Goal: Task Accomplishment & Management: Use online tool/utility

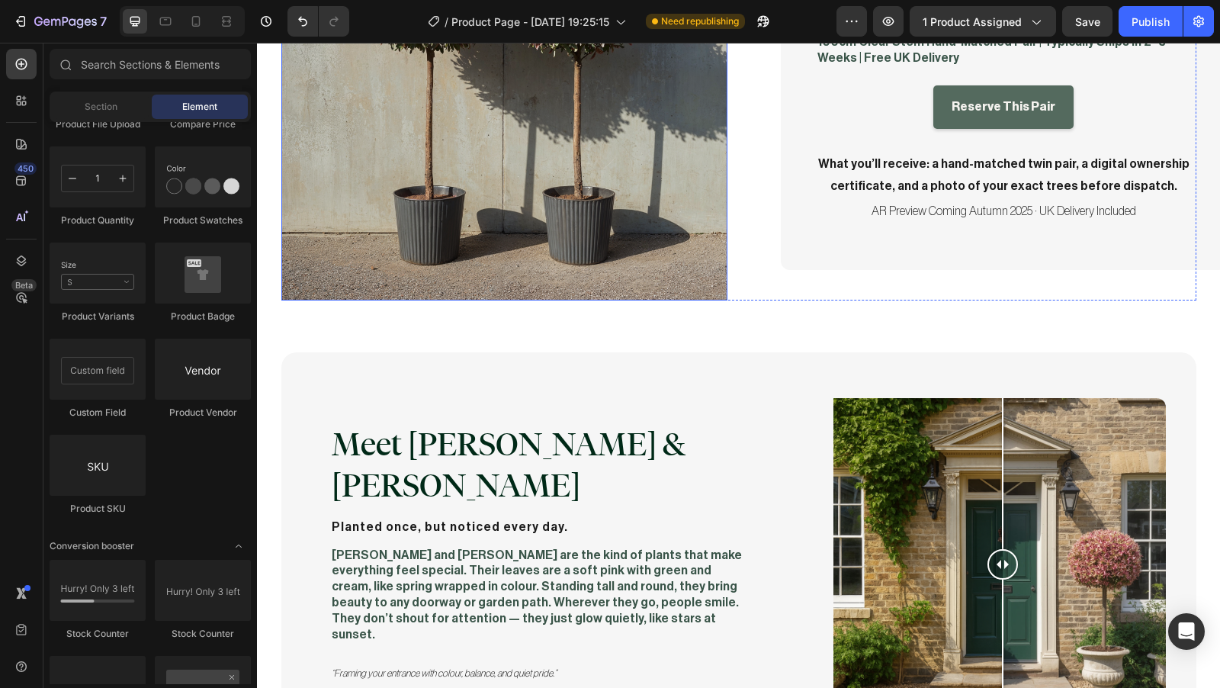
scroll to position [331, 0]
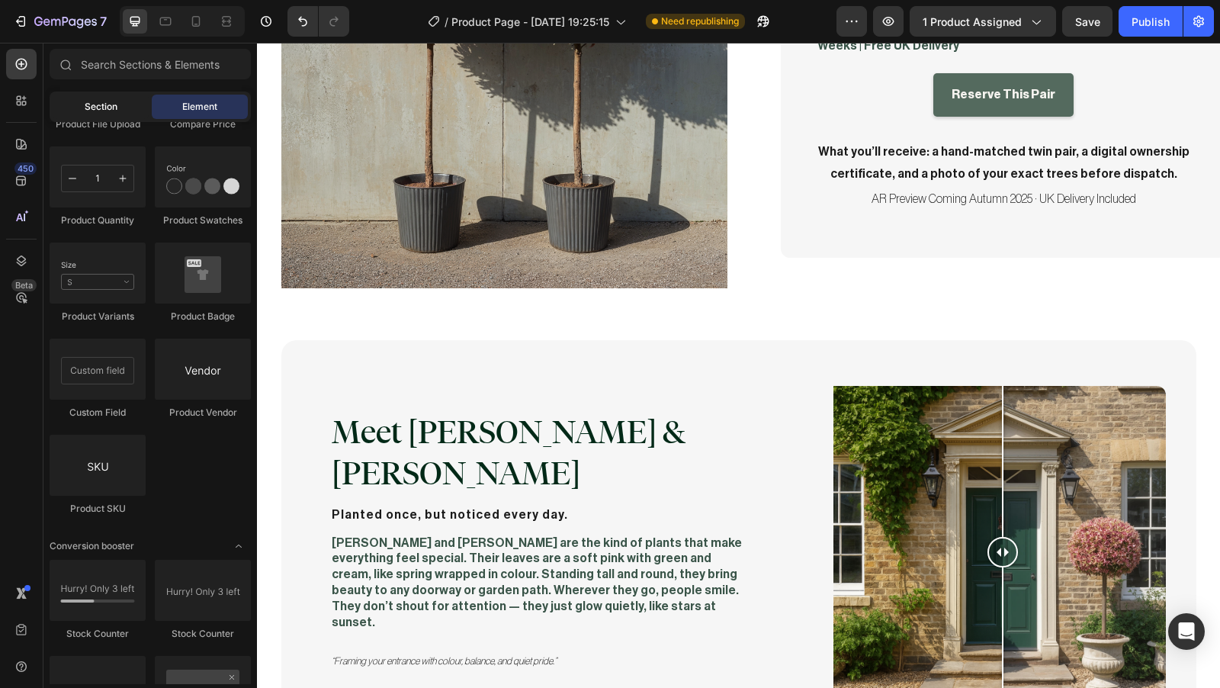
click at [91, 107] on span "Section" at bounding box center [101, 107] width 33 height 14
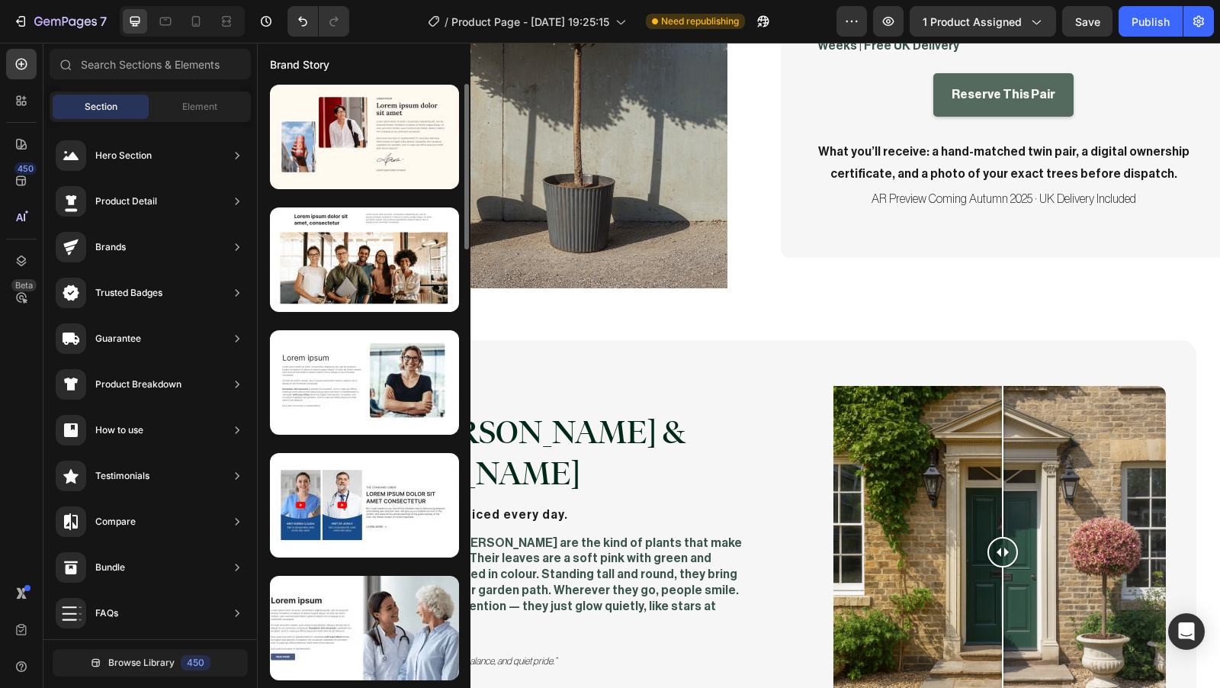
scroll to position [0, 0]
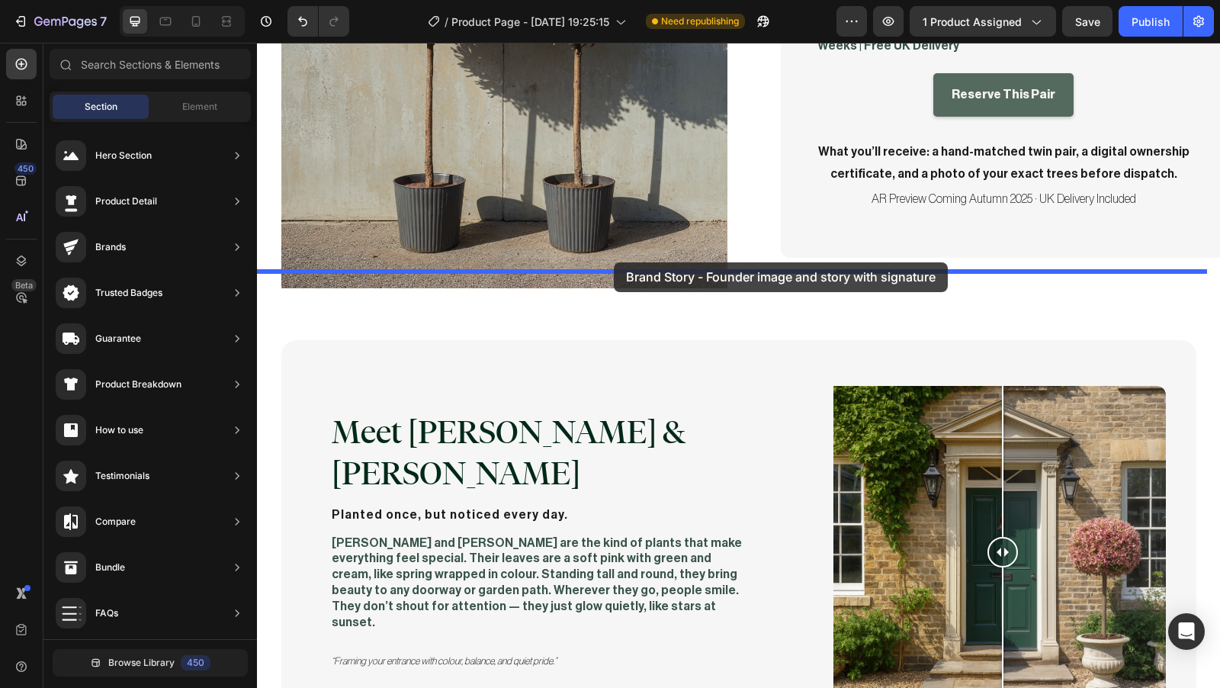
drag, startPoint x: 615, startPoint y: 200, endPoint x: 614, endPoint y: 262, distance: 62.5
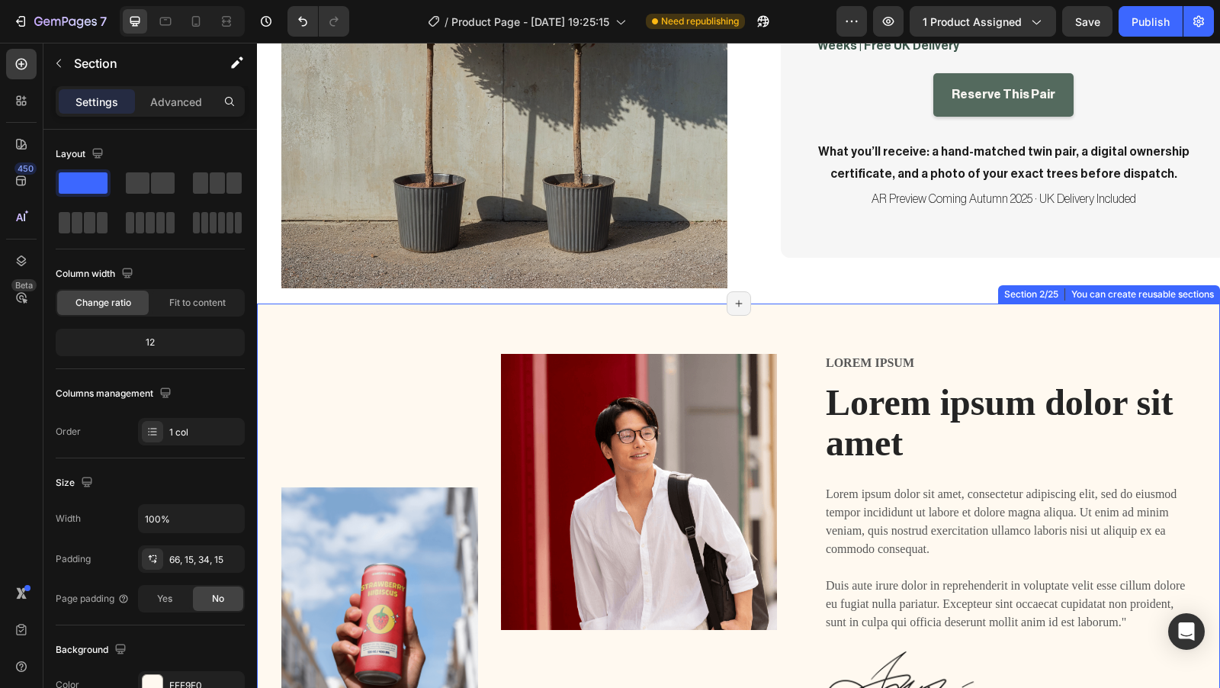
click at [672, 303] on div "Image Image Row Lorem ipsum Text Block Lorem ipsum dolor sit amet Heading Lorem…" at bounding box center [738, 564] width 963 height 523
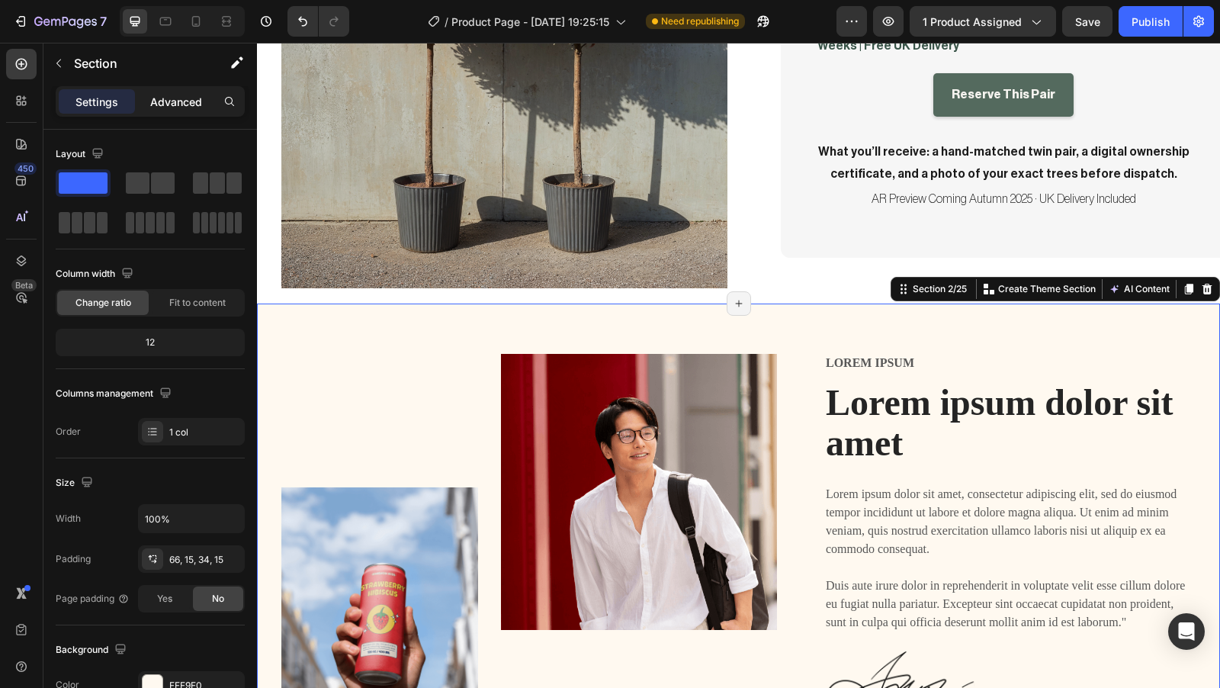
click at [173, 98] on p "Advanced" at bounding box center [176, 102] width 52 height 16
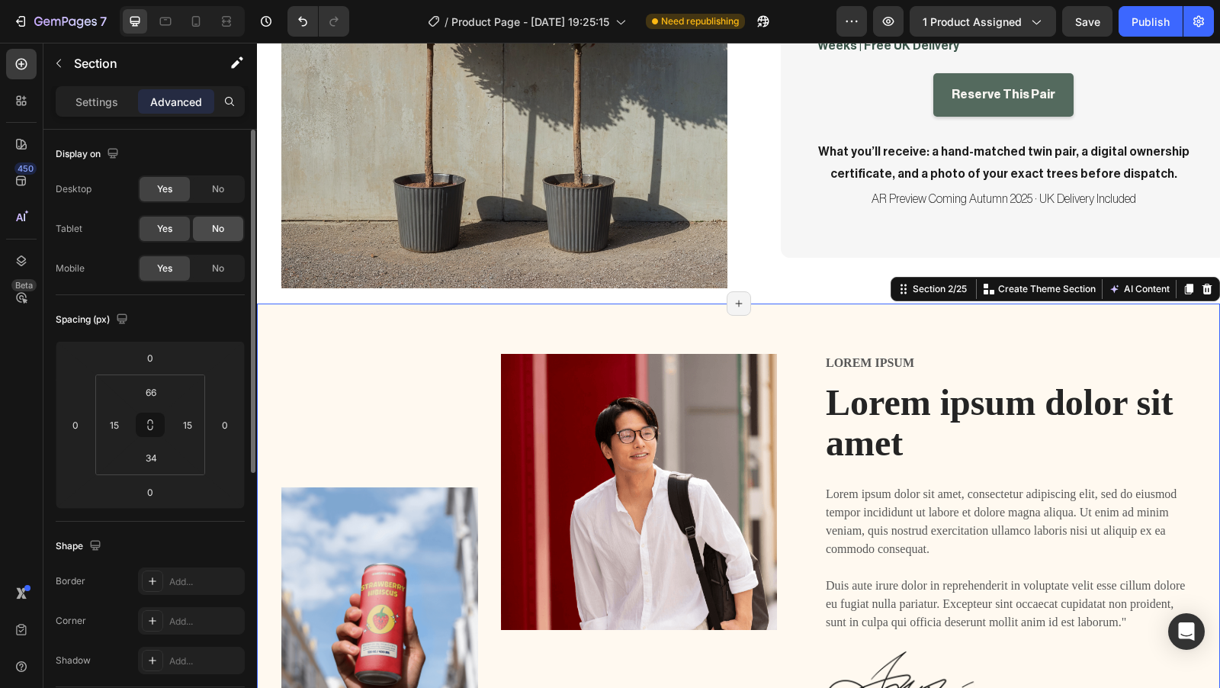
click at [203, 228] on div "No" at bounding box center [218, 228] width 50 height 24
click at [217, 266] on span "No" at bounding box center [218, 268] width 12 height 14
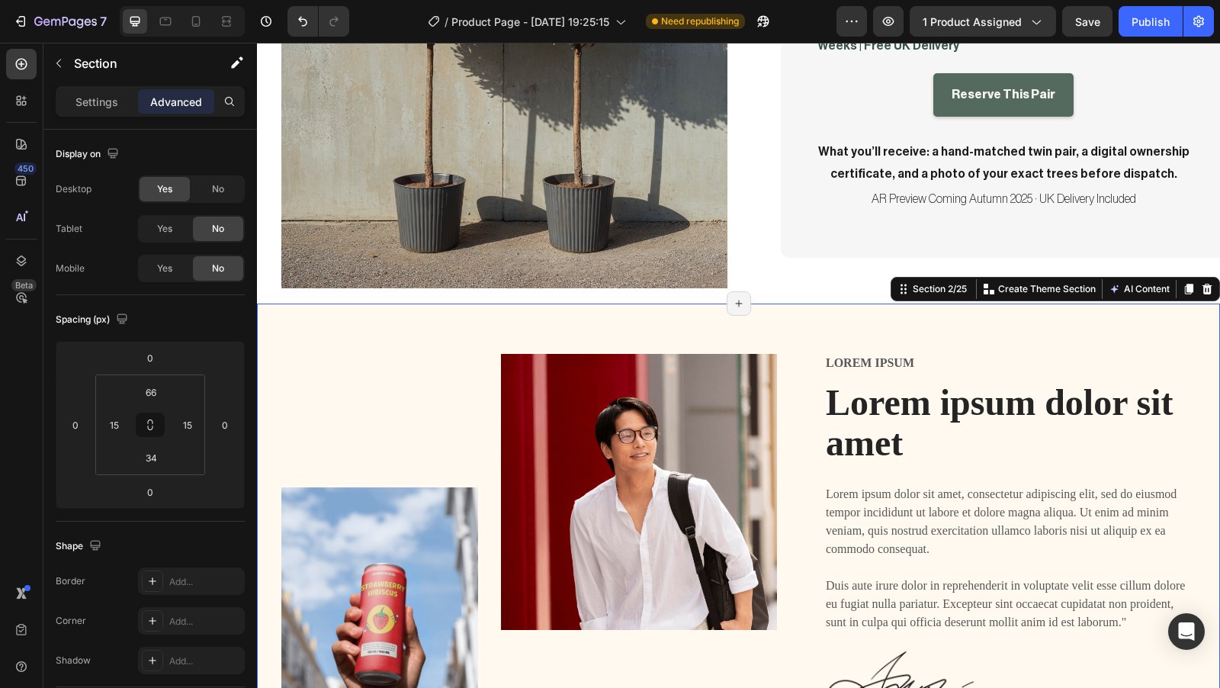
click at [496, 303] on div "Image Image Row Lorem ipsum Text Block Lorem ipsum dolor sit amet Heading Lorem…" at bounding box center [738, 564] width 963 height 523
click at [105, 108] on p "Settings" at bounding box center [96, 102] width 43 height 16
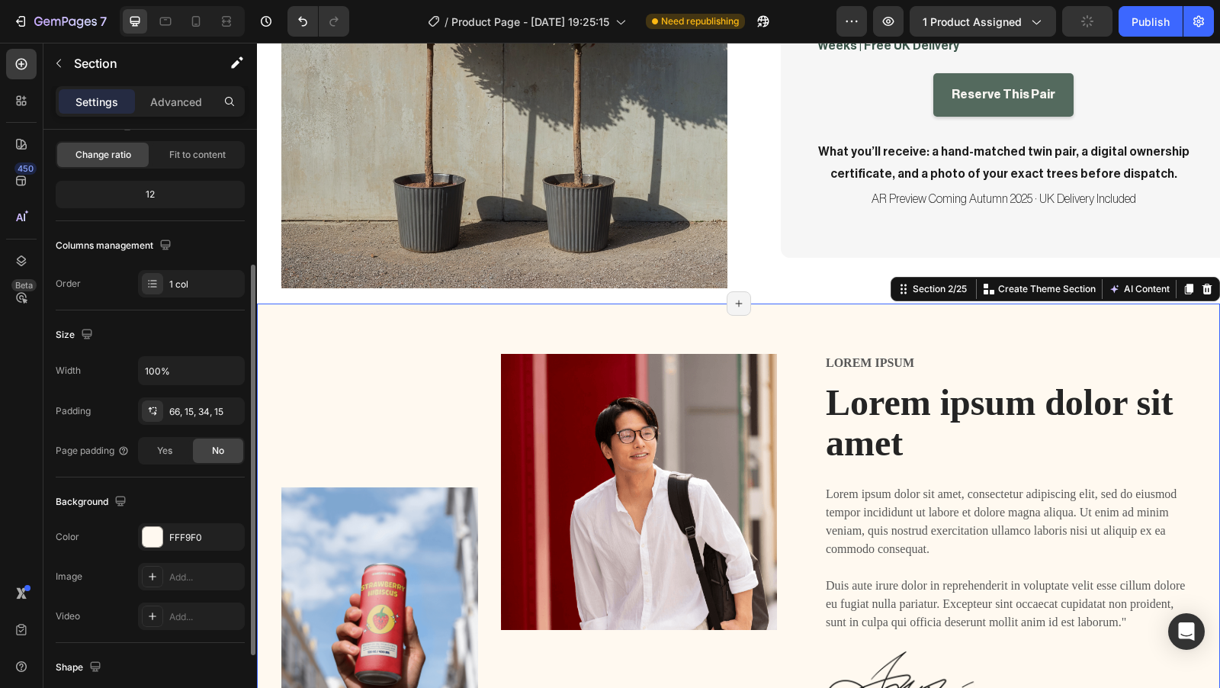
scroll to position [325, 0]
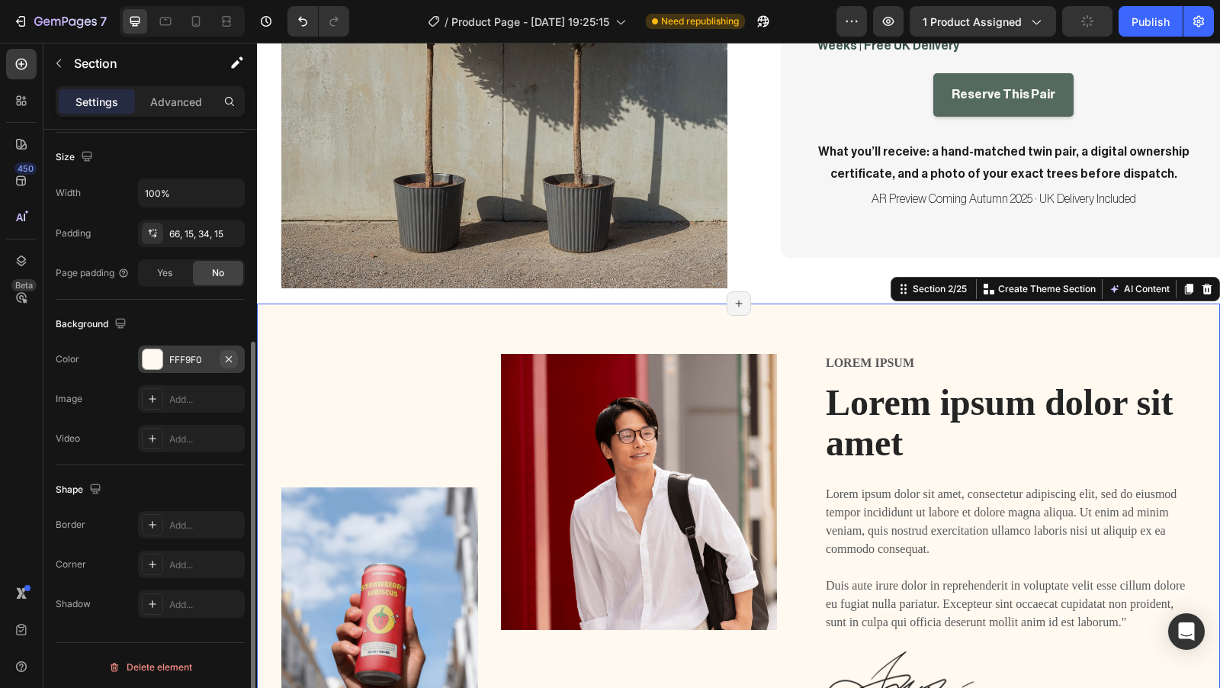
click at [230, 357] on icon "button" at bounding box center [229, 358] width 6 height 6
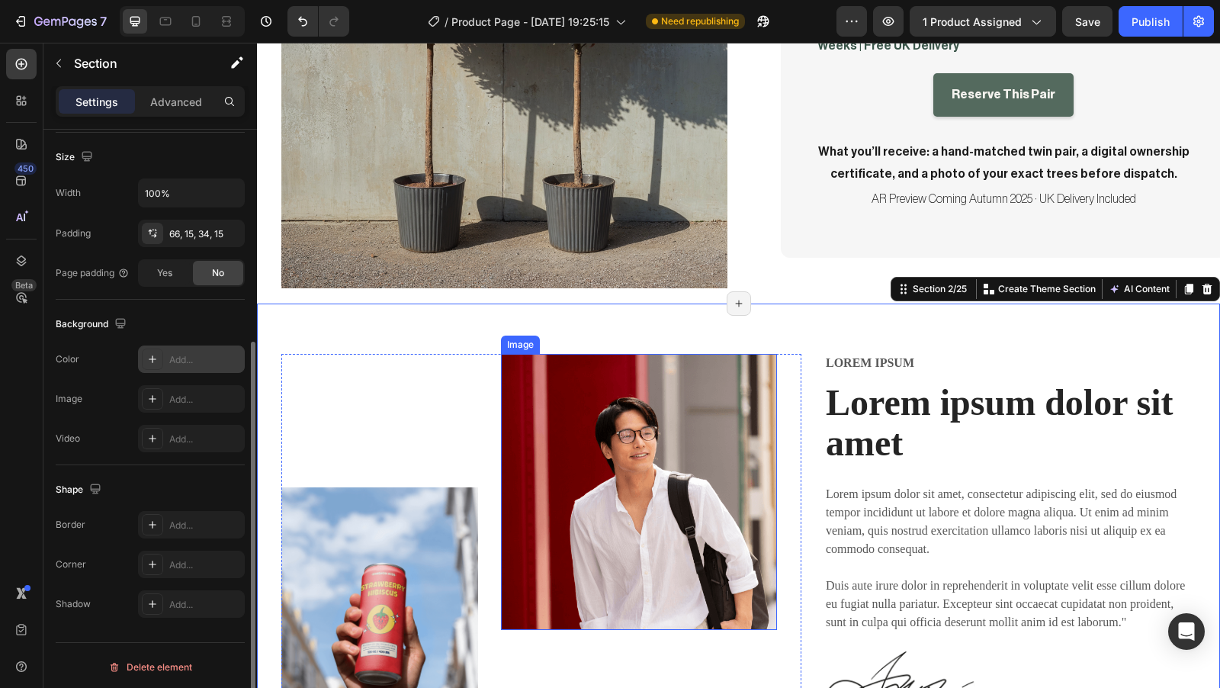
click at [531, 354] on img at bounding box center [639, 492] width 276 height 276
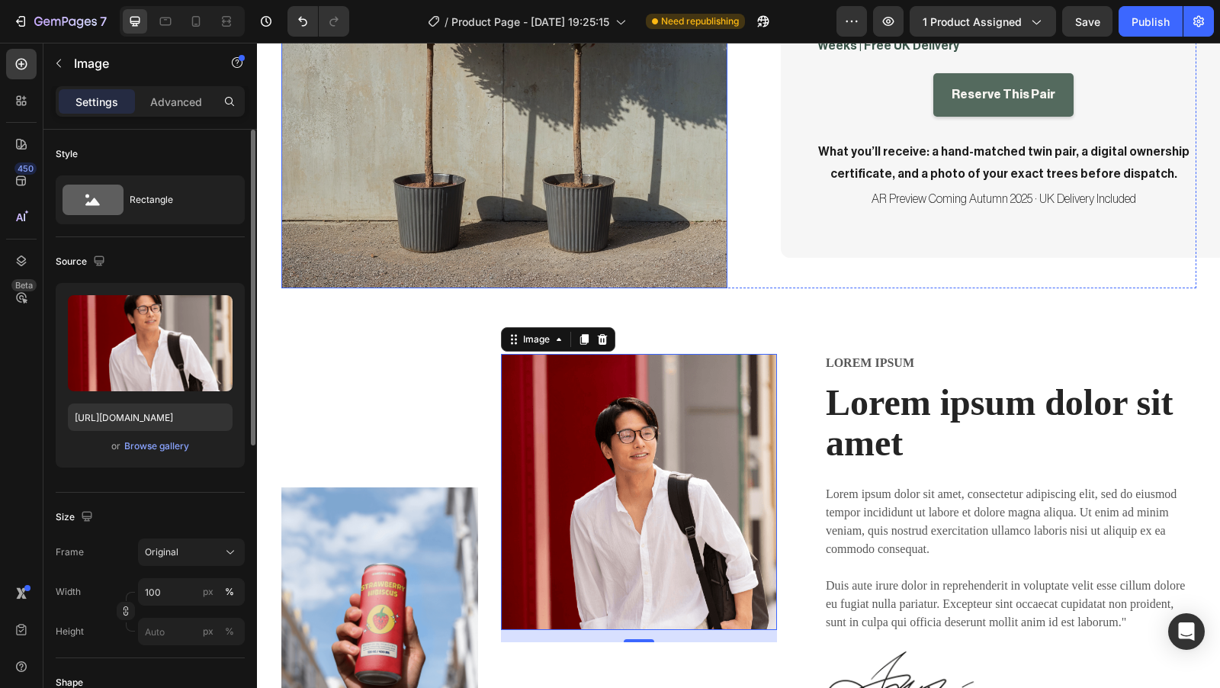
scroll to position [476, 0]
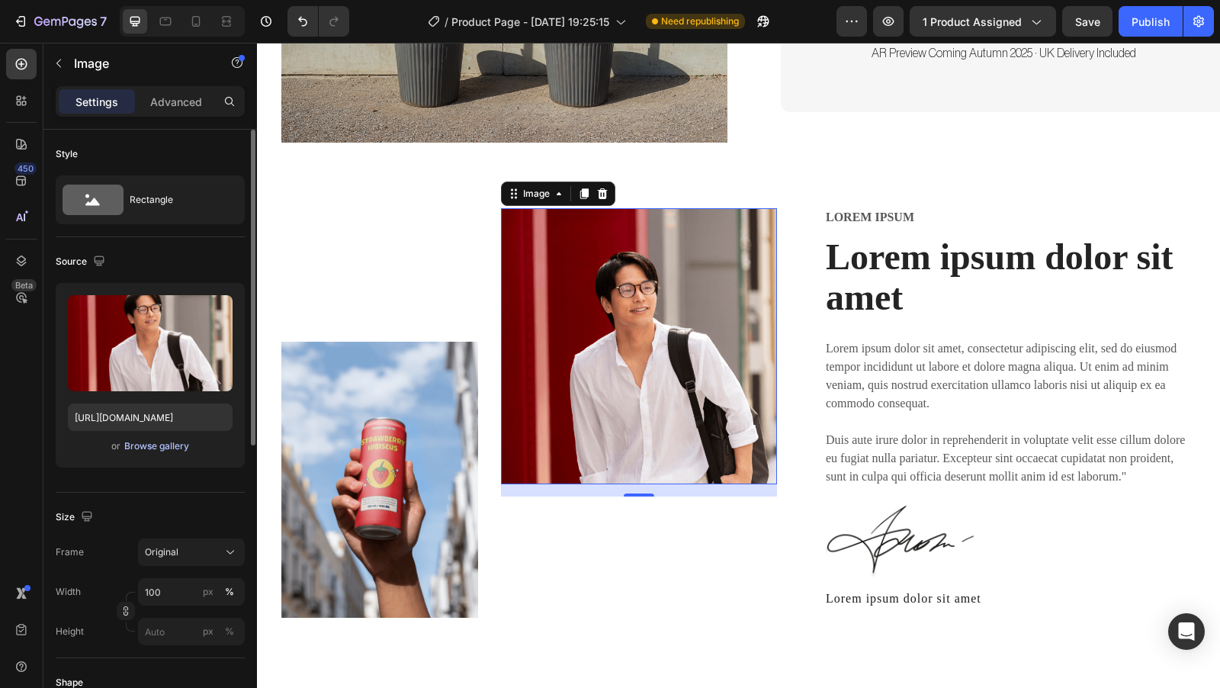
click at [139, 449] on div "Browse gallery" at bounding box center [156, 446] width 65 height 14
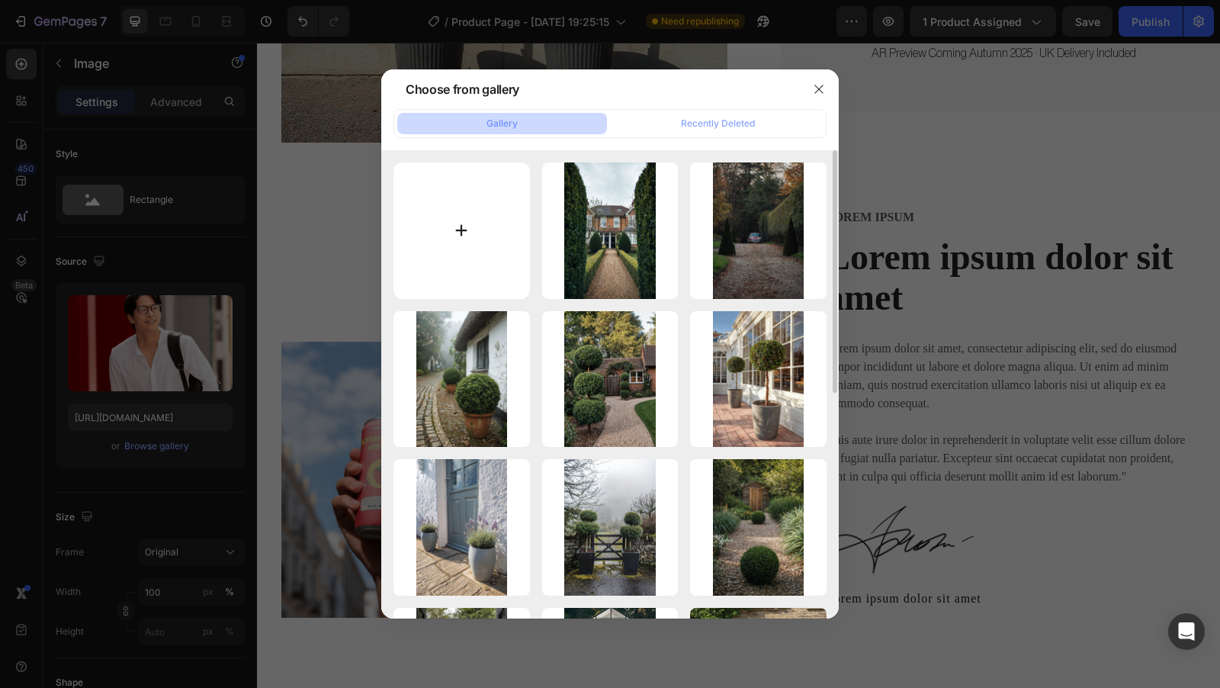
click at [448, 231] on input "file" at bounding box center [461, 230] width 136 height 136
type input "C:\fakepath\magnific-HsMx0kq06MYL2sG8fJUF-Lucid_Origin_Two_15m_tall_Photinia_x_…"
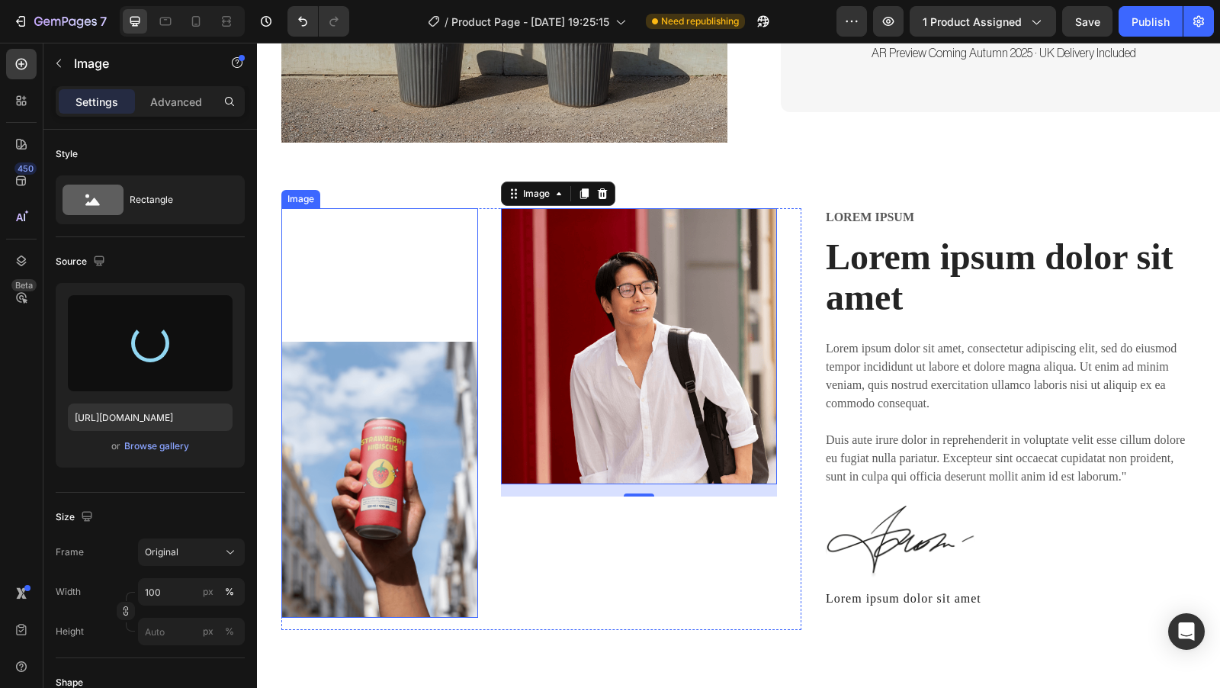
type input "[URL][DOMAIN_NAME]"
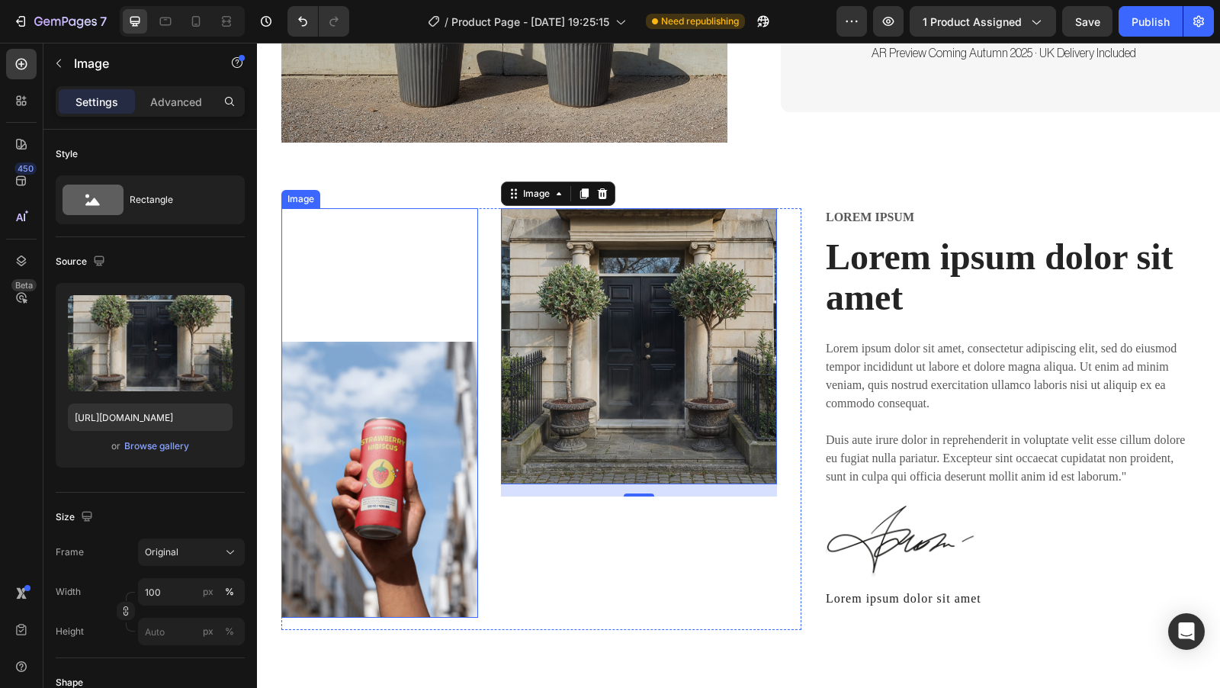
click at [386, 473] on img at bounding box center [379, 480] width 197 height 277
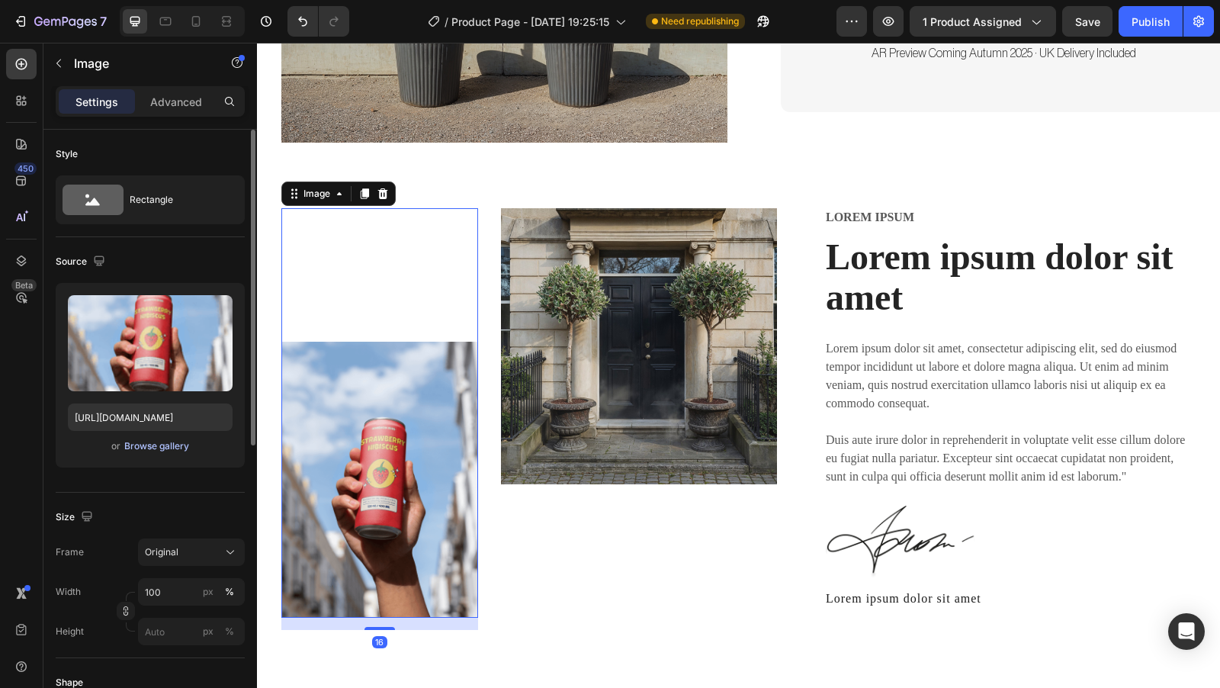
click at [163, 444] on div "Browse gallery" at bounding box center [156, 446] width 65 height 14
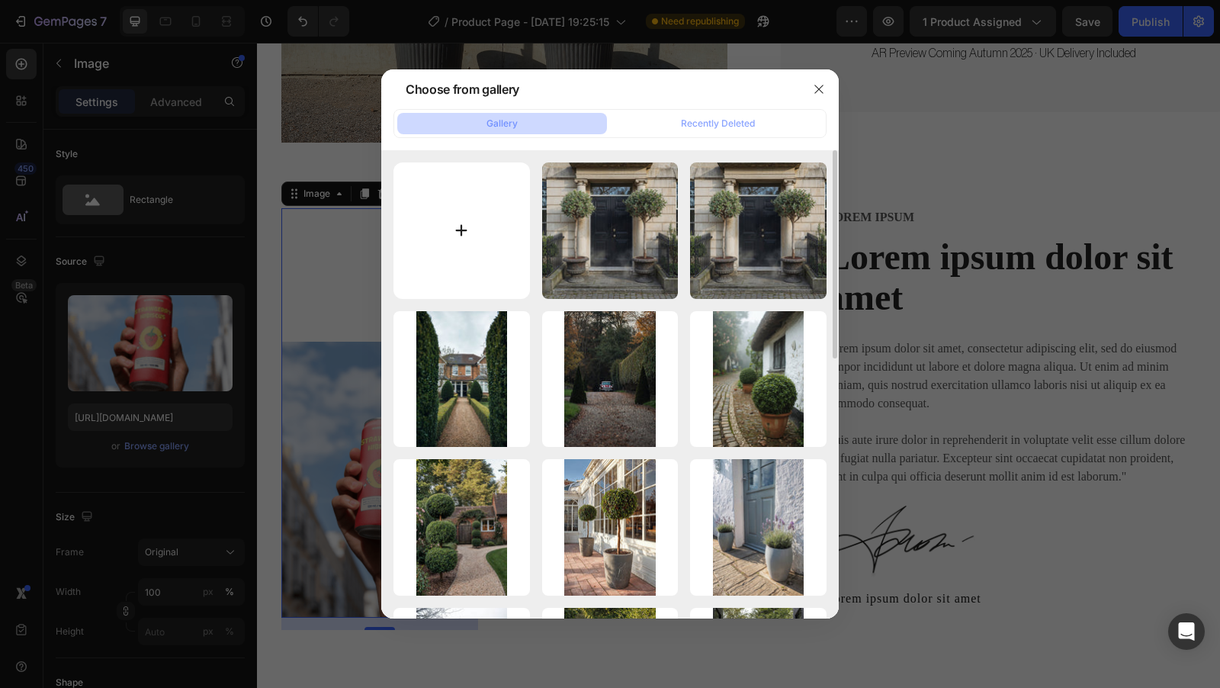
click at [485, 239] on input "file" at bounding box center [461, 230] width 136 height 136
type input "C:\fakepath\magnific-lNMYJmbbpS78WveWjAQN-Lucid_Origin_Two_15m_Photinia_Pink_Ma…"
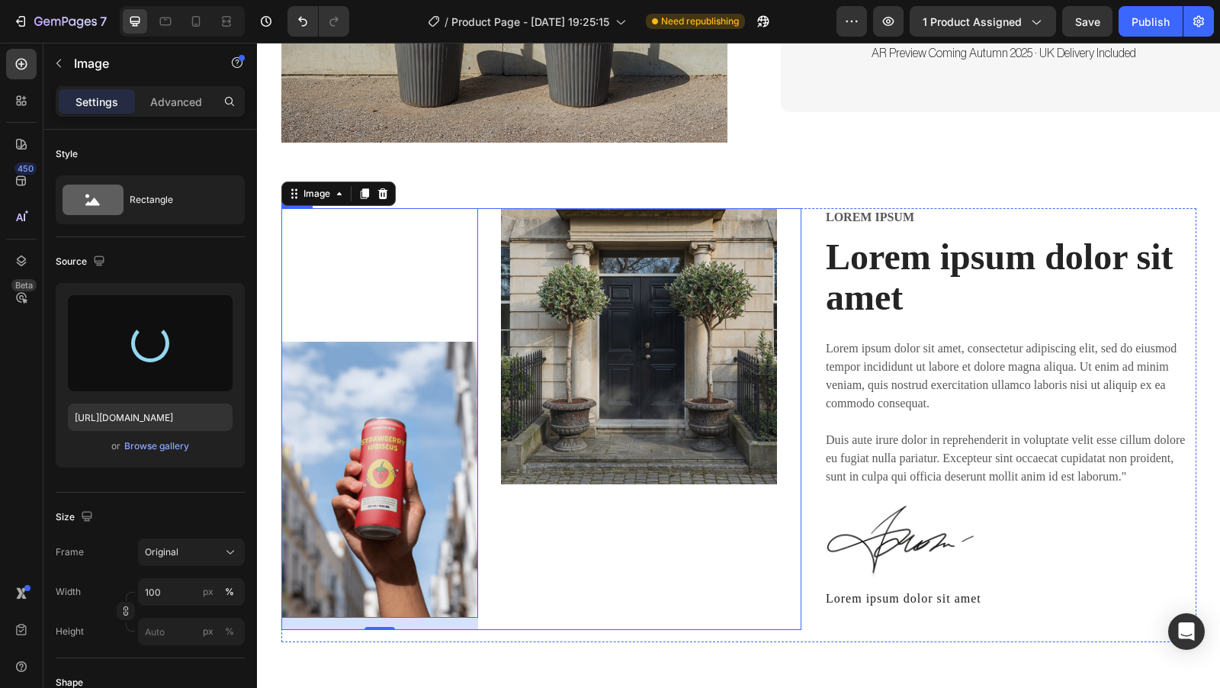
type input "[URL][DOMAIN_NAME]"
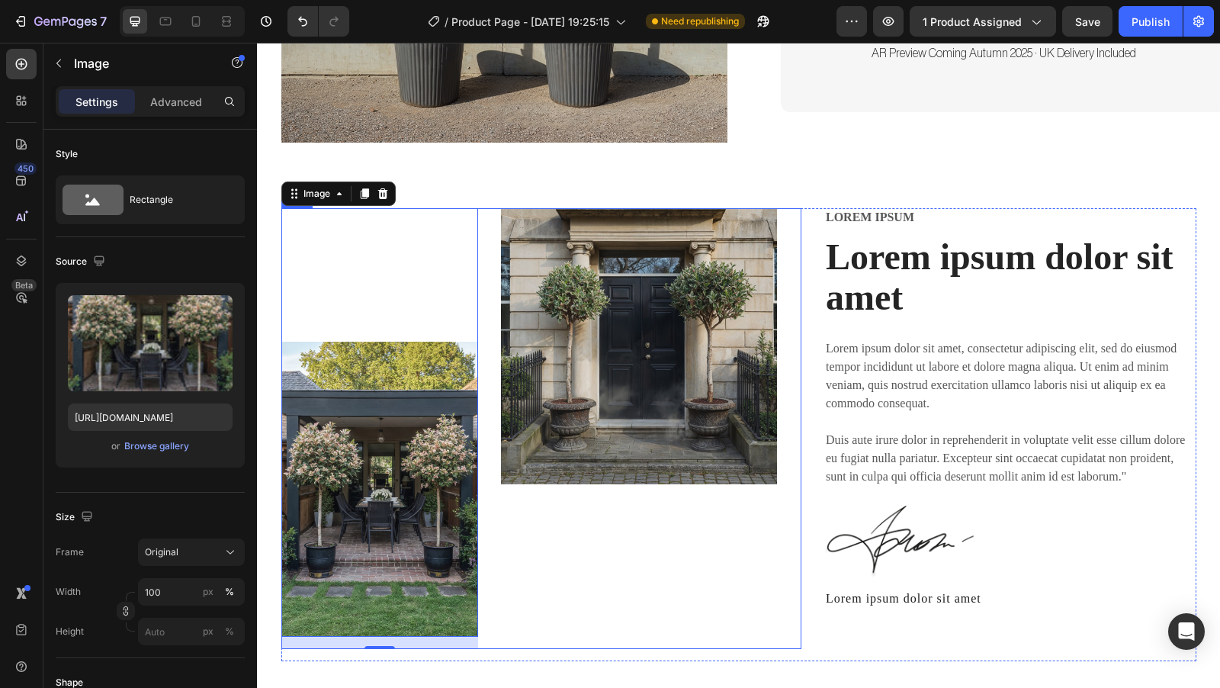
click at [716, 547] on div "Image" at bounding box center [639, 428] width 276 height 441
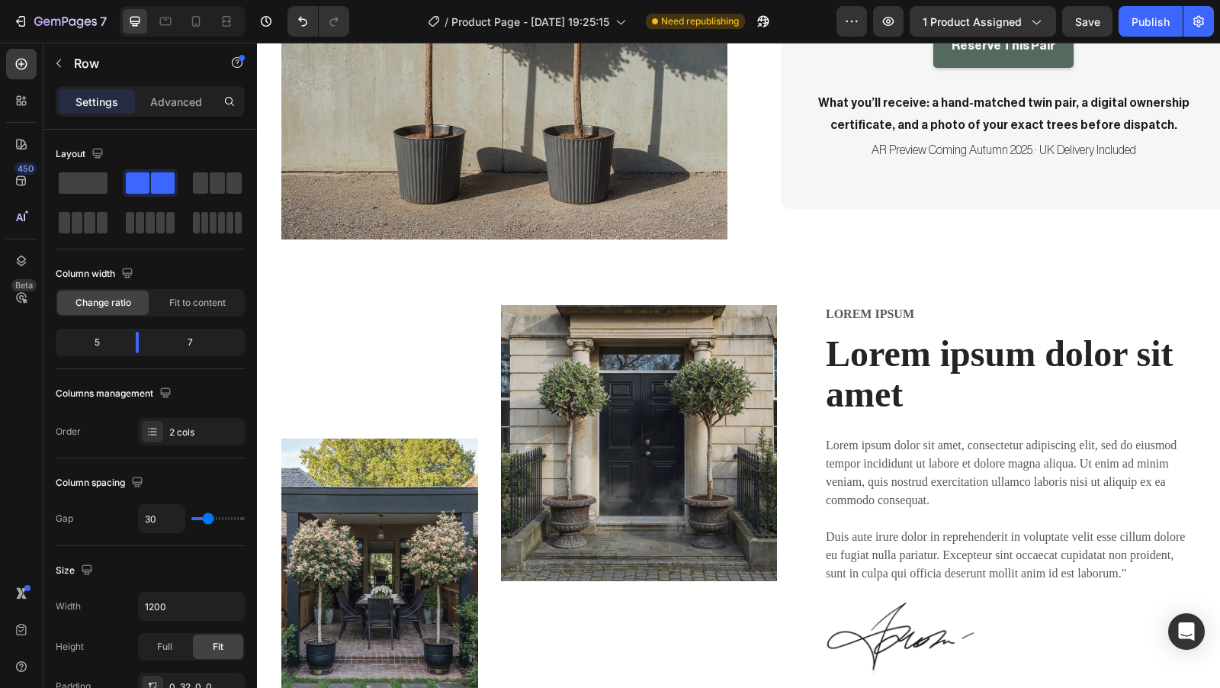
scroll to position [427, 0]
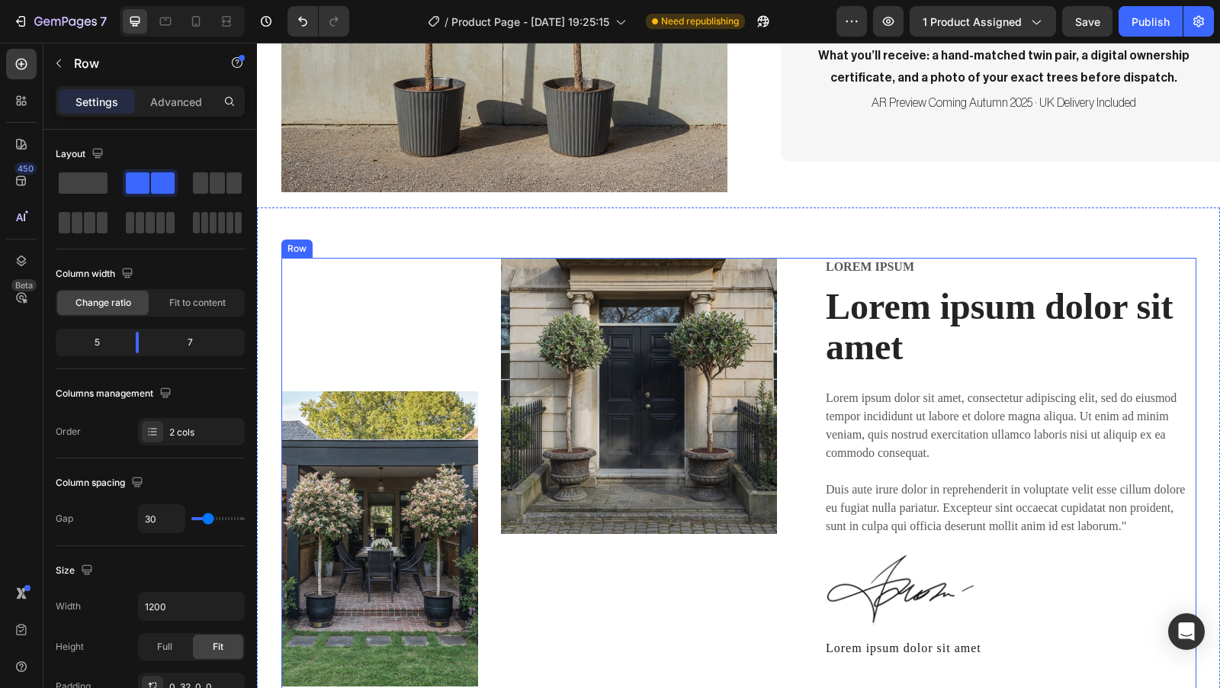
click at [796, 258] on div "Image Image Row Lorem ipsum Text Block Lorem ipsum dolor sit amet Heading Lorem…" at bounding box center [738, 485] width 915 height 454
click at [1096, 259] on p "Lorem ipsum" at bounding box center [1010, 267] width 369 height 16
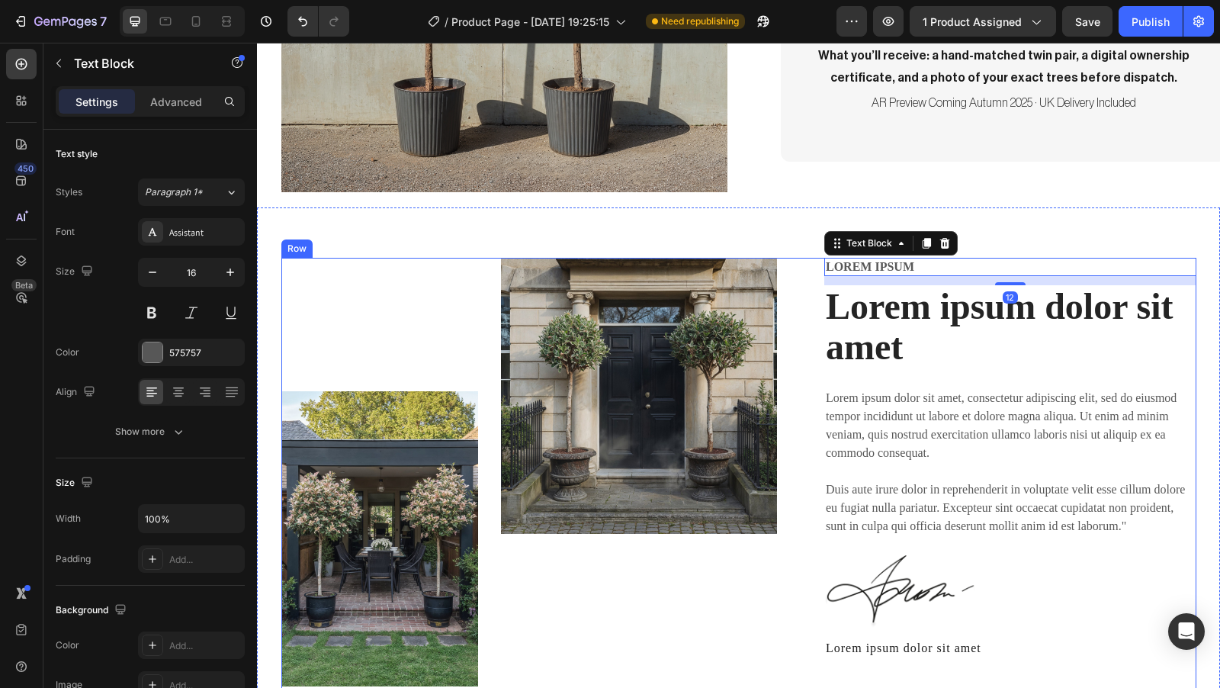
click at [1185, 352] on div "Lorem ipsum Text Block 12 Lorem ipsum dolor sit amet Heading Lorem ipsum dolor …" at bounding box center [1010, 485] width 372 height 454
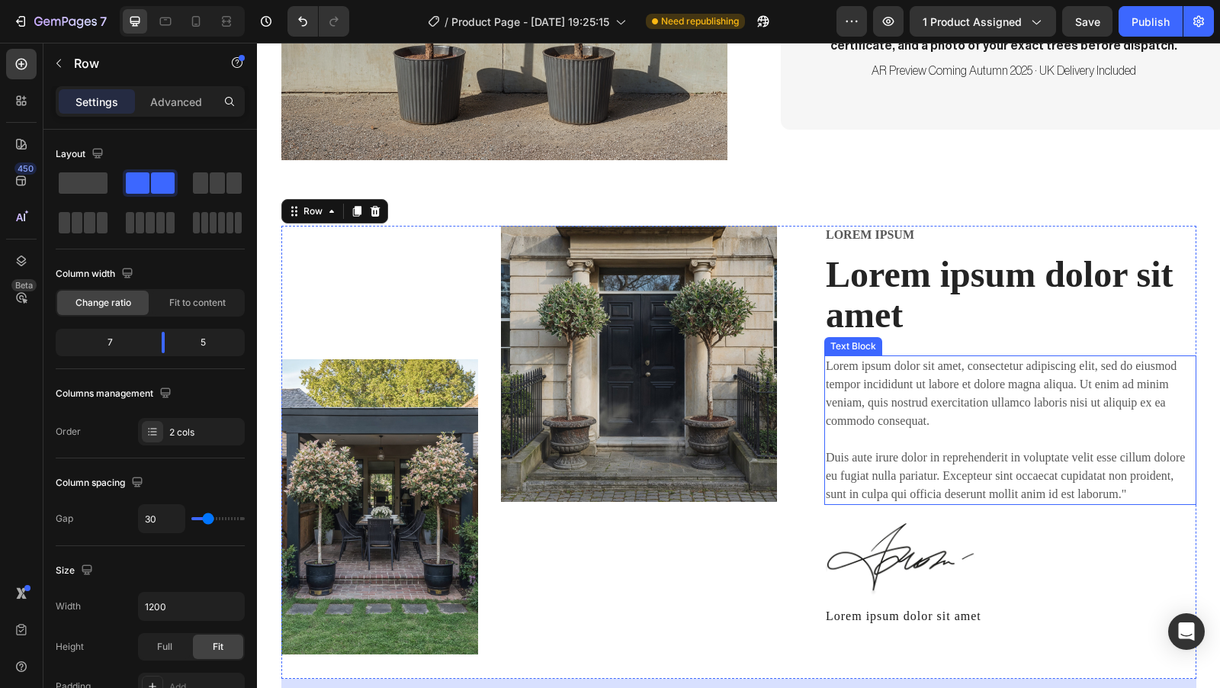
scroll to position [476, 0]
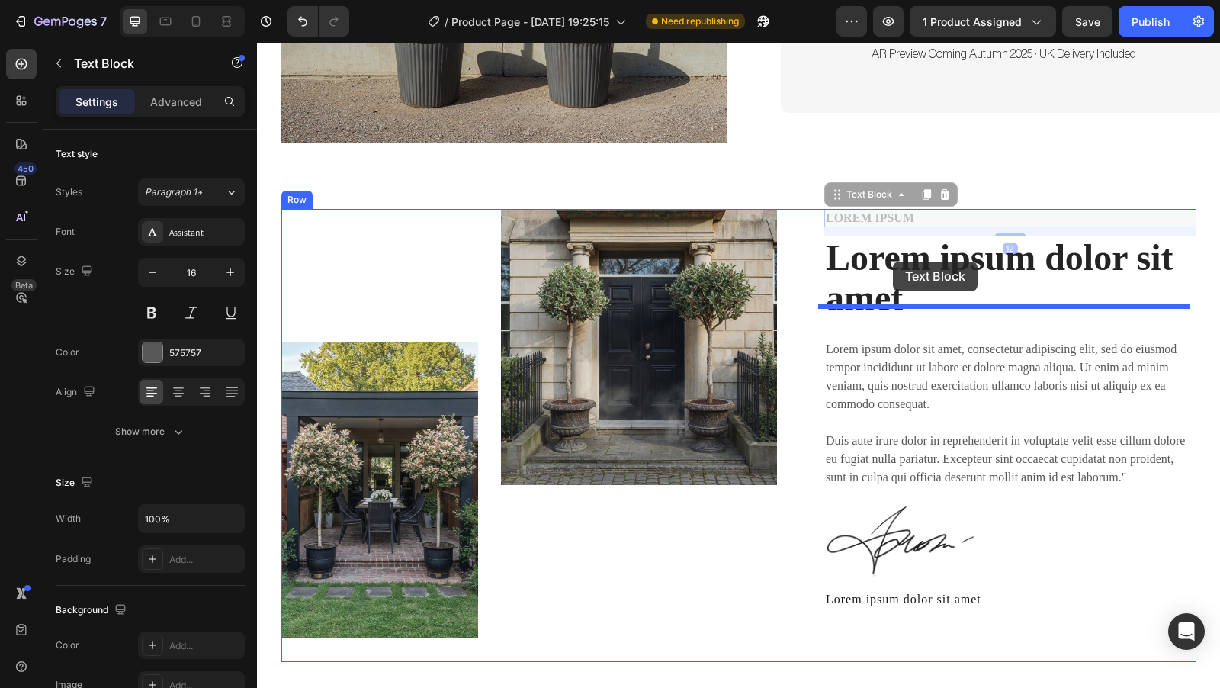
drag, startPoint x: 896, startPoint y: 191, endPoint x: 893, endPoint y: 262, distance: 71.7
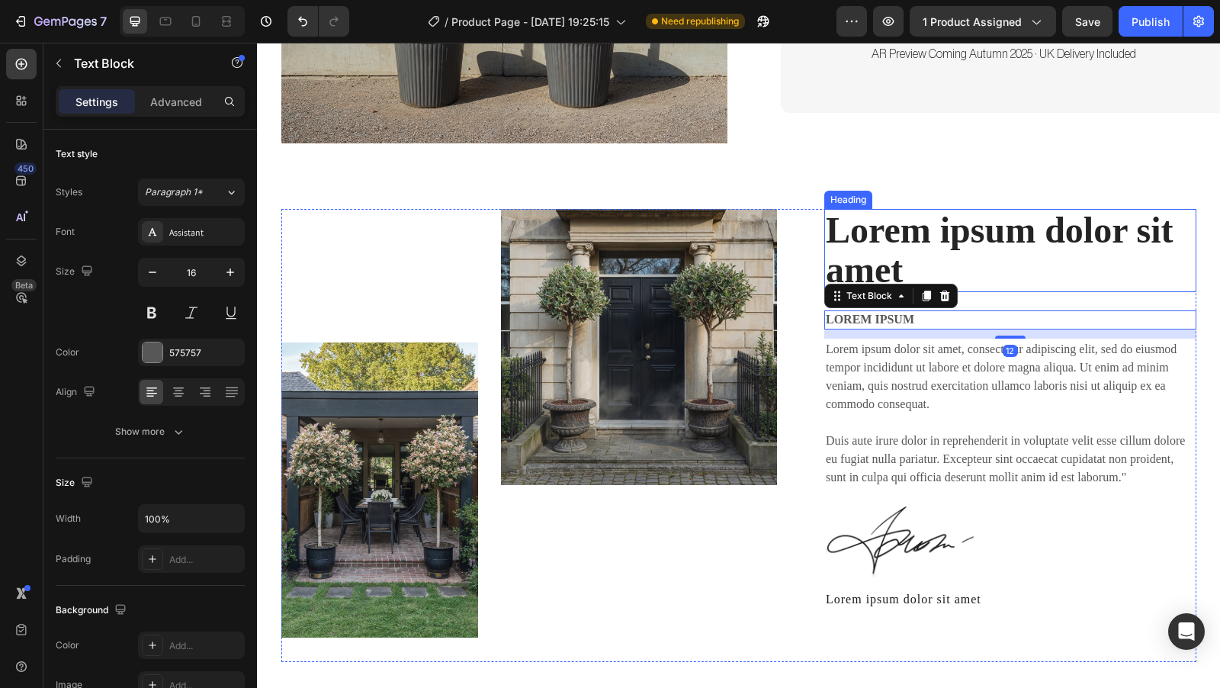
click at [934, 216] on h2 "Lorem ipsum dolor sit amet" at bounding box center [1010, 251] width 372 height 84
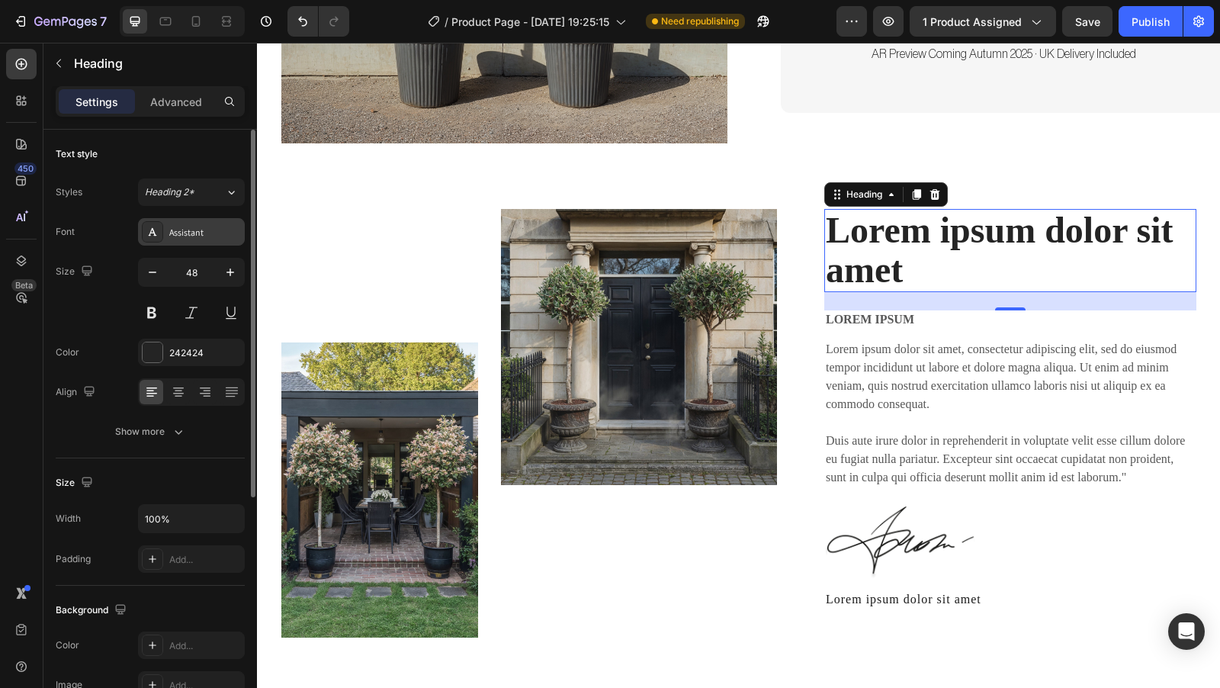
click at [219, 231] on div "Assistant" at bounding box center [205, 233] width 72 height 14
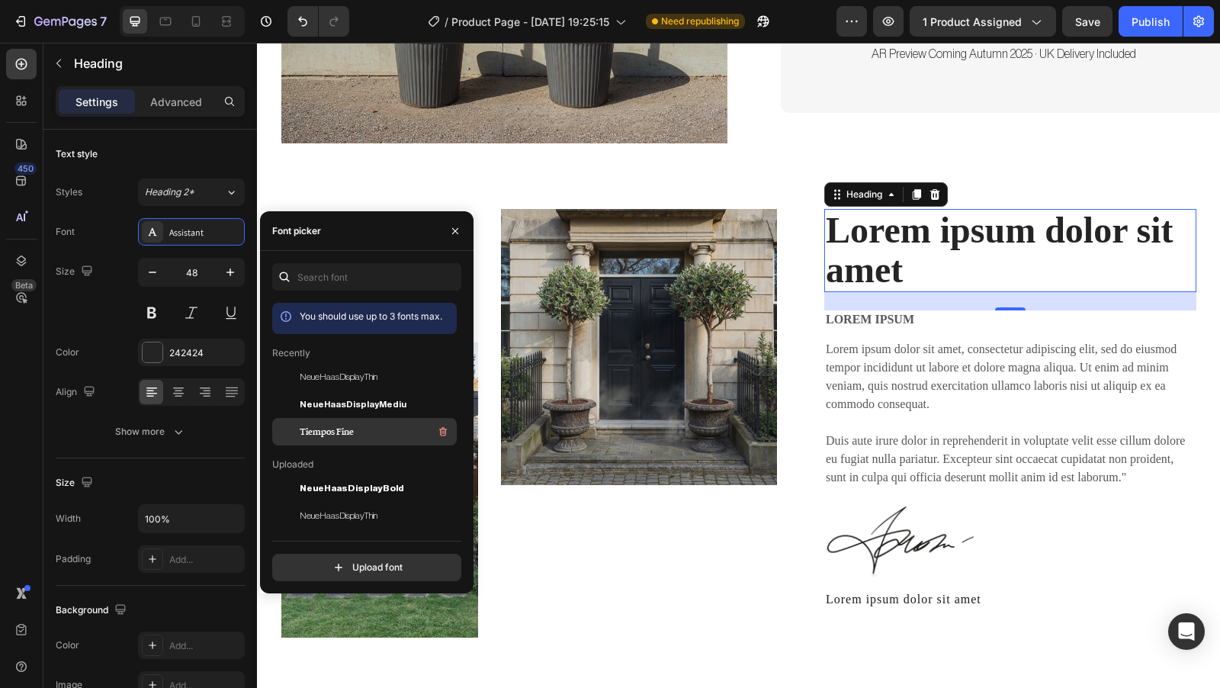
click at [366, 435] on div "Tiempos Fine" at bounding box center [377, 431] width 154 height 18
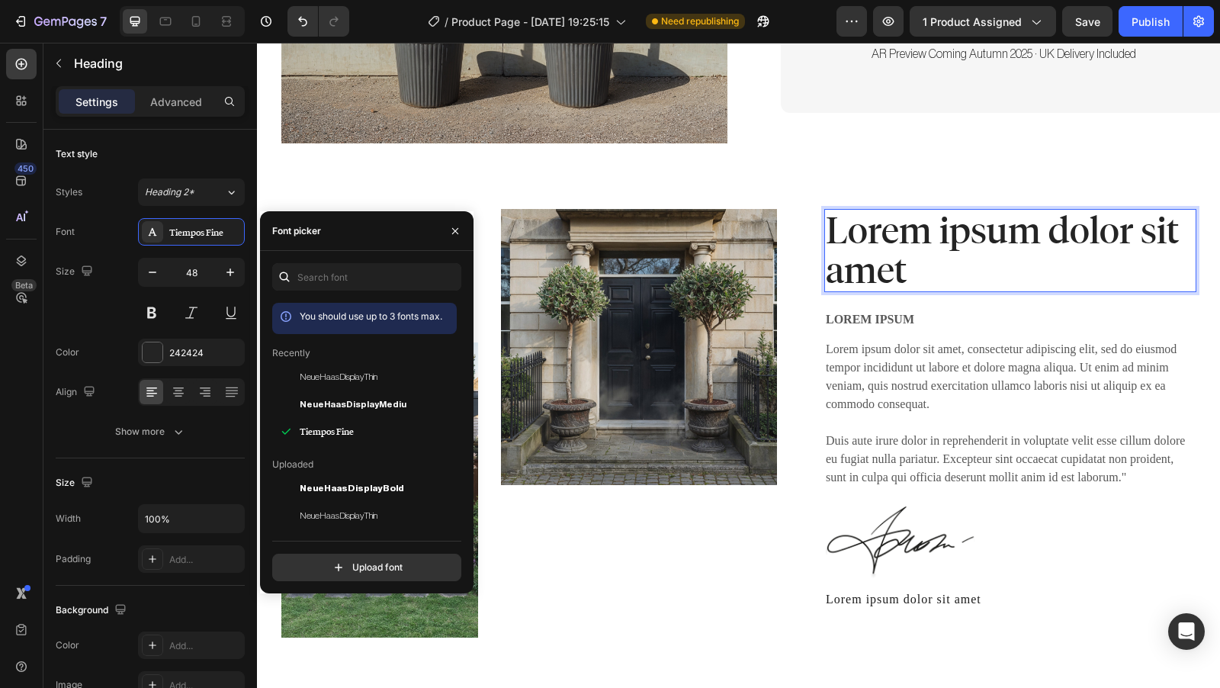
click at [904, 233] on h2 "Lorem ipsum dolor sit amet" at bounding box center [1010, 251] width 372 height 84
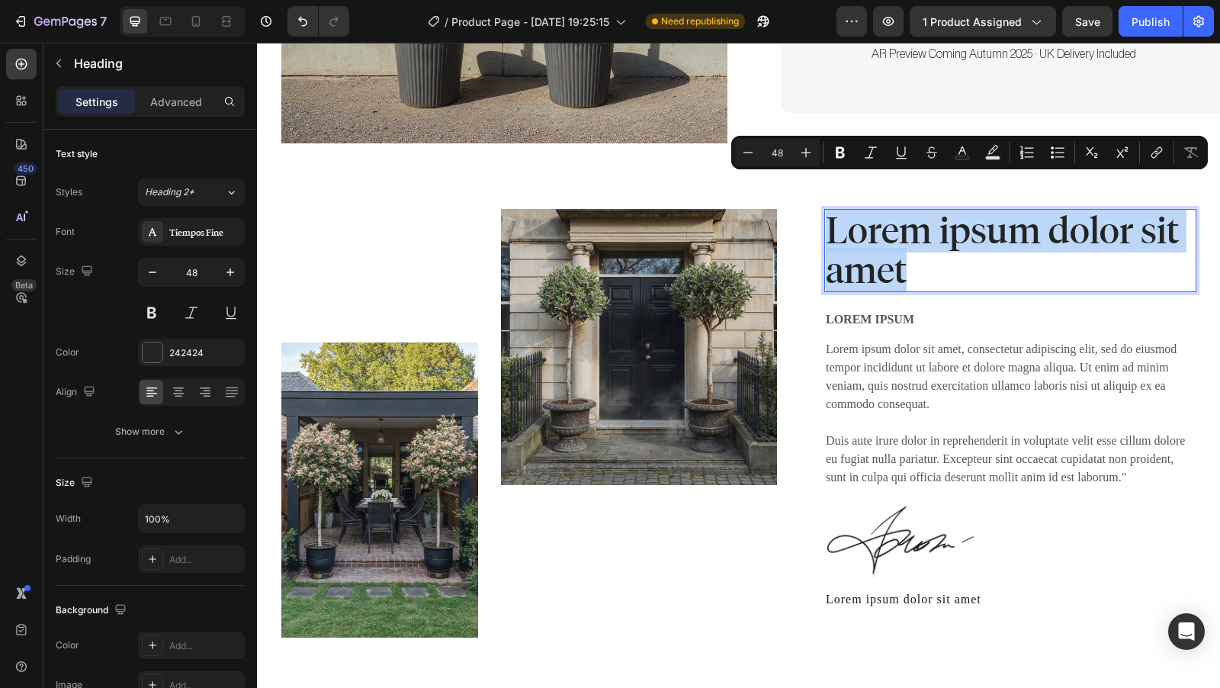
drag, startPoint x: 909, startPoint y: 239, endPoint x: 823, endPoint y: 200, distance: 94.8
click at [826, 210] on p "Lorem ipsum dolor sit amet" at bounding box center [1010, 250] width 369 height 81
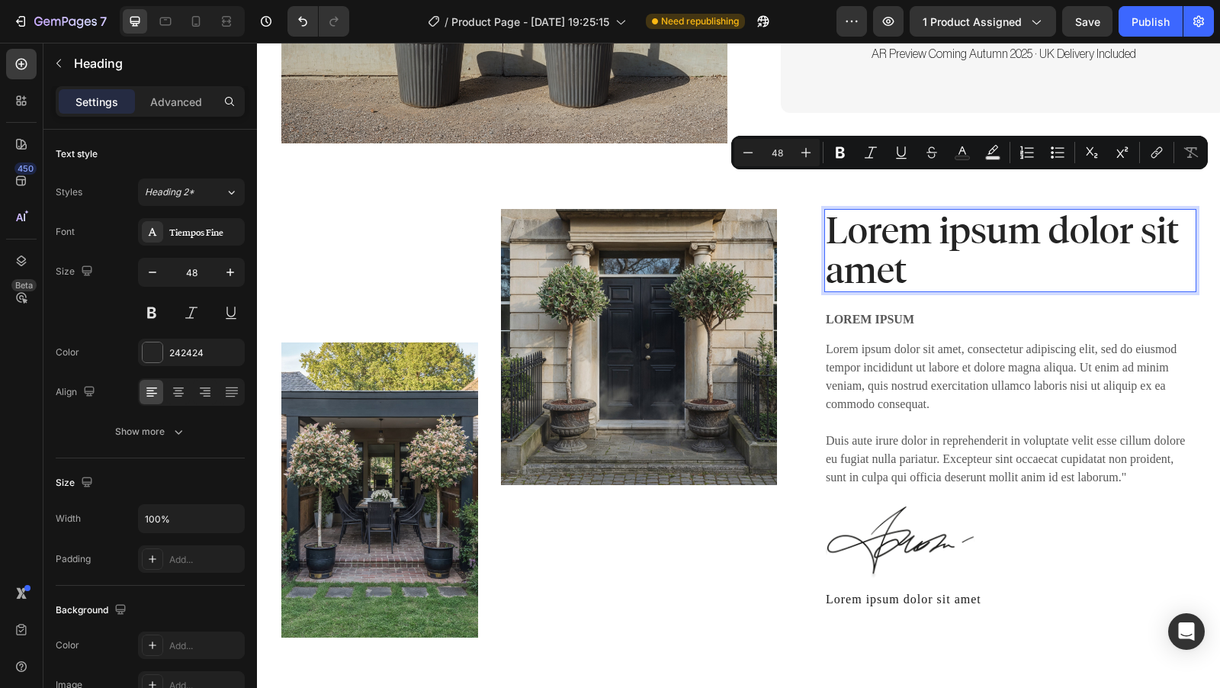
scroll to position [0, 0]
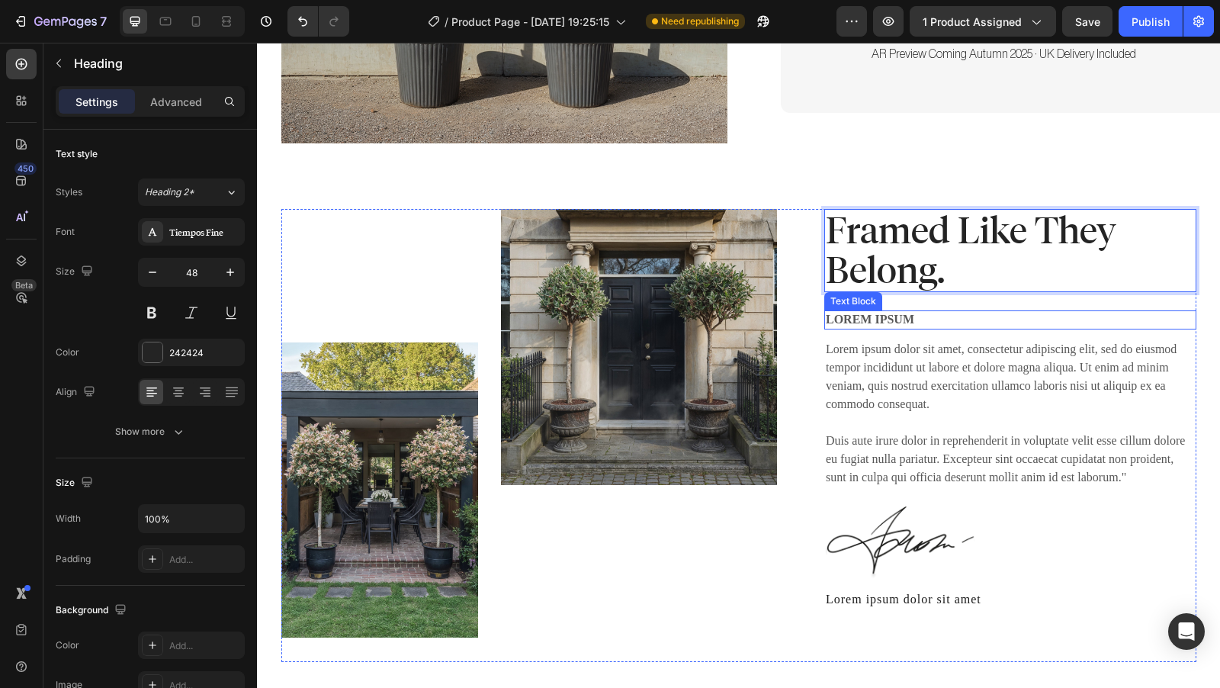
click at [923, 312] on p "Lorem ipsum" at bounding box center [1010, 320] width 369 height 16
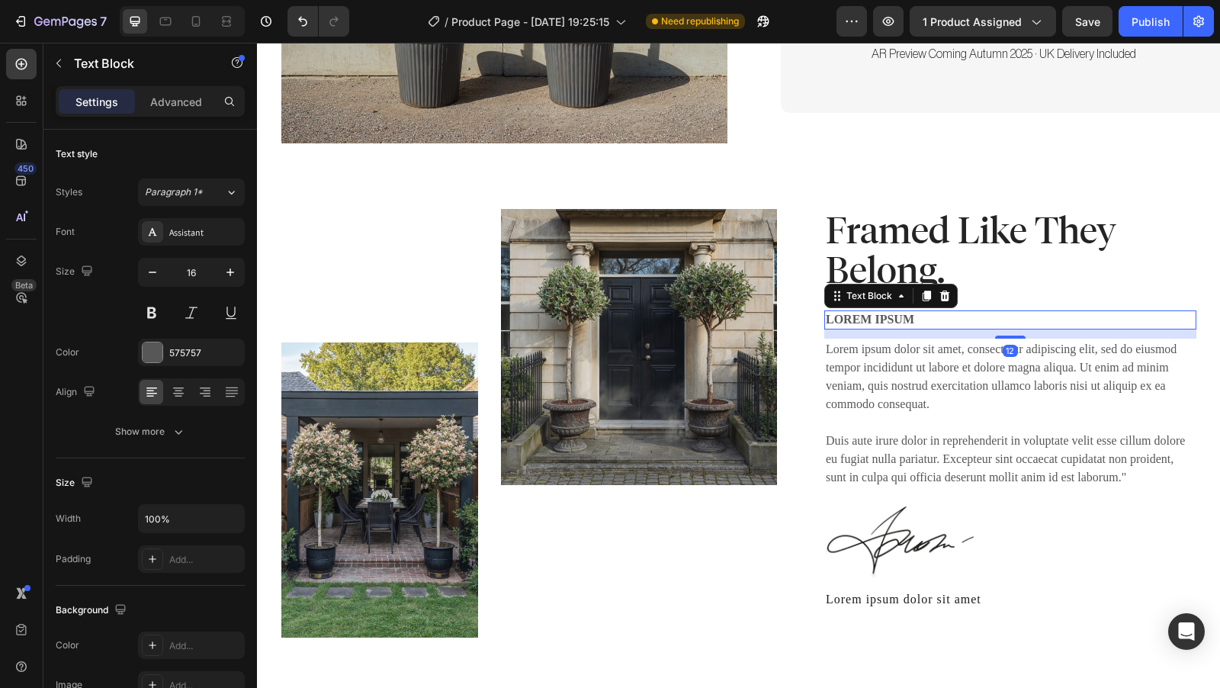
click at [922, 312] on p "Lorem ipsum" at bounding box center [1010, 320] width 369 height 16
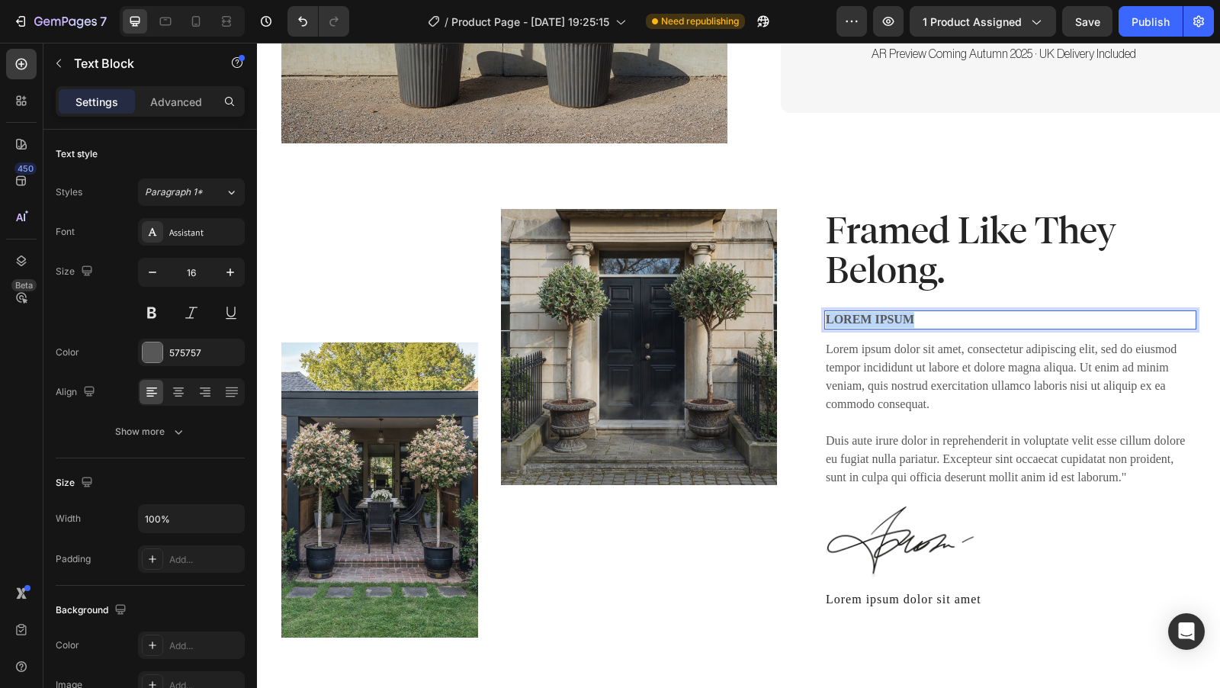
drag, startPoint x: 932, startPoint y: 290, endPoint x: 816, endPoint y: 293, distance: 115.1
click at [824, 310] on div "Lorem ipsum" at bounding box center [1010, 319] width 372 height 19
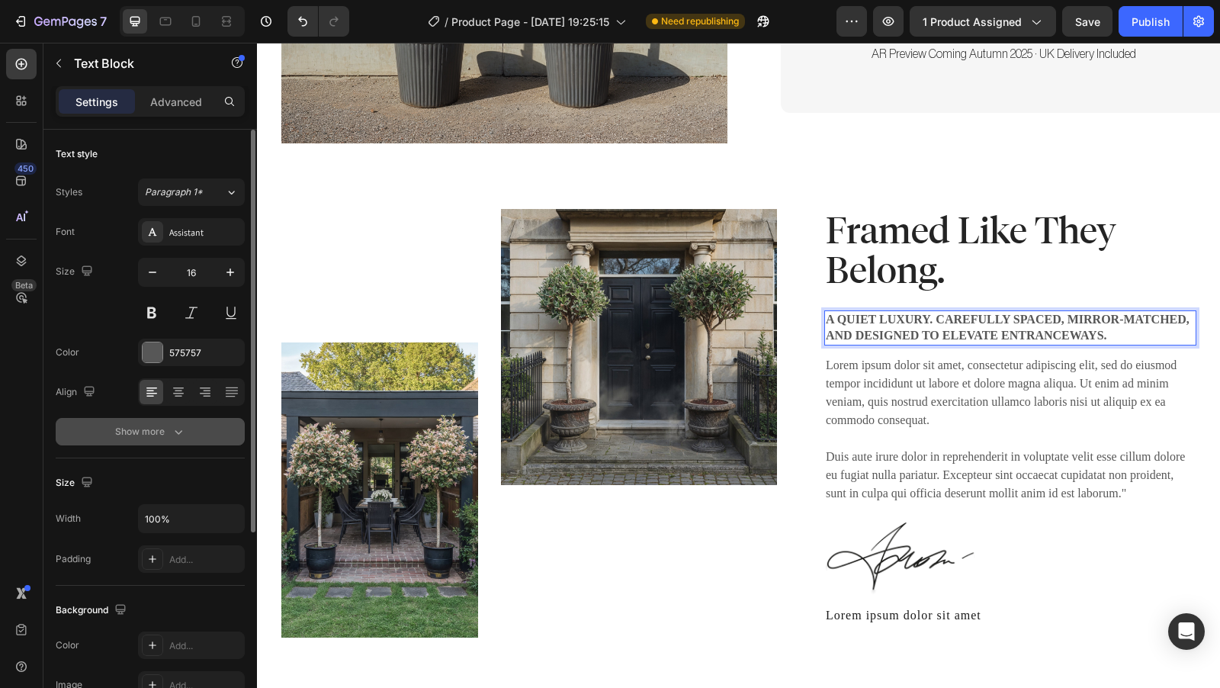
click at [189, 429] on button "Show more" at bounding box center [150, 431] width 189 height 27
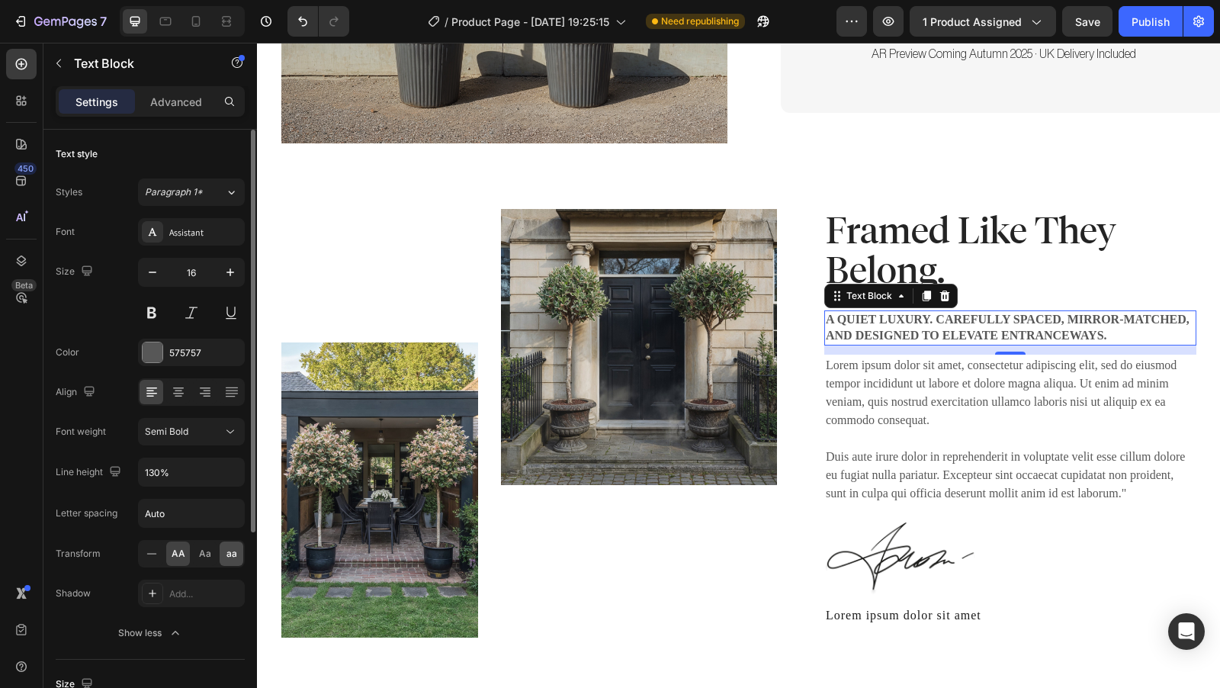
click at [229, 558] on div "aa" at bounding box center [232, 553] width 24 height 24
click at [196, 558] on div "Aa" at bounding box center [205, 553] width 24 height 24
click at [162, 556] on div at bounding box center [151, 553] width 24 height 24
click at [211, 240] on div "Assistant" at bounding box center [191, 231] width 107 height 27
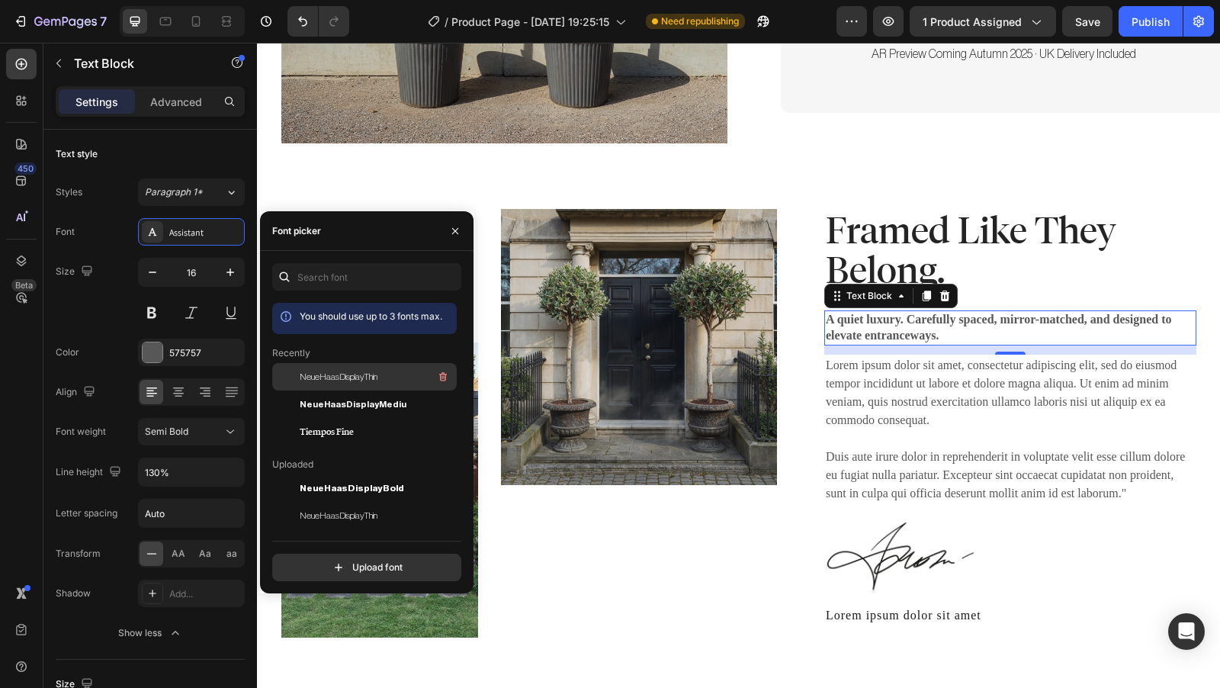
click at [379, 371] on div "NeueHaasDisplayThin" at bounding box center [377, 376] width 154 height 18
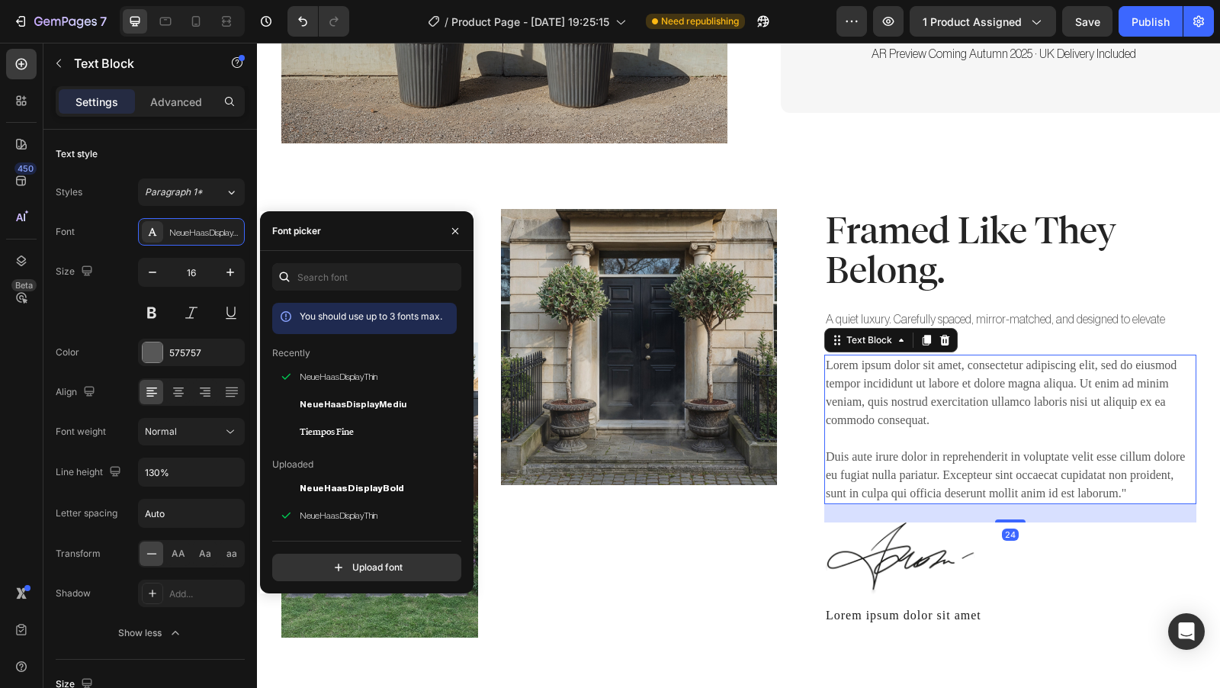
click at [970, 431] on p "Lorem ipsum dolor sit amet, consectetur adipiscing elit, sed do eiusmod tempor …" at bounding box center [1010, 429] width 369 height 146
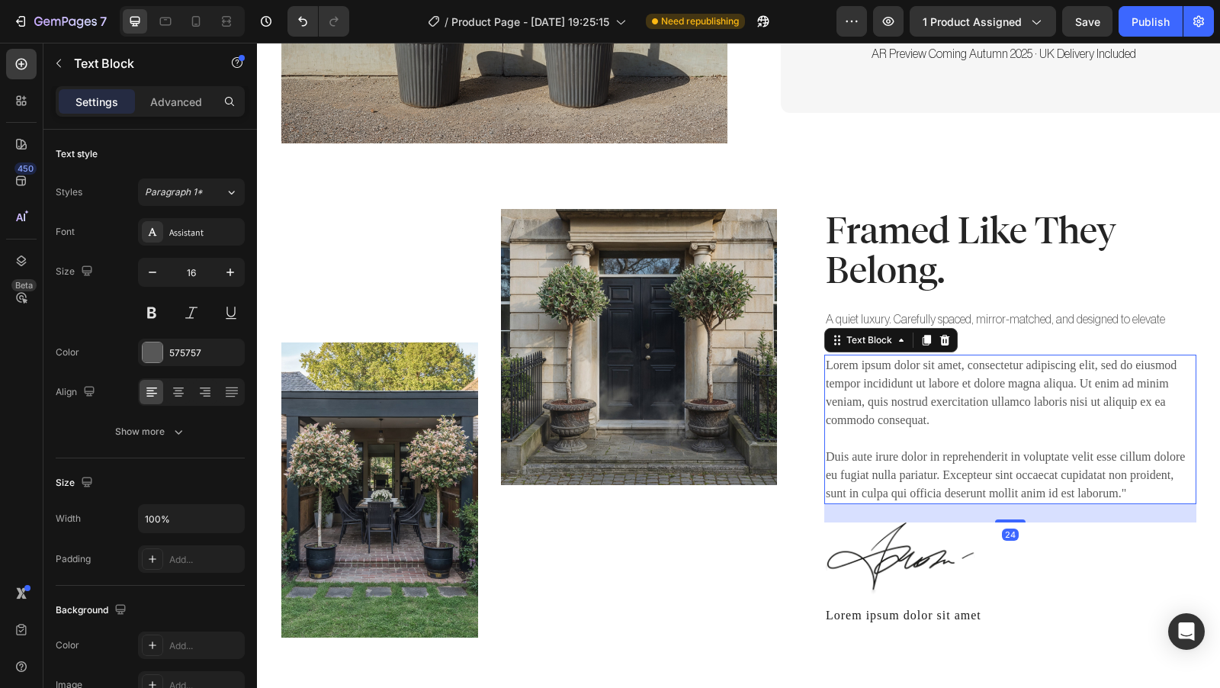
click at [1039, 379] on p "Lorem ipsum dolor sit amet, consectetur adipiscing elit, sed do eiusmod tempor …" at bounding box center [1010, 429] width 369 height 146
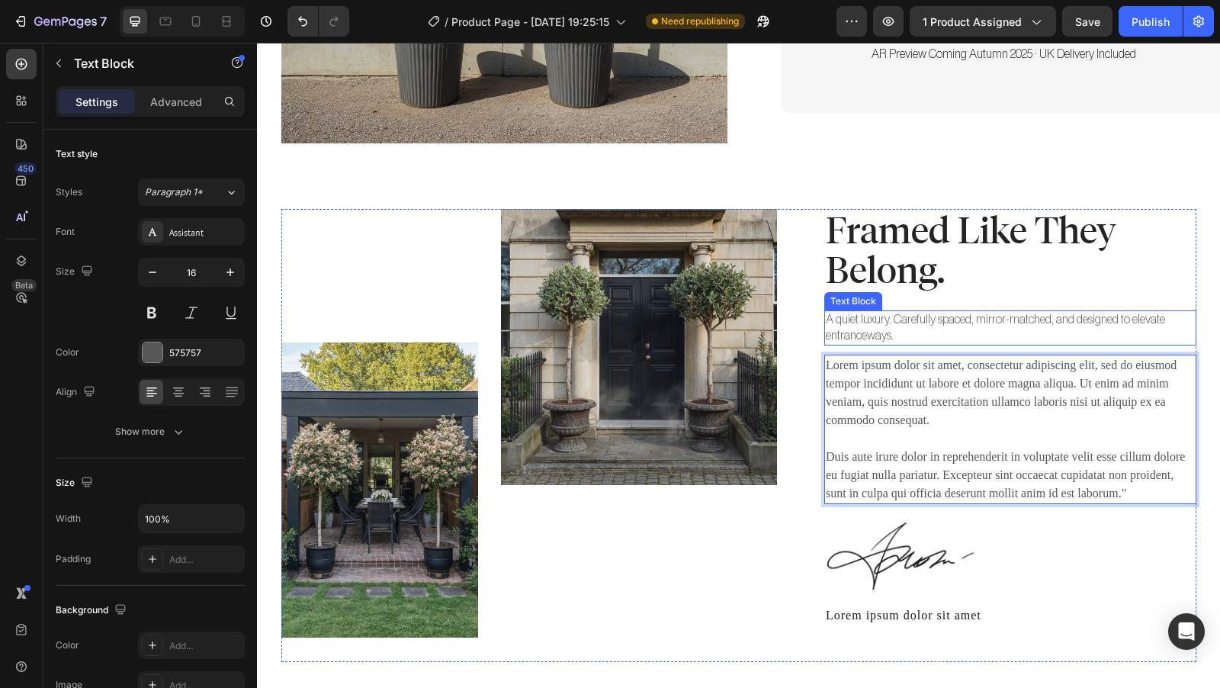
click at [1002, 312] on p "A quiet luxury. Carefully spaced, mirror-matched, and designed to elevate entra…" at bounding box center [1010, 328] width 369 height 32
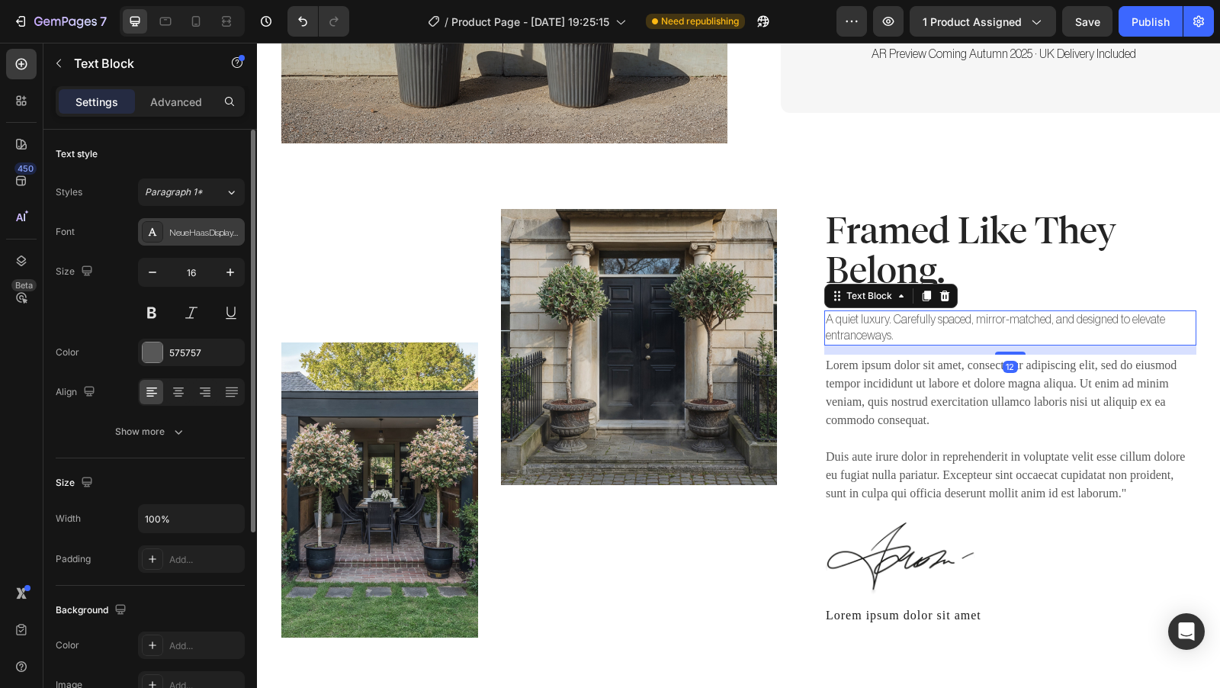
click at [216, 239] on div "NeueHaasDisplayThin" at bounding box center [191, 231] width 107 height 27
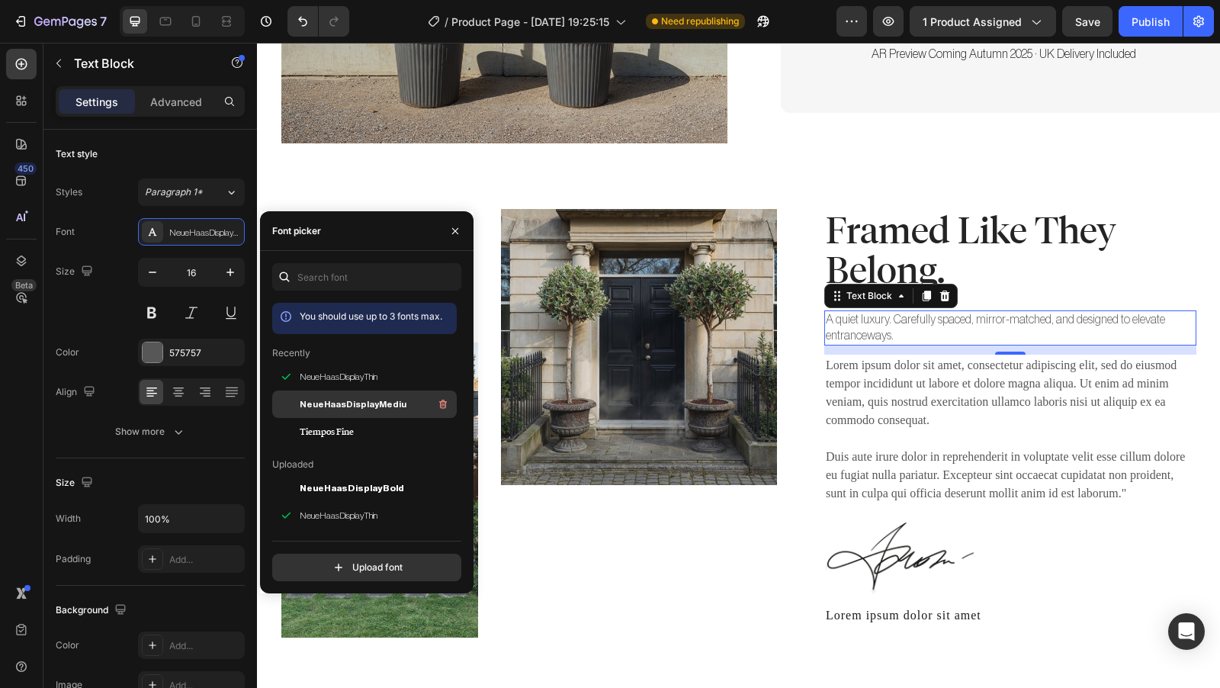
drag, startPoint x: 390, startPoint y: 402, endPoint x: 380, endPoint y: 397, distance: 10.6
click at [390, 402] on span "NeueHaasDisplayMediu" at bounding box center [353, 404] width 107 height 14
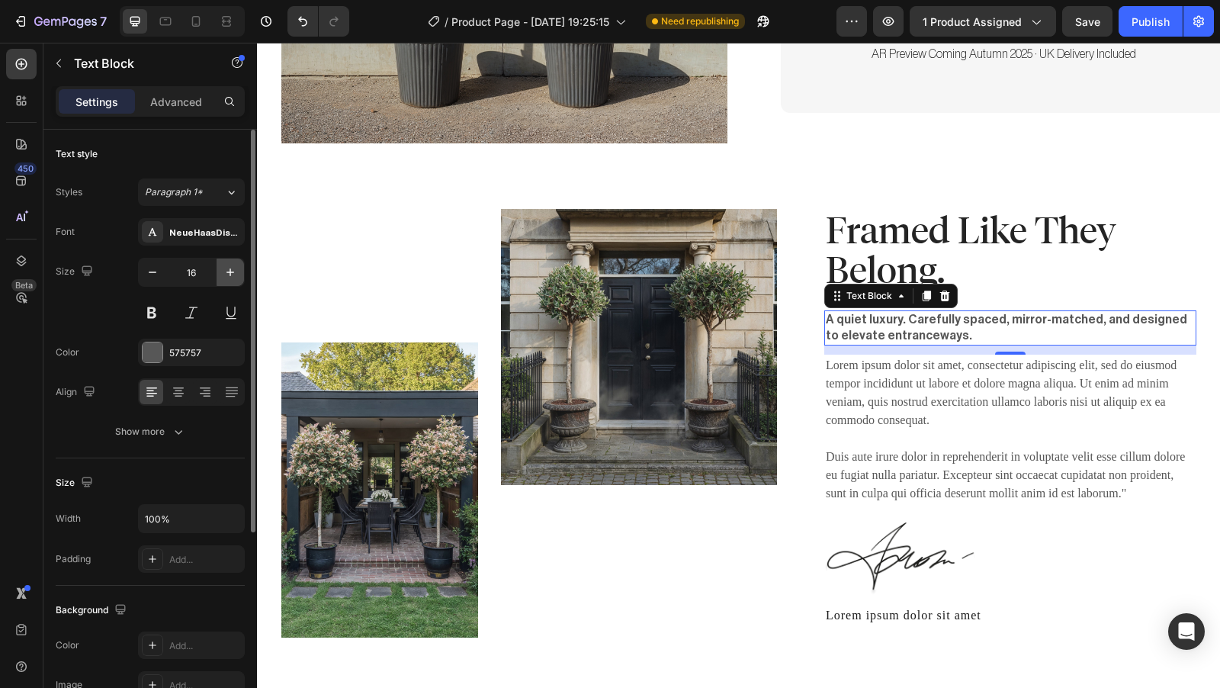
click at [229, 272] on icon "button" at bounding box center [230, 272] width 15 height 15
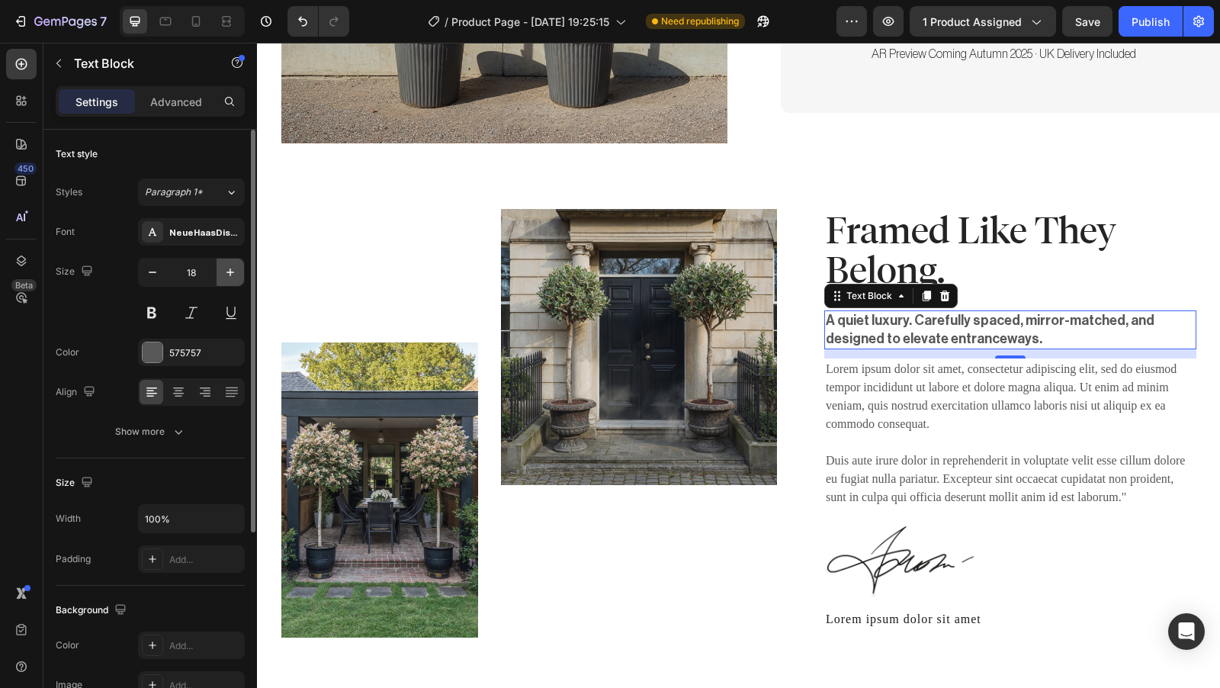
click at [229, 272] on icon "button" at bounding box center [230, 272] width 15 height 15
type input "20"
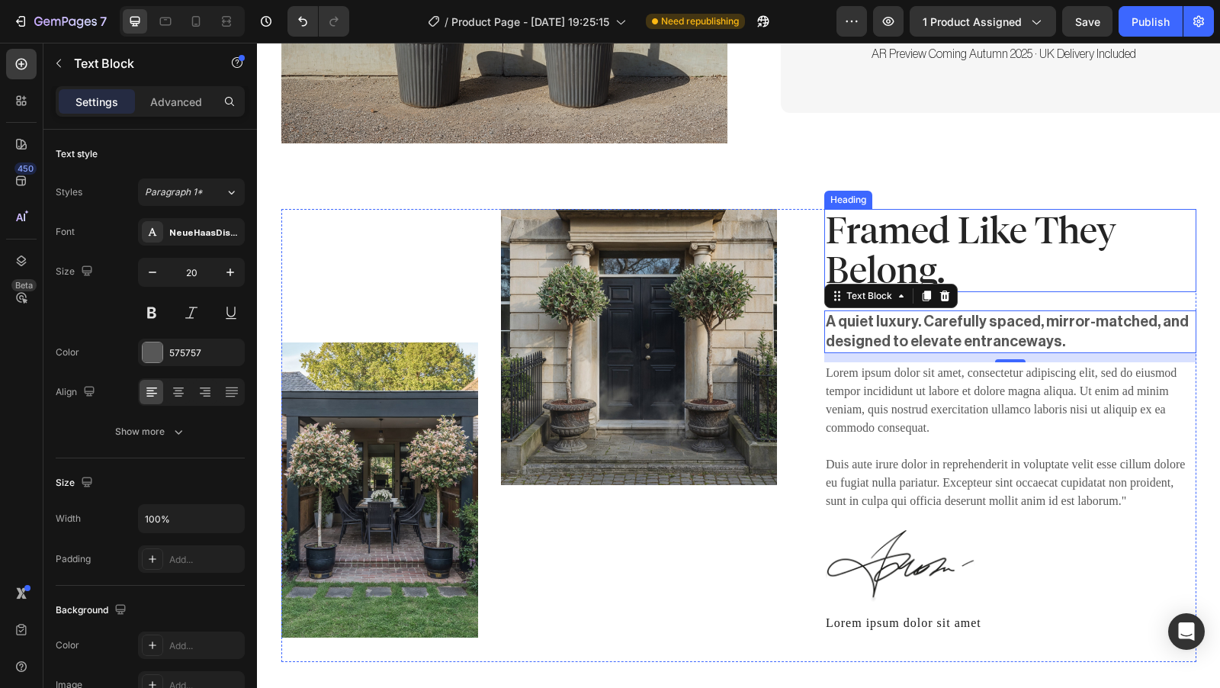
click at [884, 220] on p "Framed Like They Belong." at bounding box center [1010, 250] width 369 height 81
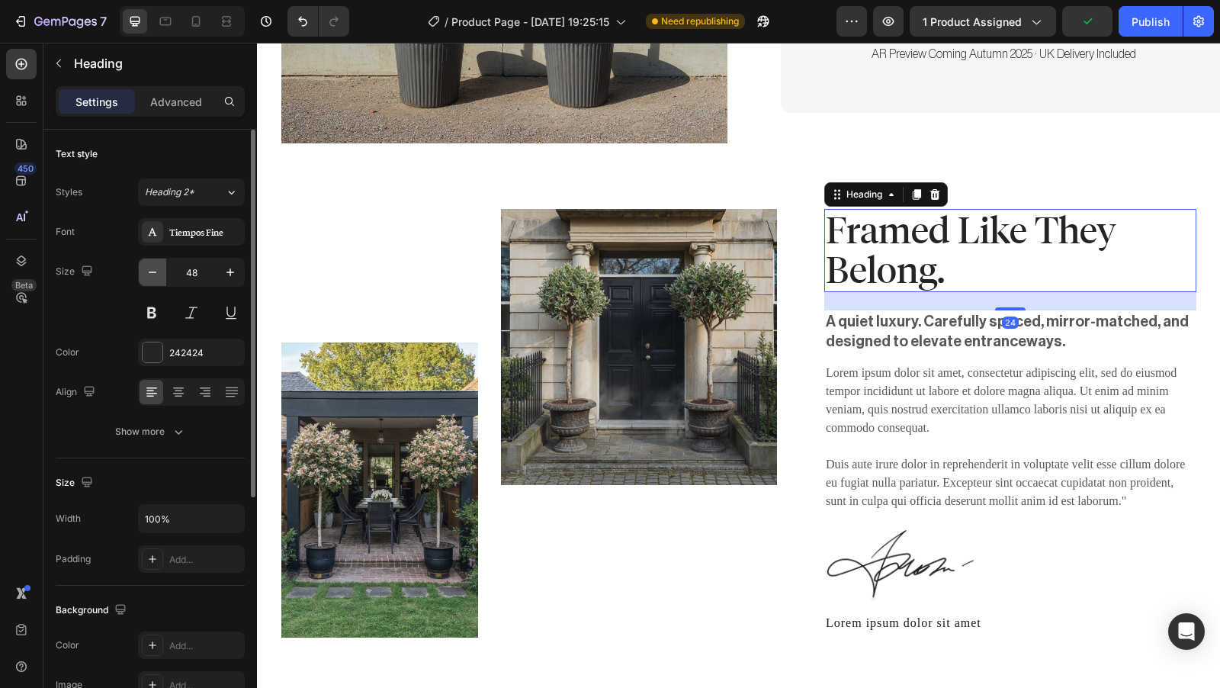
click at [153, 274] on icon "button" at bounding box center [152, 272] width 15 height 15
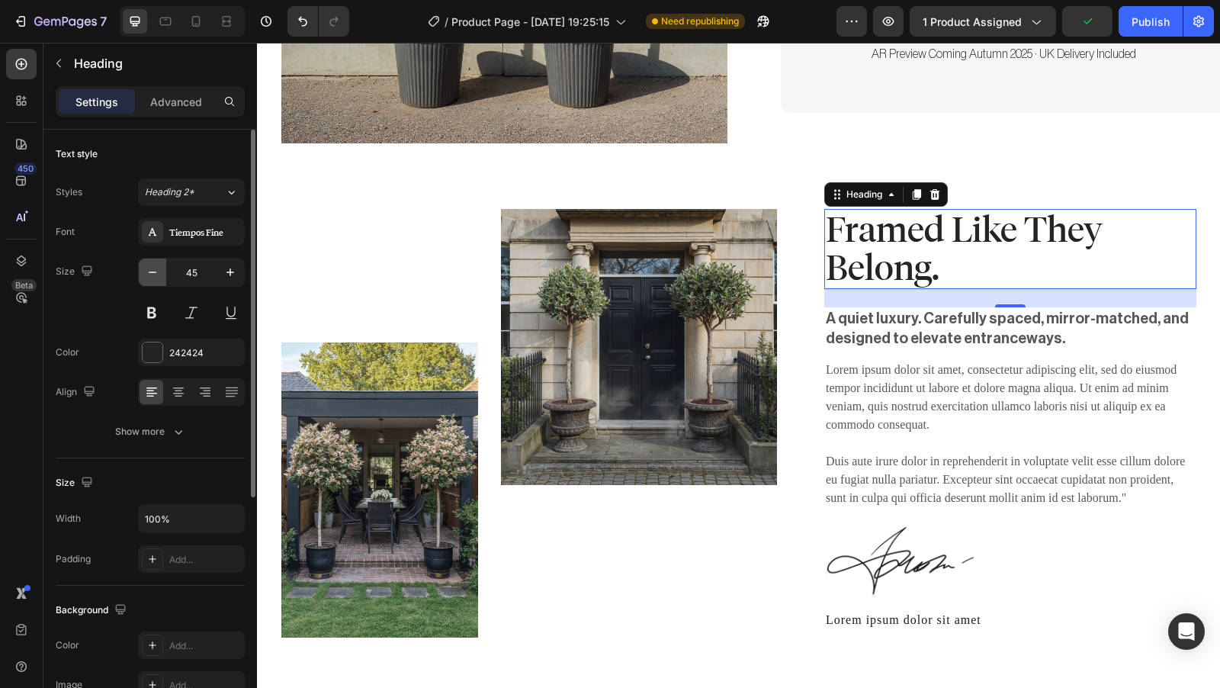
click at [153, 274] on icon "button" at bounding box center [152, 272] width 15 height 15
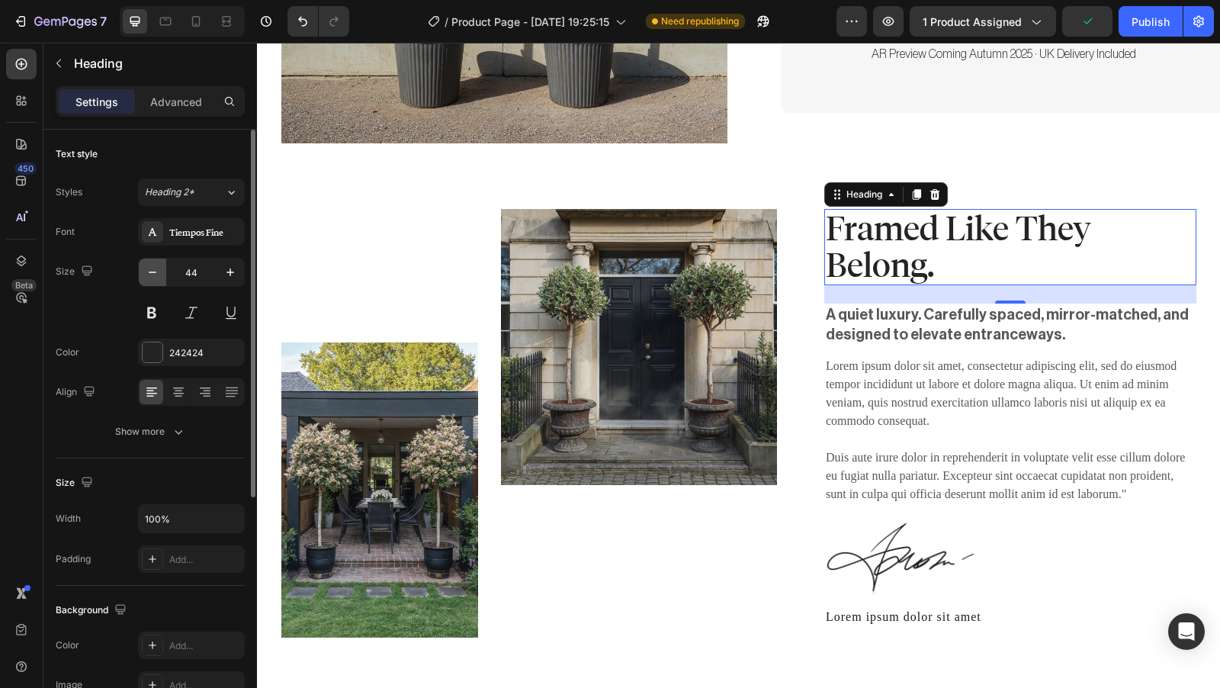
click at [153, 274] on icon "button" at bounding box center [152, 272] width 15 height 15
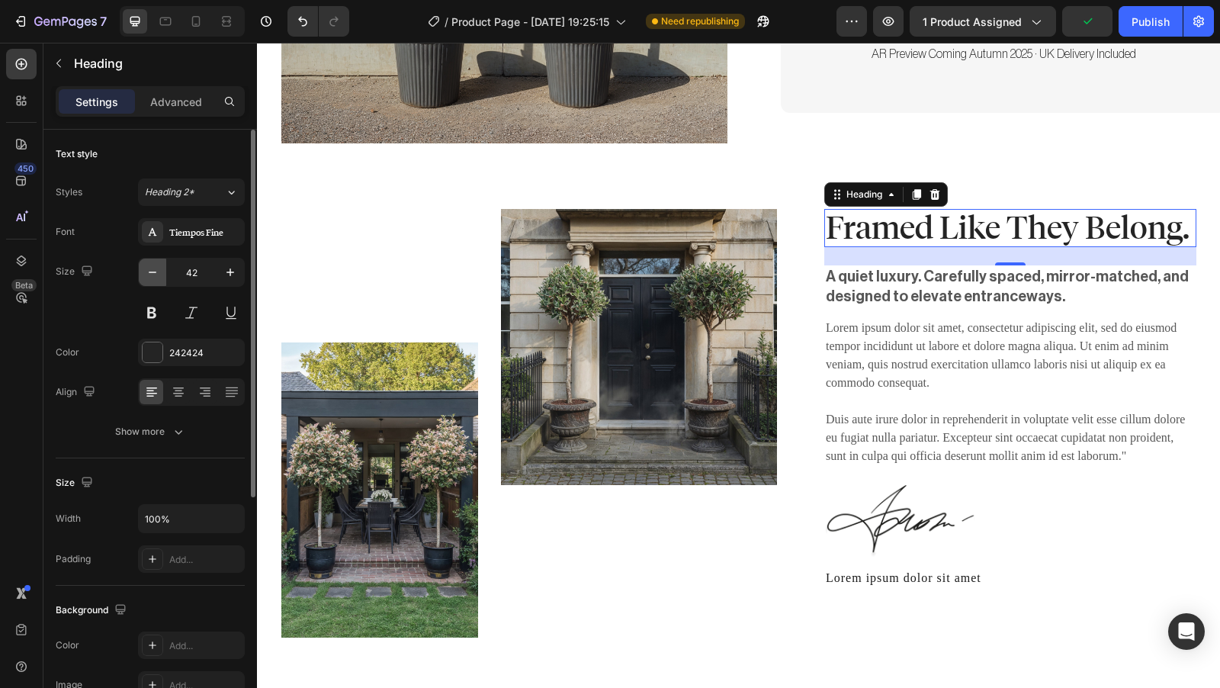
click at [153, 274] on icon "button" at bounding box center [152, 272] width 15 height 15
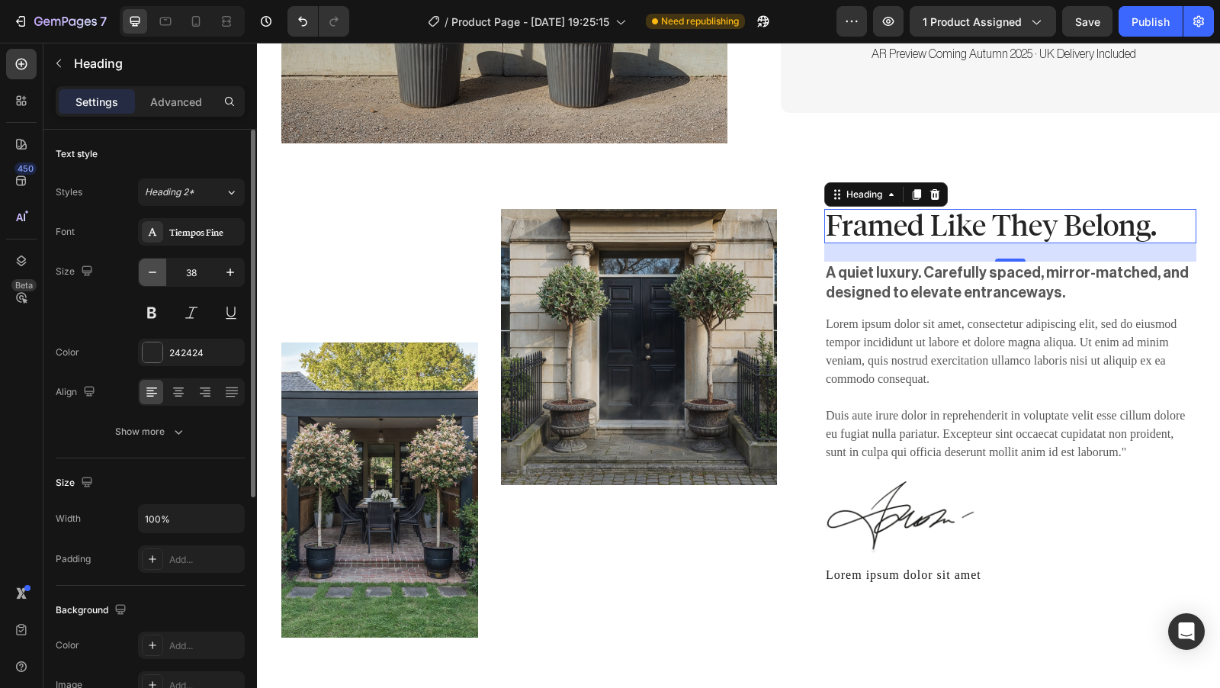
click at [153, 274] on icon "button" at bounding box center [152, 272] width 15 height 15
click at [223, 275] on icon "button" at bounding box center [230, 272] width 15 height 15
type input "38"
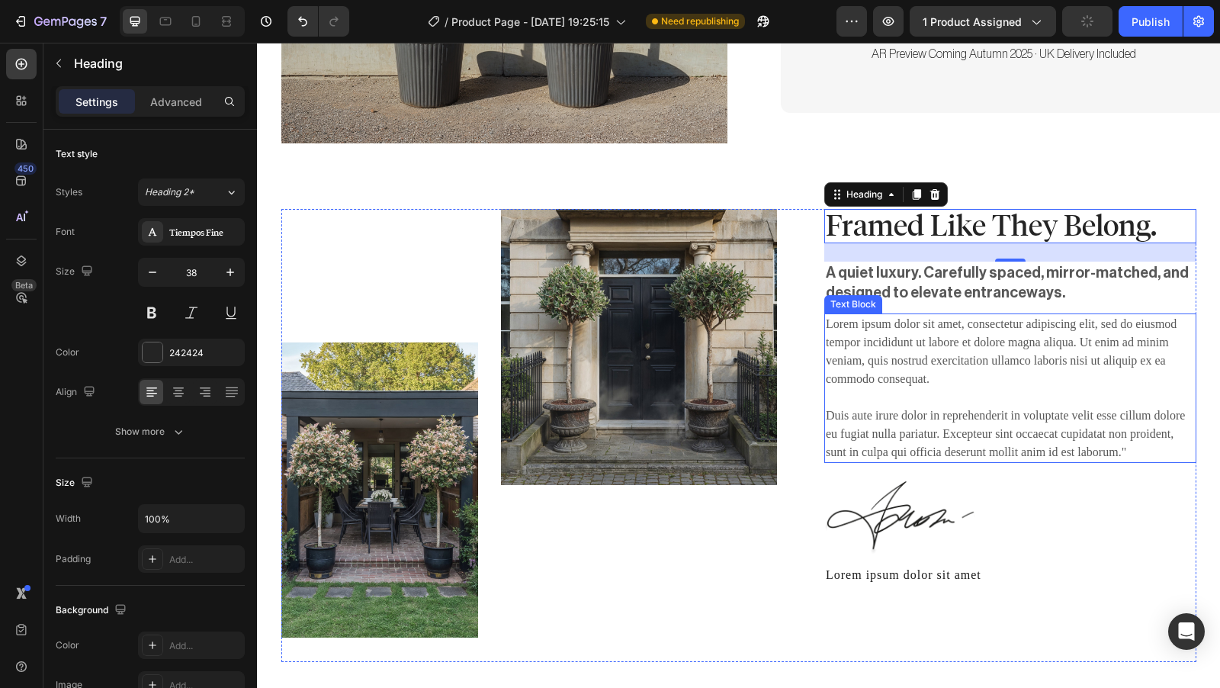
click at [1048, 367] on p "Lorem ipsum dolor sit amet, consectetur adipiscing elit, sed do eiusmod tempor …" at bounding box center [1010, 388] width 369 height 146
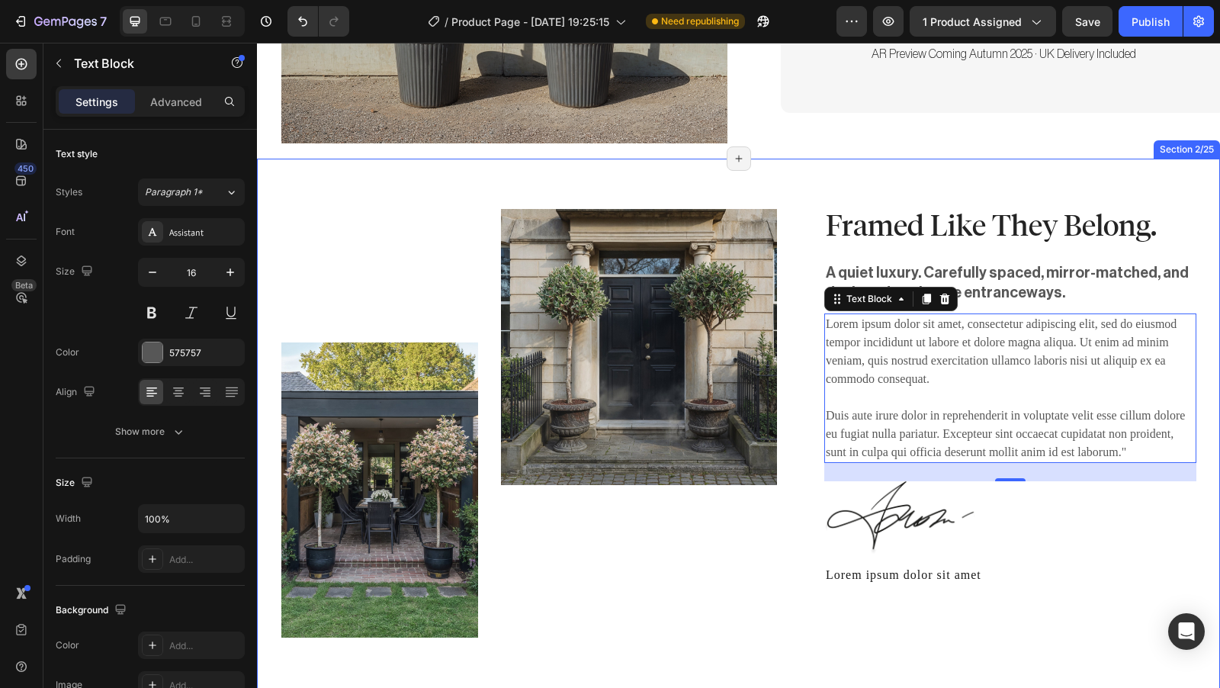
click at [817, 653] on div "Image Image Row Framed Like They Belong. Heading A quiet luxury. Carefully spac…" at bounding box center [738, 430] width 963 height 542
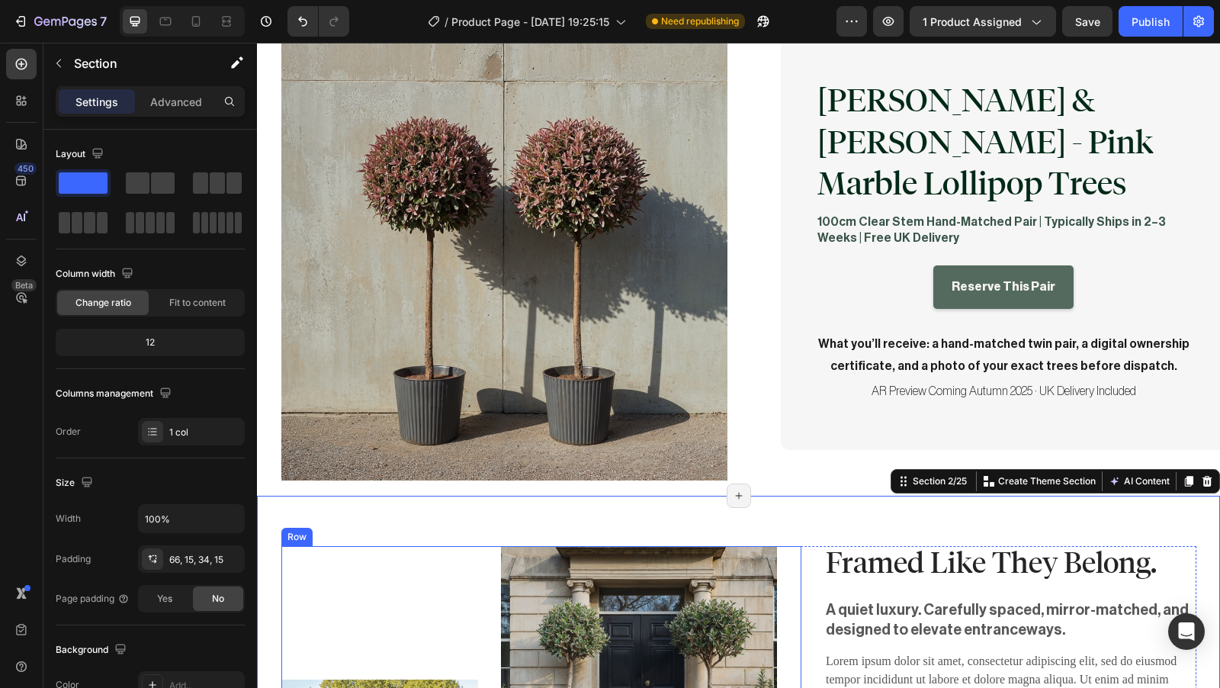
scroll to position [490, 0]
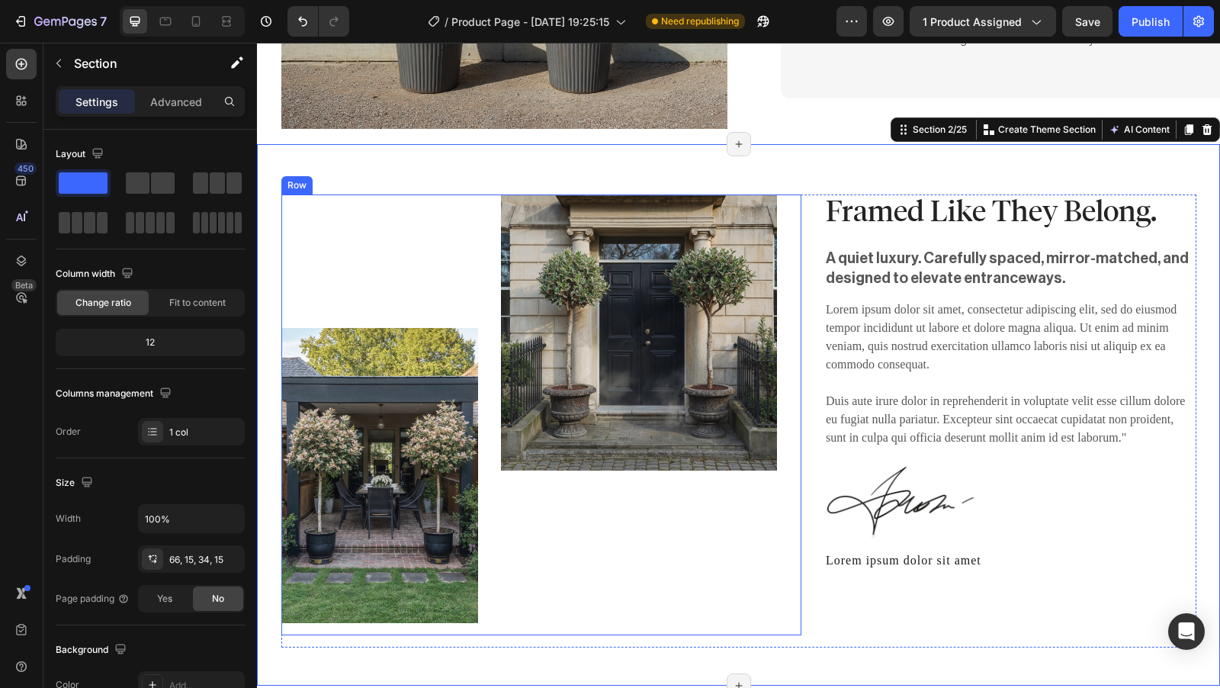
click at [479, 216] on div "Image Image Row" at bounding box center [541, 414] width 521 height 441
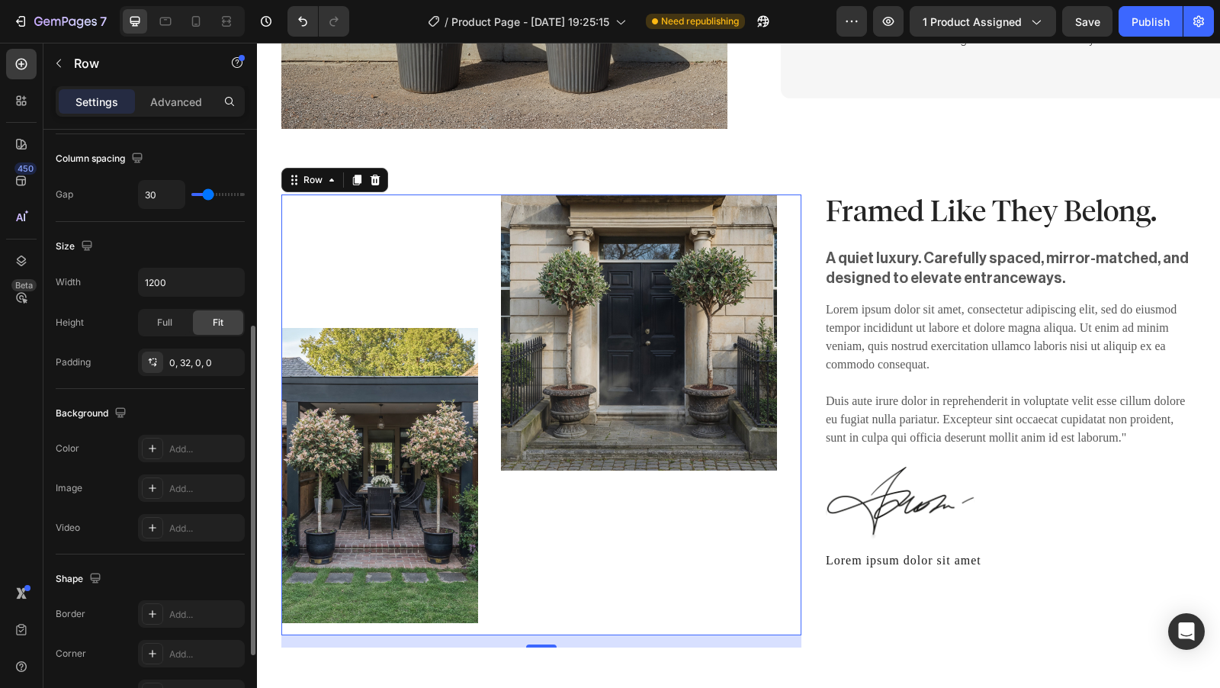
scroll to position [290, 0]
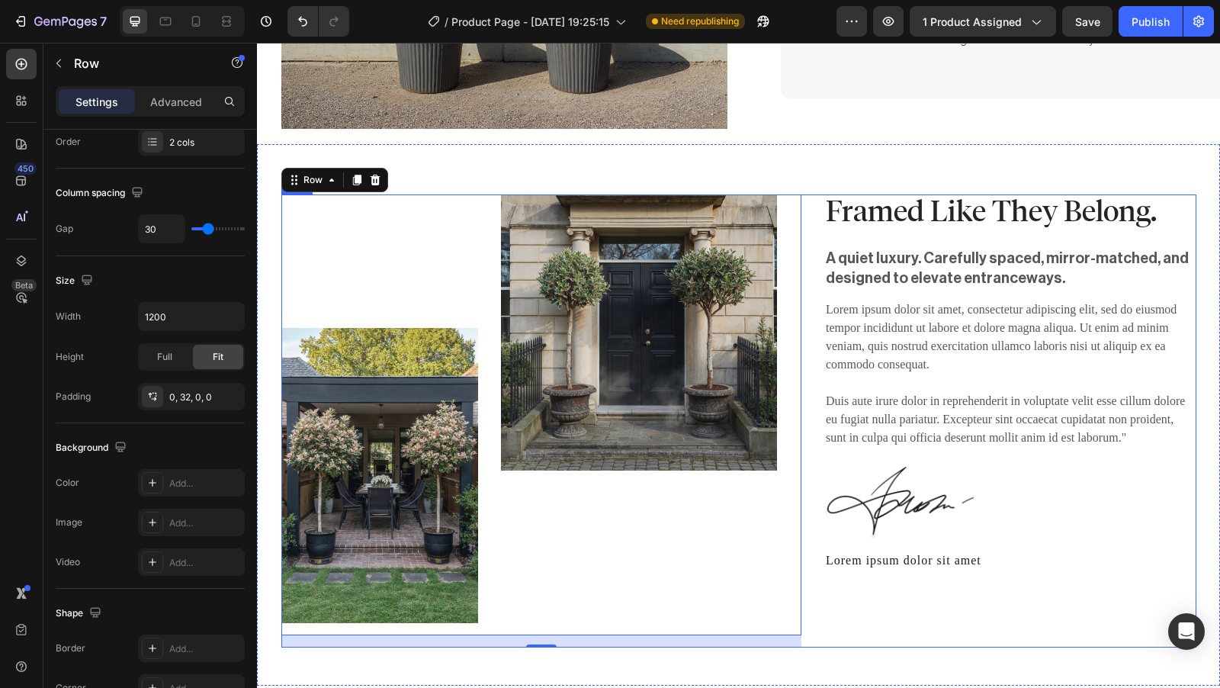
click at [1184, 213] on div "Framed Like They Belong. Heading A quiet luxury. Carefully spaced, mirror-match…" at bounding box center [1010, 421] width 372 height 454
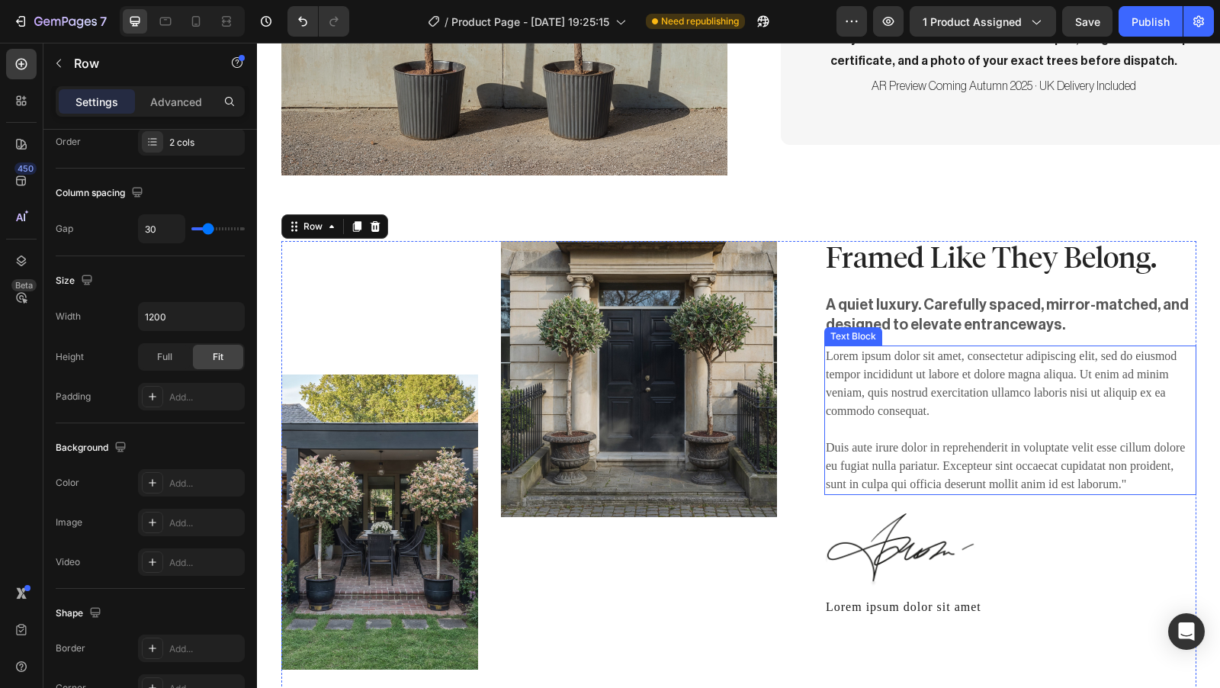
scroll to position [455, 0]
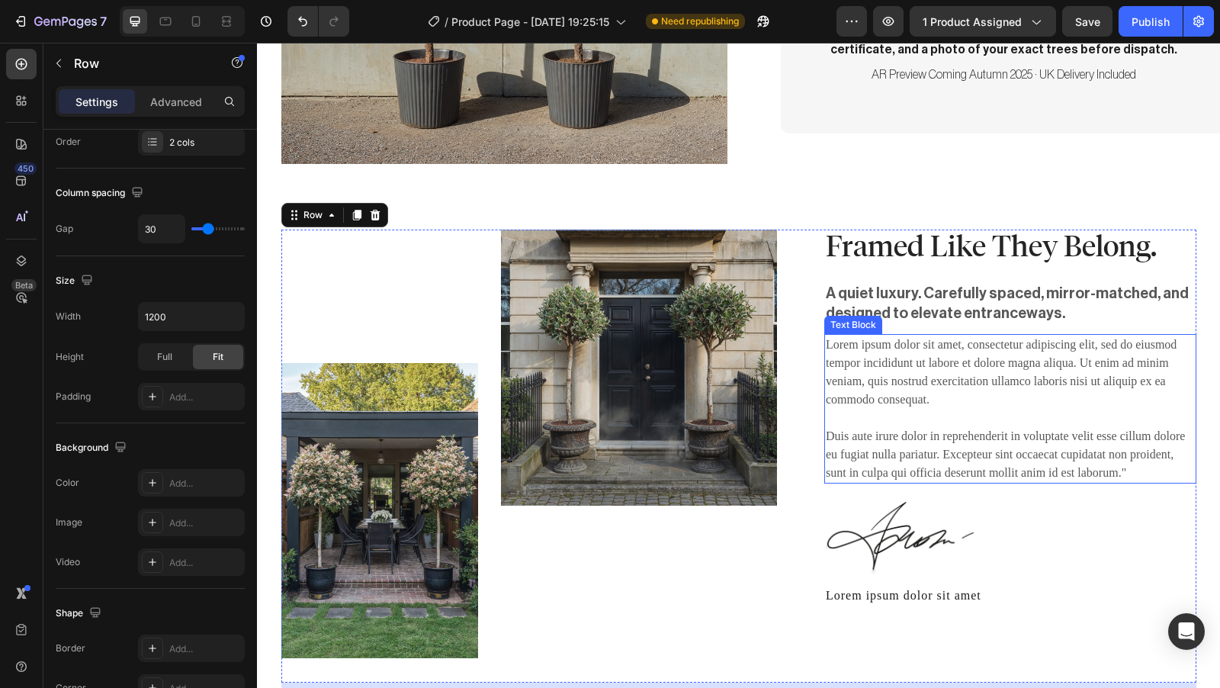
click at [906, 422] on p "Lorem ipsum dolor sit amet, consectetur adipiscing elit, sed do eiusmod tempor …" at bounding box center [1010, 408] width 369 height 146
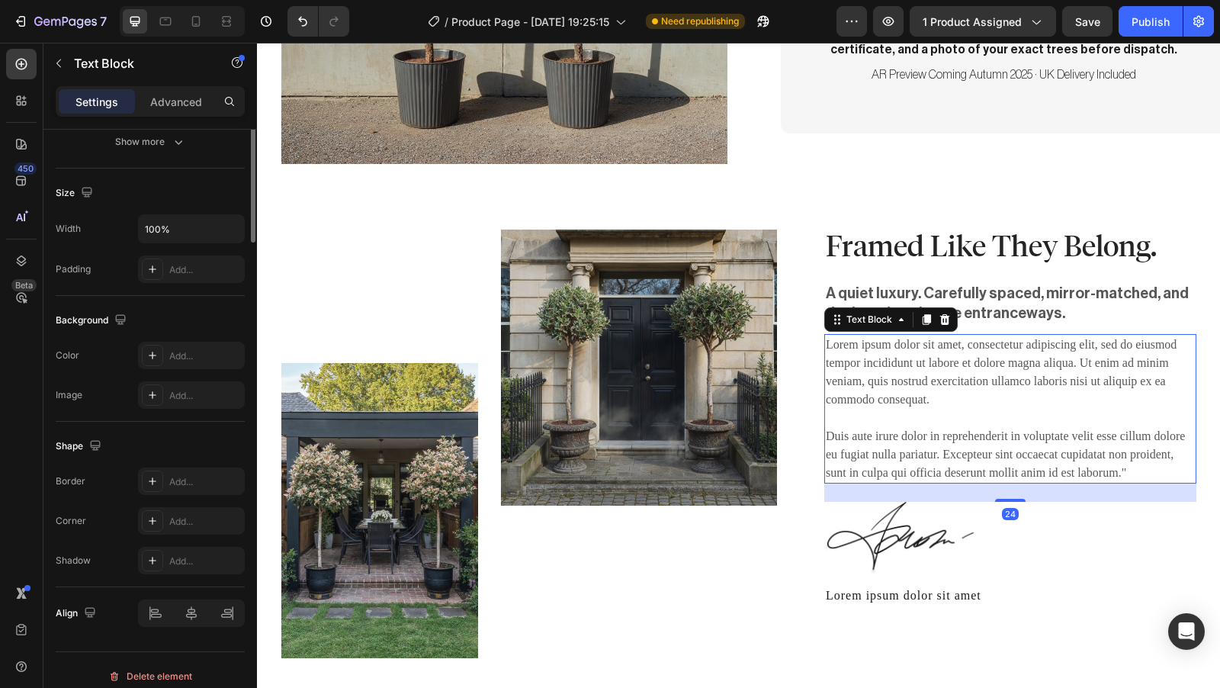
scroll to position [0, 0]
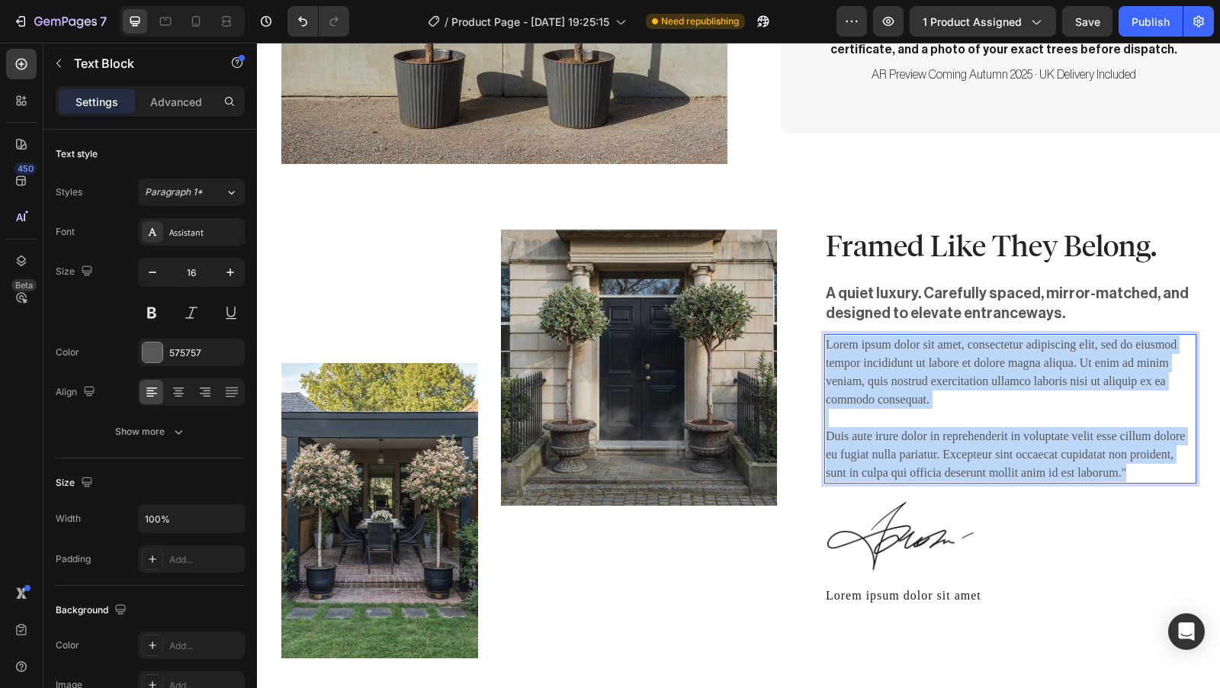
drag, startPoint x: 1122, startPoint y: 442, endPoint x: 820, endPoint y: 315, distance: 327.6
click at [826, 335] on p "Lorem ipsum dolor sit amet, consectetur adipiscing elit, sed do eiusmod tempor …" at bounding box center [1010, 408] width 369 height 146
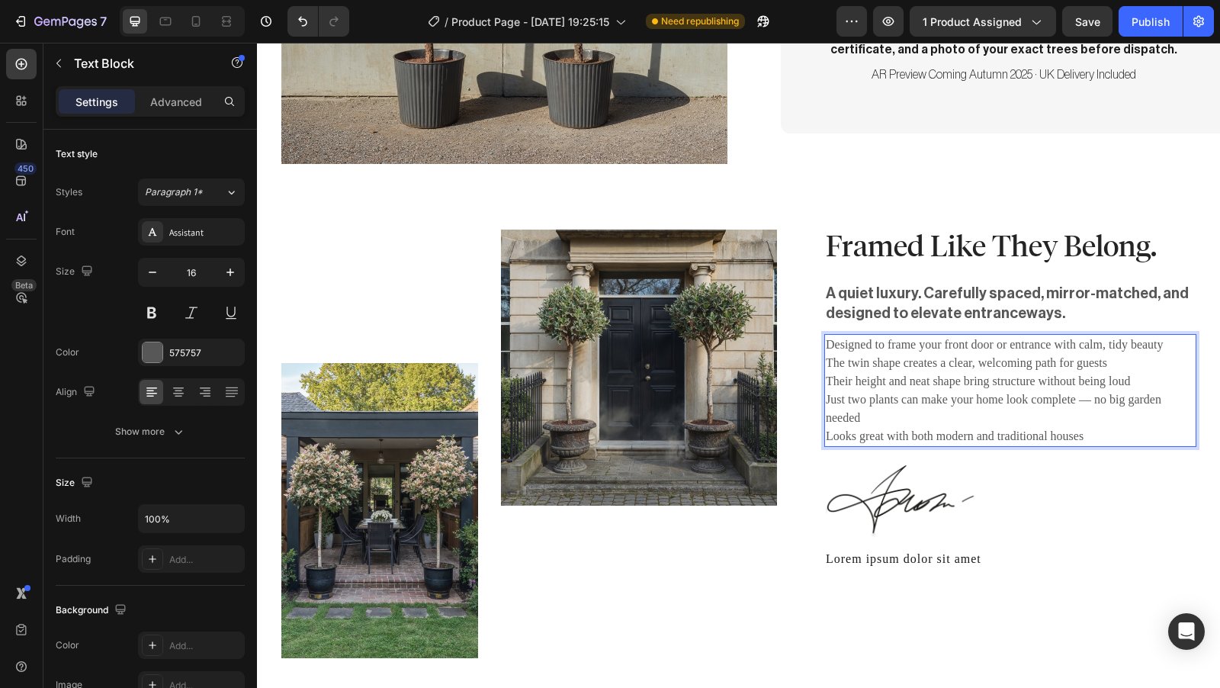
click at [826, 335] on p "Designed to frame your front door or entrance with calm, tidy beauty" at bounding box center [1010, 344] width 369 height 18
click at [824, 334] on div "- Designed to frame your front door or entrance with calm, tidy beauty The twin…" at bounding box center [1010, 390] width 372 height 113
click at [826, 372] on p "Their height and neat shape bring structure without being loud" at bounding box center [1010, 381] width 369 height 18
click at [826, 390] on p "Just two plants can make your home look complete — no big garden needed" at bounding box center [1010, 408] width 369 height 37
click at [826, 427] on p "Looks great with both modern and traditional houses" at bounding box center [1010, 436] width 369 height 18
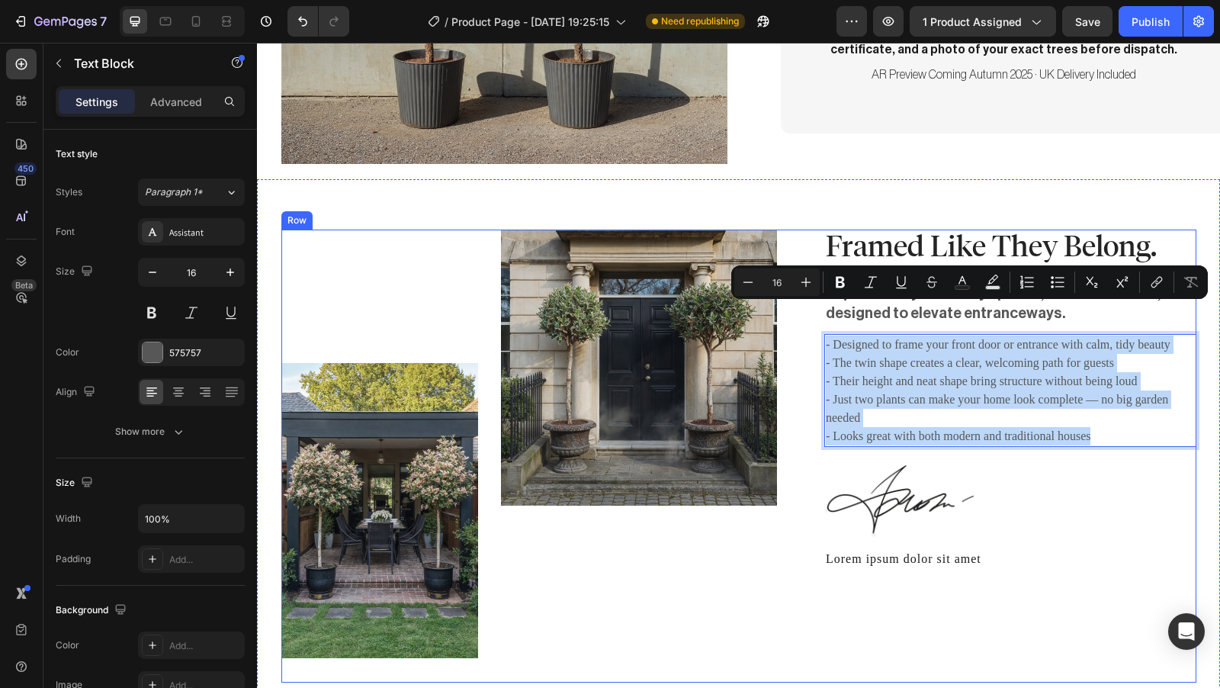
drag, startPoint x: 1090, startPoint y: 403, endPoint x: 808, endPoint y: 316, distance: 295.1
click at [808, 316] on div "Image Image Row Framed Like They Belong. Heading A quiet luxury. Carefully spac…" at bounding box center [738, 456] width 915 height 454
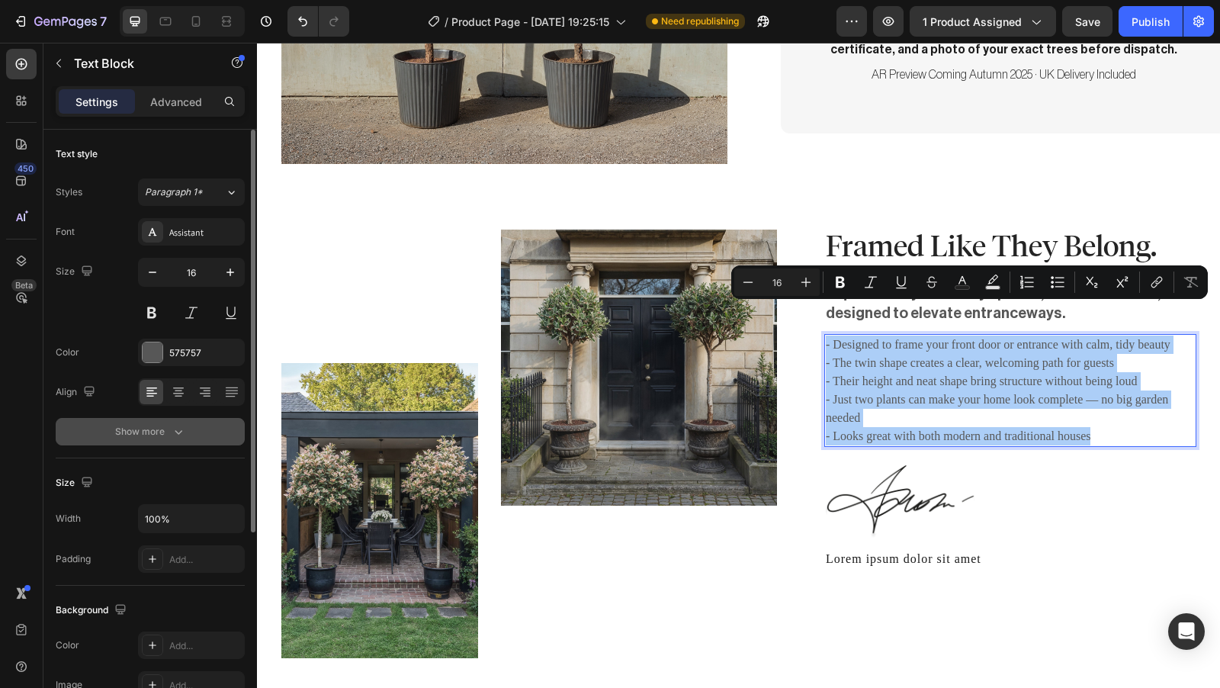
click at [168, 436] on div "Show more" at bounding box center [150, 431] width 71 height 15
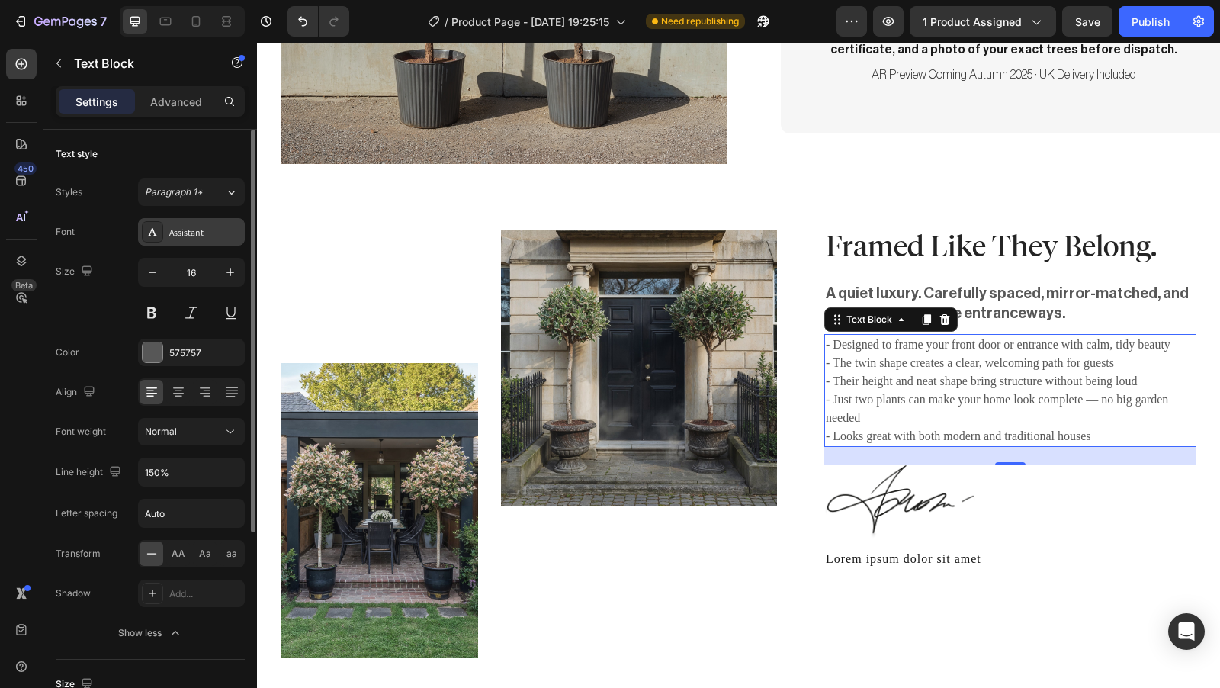
click at [200, 237] on div "Assistant" at bounding box center [205, 233] width 72 height 14
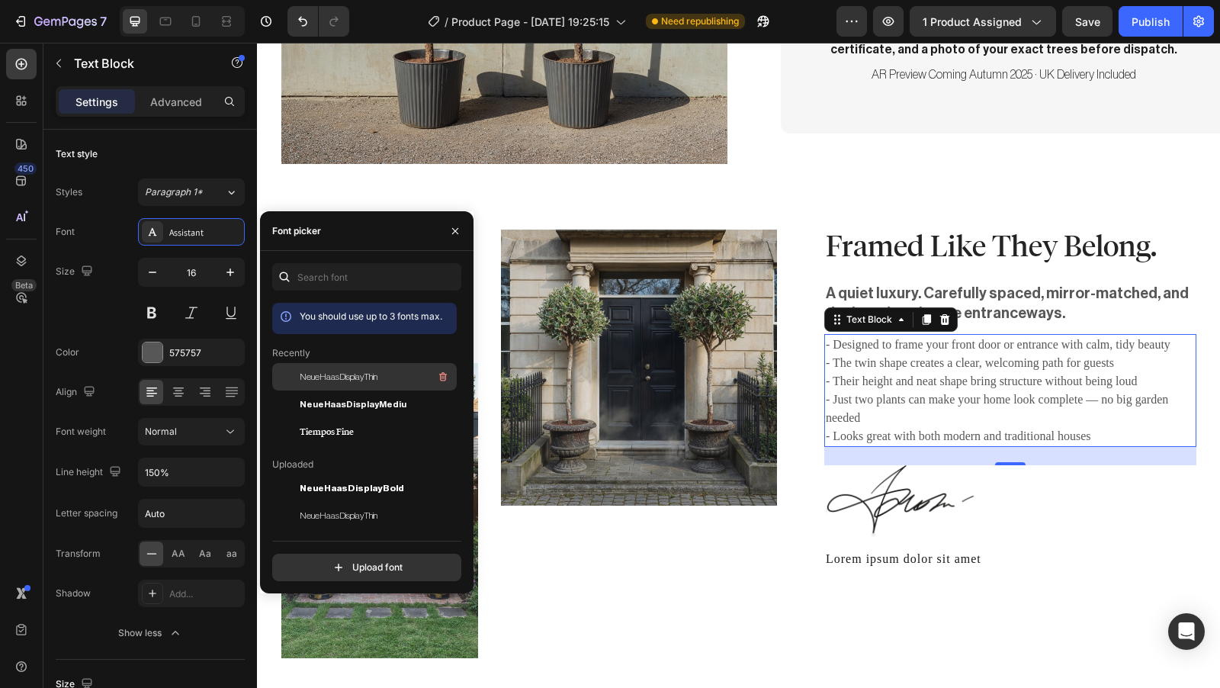
click at [336, 379] on span "NeueHaasDisplayThin" at bounding box center [339, 377] width 78 height 14
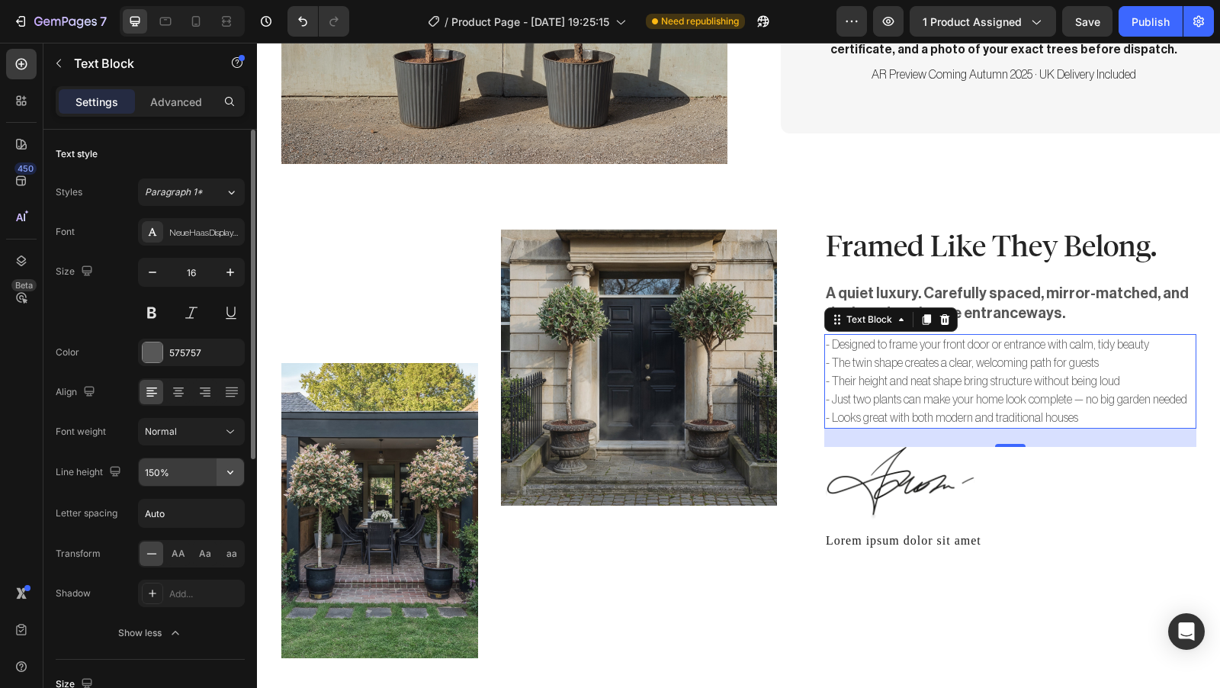
click at [223, 473] on icon "button" at bounding box center [230, 471] width 15 height 15
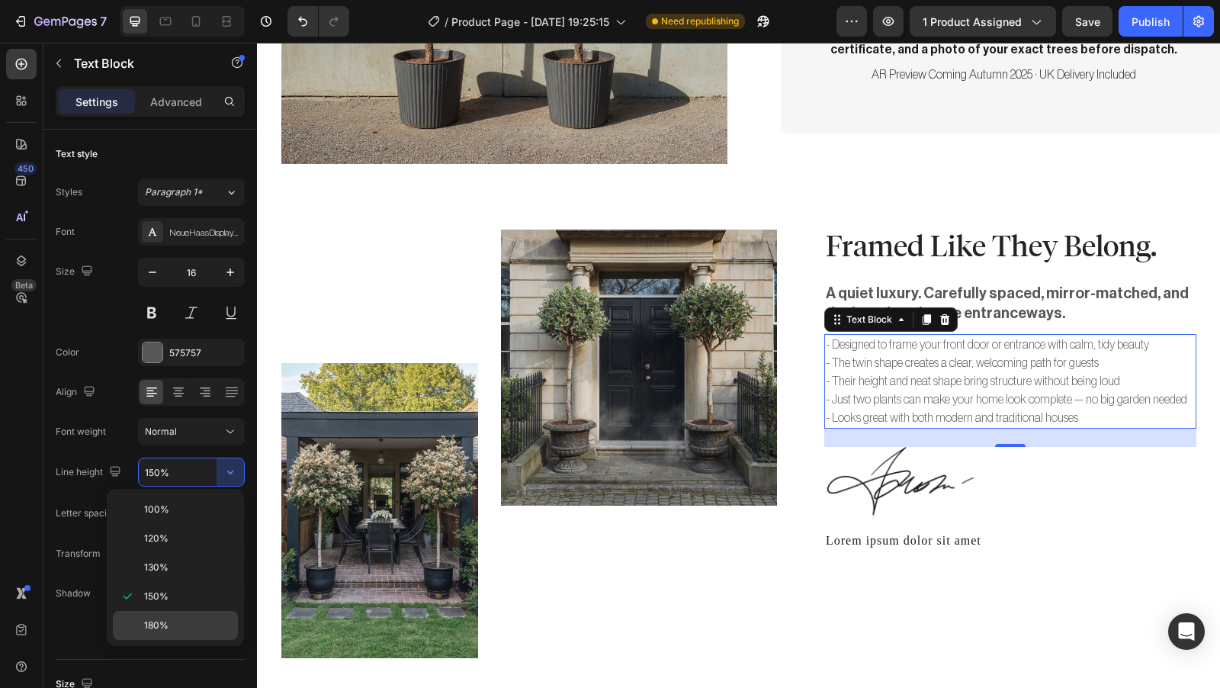
click at [172, 618] on p "180%" at bounding box center [187, 625] width 87 height 14
type input "180%"
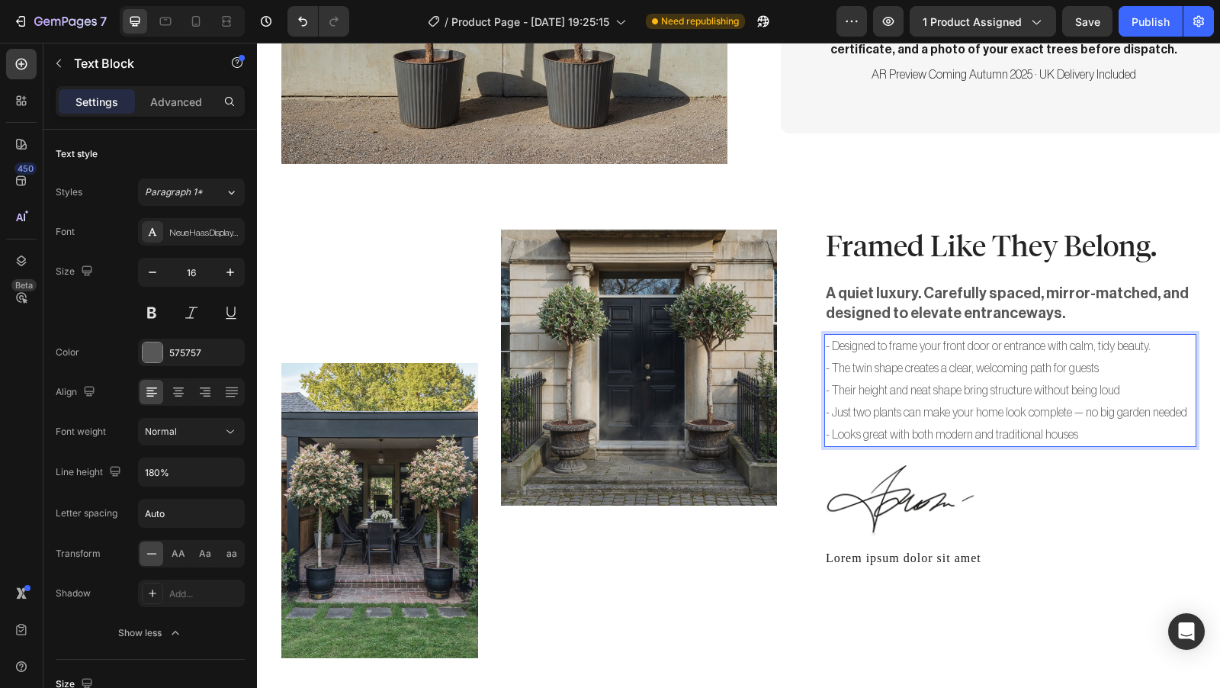
click at [1094, 358] on p "- The twin shape creates a clear, welcoming path for guests" at bounding box center [1010, 369] width 369 height 22
click at [1114, 380] on p "- Their height and neat shape bring structure without being loud" at bounding box center [1010, 391] width 369 height 22
click at [1182, 402] on p "- Just two plants can make your home look complete — no big garden needed" at bounding box center [1010, 413] width 369 height 22
click at [1071, 424] on p "- Looks great with both modern and traditional houses" at bounding box center [1010, 435] width 369 height 22
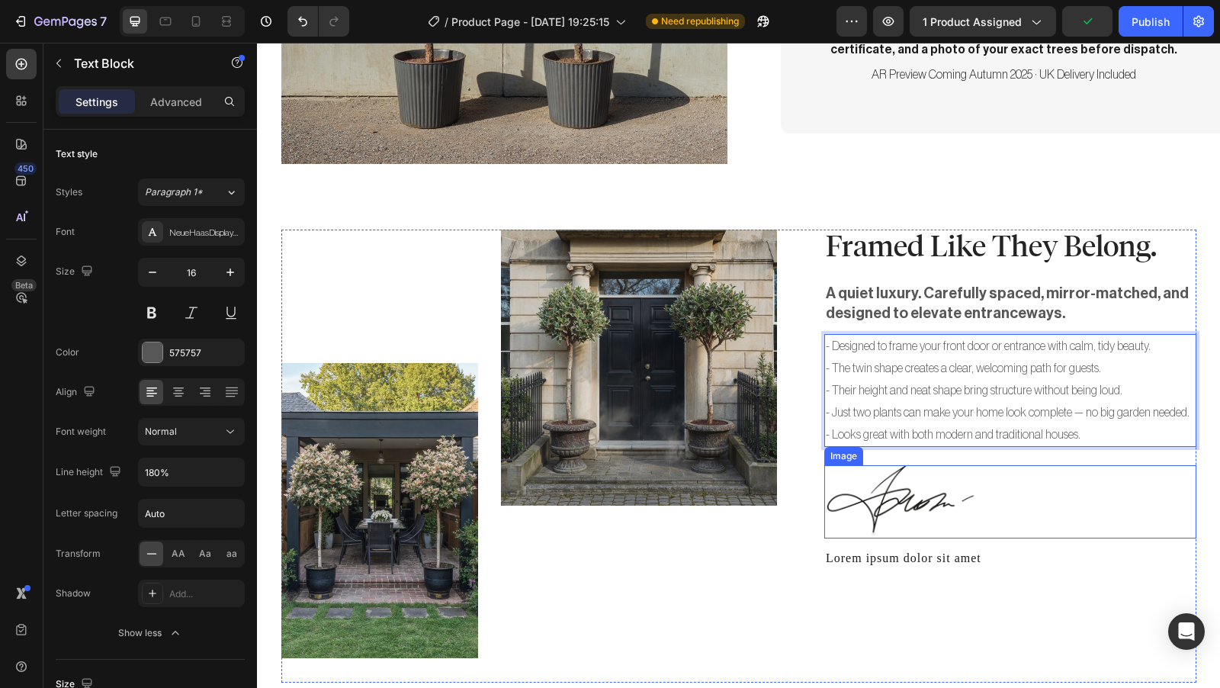
click at [932, 484] on img at bounding box center [900, 501] width 152 height 73
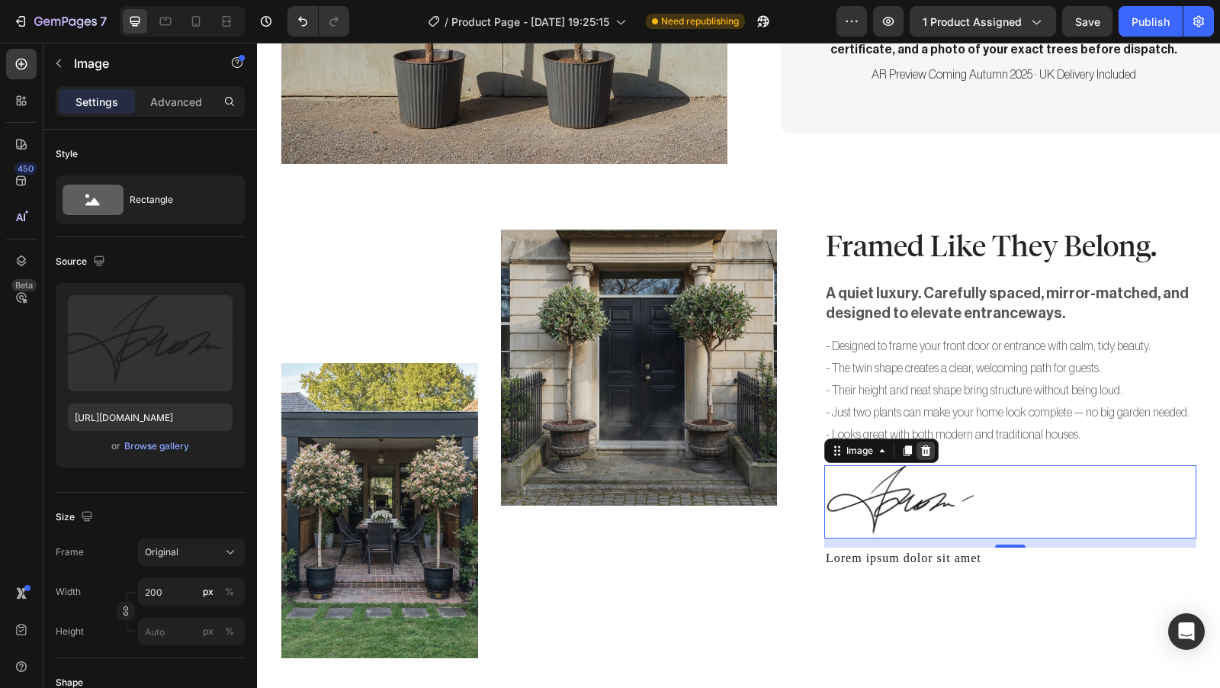
click at [926, 441] on div at bounding box center [925, 450] width 18 height 18
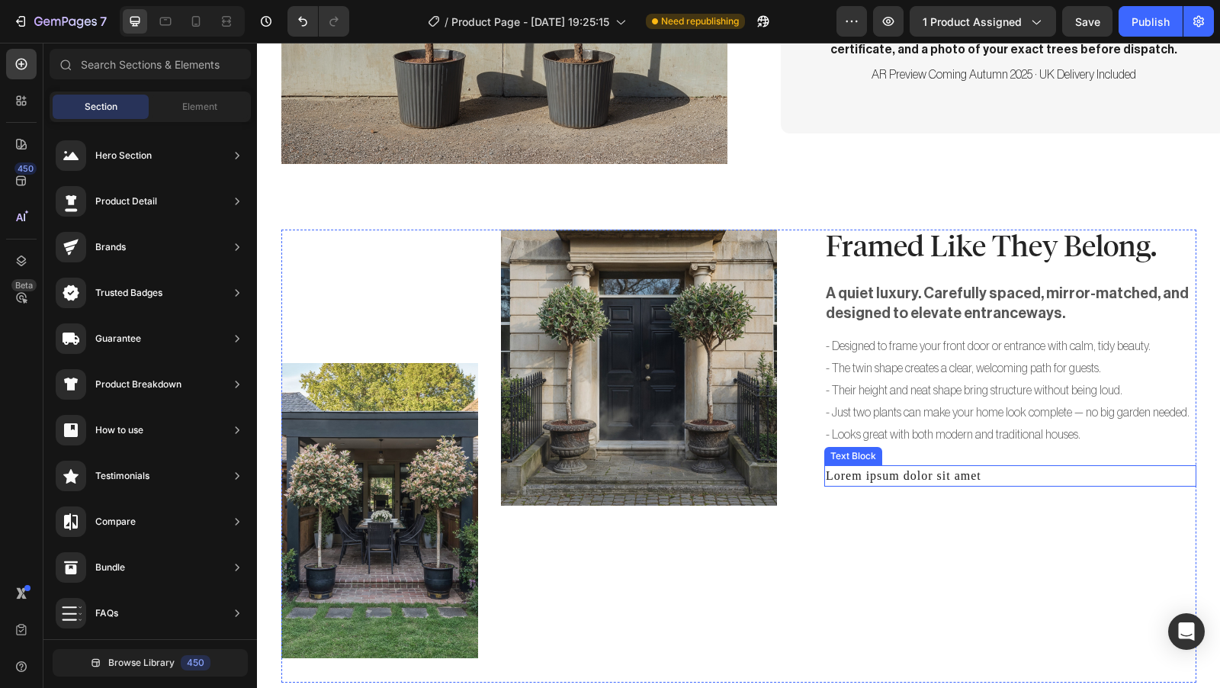
click at [941, 467] on p "Lorem ipsum dolor sit amet" at bounding box center [1010, 476] width 369 height 18
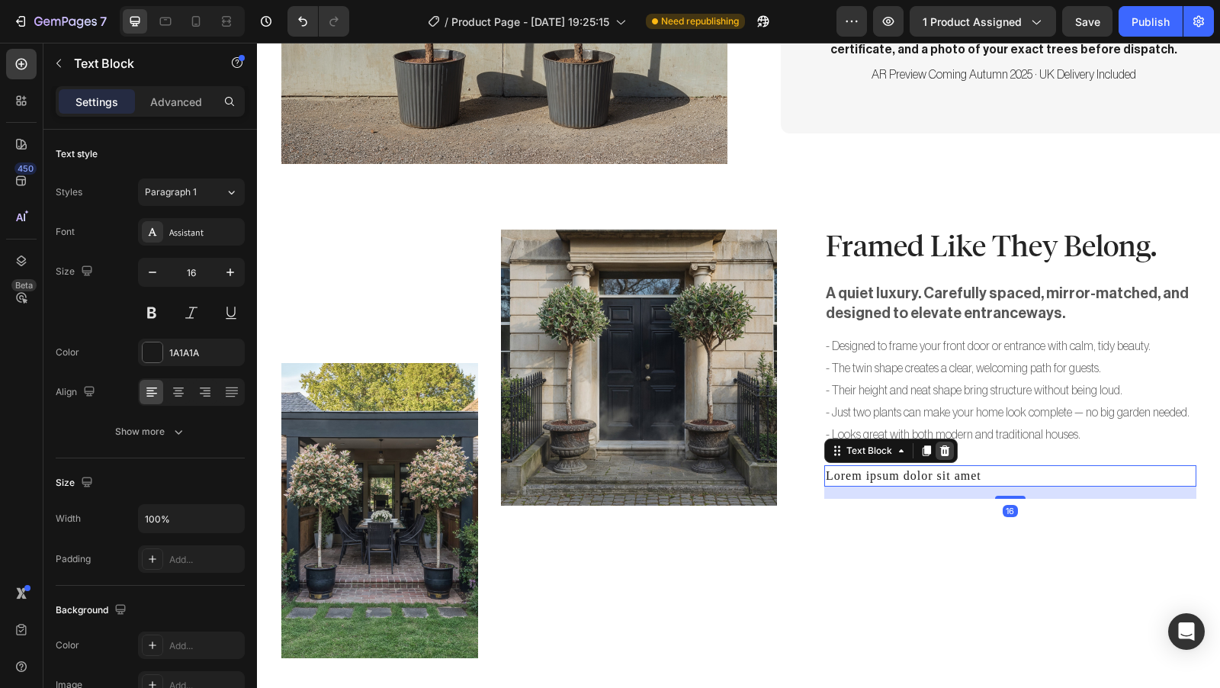
click at [941, 445] on icon at bounding box center [945, 450] width 10 height 11
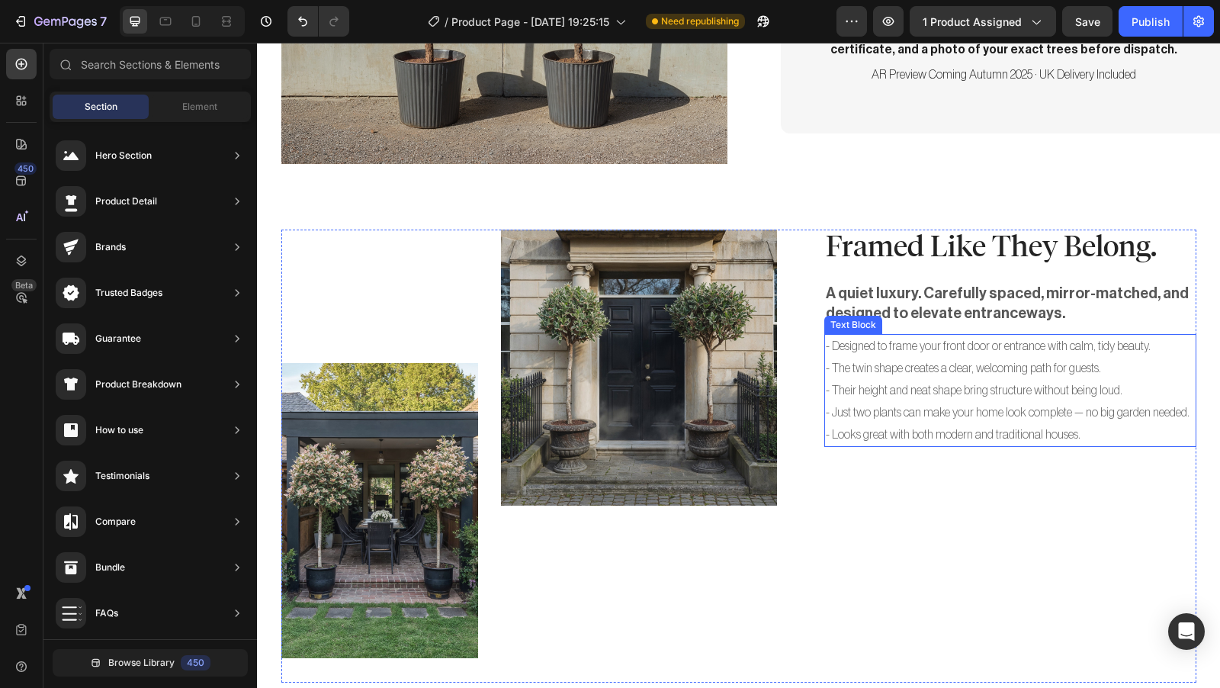
click at [1012, 402] on p "- Just two plants can make your home look complete — no big garden needed." at bounding box center [1010, 413] width 369 height 22
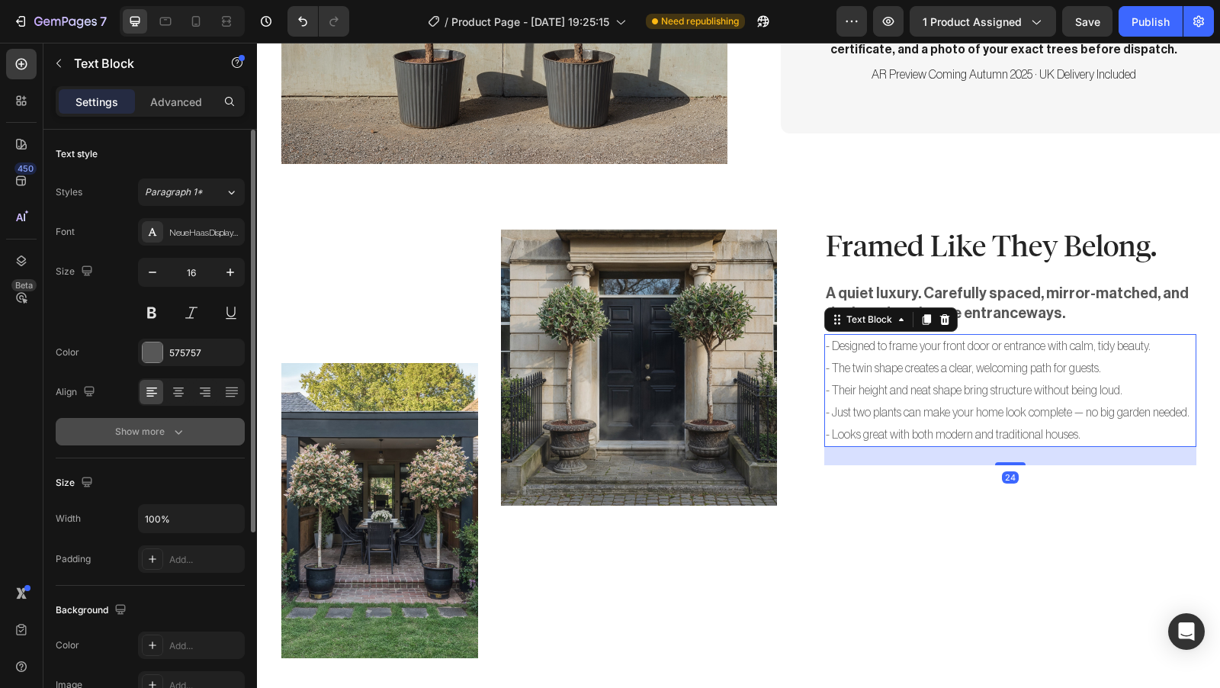
click at [160, 433] on div "Show more" at bounding box center [150, 431] width 71 height 15
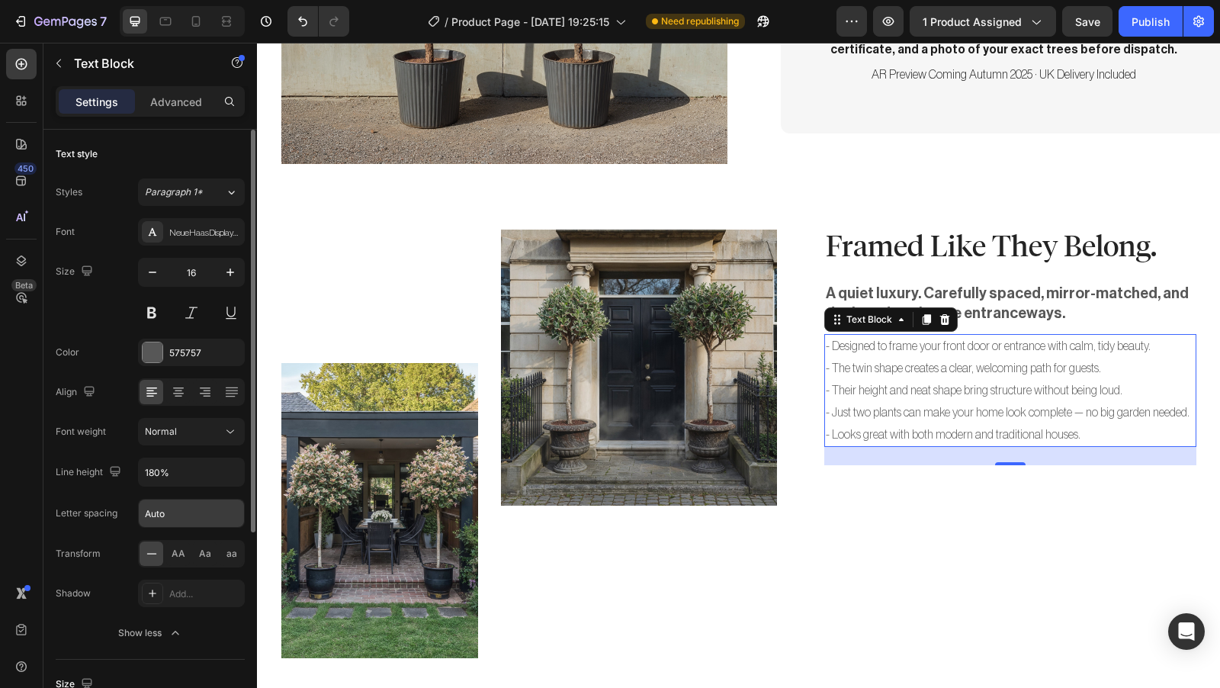
click at [200, 505] on input "Auto" at bounding box center [191, 512] width 105 height 27
click at [204, 514] on input "Auto" at bounding box center [191, 512] width 105 height 27
click at [107, 332] on div "Font NeueHaasDisplayThin Size 16 Color 575757 Align Font weight Normal Line hei…" at bounding box center [150, 432] width 189 height 428
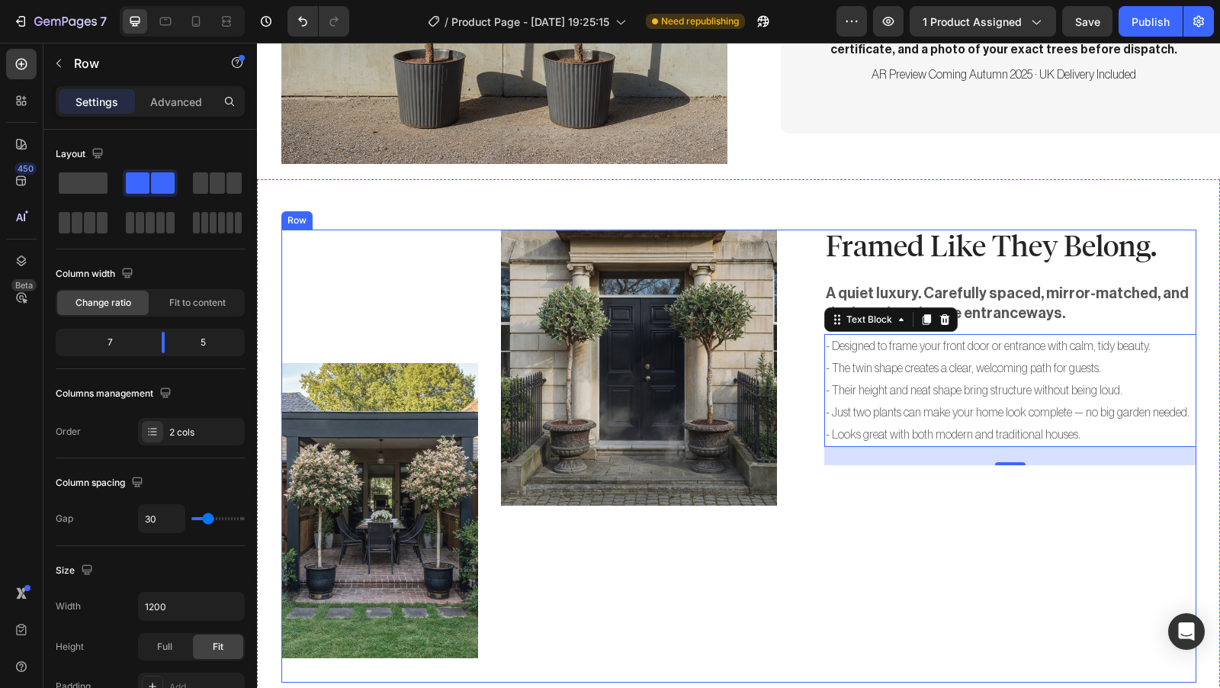
click at [903, 533] on div "Framed Like They Belong. Heading A quiet luxury. Carefully spaced, mirror-match…" at bounding box center [1010, 456] width 372 height 454
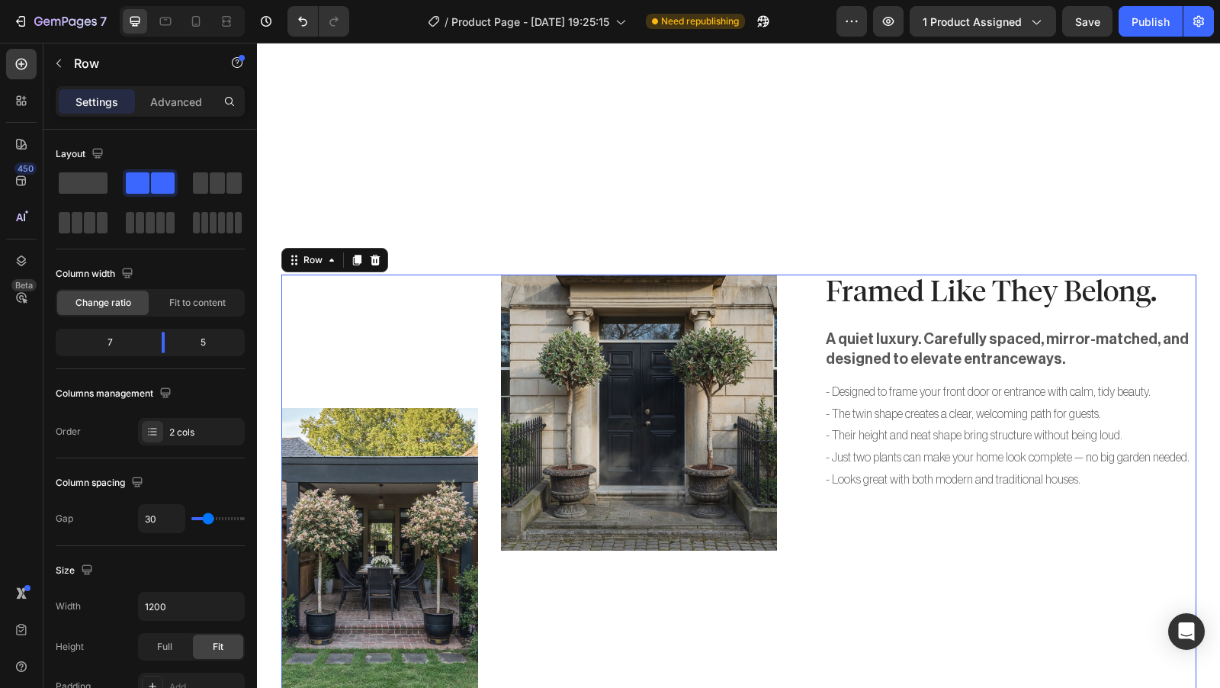
scroll to position [627, 0]
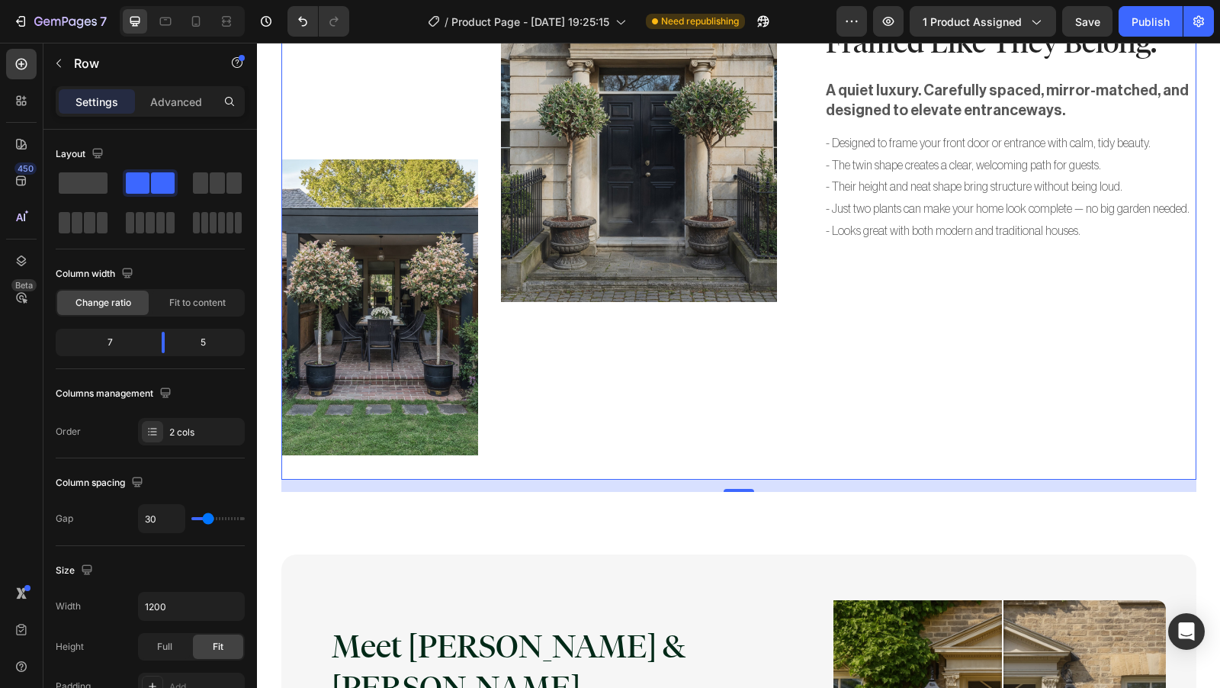
click at [1178, 467] on div "Framed Like They Belong. Heading A quiet luxury. Carefully spaced, mirror-match…" at bounding box center [1010, 253] width 372 height 454
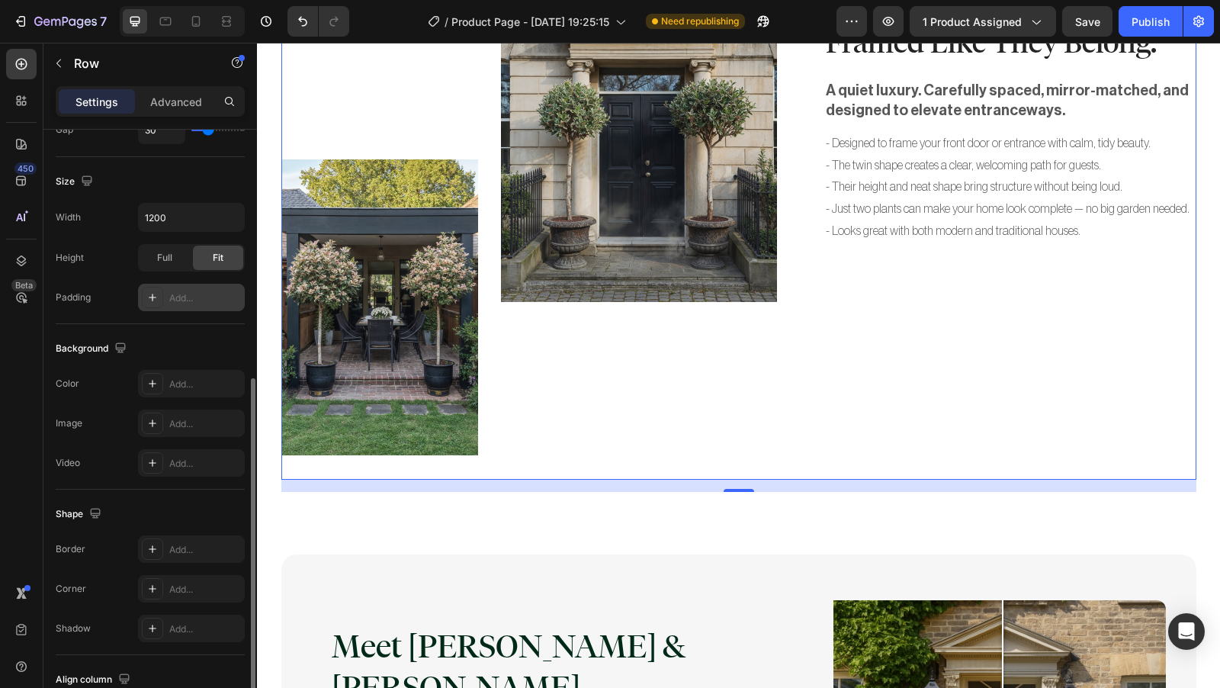
scroll to position [470, 0]
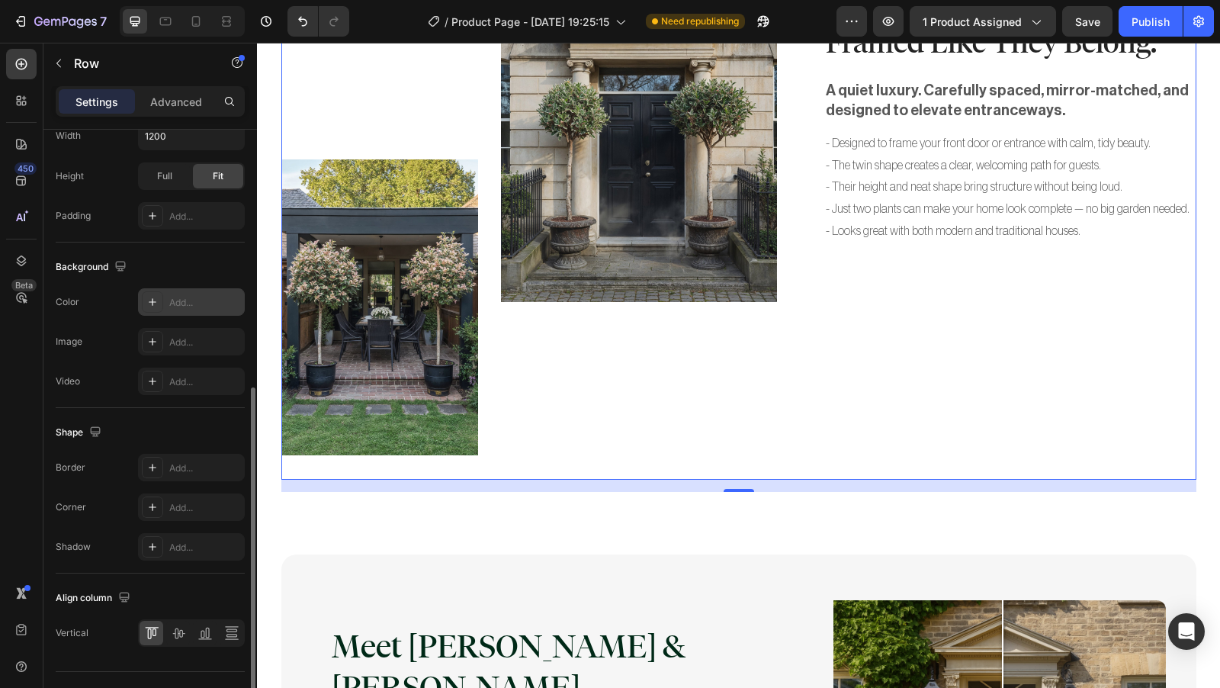
click at [207, 308] on div "Add..." at bounding box center [191, 301] width 107 height 27
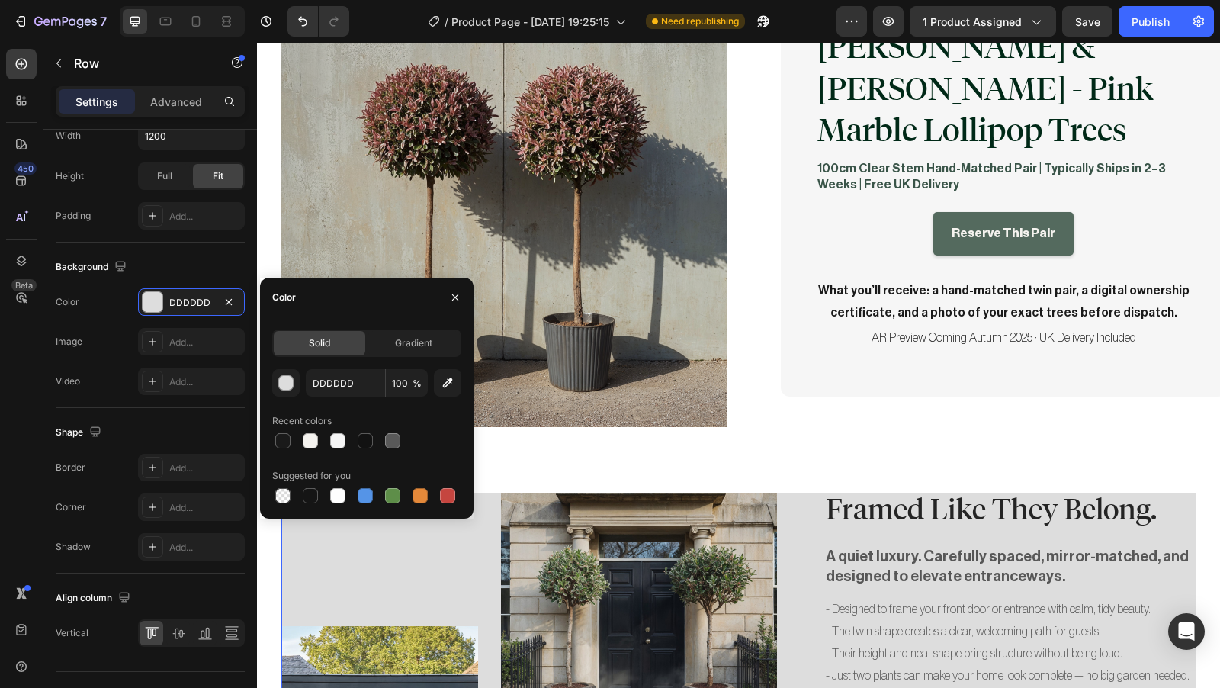
scroll to position [163, 0]
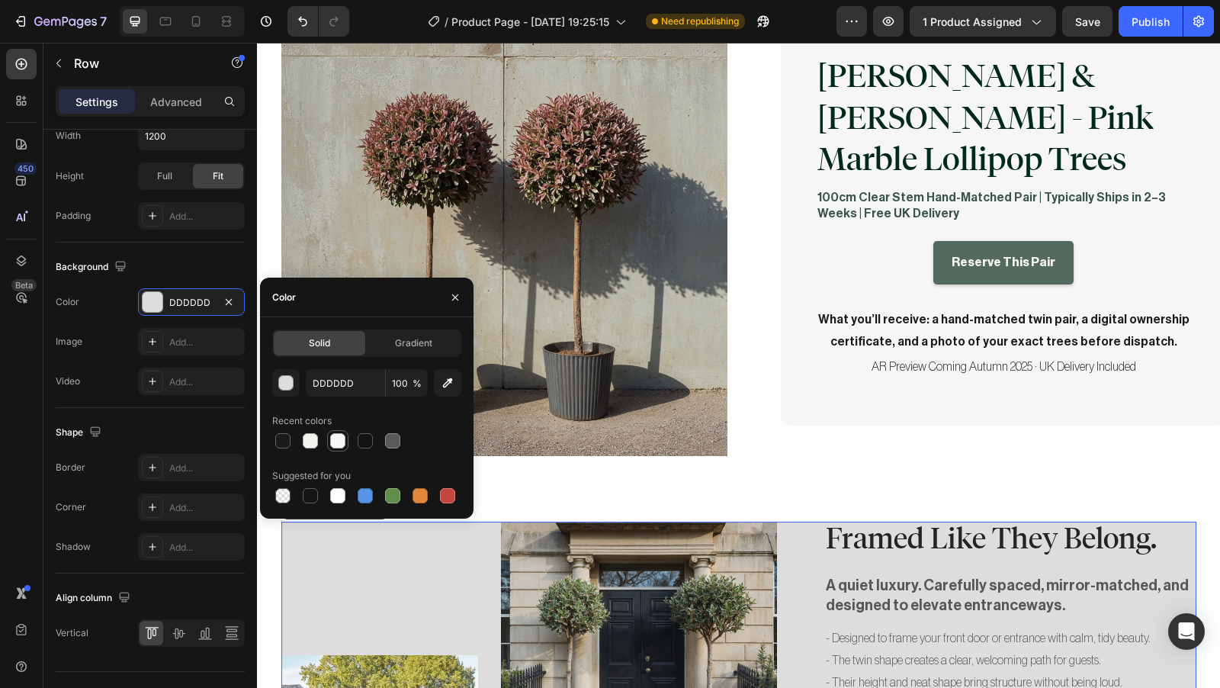
click at [340, 441] on div at bounding box center [337, 440] width 15 height 15
type input "F6F6F6"
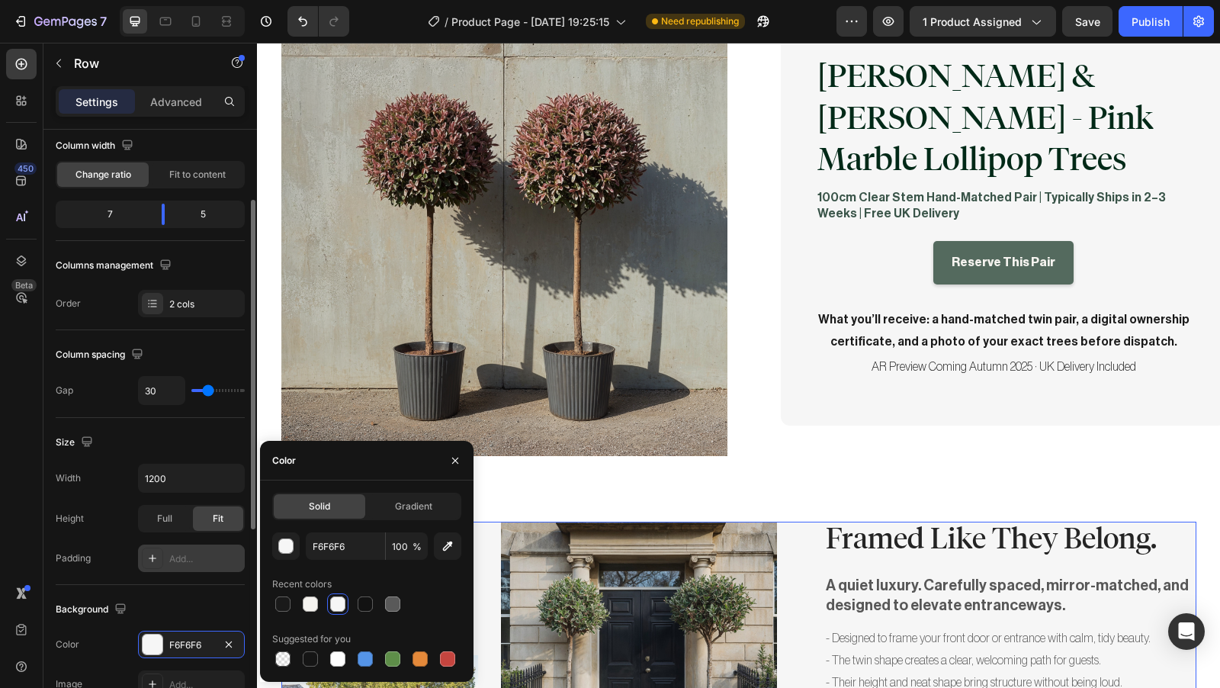
scroll to position [0, 0]
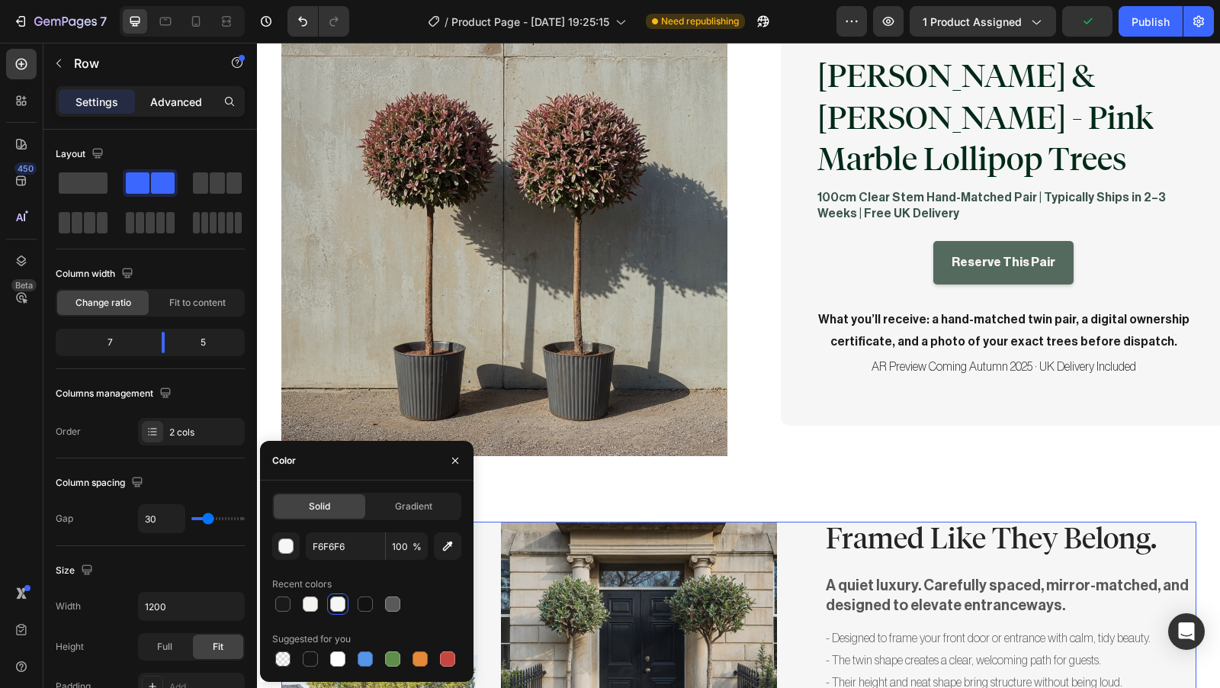
click at [169, 101] on p "Advanced" at bounding box center [176, 102] width 52 height 16
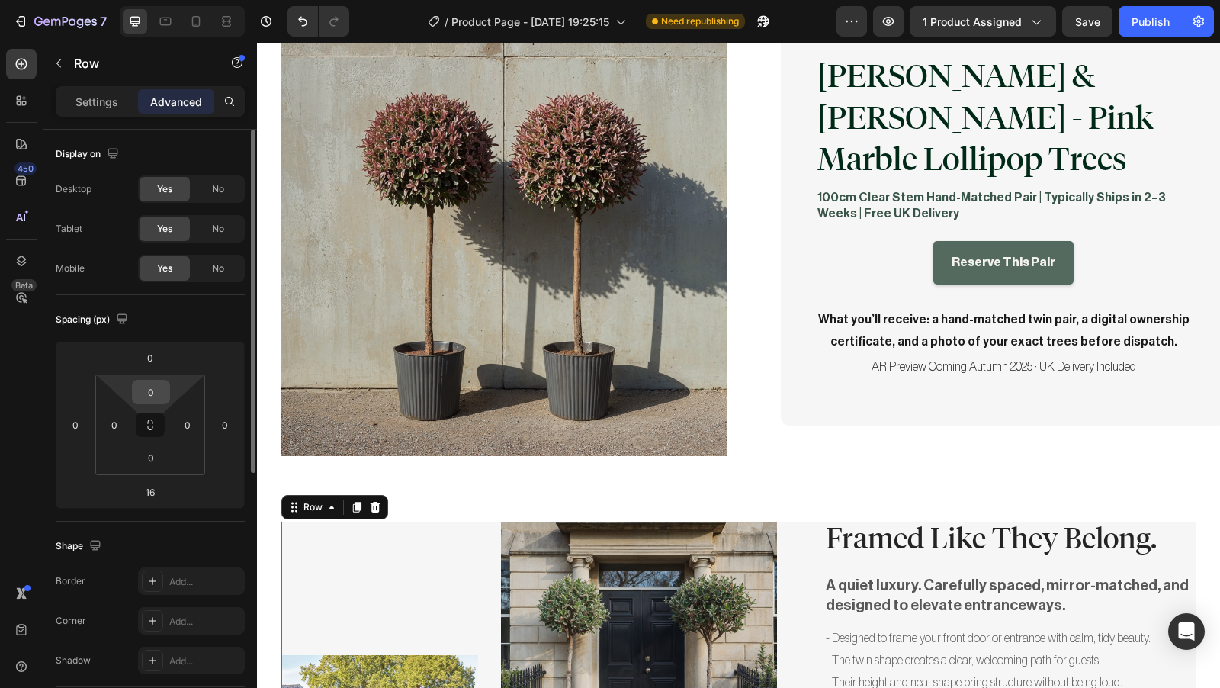
click at [159, 395] on input "0" at bounding box center [151, 391] width 30 height 23
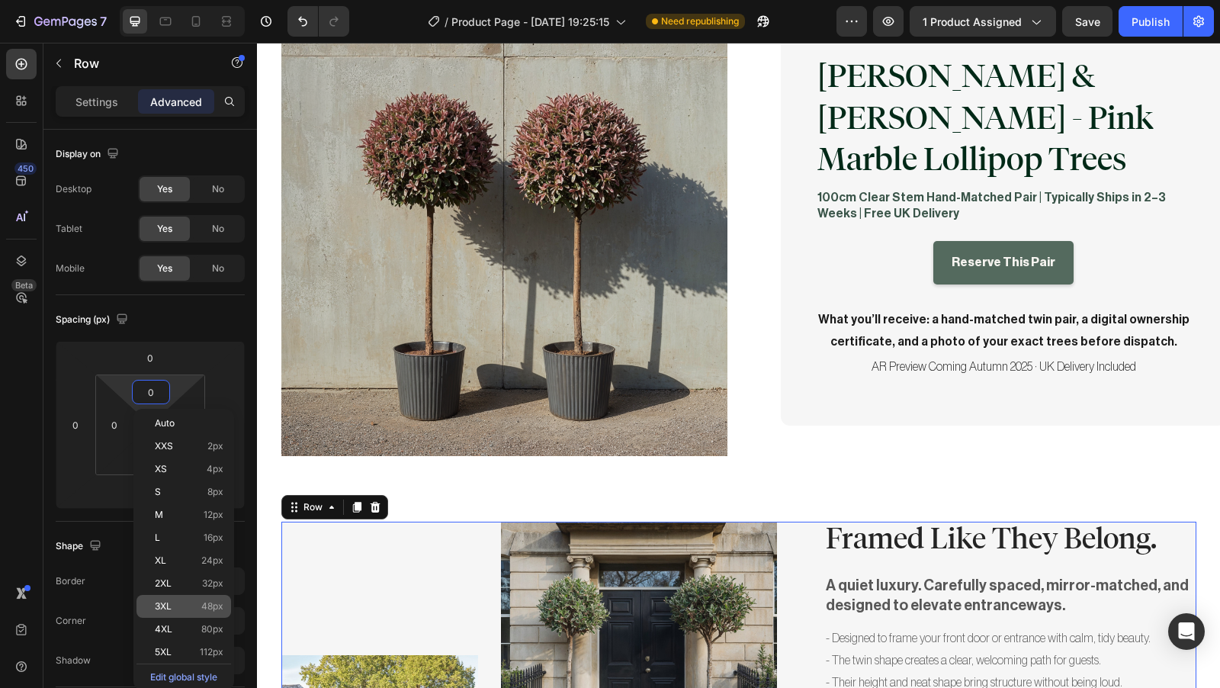
click at [191, 607] on p "3XL 48px" at bounding box center [189, 606] width 69 height 11
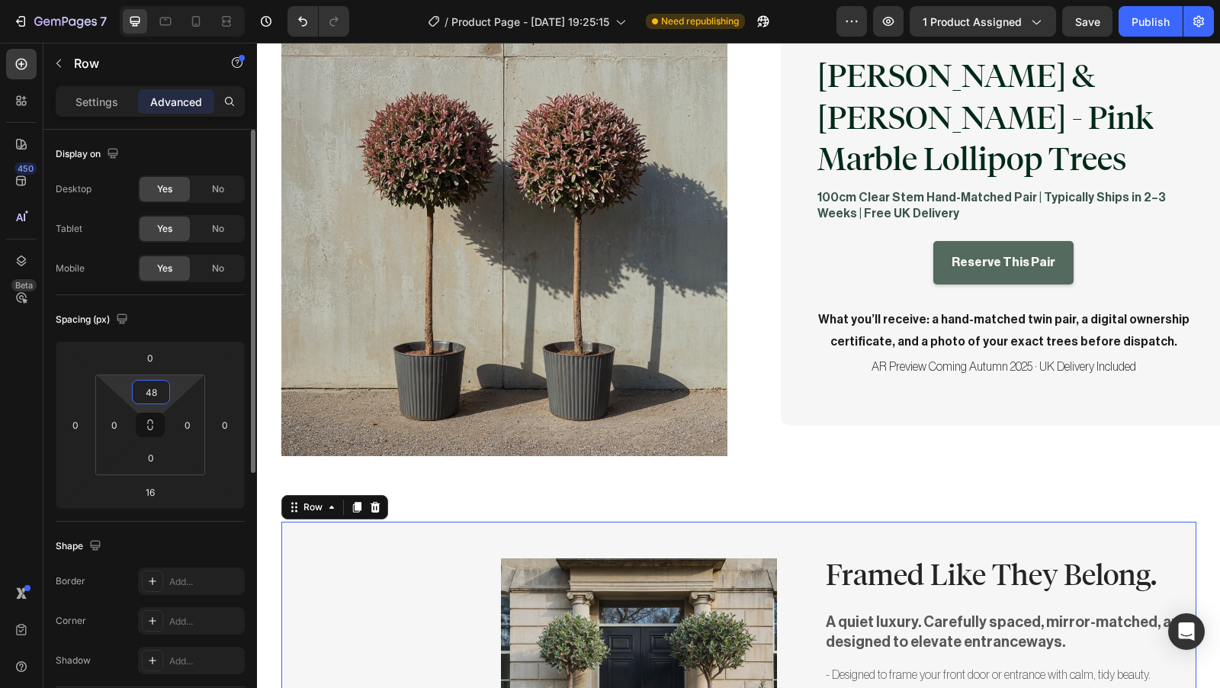
click at [159, 391] on input "48" at bounding box center [151, 391] width 30 height 23
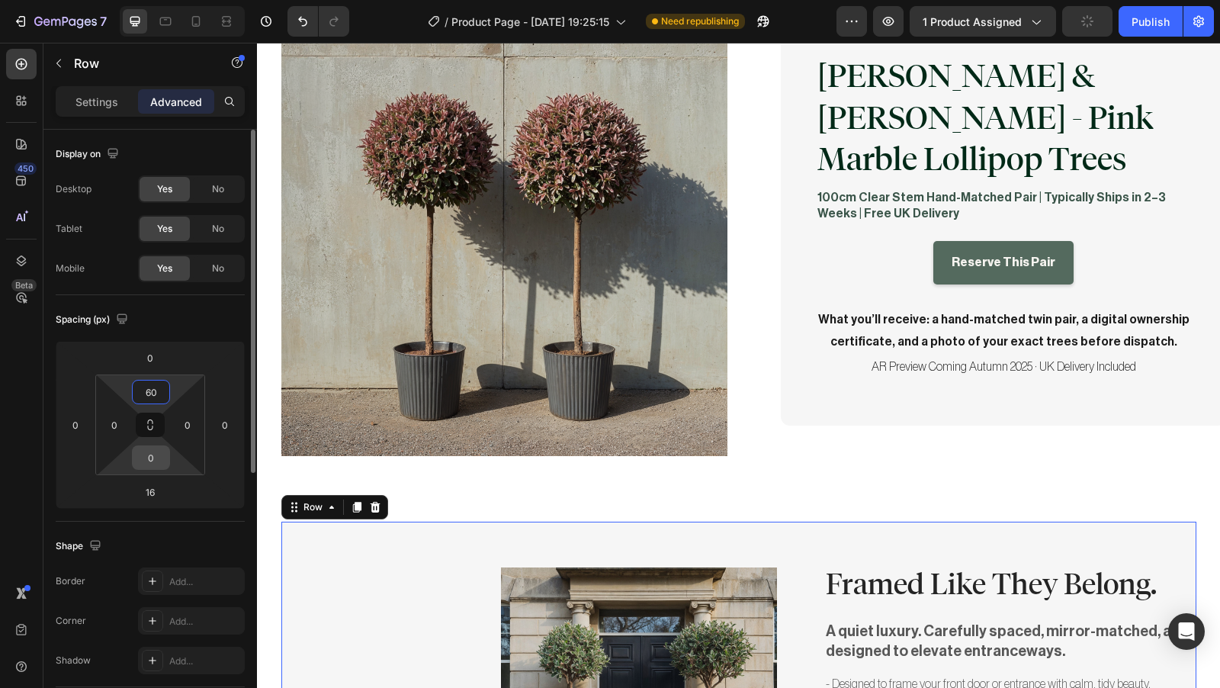
type input "60"
click at [160, 454] on input "0" at bounding box center [151, 457] width 30 height 23
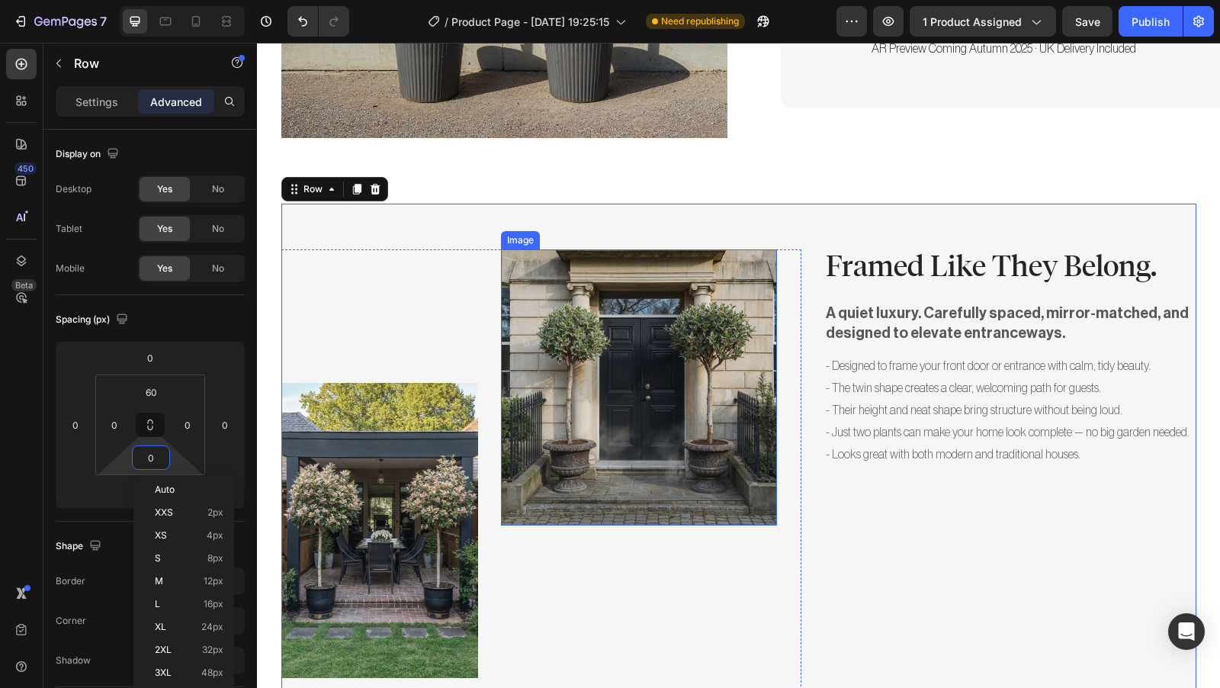
scroll to position [512, 0]
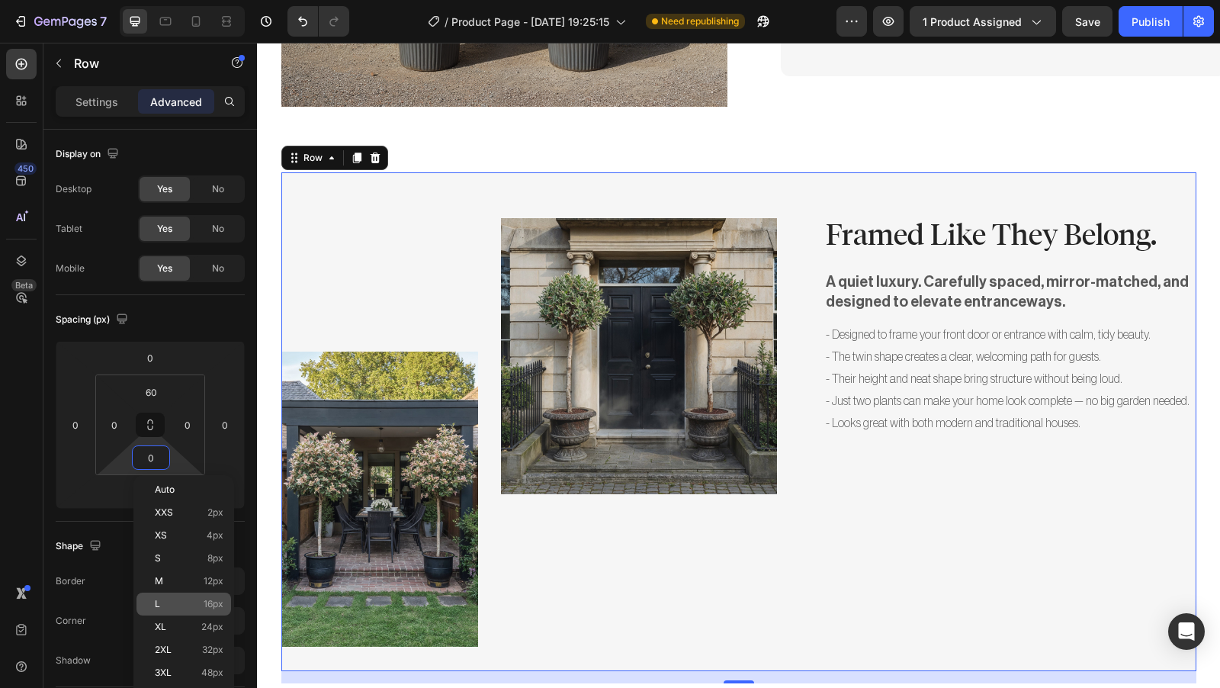
click at [184, 599] on p "L 16px" at bounding box center [189, 603] width 69 height 11
type input "16"
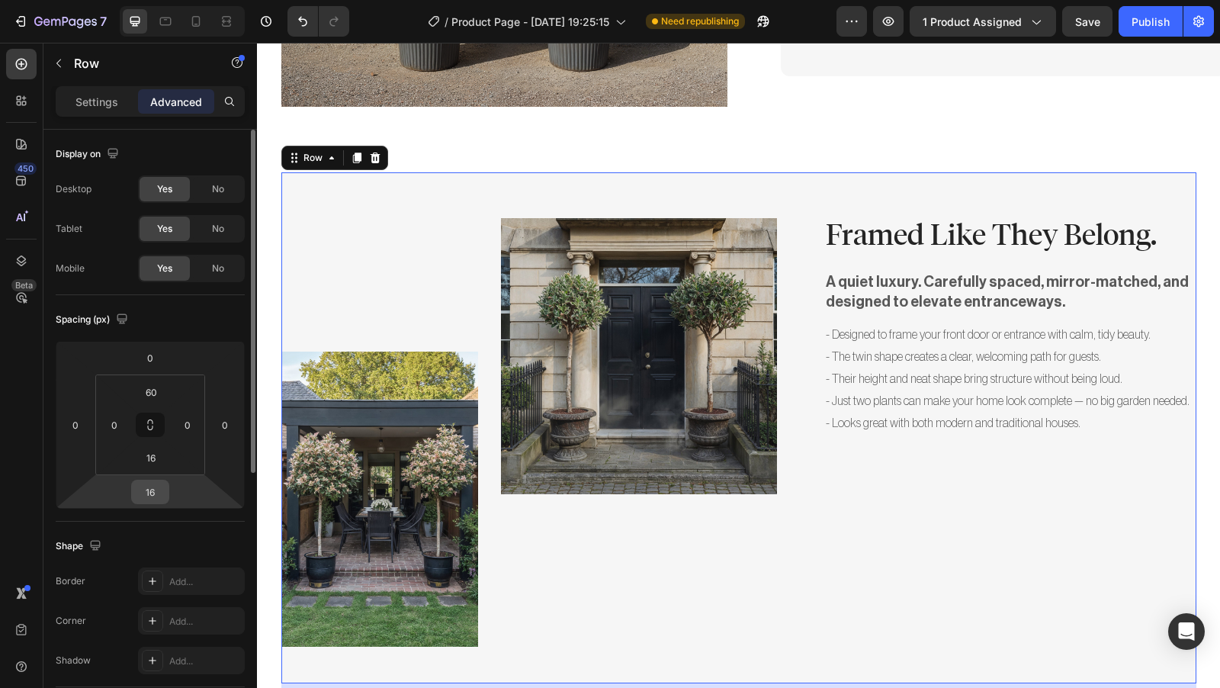
click at [159, 492] on input "16" at bounding box center [150, 491] width 30 height 23
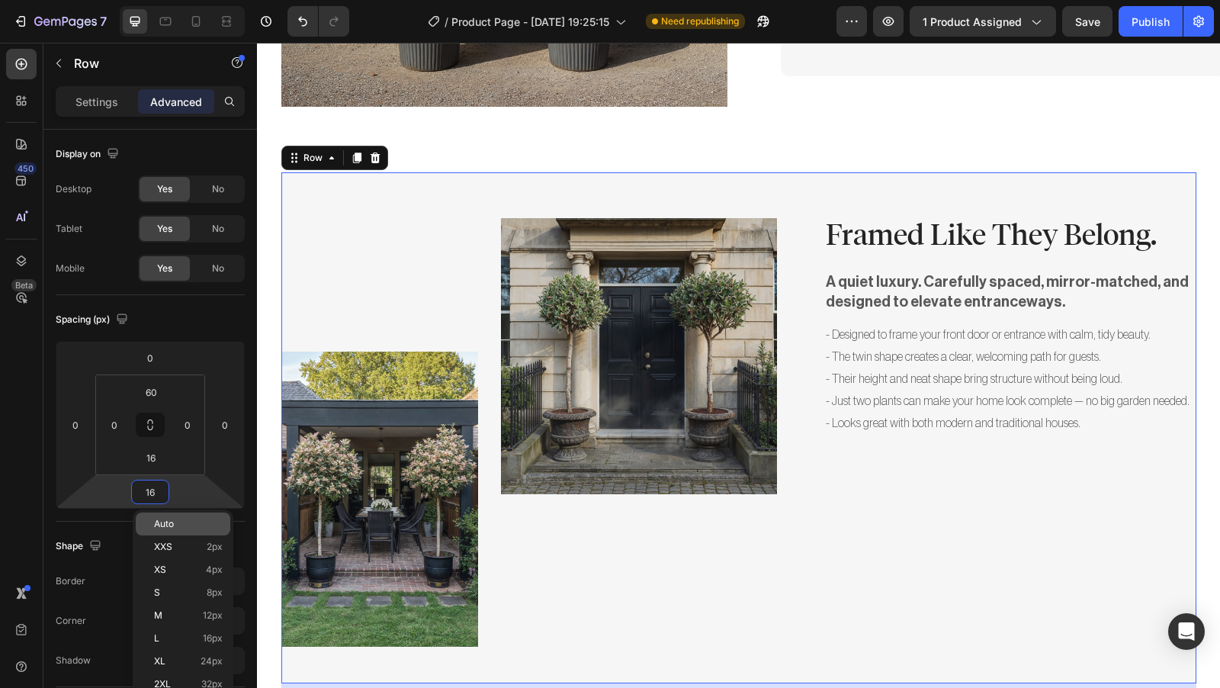
click at [177, 520] on p "Auto" at bounding box center [188, 523] width 69 height 11
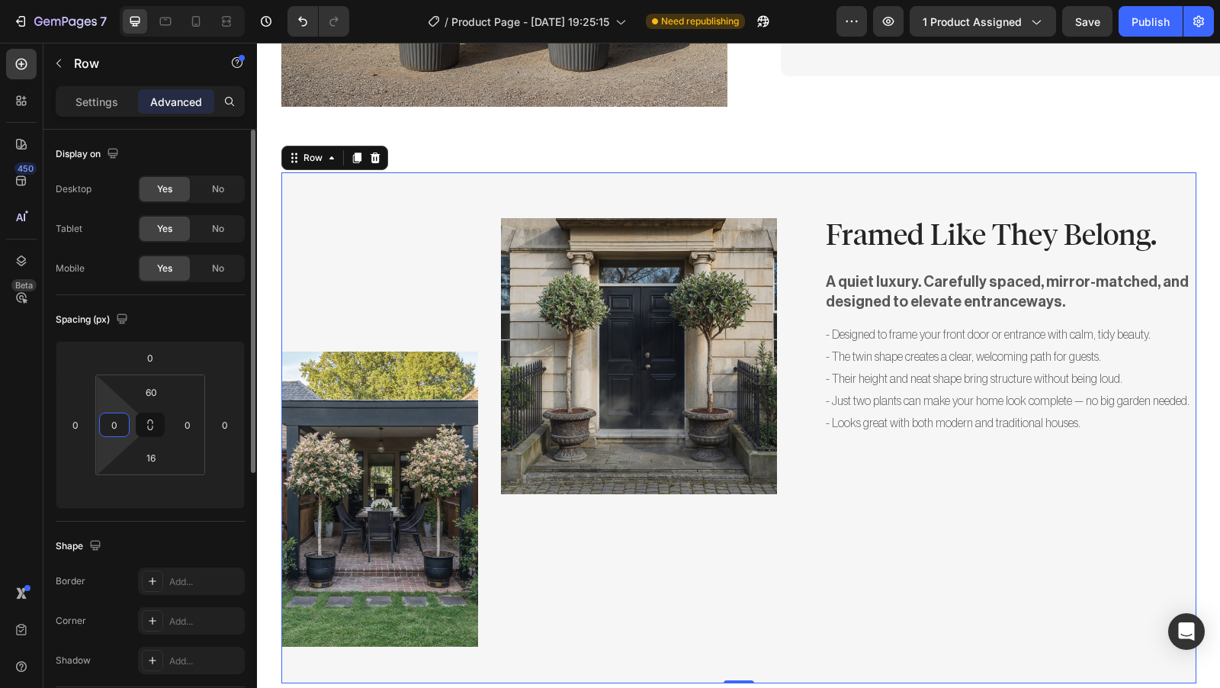
click at [121, 425] on input "0" at bounding box center [114, 424] width 23 height 23
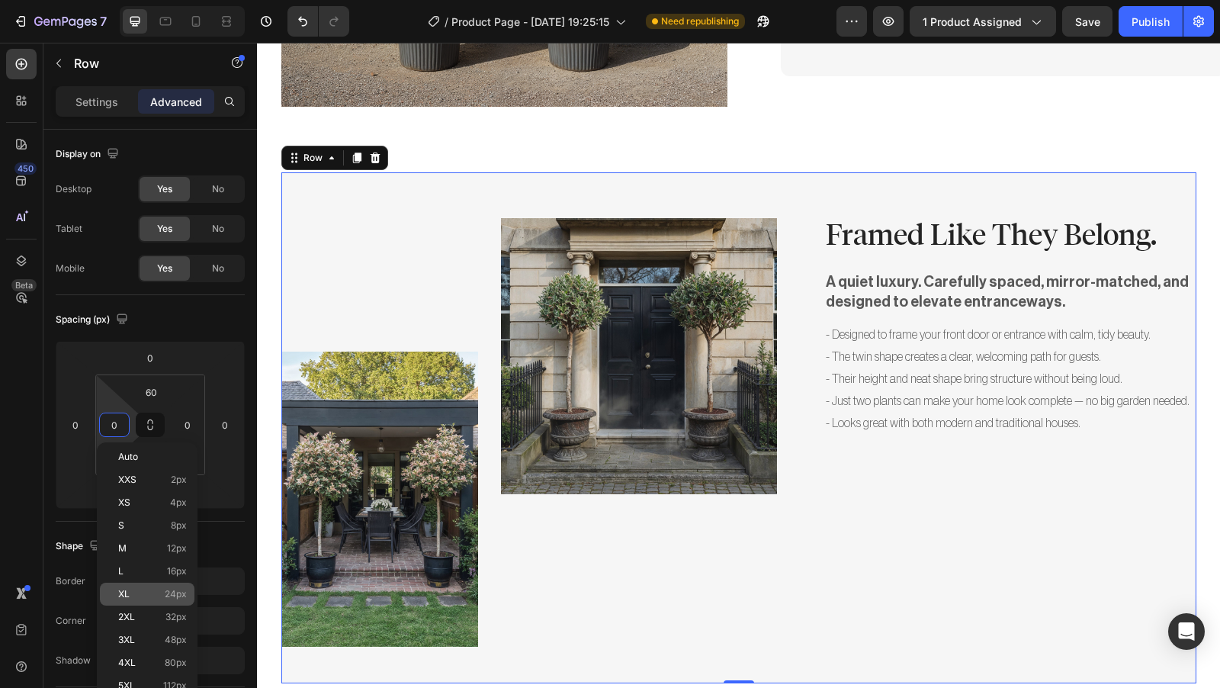
click at [152, 585] on div "XL 24px" at bounding box center [147, 593] width 95 height 23
type input "24"
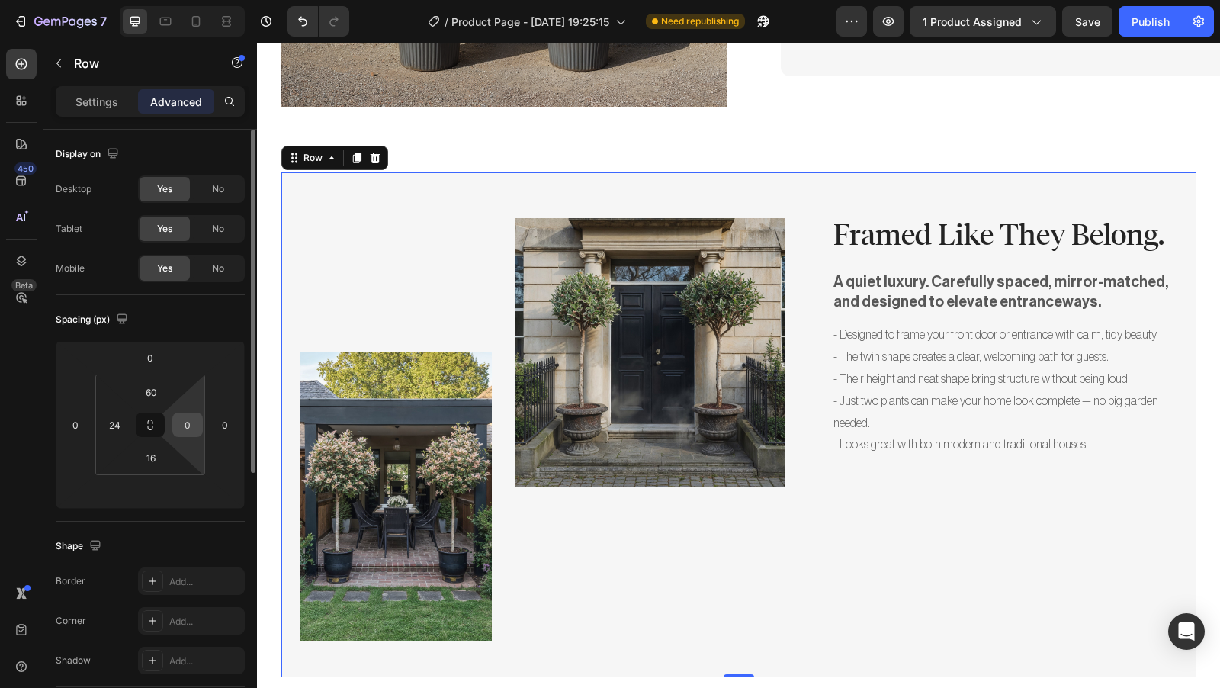
click at [191, 429] on input "0" at bounding box center [187, 424] width 23 height 23
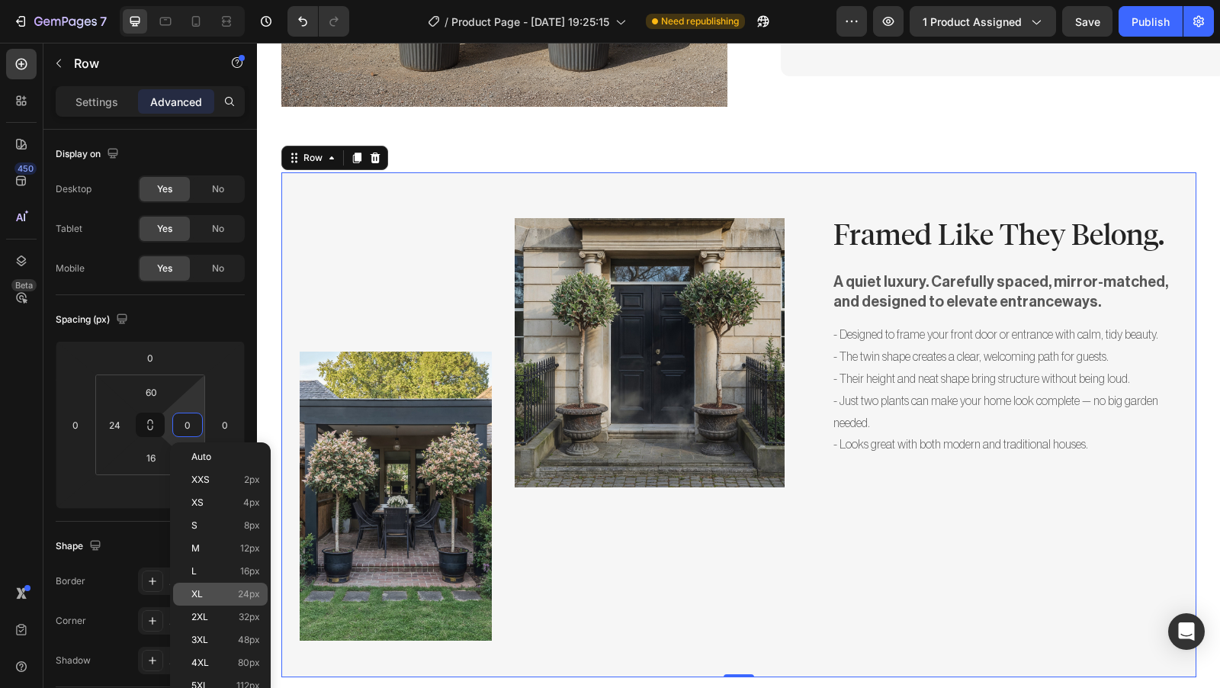
click at [224, 595] on p "XL 24px" at bounding box center [225, 593] width 69 height 11
type input "24"
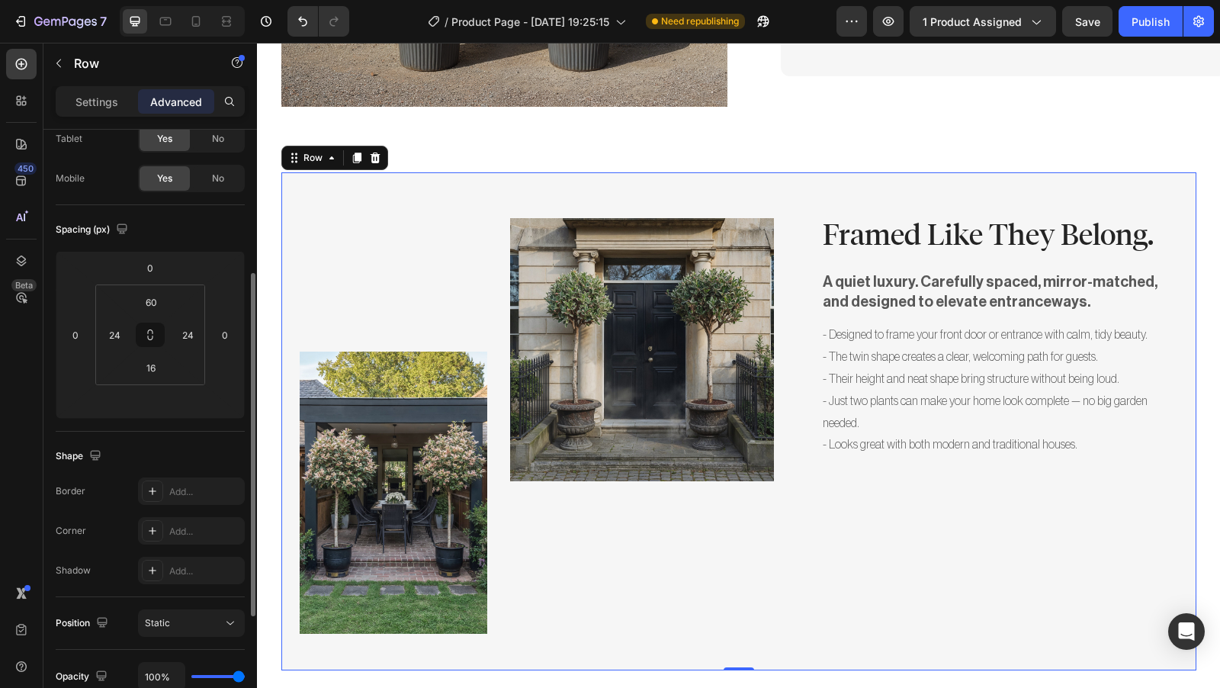
scroll to position [208, 0]
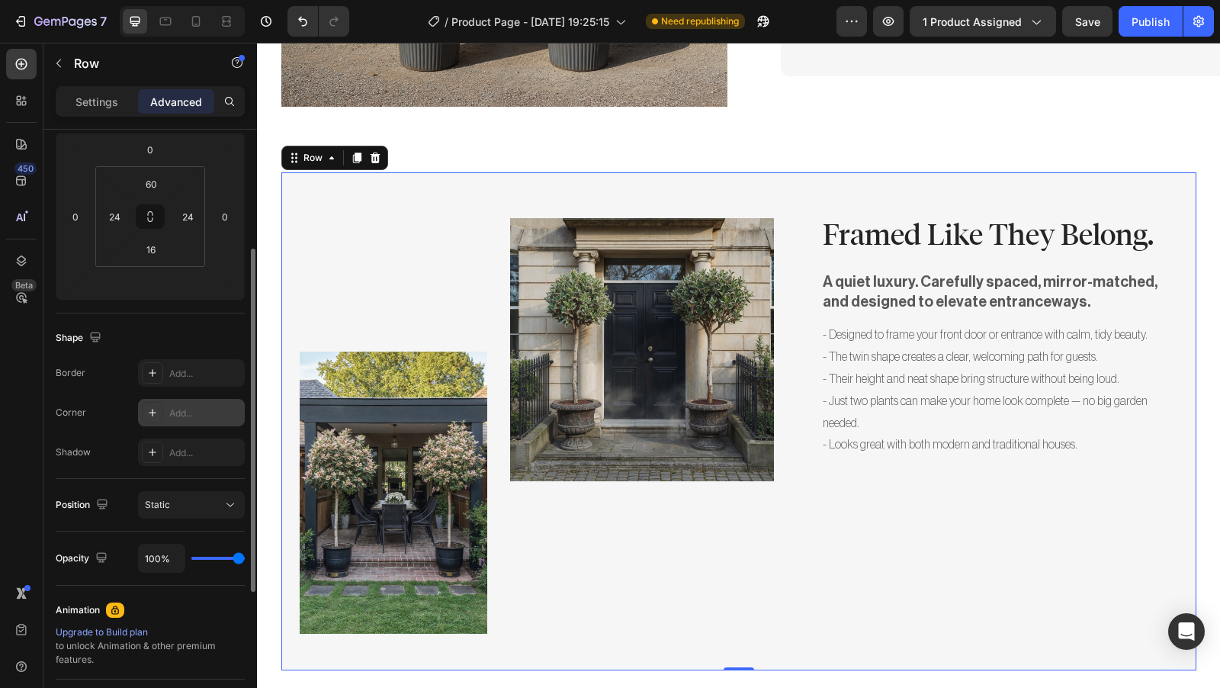
click at [185, 406] on div "Add..." at bounding box center [205, 413] width 72 height 14
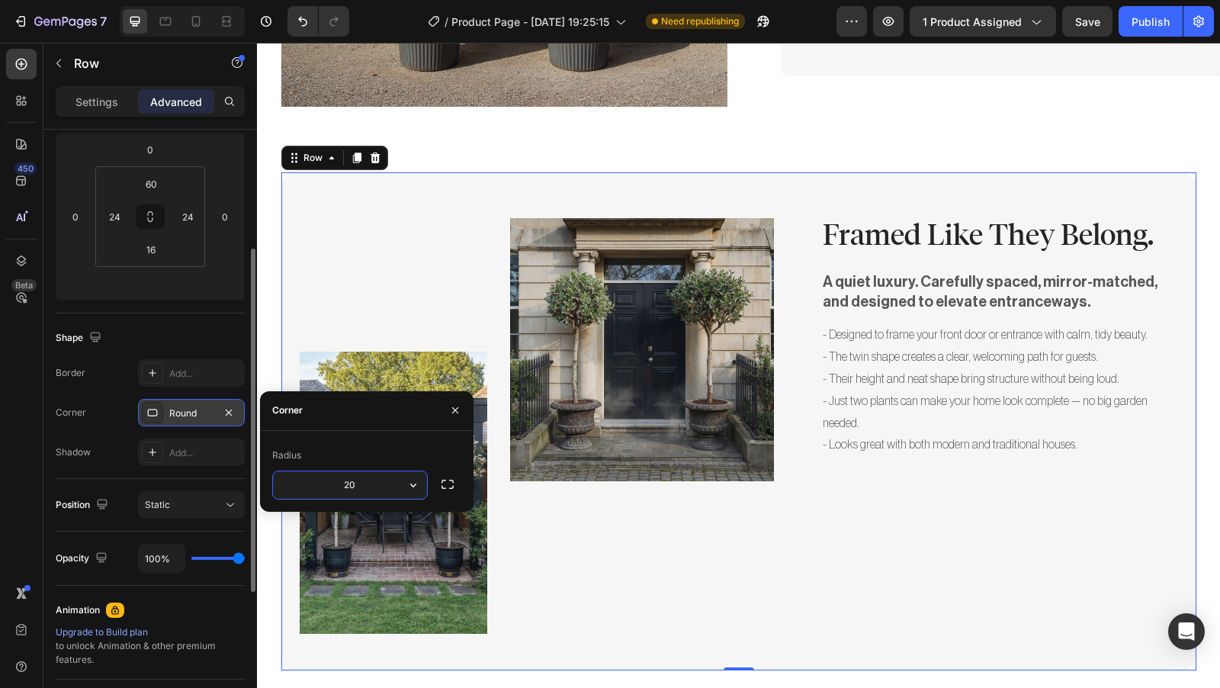
type input "20"
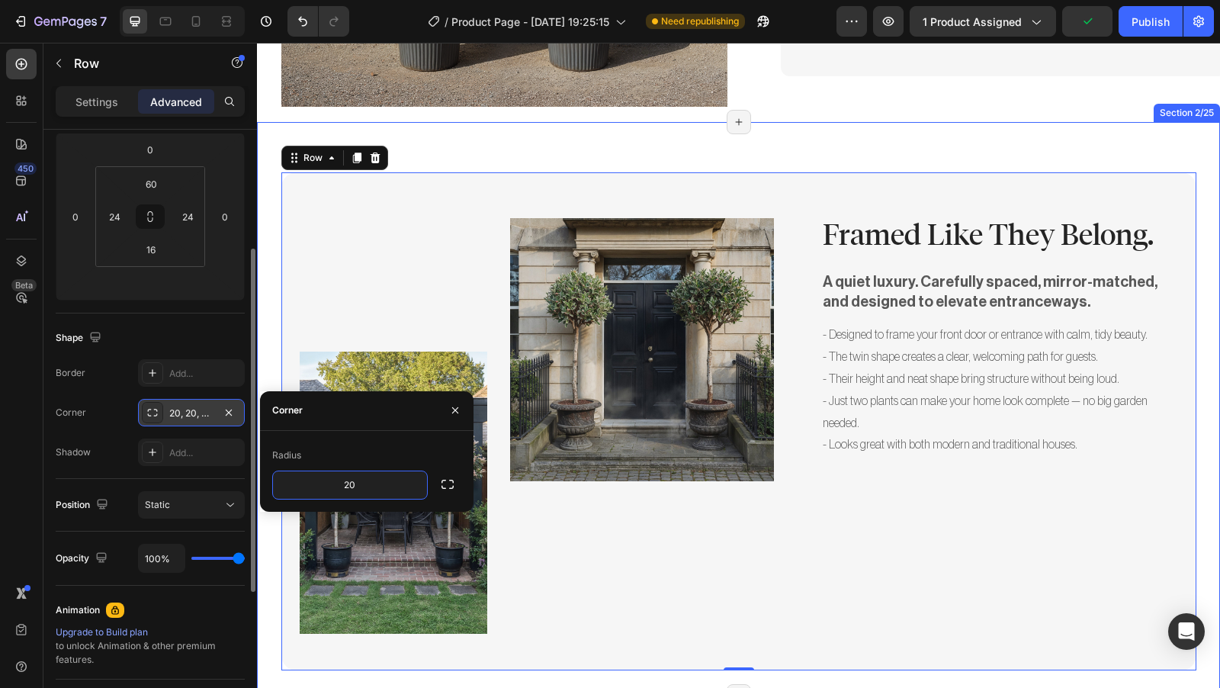
click at [932, 122] on div "Image Image Row Framed Like They Belong. Heading A quiet luxury. Carefully spac…" at bounding box center [738, 409] width 963 height 574
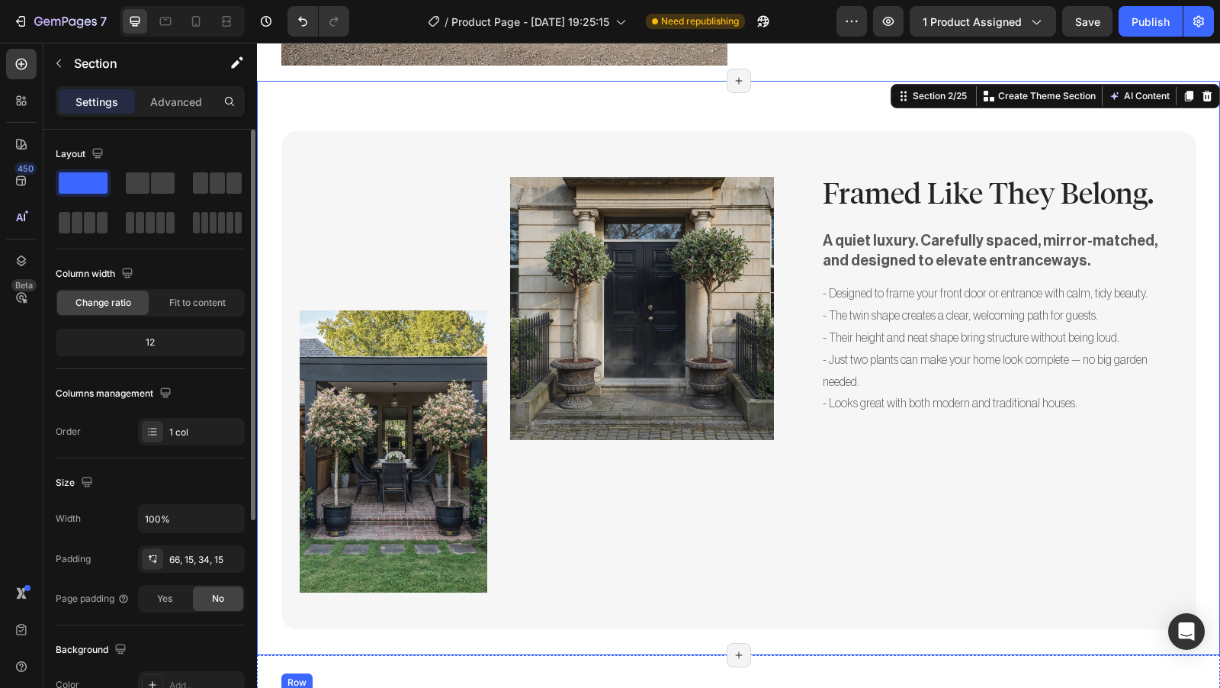
scroll to position [531, 0]
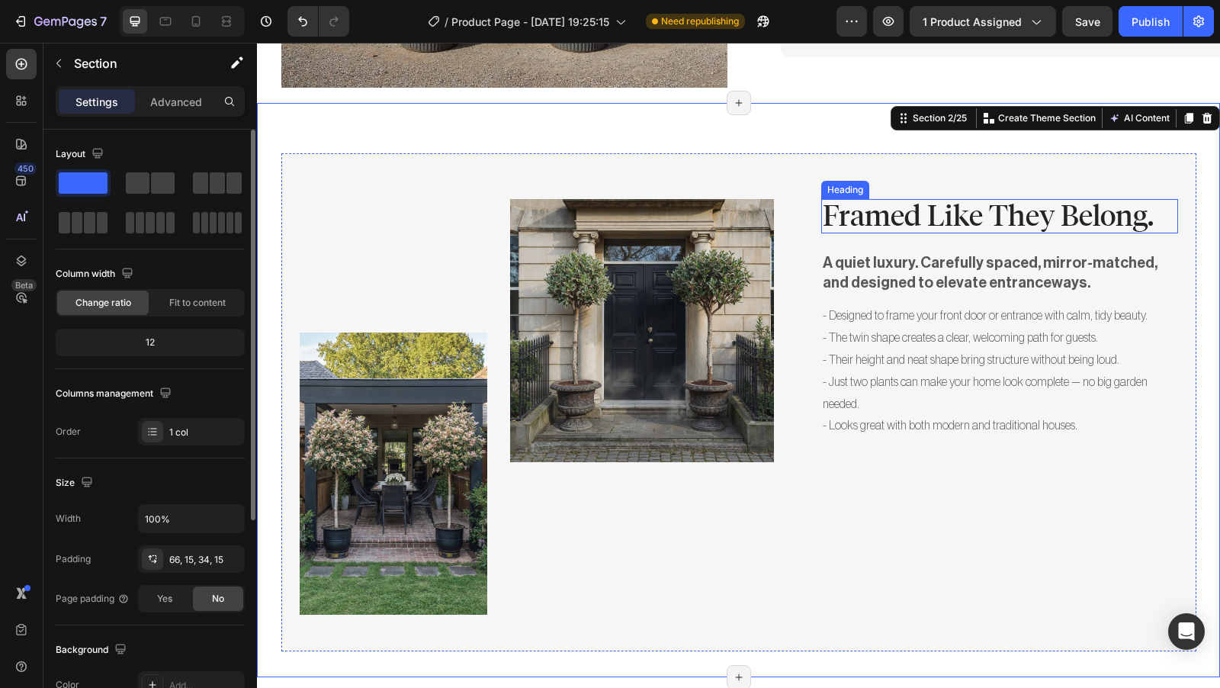
click at [930, 200] on p "Framed Like They Belong." at bounding box center [1000, 216] width 354 height 32
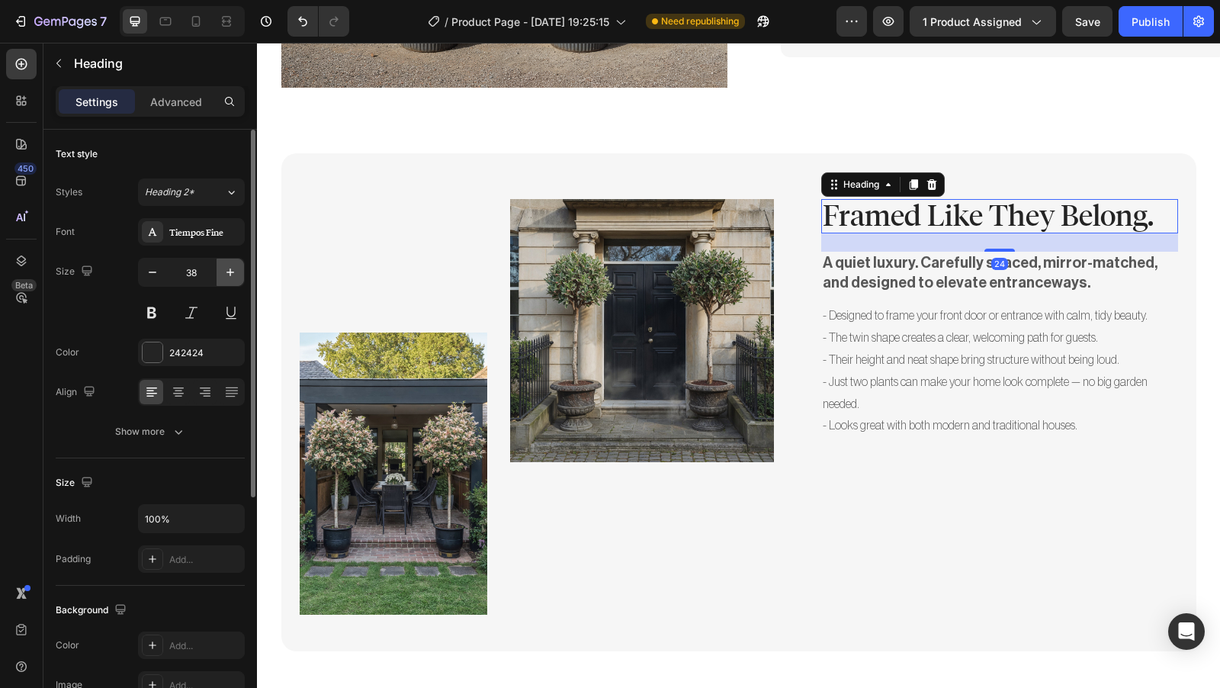
click at [227, 279] on button "button" at bounding box center [229, 271] width 27 height 27
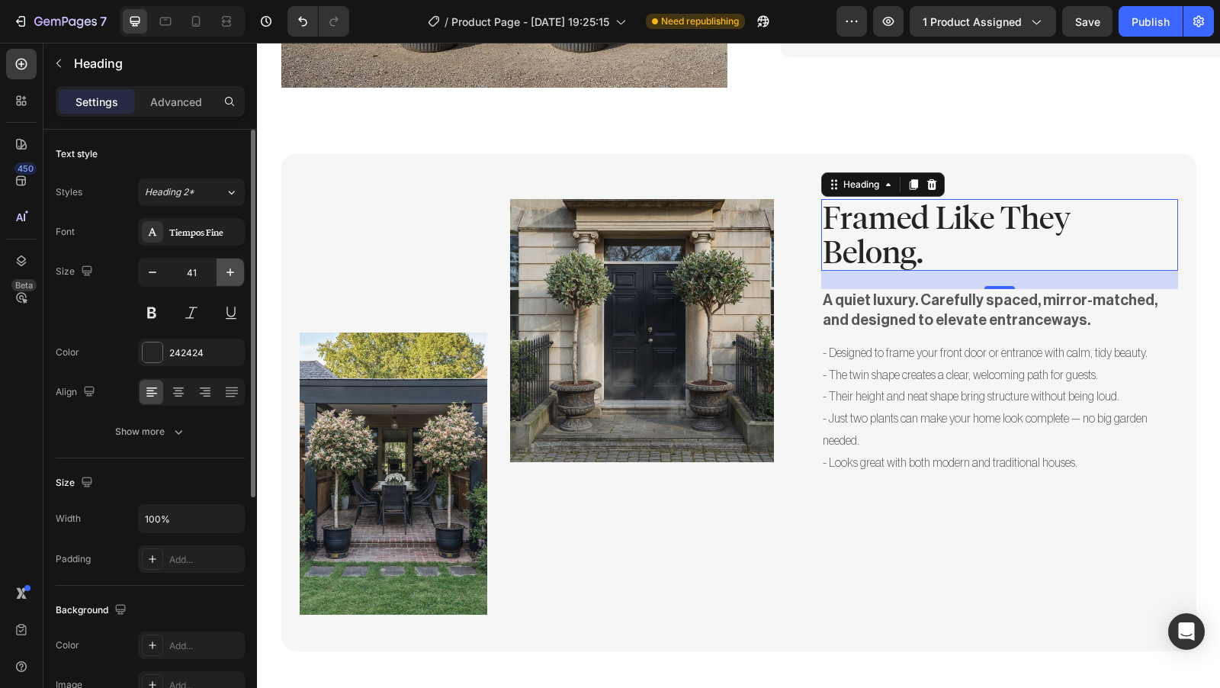
click at [227, 279] on button "button" at bounding box center [229, 271] width 27 height 27
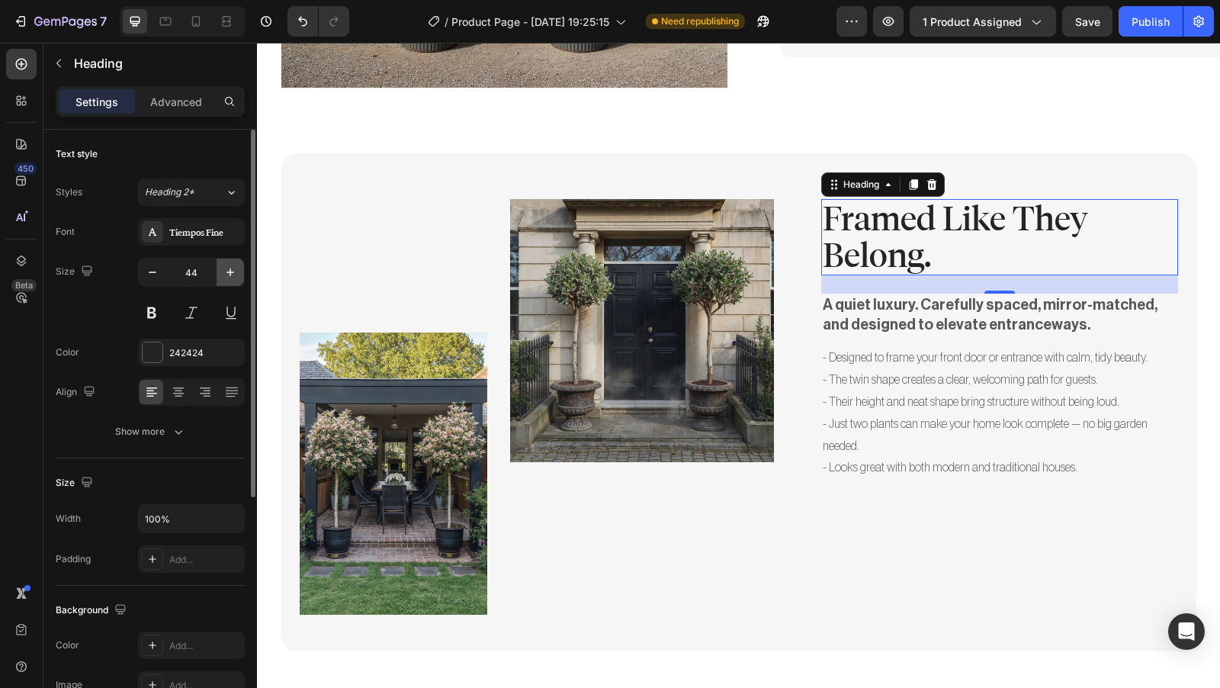
click at [227, 279] on button "button" at bounding box center [229, 271] width 27 height 27
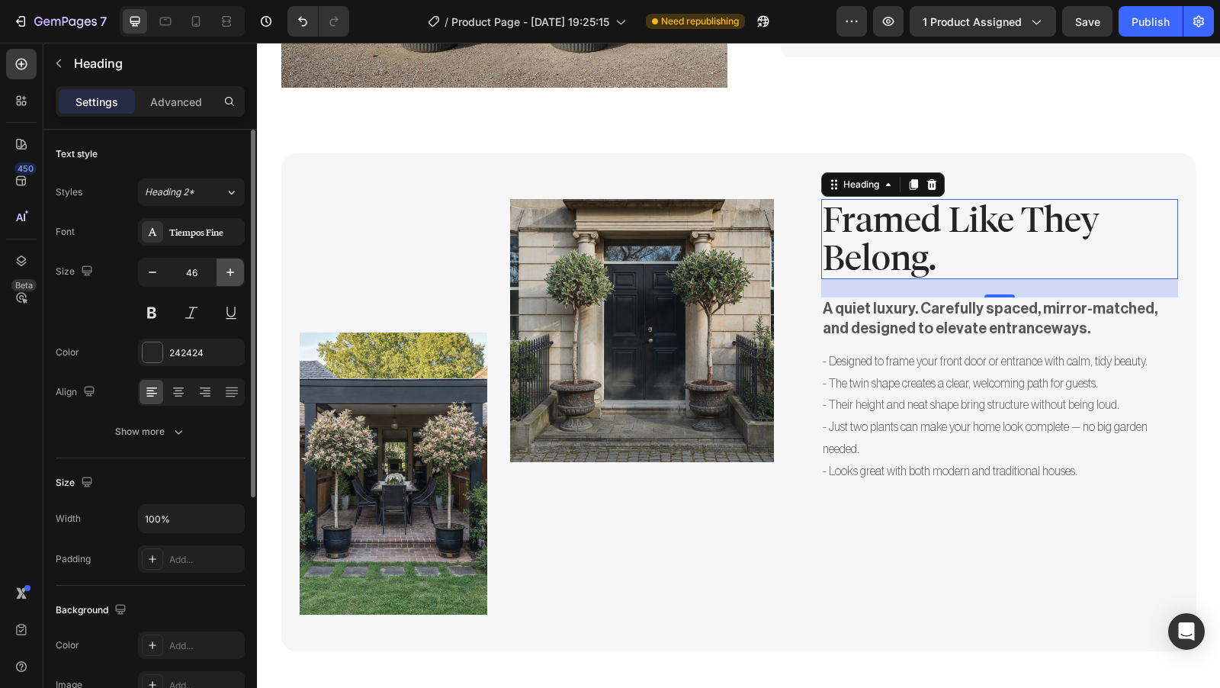
click at [227, 279] on button "button" at bounding box center [229, 271] width 27 height 27
type input "48"
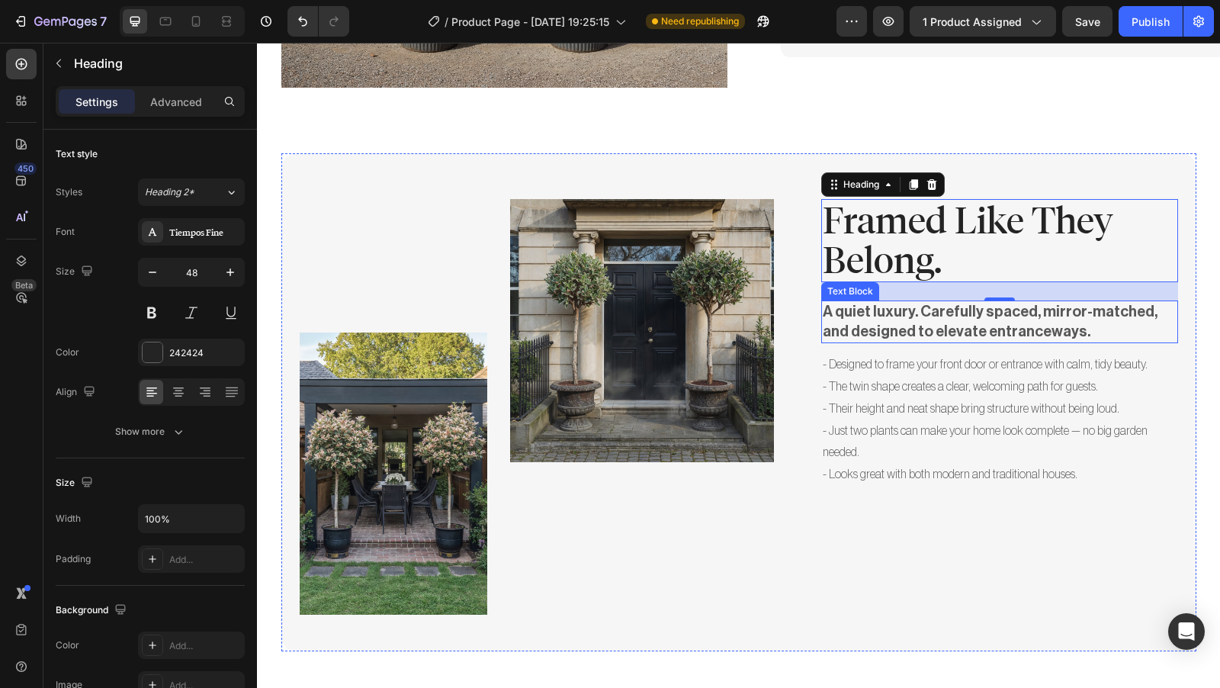
click at [873, 302] on p "A quiet luxury. Carefully spaced, mirror-matched, and designed to elevate entra…" at bounding box center [1000, 322] width 354 height 40
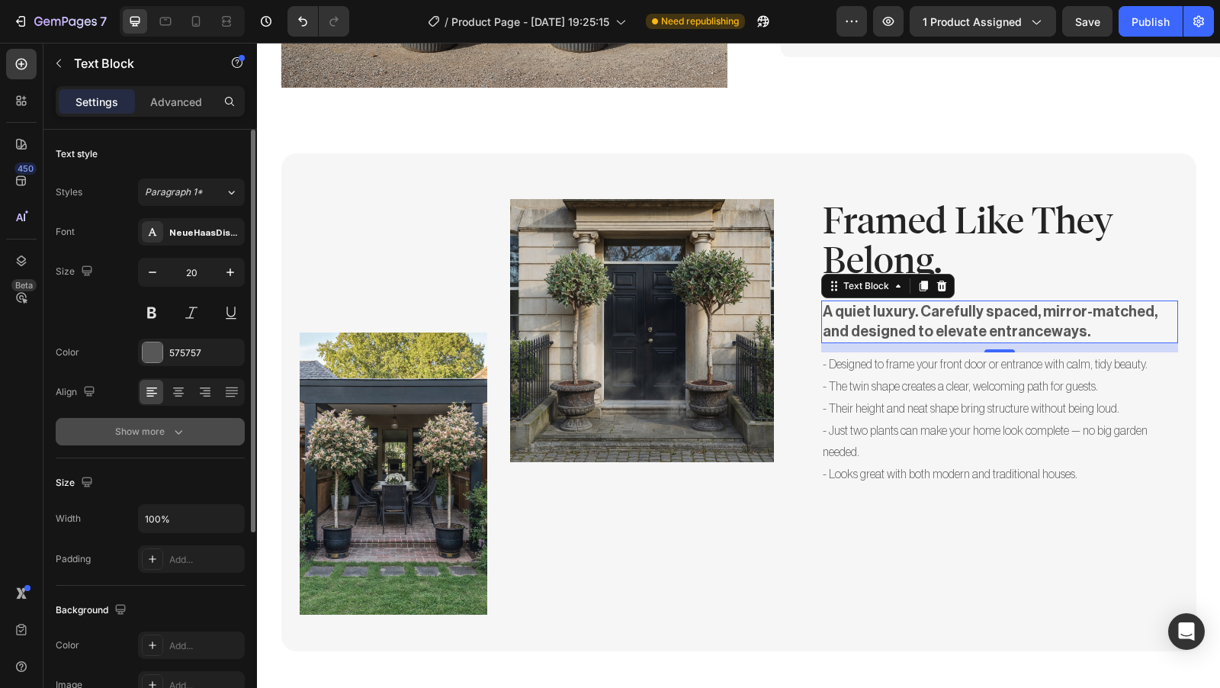
click at [175, 440] on button "Show more" at bounding box center [150, 431] width 189 height 27
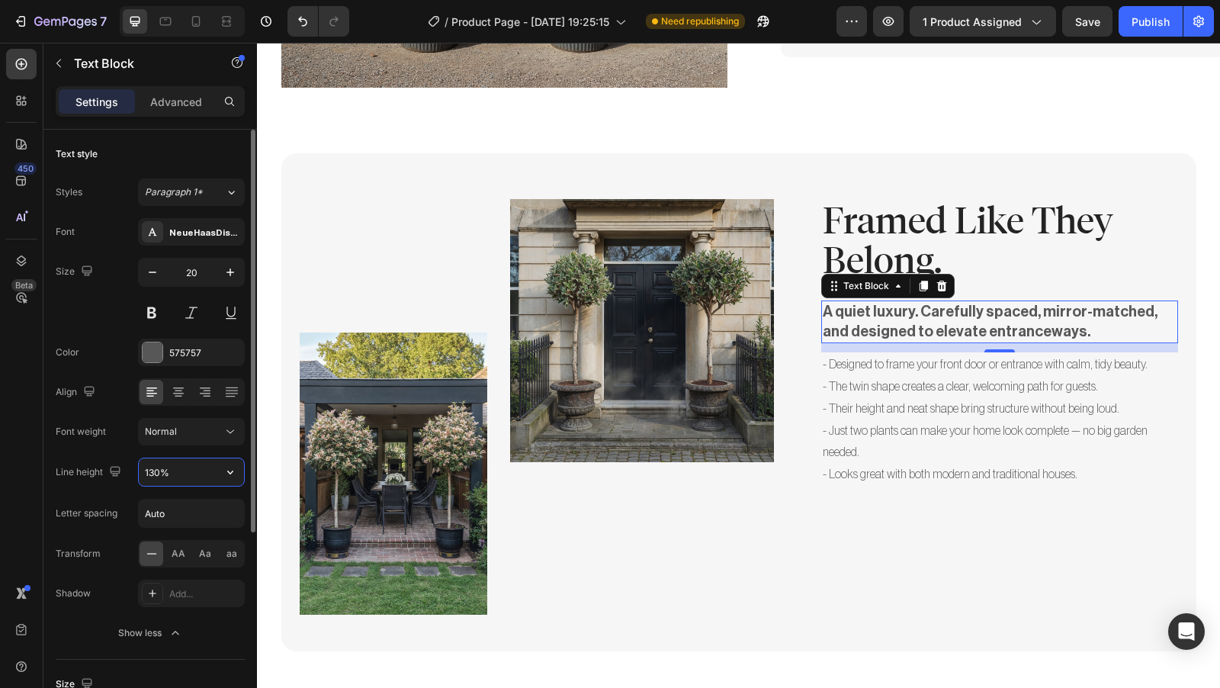
click at [156, 470] on input "130%" at bounding box center [191, 471] width 105 height 27
type input "140%"
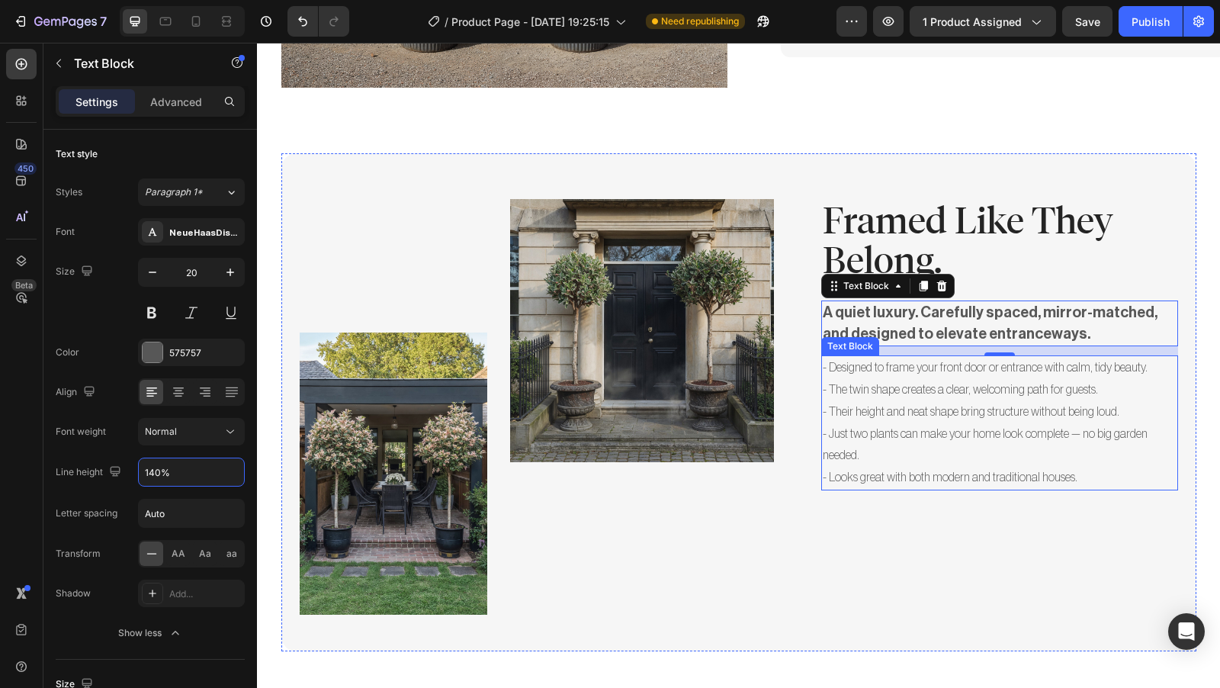
click at [897, 467] on p "- Looks great with both modern and traditional houses." at bounding box center [1000, 478] width 354 height 22
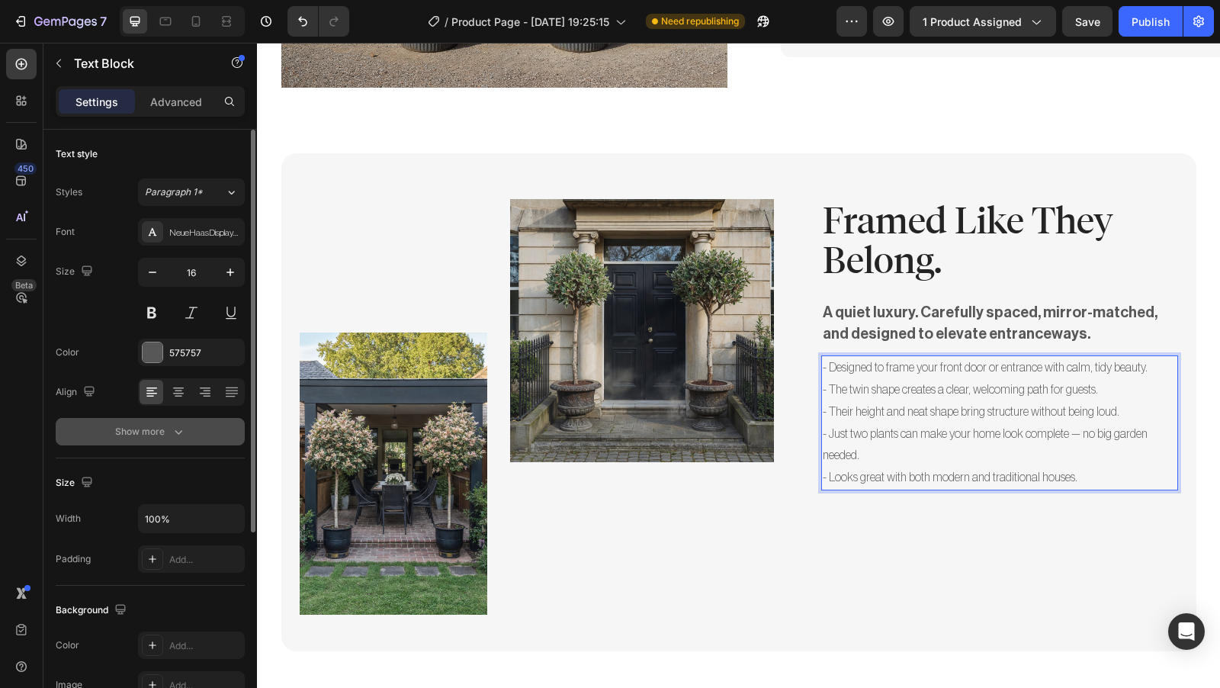
click at [189, 431] on button "Show more" at bounding box center [150, 431] width 189 height 27
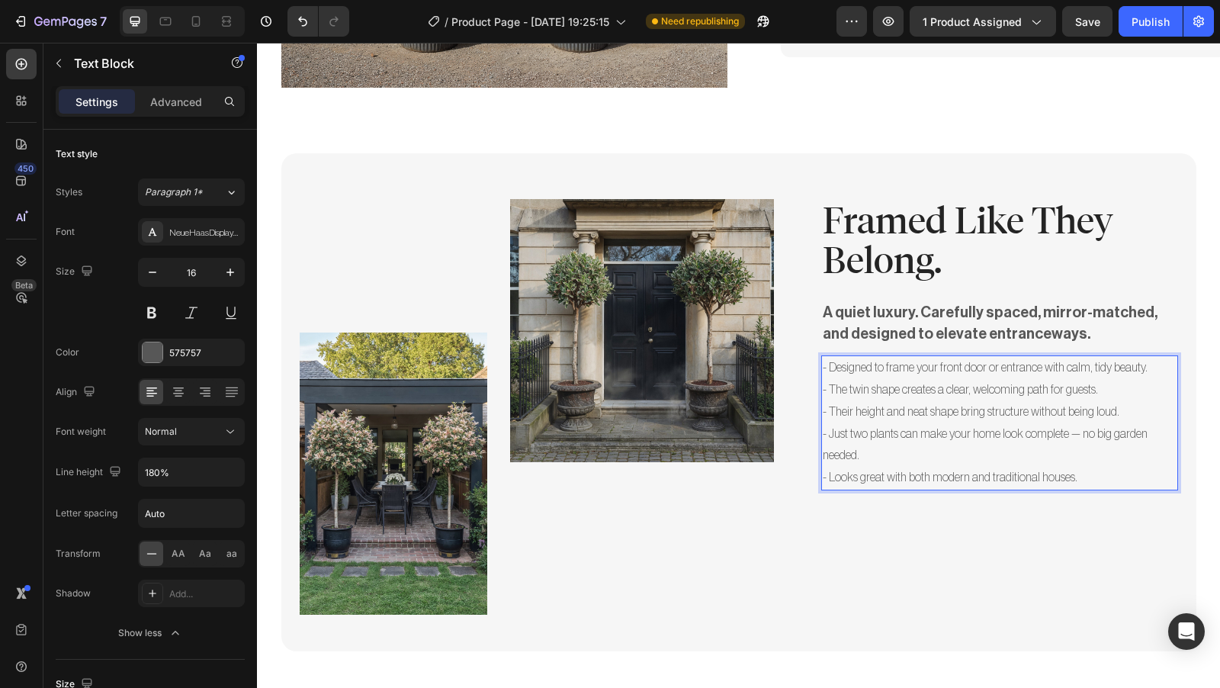
click at [825, 357] on p "- Designed to frame your front door or entrance with calm, tidy beauty." at bounding box center [1000, 368] width 354 height 22
click at [823, 379] on p "- The twin shape creates a clear, welcoming path for guests." at bounding box center [1000, 390] width 354 height 22
click at [823, 401] on p "- Their height and neat shape bring structure without being loud." at bounding box center [1000, 412] width 354 height 22
click at [824, 423] on p "- Just two plants can make your home look complete — no big garden needed." at bounding box center [1000, 445] width 354 height 44
click at [823, 467] on p "- Looks great with both modern and traditional houses." at bounding box center [1000, 478] width 354 height 22
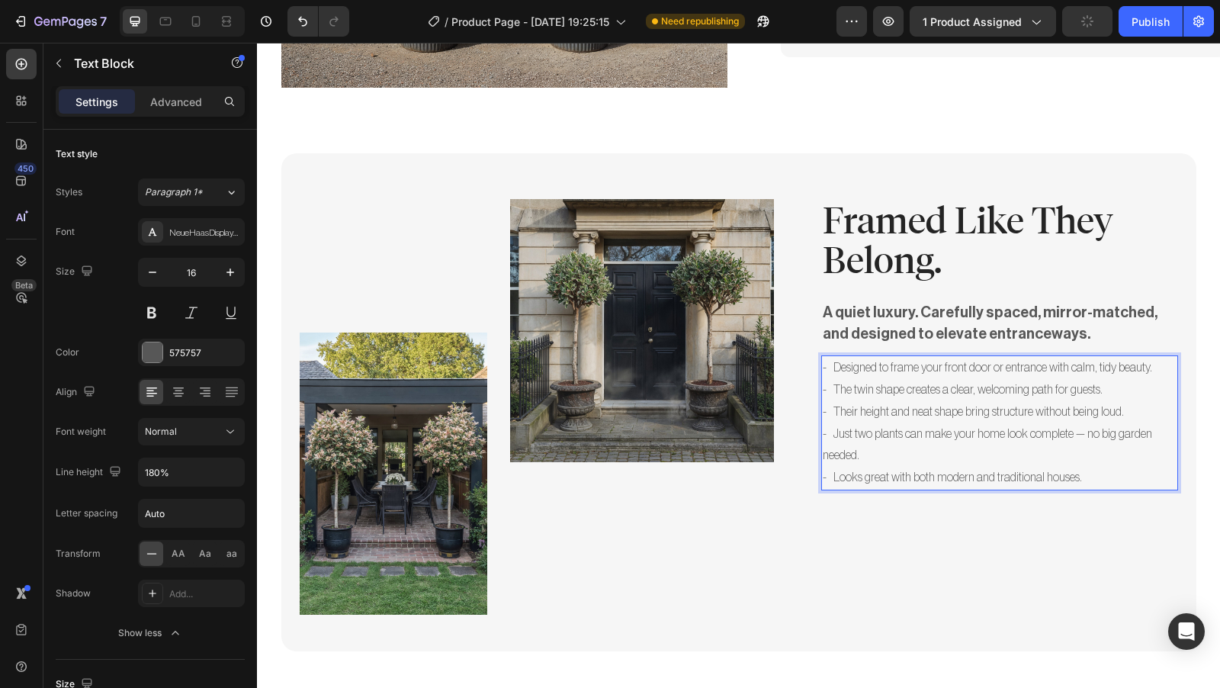
click at [823, 425] on p "- Just two plants can make your home look complete — no big garden needed." at bounding box center [1000, 445] width 354 height 44
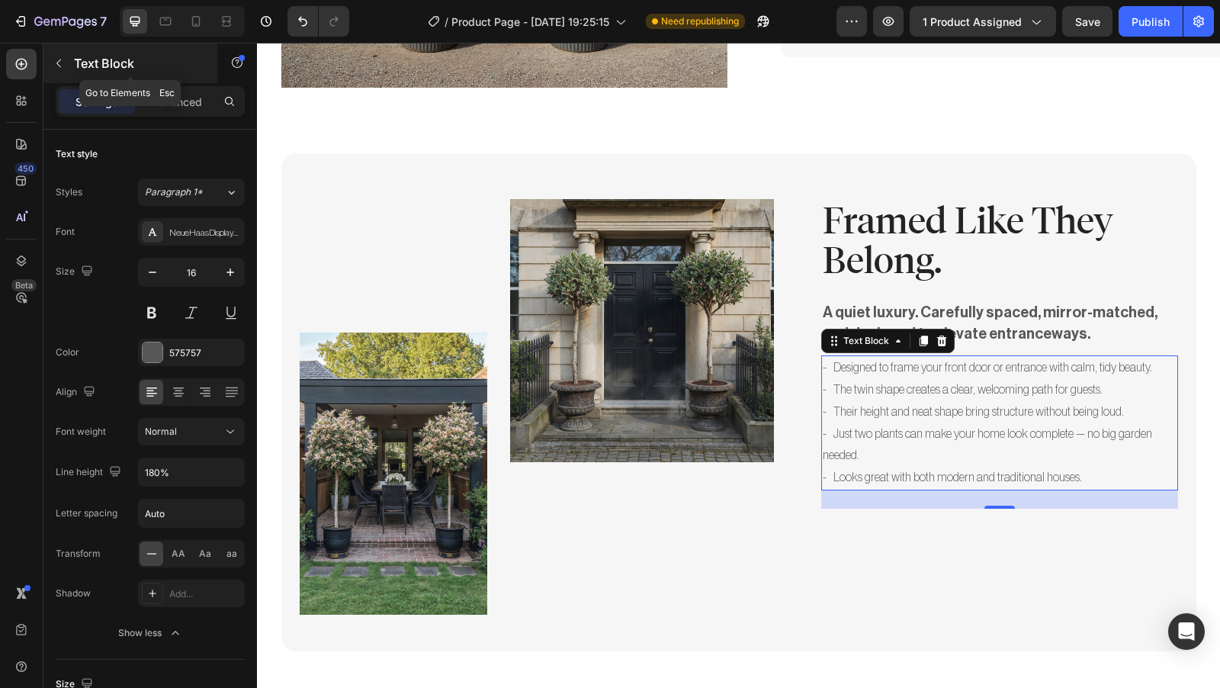
click at [64, 70] on button "button" at bounding box center [58, 63] width 24 height 24
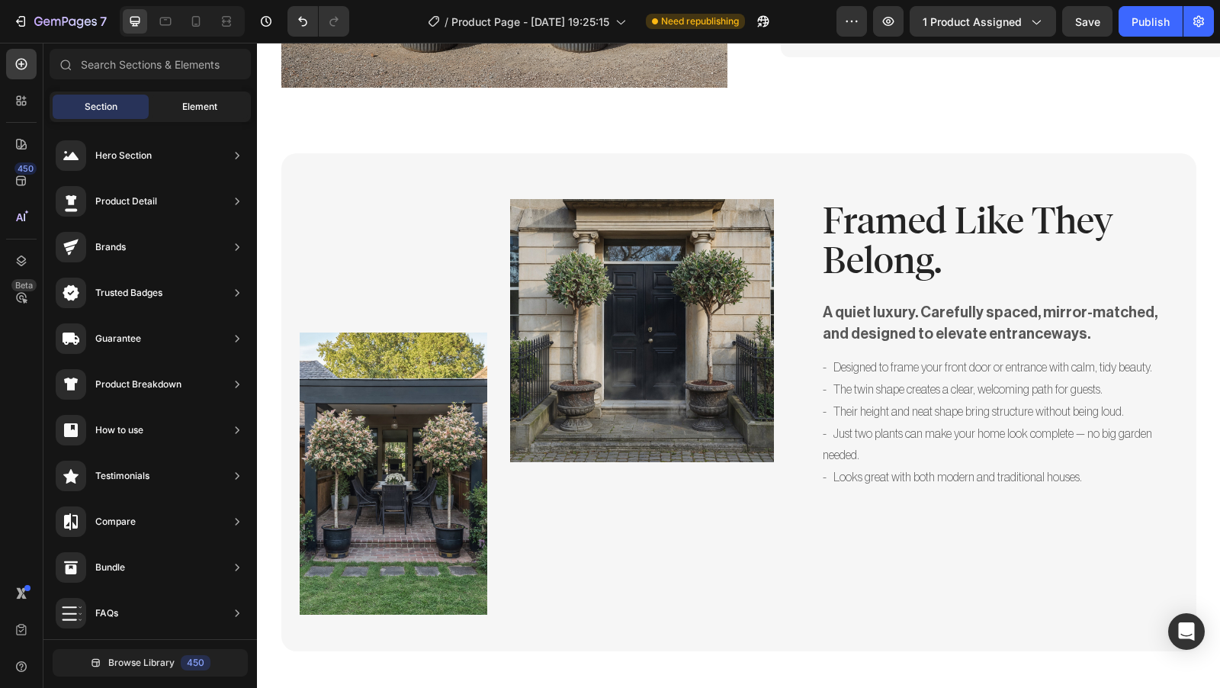
click at [211, 116] on div "Element" at bounding box center [200, 107] width 96 height 24
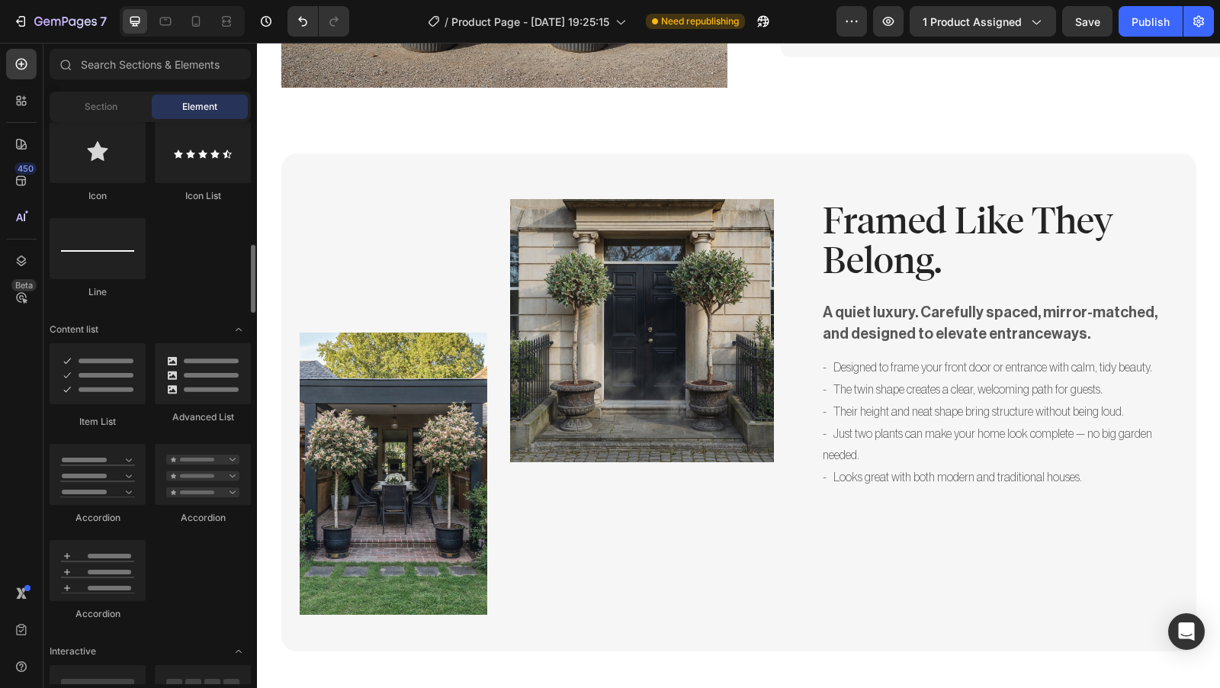
scroll to position [1009, 0]
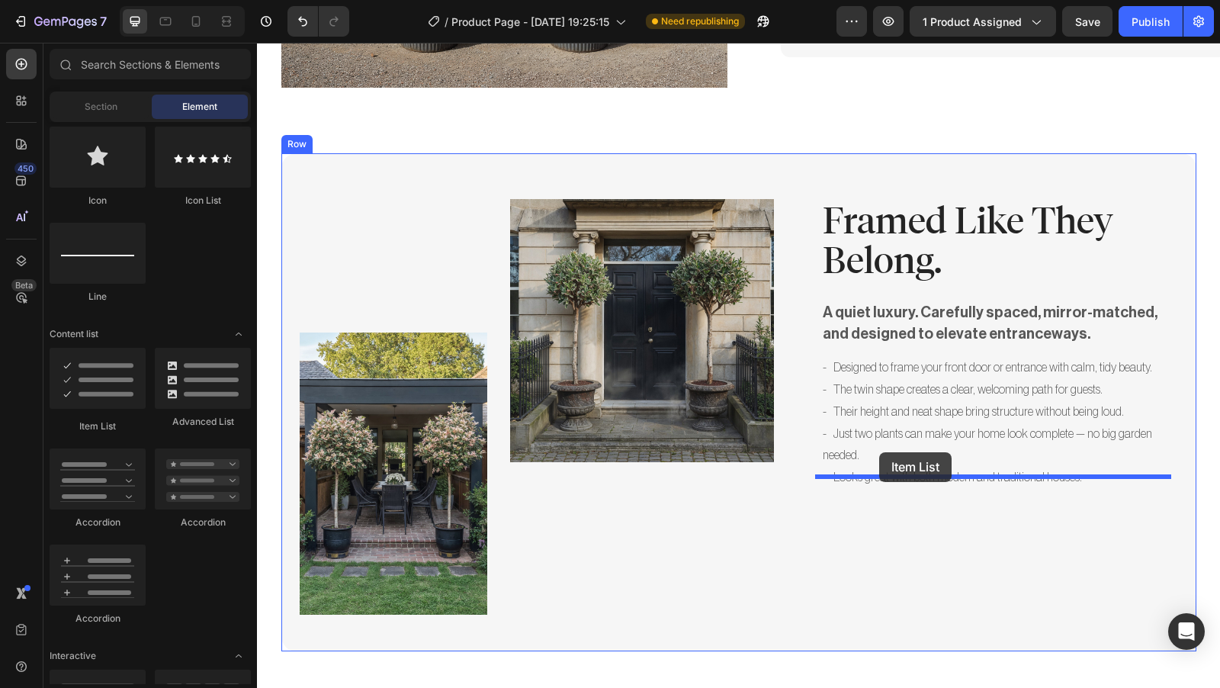
drag, startPoint x: 355, startPoint y: 431, endPoint x: 879, endPoint y: 452, distance: 524.1
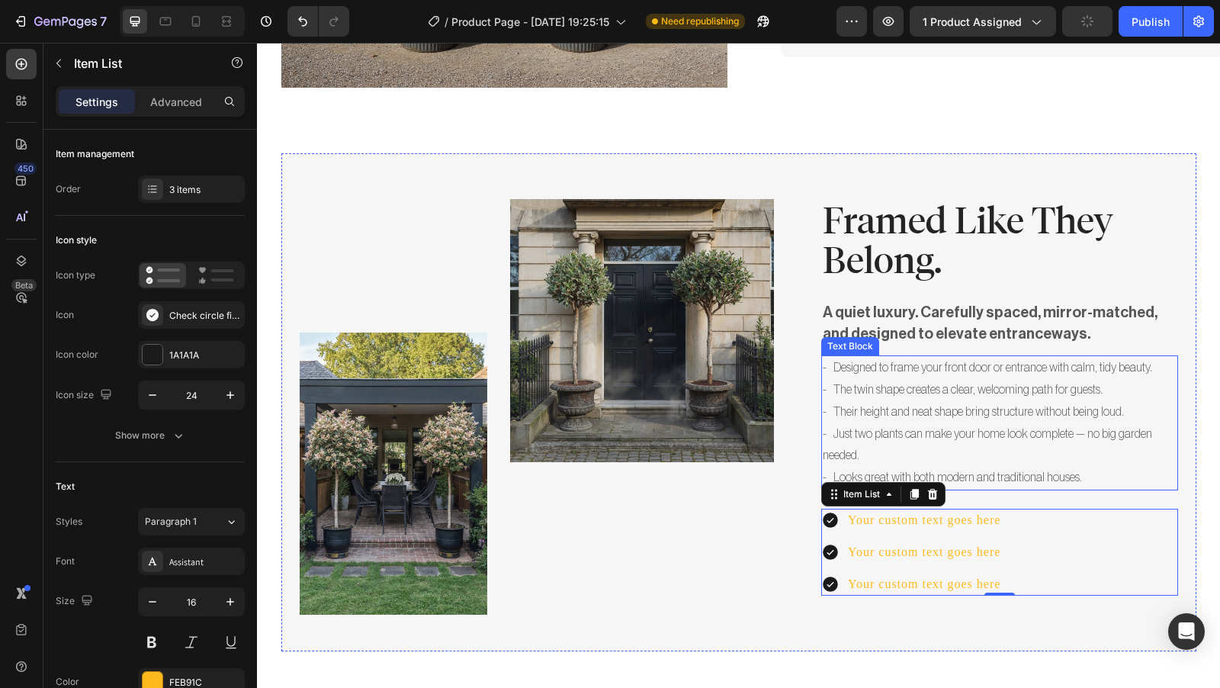
click at [1050, 357] on p "- Designed to frame your front door or entrance with calm, tidy beauty." at bounding box center [1000, 368] width 354 height 22
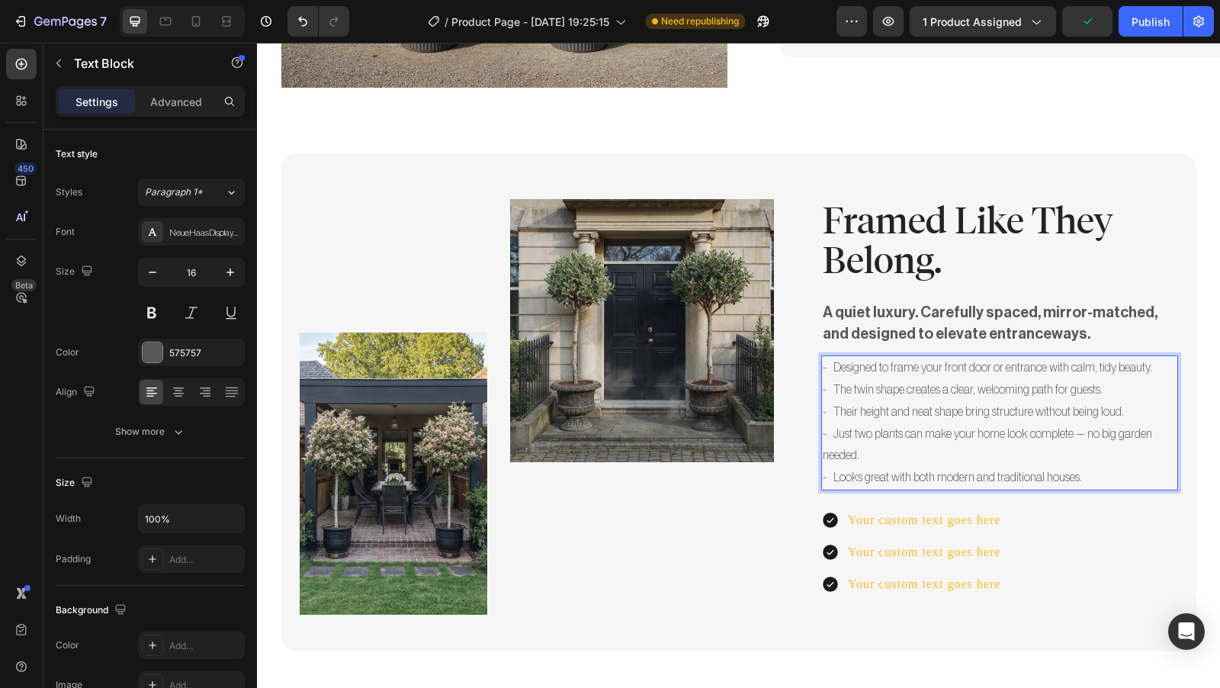
click at [1143, 357] on p "- Designed to frame your front door or entrance with calm, tidy beauty." at bounding box center [1000, 368] width 354 height 22
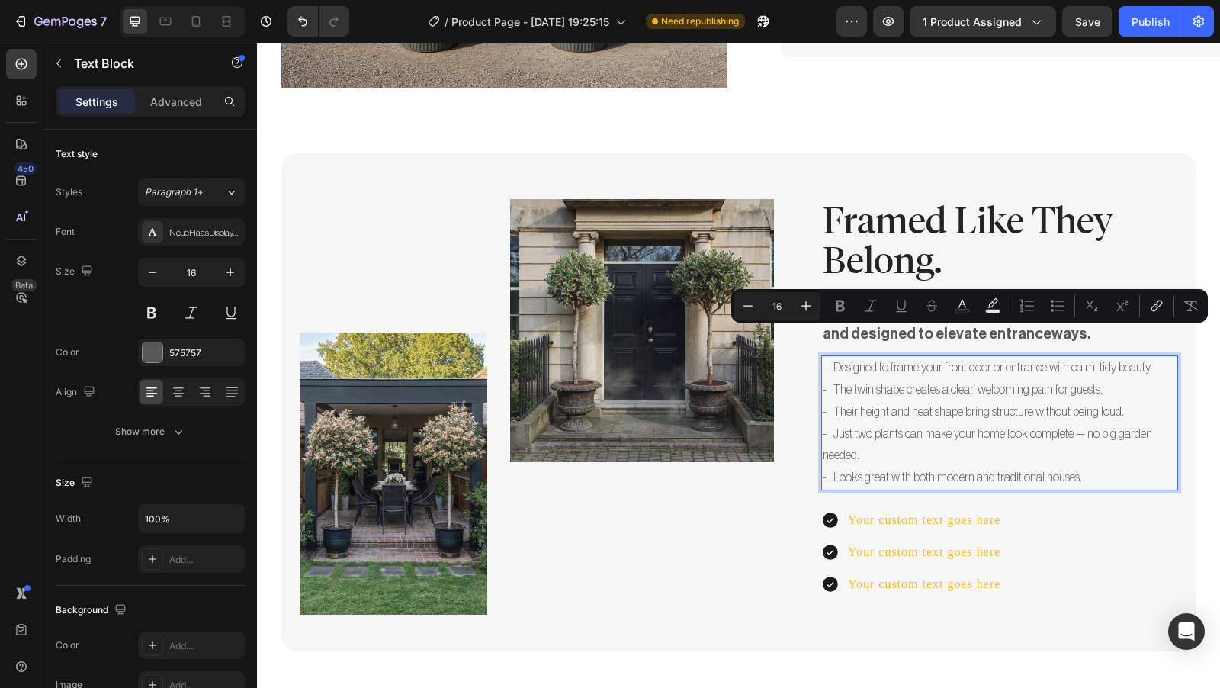
click at [1145, 357] on p "- Designed to frame your front door or entrance with calm, tidy beauty." at bounding box center [1000, 368] width 354 height 22
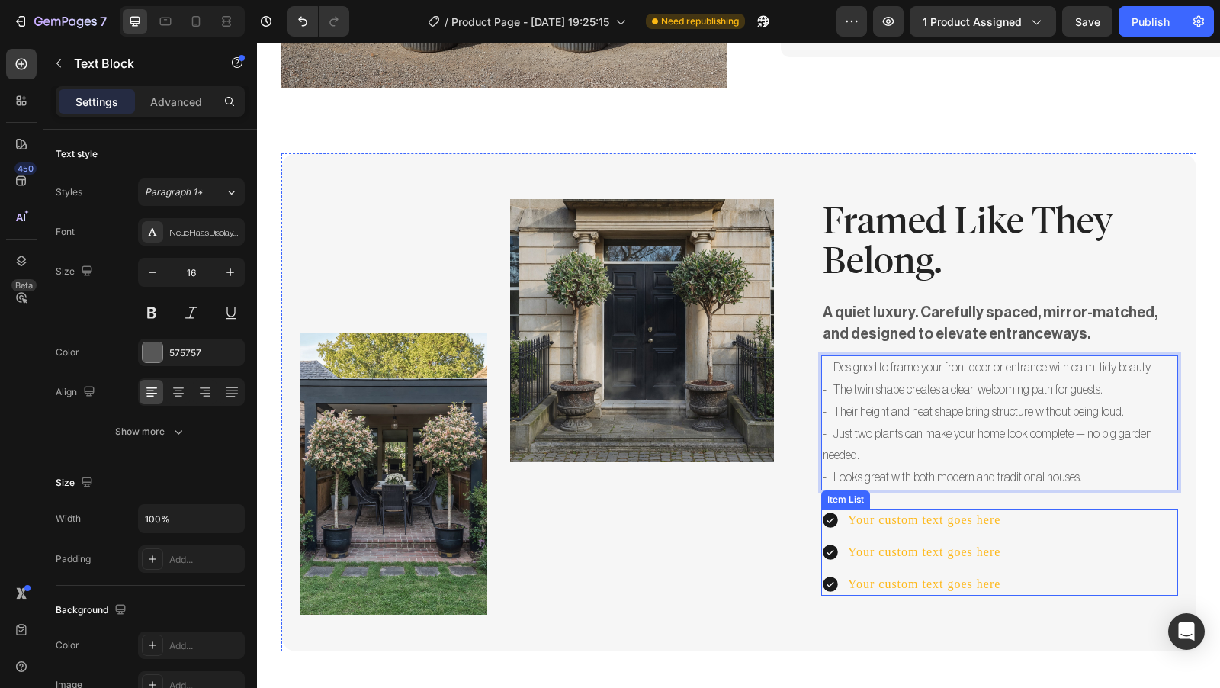
click at [1021, 508] on div "Your custom text goes here Your custom text goes here Your custom text goes here" at bounding box center [999, 551] width 357 height 87
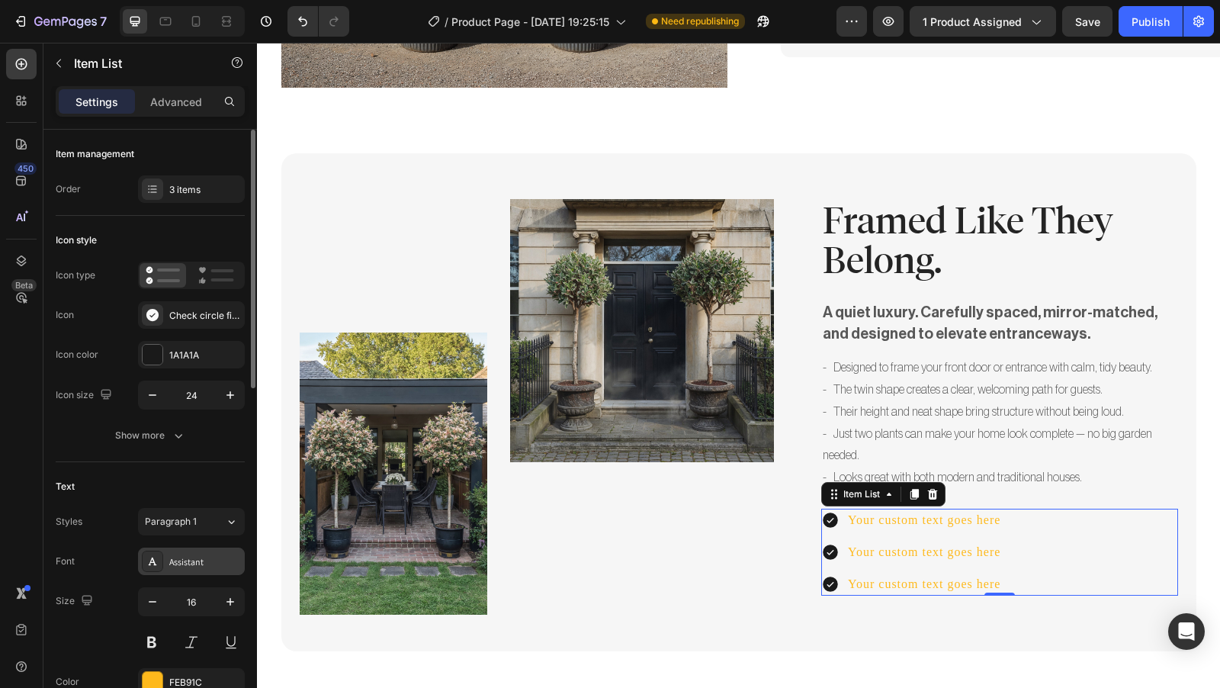
click at [191, 569] on div "Assistant" at bounding box center [191, 560] width 107 height 27
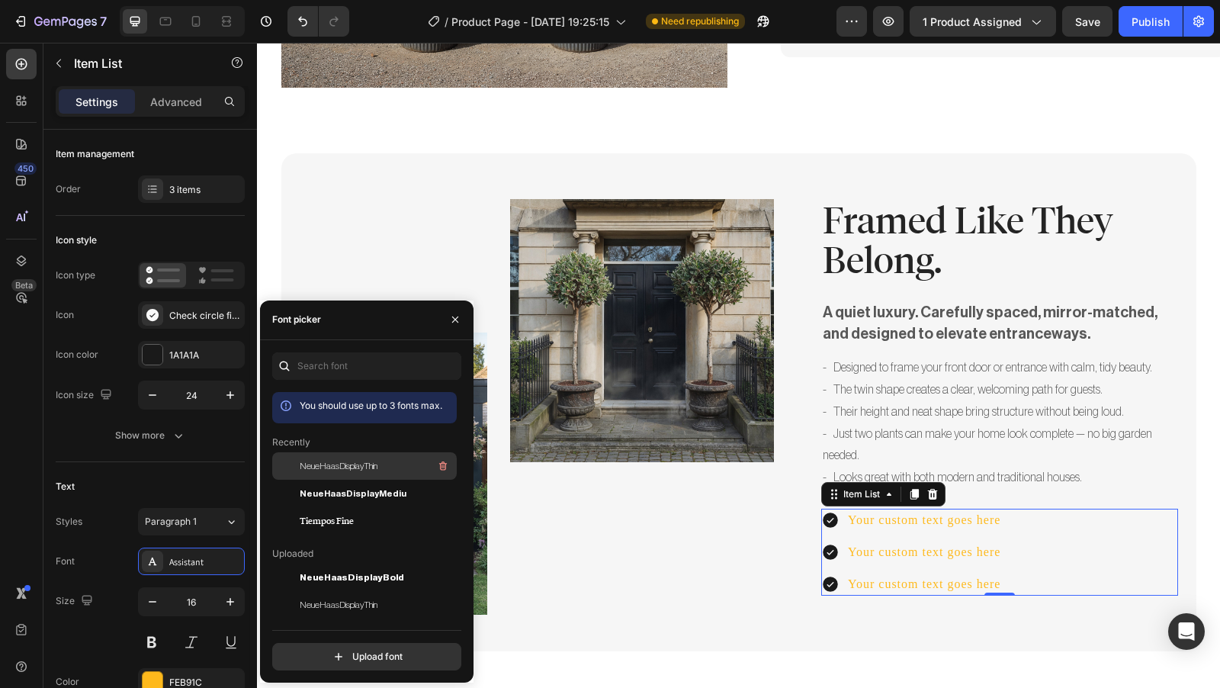
click at [383, 471] on div "NeueHaasDisplayThin" at bounding box center [377, 466] width 154 height 18
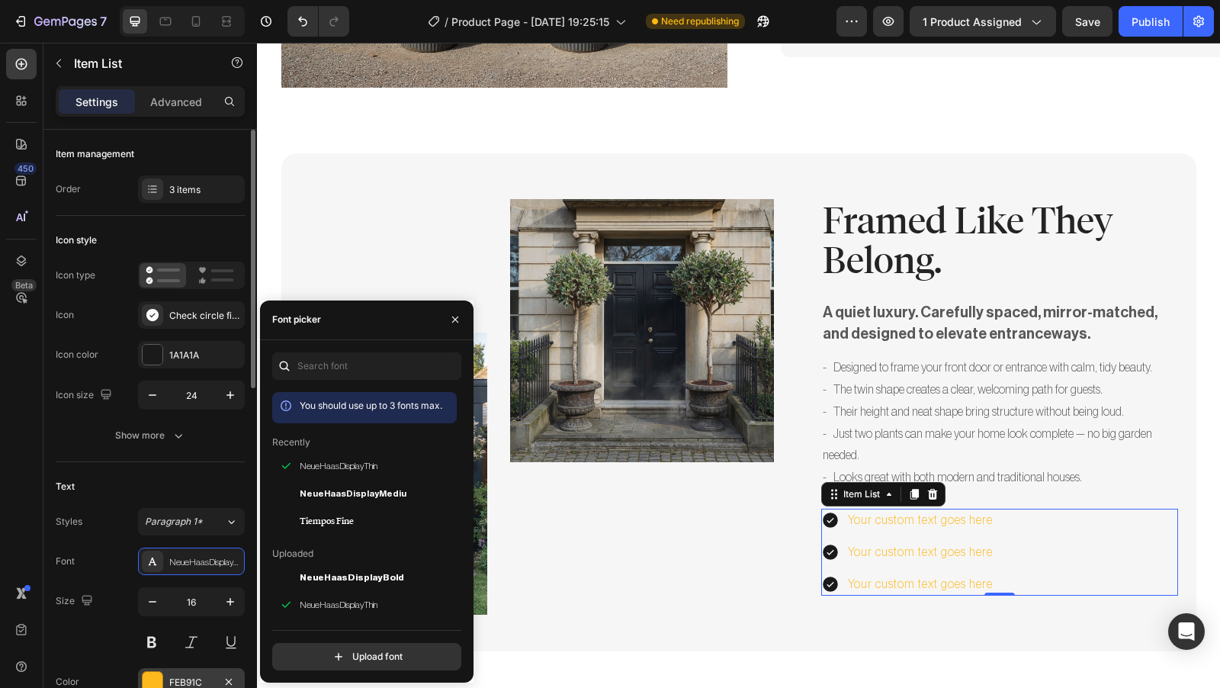
click at [190, 684] on div "FEB91C" at bounding box center [191, 682] width 44 height 14
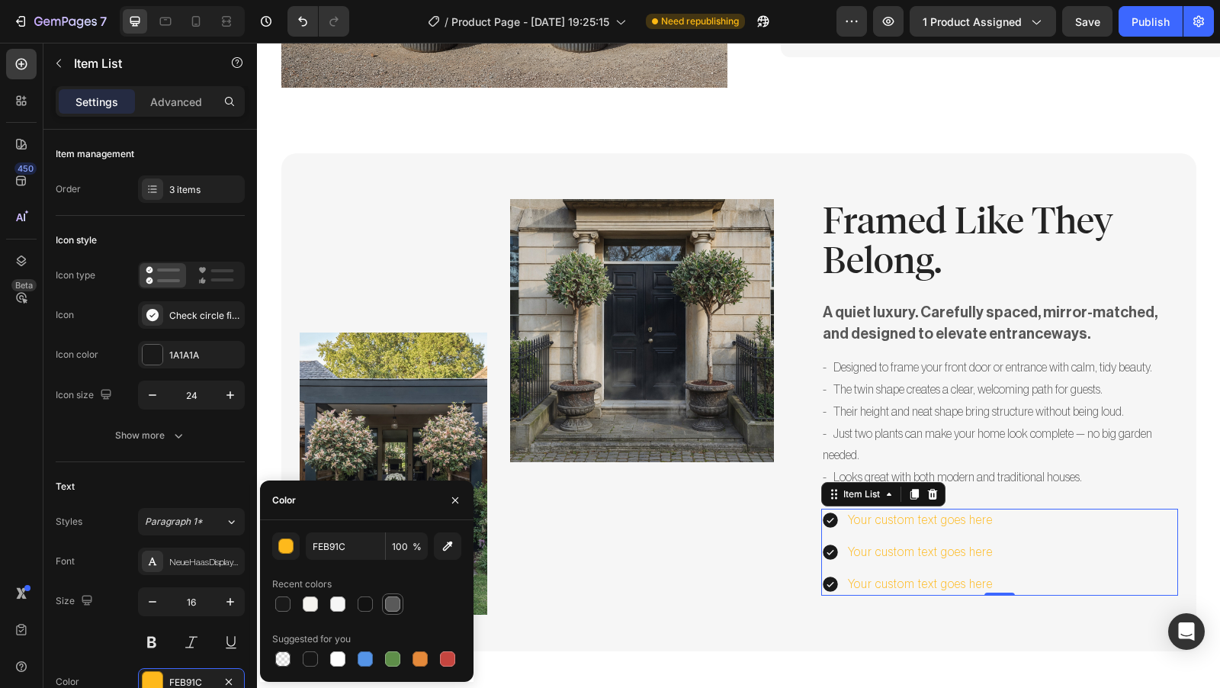
click at [387, 607] on div at bounding box center [392, 603] width 15 height 15
type input "595959"
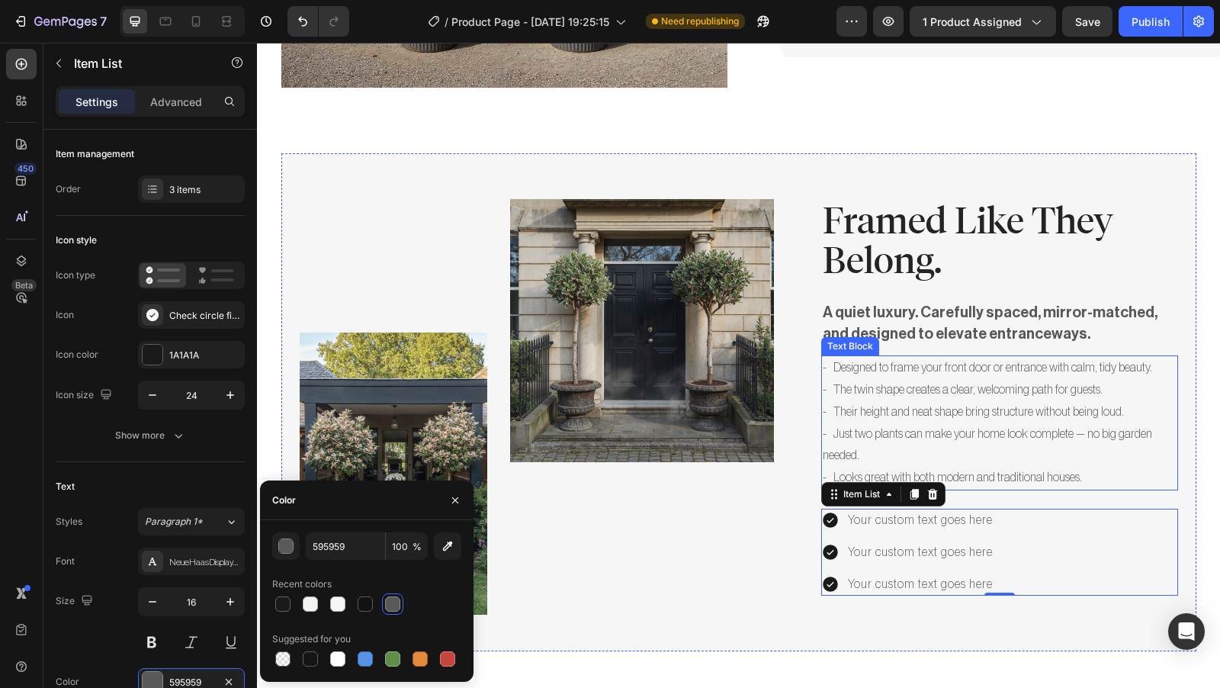
click at [1066, 423] on p "- Just two plants can make your home look complete — no big garden needed." at bounding box center [1000, 445] width 354 height 44
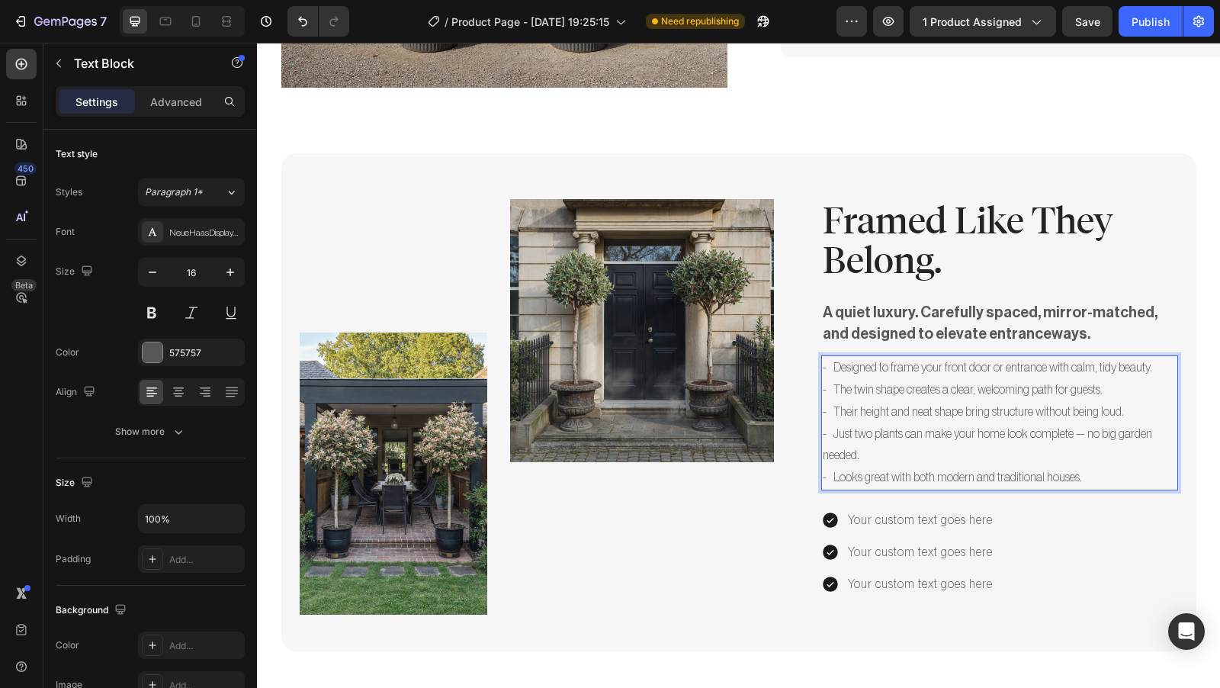
click at [1147, 357] on p "- Designed to frame your front door or entrance with calm, tidy beauty." at bounding box center [1000, 368] width 354 height 22
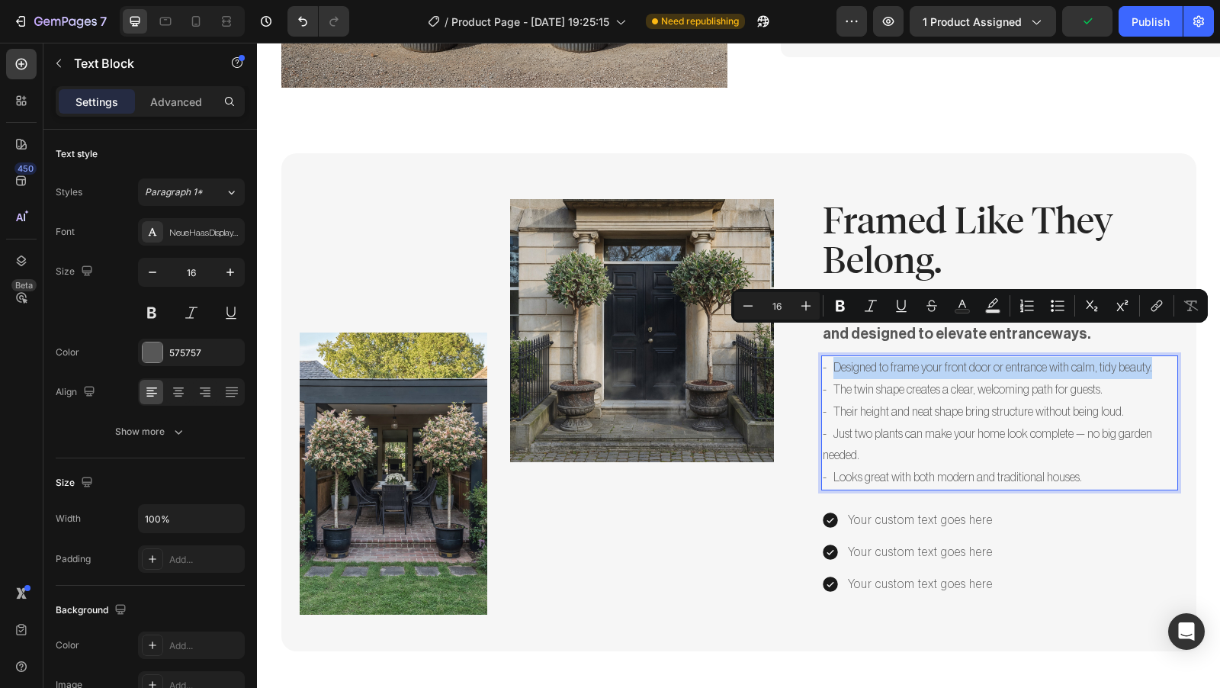
drag, startPoint x: 1149, startPoint y: 336, endPoint x: 829, endPoint y: 338, distance: 320.2
click at [829, 357] on p "- Designed to frame your front door or entrance with calm, tidy beauty." at bounding box center [1000, 368] width 354 height 22
copy p "Designed to frame your front door or entrance with calm, tidy beauty."
click at [975, 508] on div "Your custom text goes here" at bounding box center [919, 519] width 149 height 23
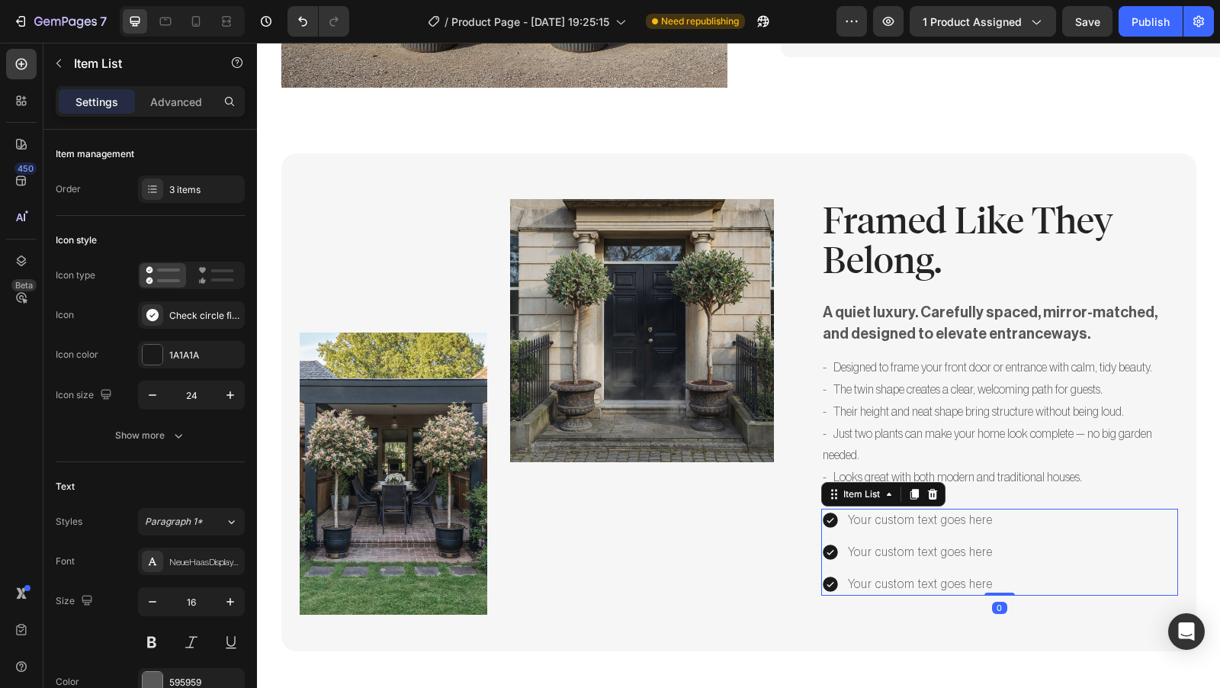
click at [1005, 508] on div "Your custom text goes here Your custom text goes here Your custom text goes here" at bounding box center [999, 551] width 357 height 87
click at [989, 508] on div "Your custom text goes here Your custom text goes here Your custom text goes here" at bounding box center [999, 551] width 357 height 87
click at [986, 508] on div "Your custom text goes here" at bounding box center [919, 519] width 149 height 23
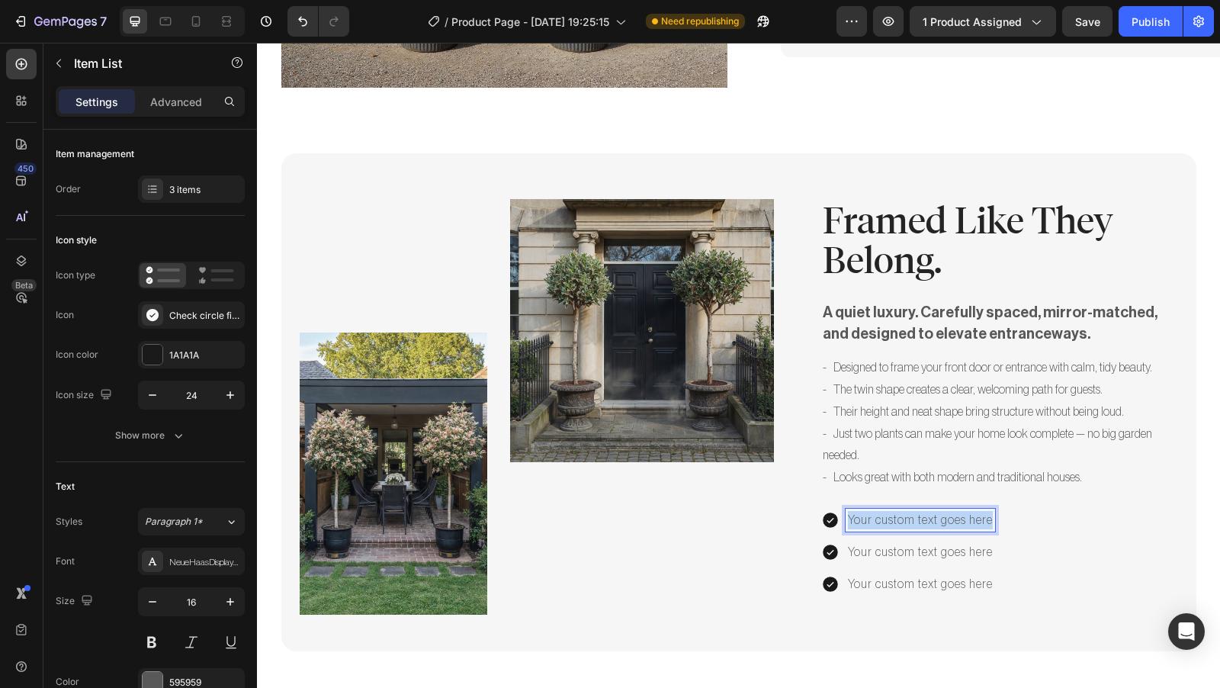
drag, startPoint x: 986, startPoint y: 487, endPoint x: 831, endPoint y: 485, distance: 155.5
click at [831, 508] on div "Your custom text goes here" at bounding box center [908, 519] width 174 height 23
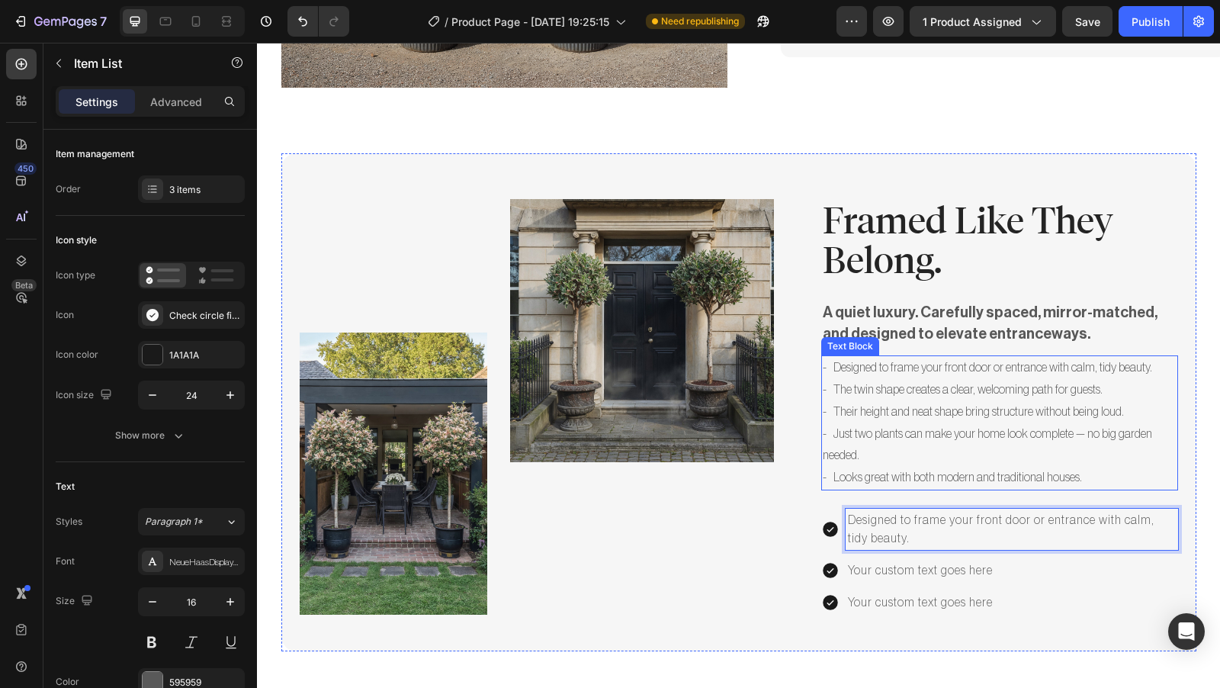
click at [941, 379] on p "- The twin shape creates a clear, welcoming path for guests." at bounding box center [1000, 390] width 354 height 22
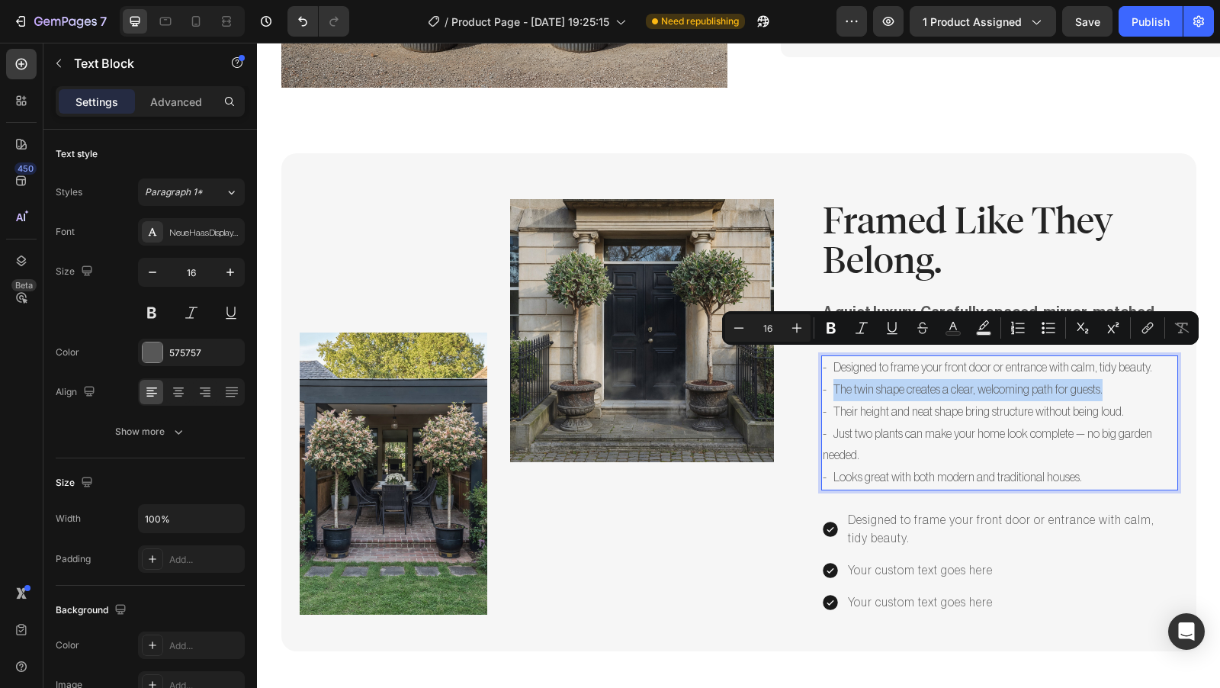
drag, startPoint x: 1095, startPoint y: 356, endPoint x: 829, endPoint y: 360, distance: 266.1
click at [829, 379] on p "- The twin shape creates a clear, welcoming path for guests." at bounding box center [1000, 390] width 354 height 22
copy p "The twin shape creates a clear, welcoming path for guests."
click at [910, 561] on p "Your custom text goes here" at bounding box center [1012, 570] width 328 height 18
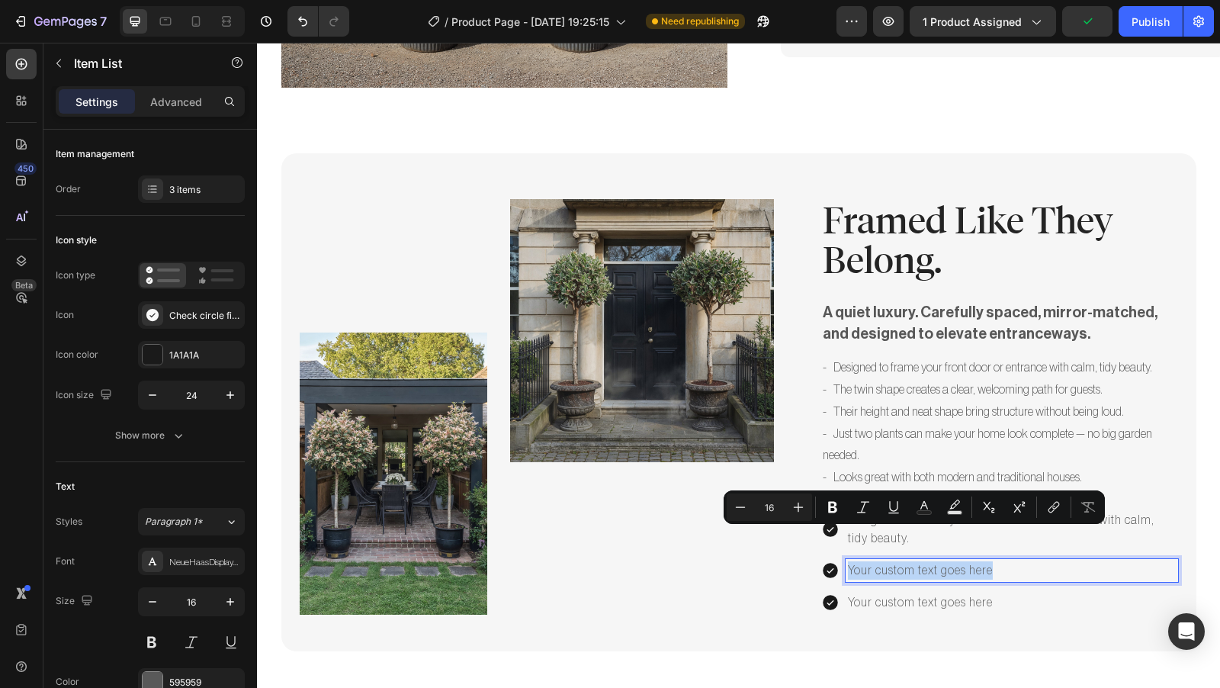
drag, startPoint x: 988, startPoint y: 537, endPoint x: 840, endPoint y: 541, distance: 148.0
click at [845, 559] on div "Your custom text goes here" at bounding box center [1011, 570] width 332 height 23
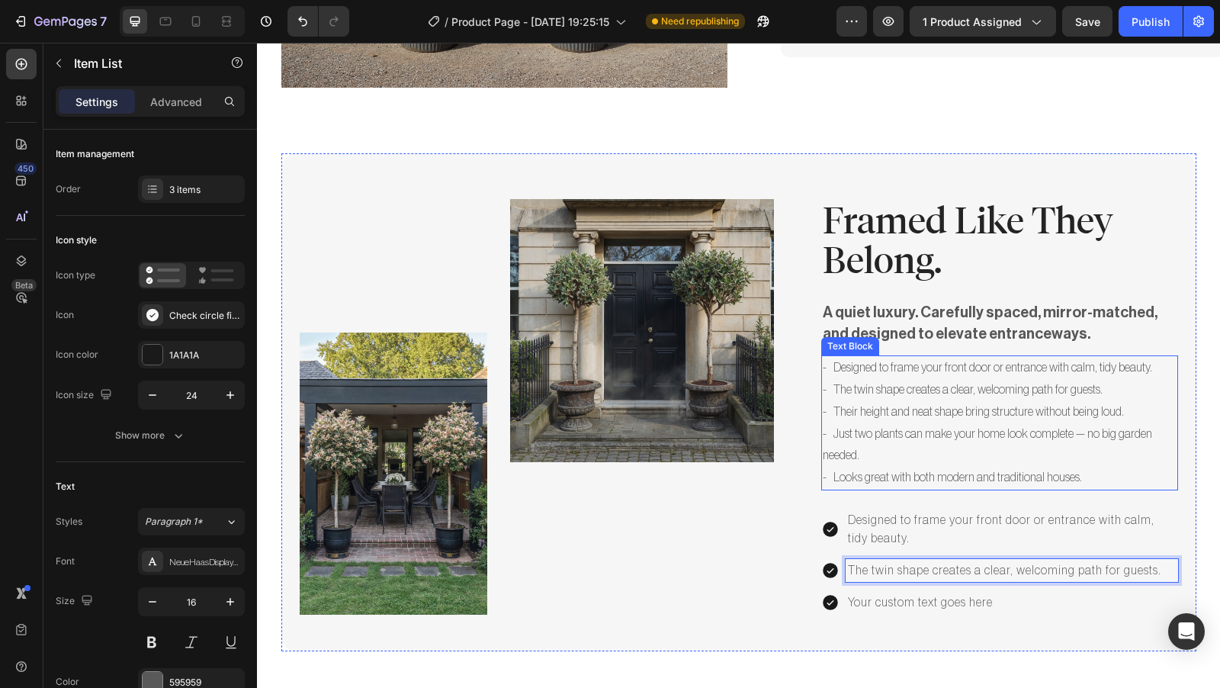
click at [1050, 401] on p "- Their height and neat shape bring structure without being loud." at bounding box center [1000, 412] width 354 height 22
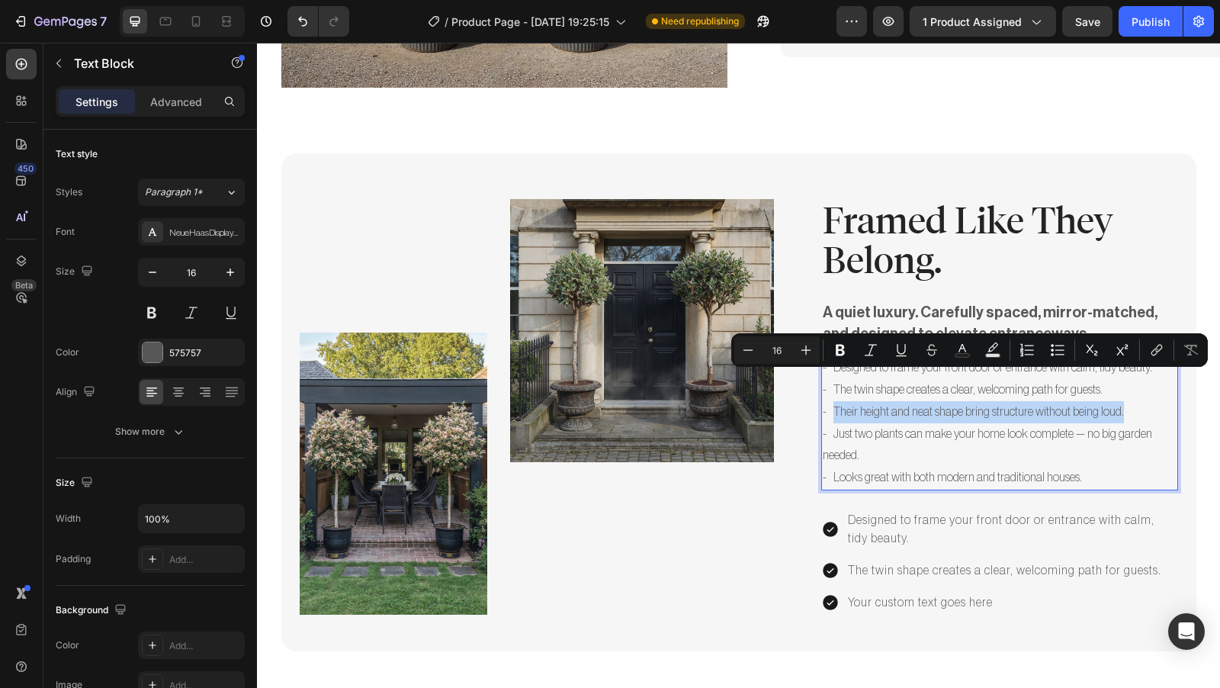
drag, startPoint x: 1115, startPoint y: 379, endPoint x: 829, endPoint y: 381, distance: 286.6
click at [829, 401] on p "- Their height and neat shape bring structure without being loud." at bounding box center [1000, 412] width 354 height 22
copy p "Their height and neat shape bring structure without being loud."
click at [938, 593] on p "Your custom text goes here" at bounding box center [1012, 602] width 328 height 18
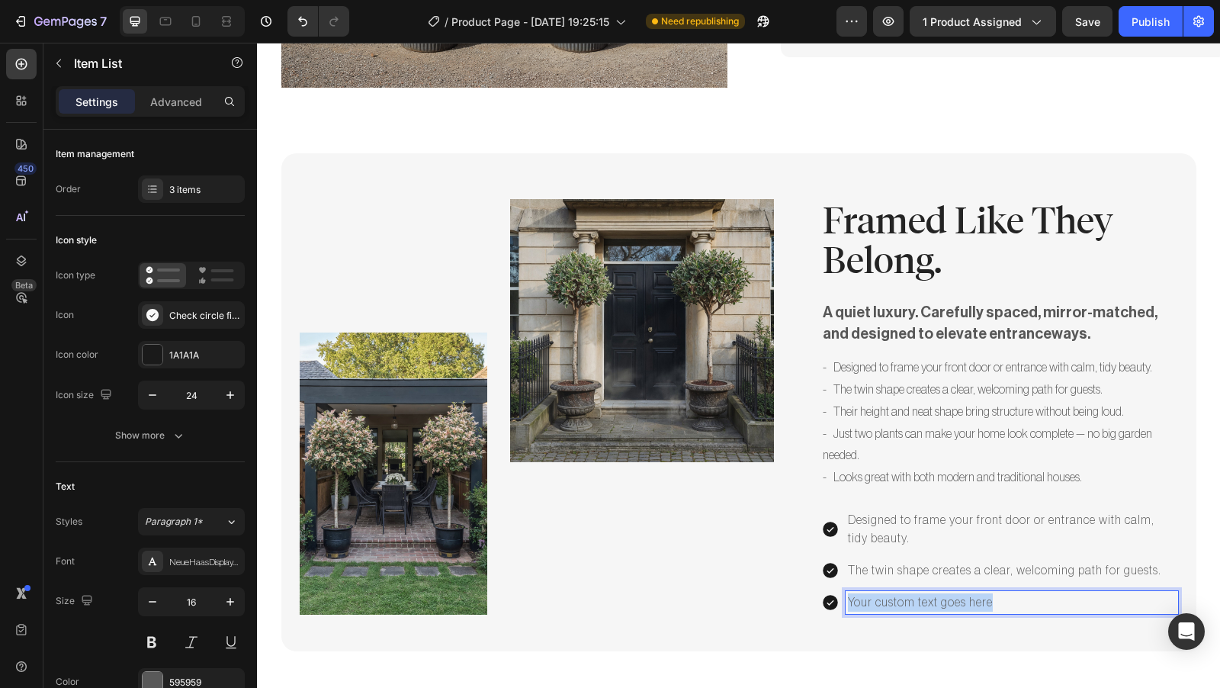
drag, startPoint x: 989, startPoint y: 569, endPoint x: 843, endPoint y: 571, distance: 145.6
click at [848, 593] on p "Your custom text goes here" at bounding box center [1012, 602] width 328 height 18
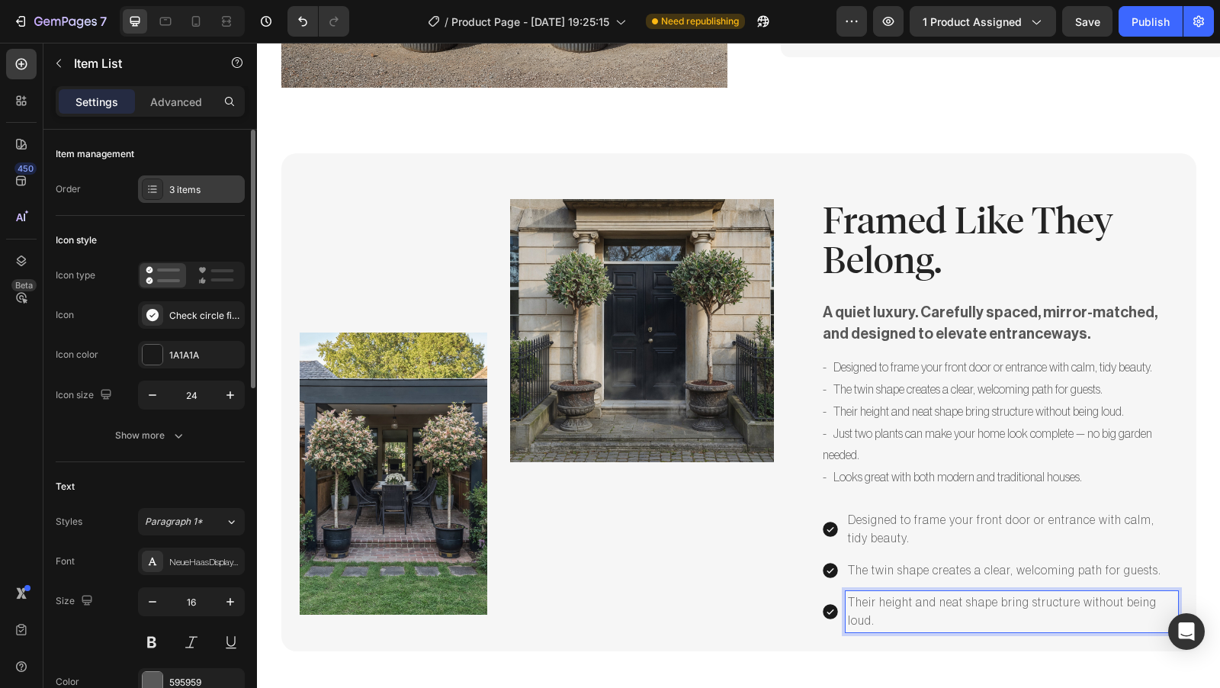
click at [194, 195] on div "3 items" at bounding box center [191, 188] width 107 height 27
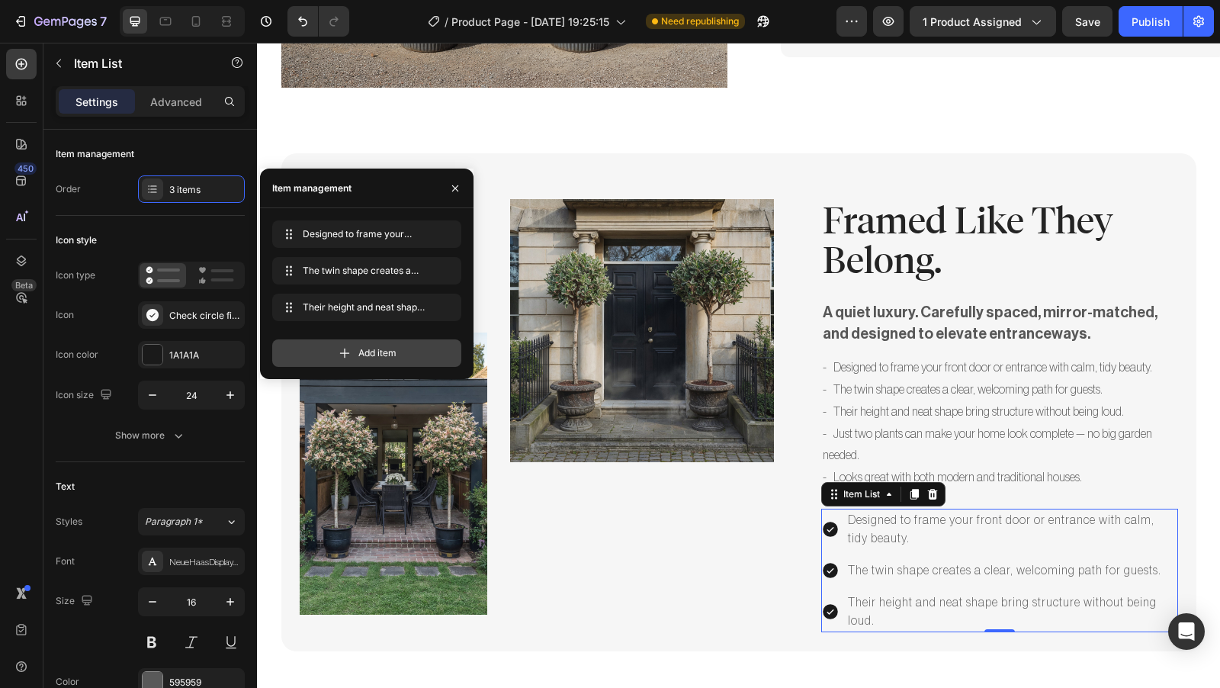
click at [358, 348] on span "Add item" at bounding box center [377, 353] width 38 height 14
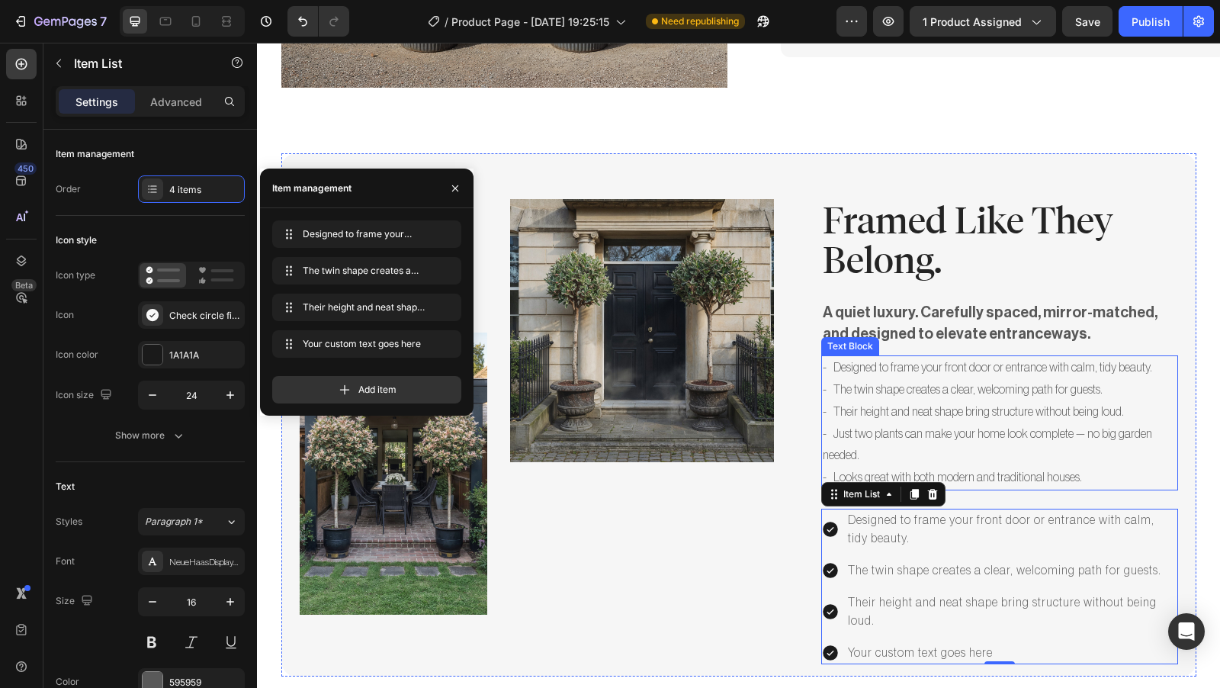
click at [854, 423] on p "- Just two plants can make your home look complete — no big garden needed." at bounding box center [1000, 445] width 354 height 44
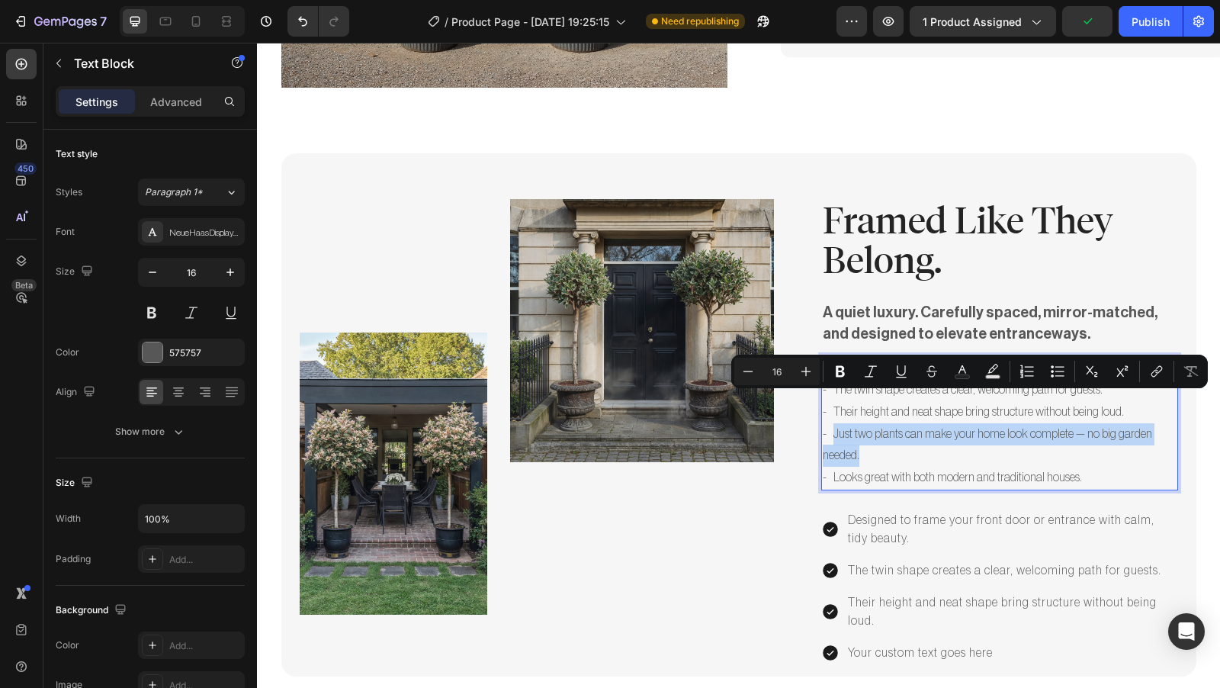
drag, startPoint x: 857, startPoint y: 425, endPoint x: 828, endPoint y: 405, distance: 35.1
copy p "Just two plants can make your home look complete — no big garden needed."
click at [986, 641] on div "Your custom text goes here" at bounding box center [1011, 652] width 332 height 23
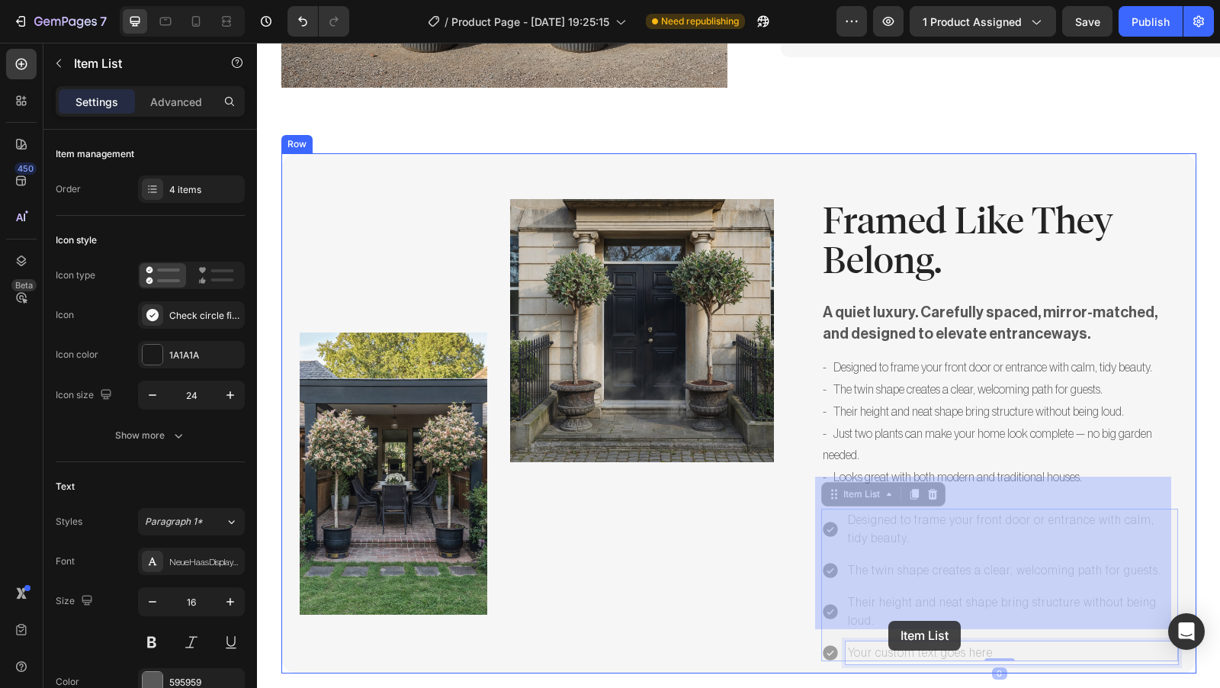
drag, startPoint x: 989, startPoint y: 620, endPoint x: 888, endPoint y: 620, distance: 100.6
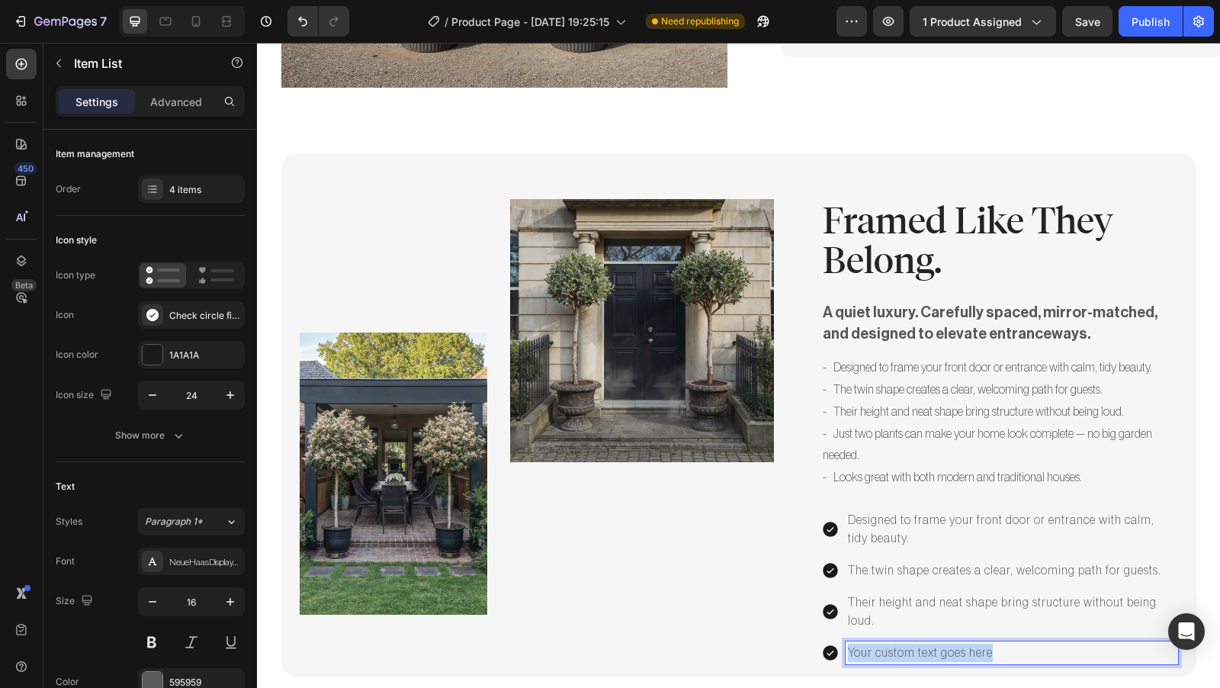
drag, startPoint x: 990, startPoint y: 615, endPoint x: 837, endPoint y: 617, distance: 153.2
click at [837, 641] on div "Your custom text goes here" at bounding box center [999, 652] width 357 height 23
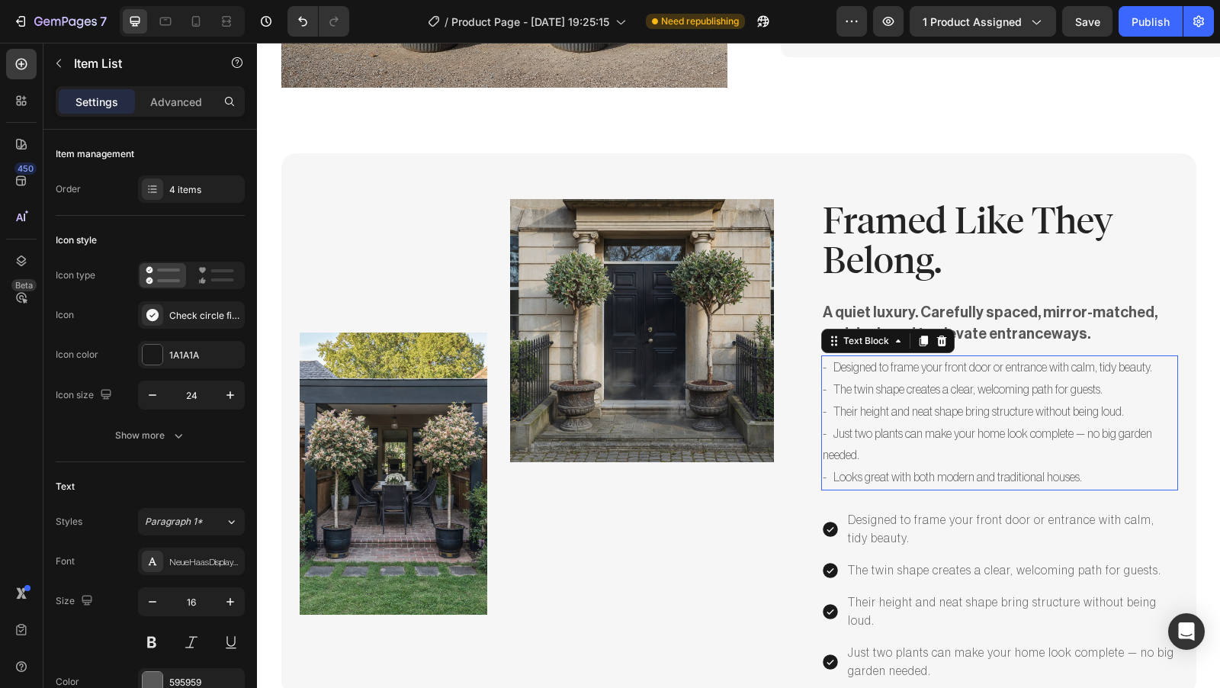
click at [920, 467] on p "- Looks great with both modern and traditional houses." at bounding box center [1000, 478] width 354 height 22
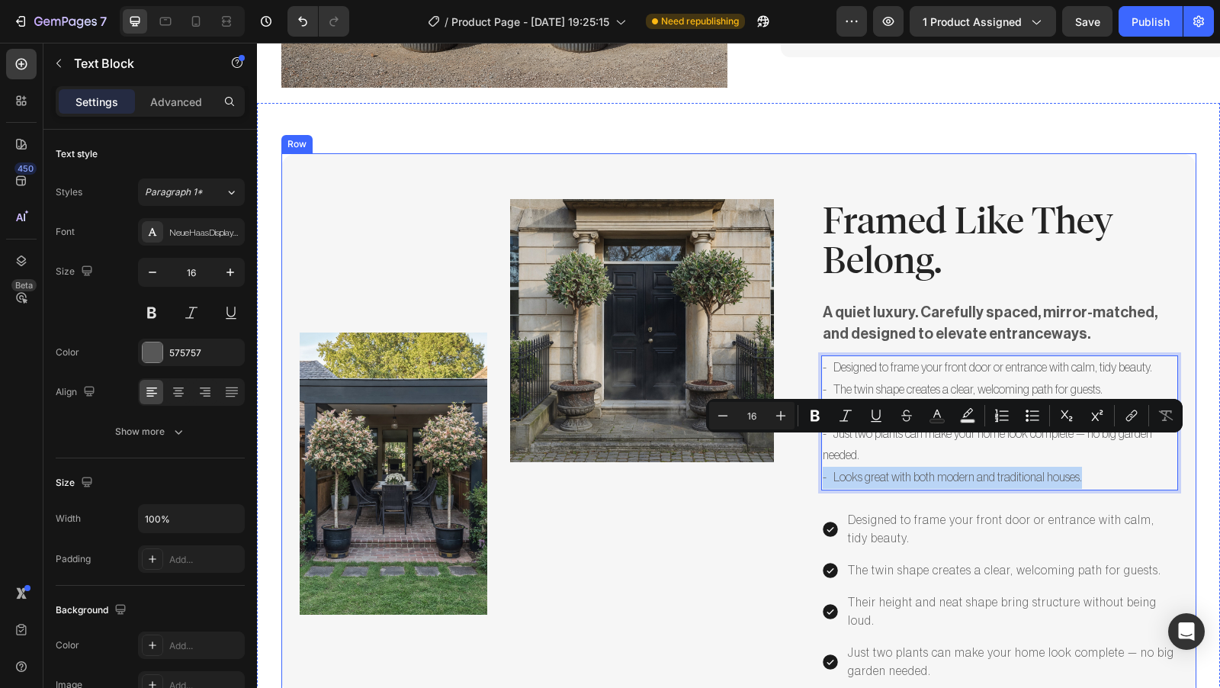
drag, startPoint x: 1078, startPoint y: 444, endPoint x: 813, endPoint y: 454, distance: 265.4
click at [813, 454] on div "Image Image Row Framed Like They Belong. Heading A quiet luxury. Carefully spac…" at bounding box center [738, 423] width 915 height 541
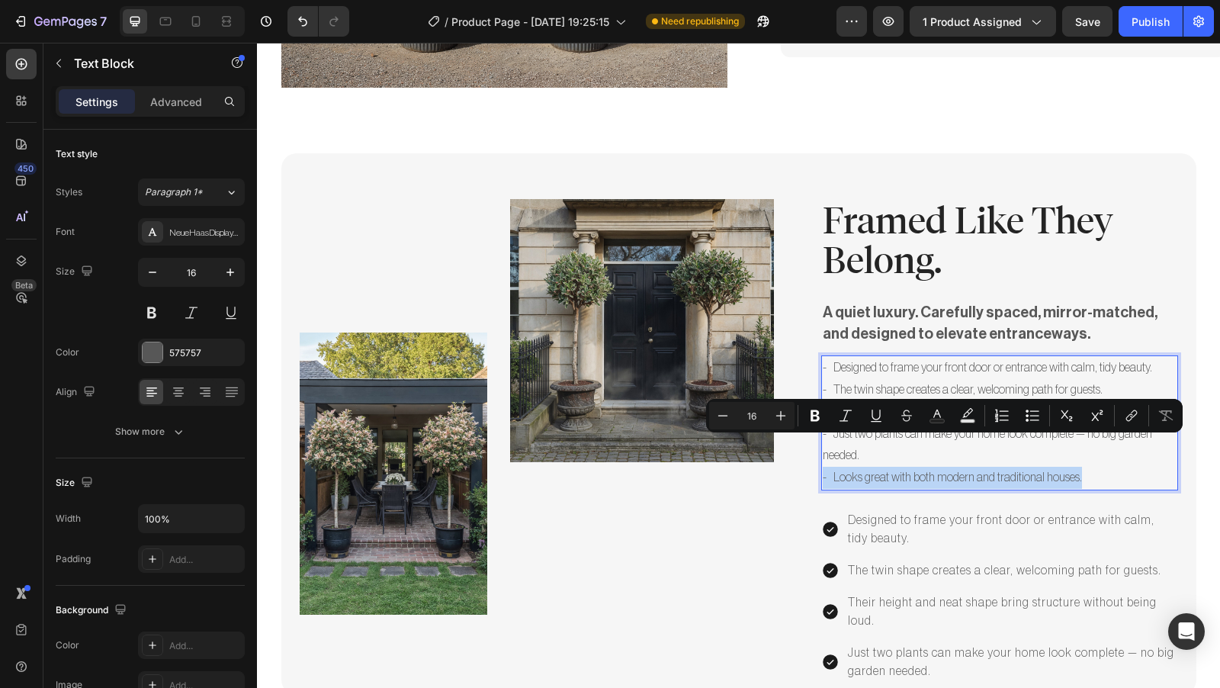
click at [832, 467] on p "- Looks great with both modern and traditional houses." at bounding box center [1000, 478] width 354 height 22
drag, startPoint x: 827, startPoint y: 446, endPoint x: 1075, endPoint y: 443, distance: 247.8
click at [1075, 467] on p "- Looks great with both modern and traditional houses." at bounding box center [1000, 478] width 354 height 22
copy p "Looks great with both modern and traditional houses."
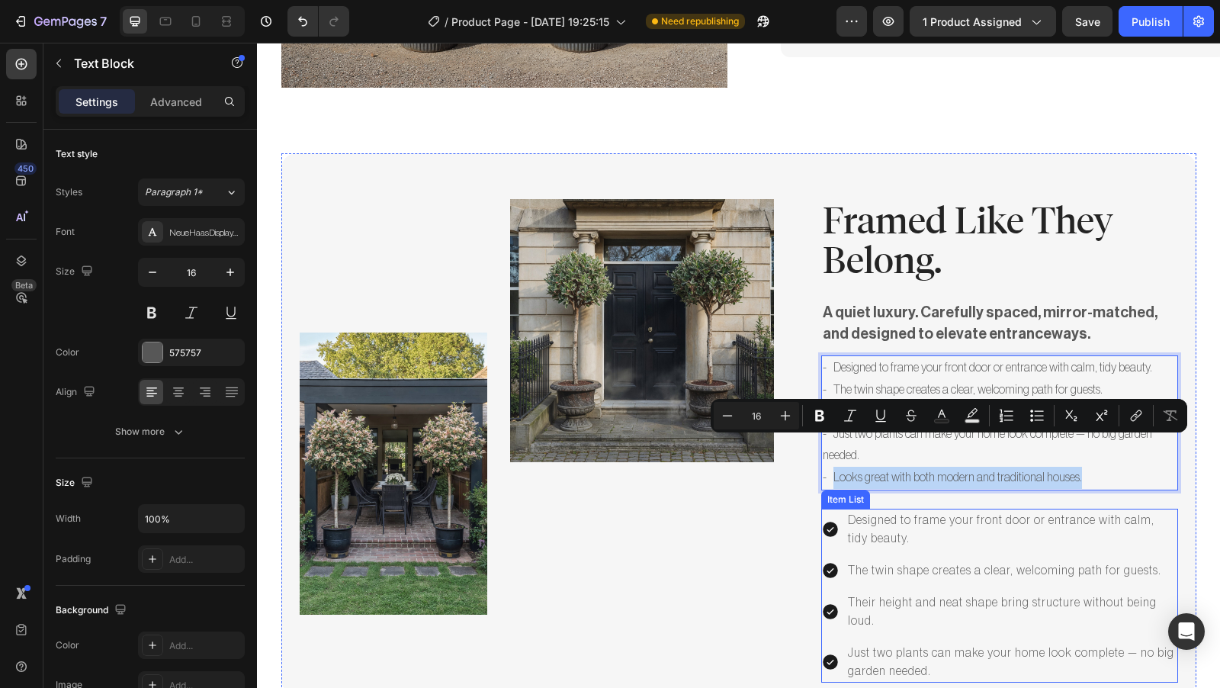
click at [908, 643] on p "Just two plants can make your home look complete — no big garden needed." at bounding box center [1012, 661] width 328 height 37
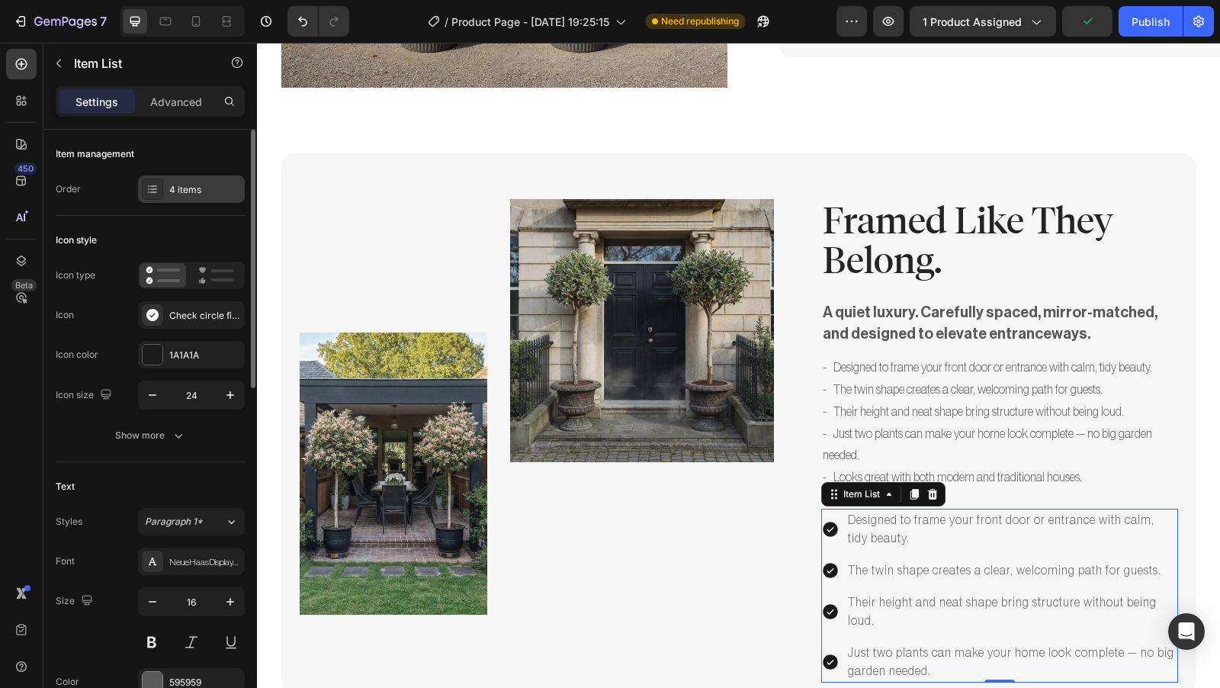
click at [194, 192] on div "4 items" at bounding box center [205, 190] width 72 height 14
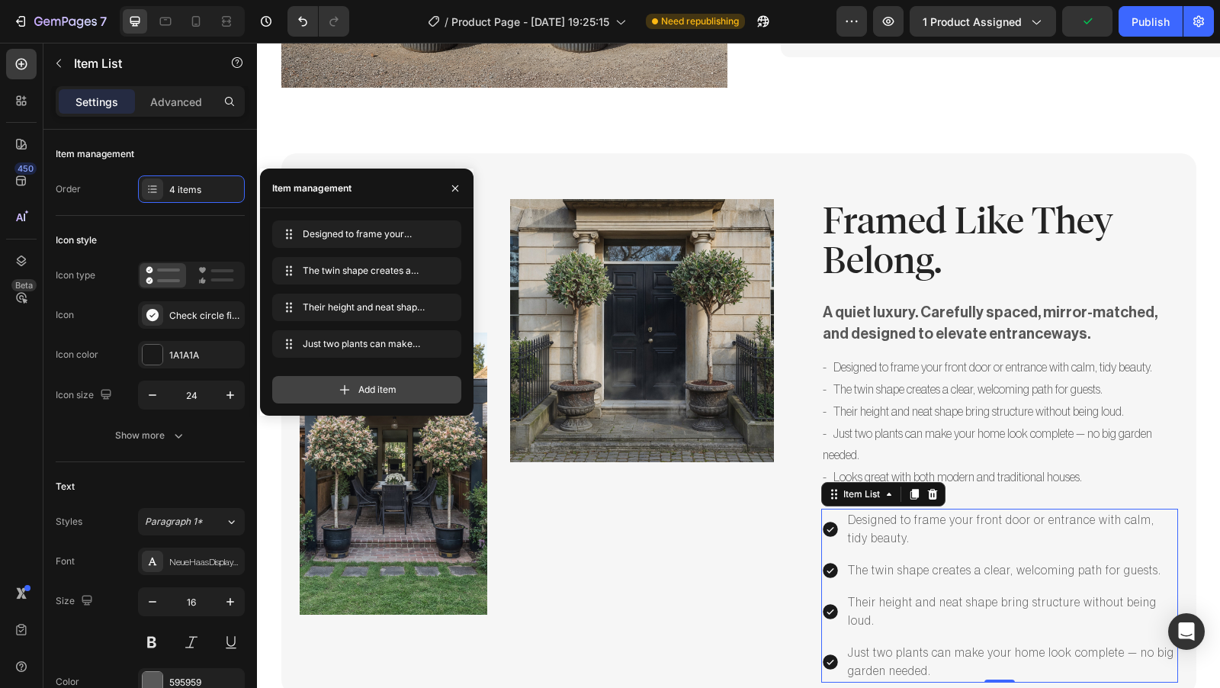
click at [368, 399] on div "Add item" at bounding box center [366, 389] width 189 height 27
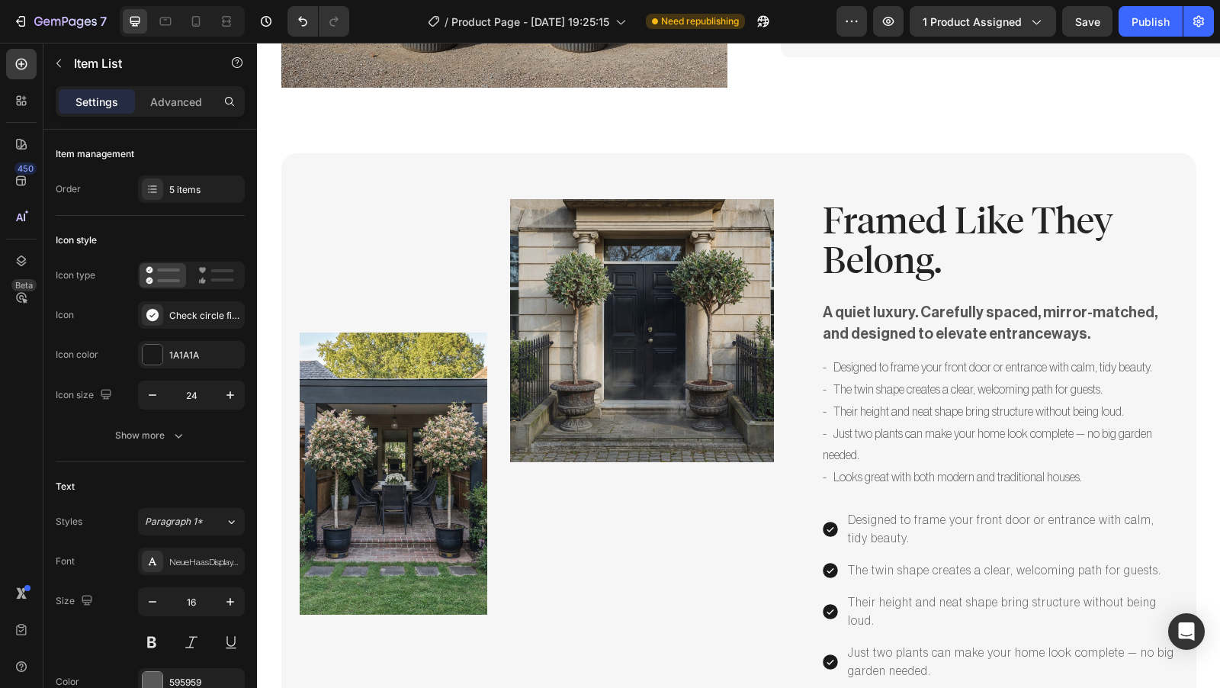
drag, startPoint x: 991, startPoint y: 667, endPoint x: 843, endPoint y: 670, distance: 147.9
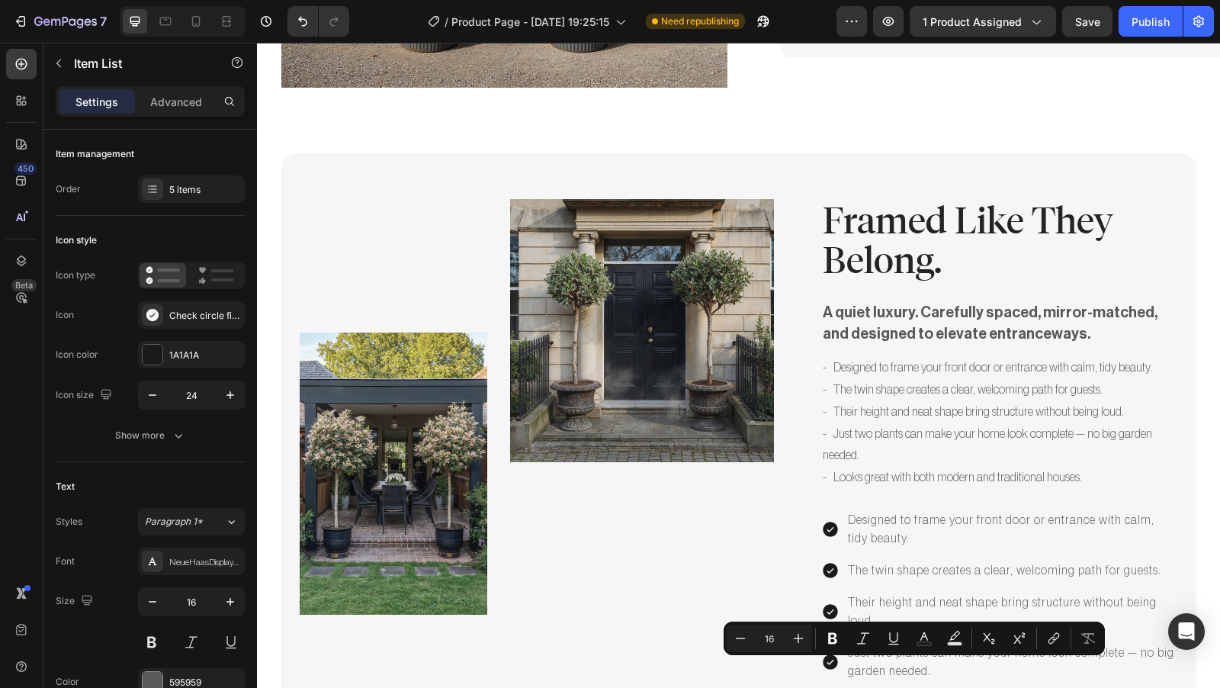
scroll to position [532, 0]
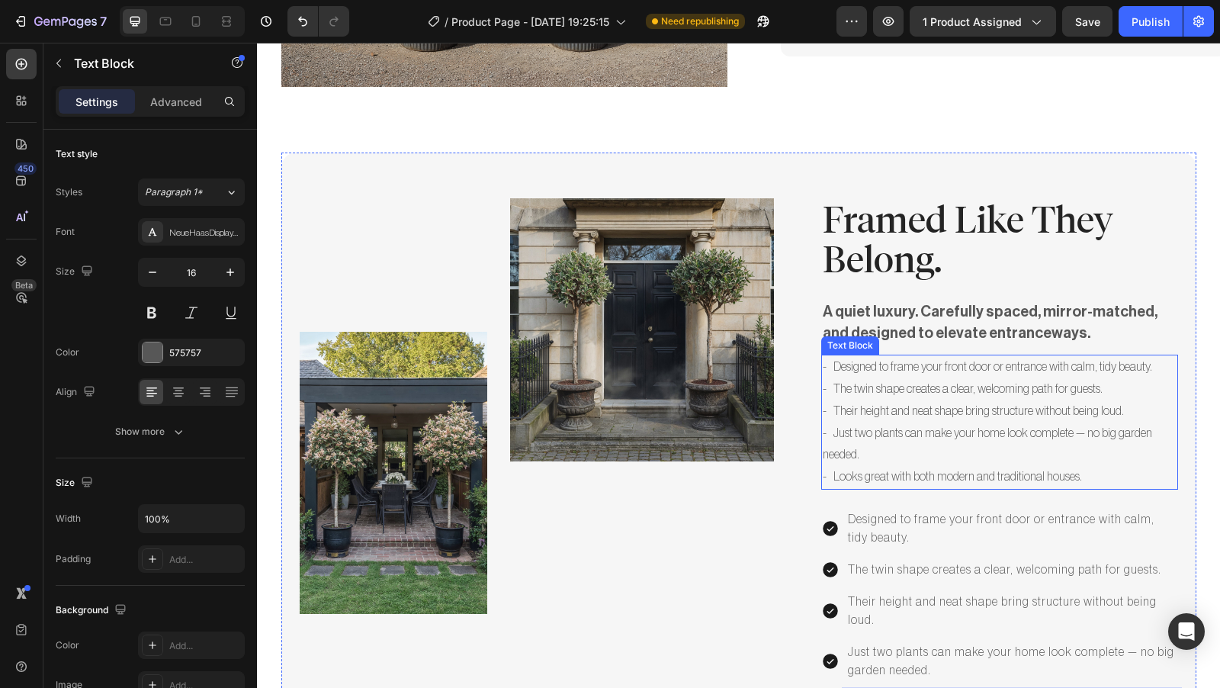
click at [1143, 466] on p "- Looks great with both modern and traditional houses." at bounding box center [1000, 477] width 354 height 22
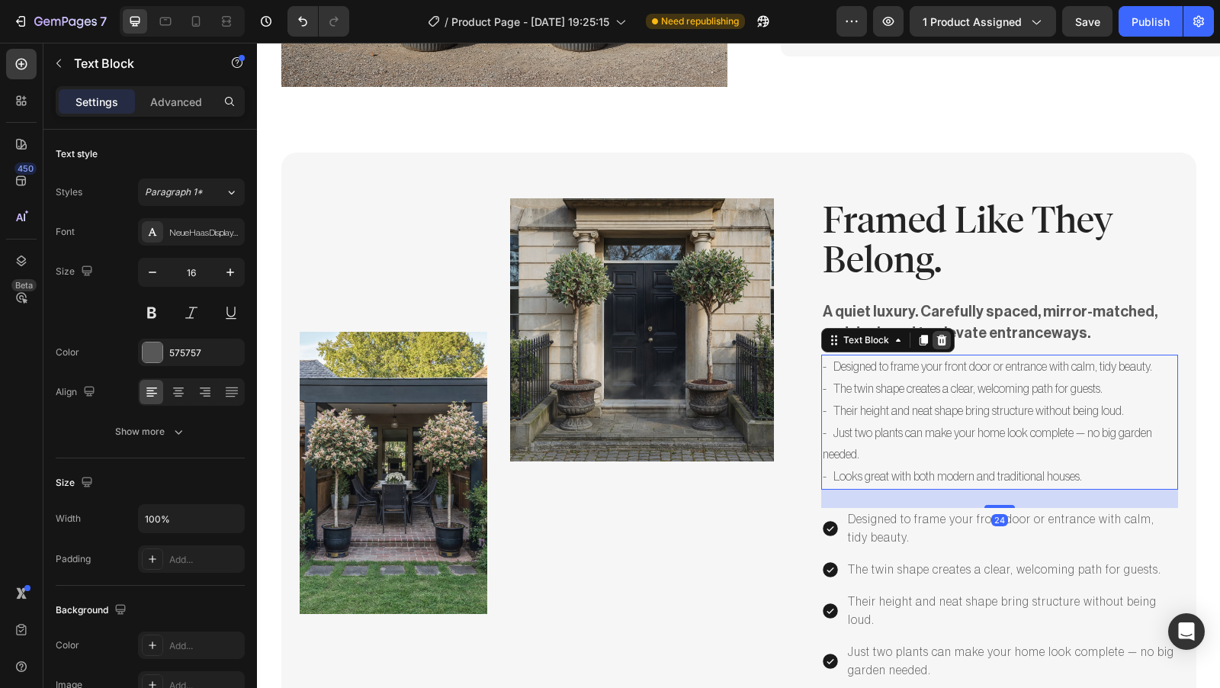
click at [935, 334] on icon at bounding box center [941, 340] width 12 height 12
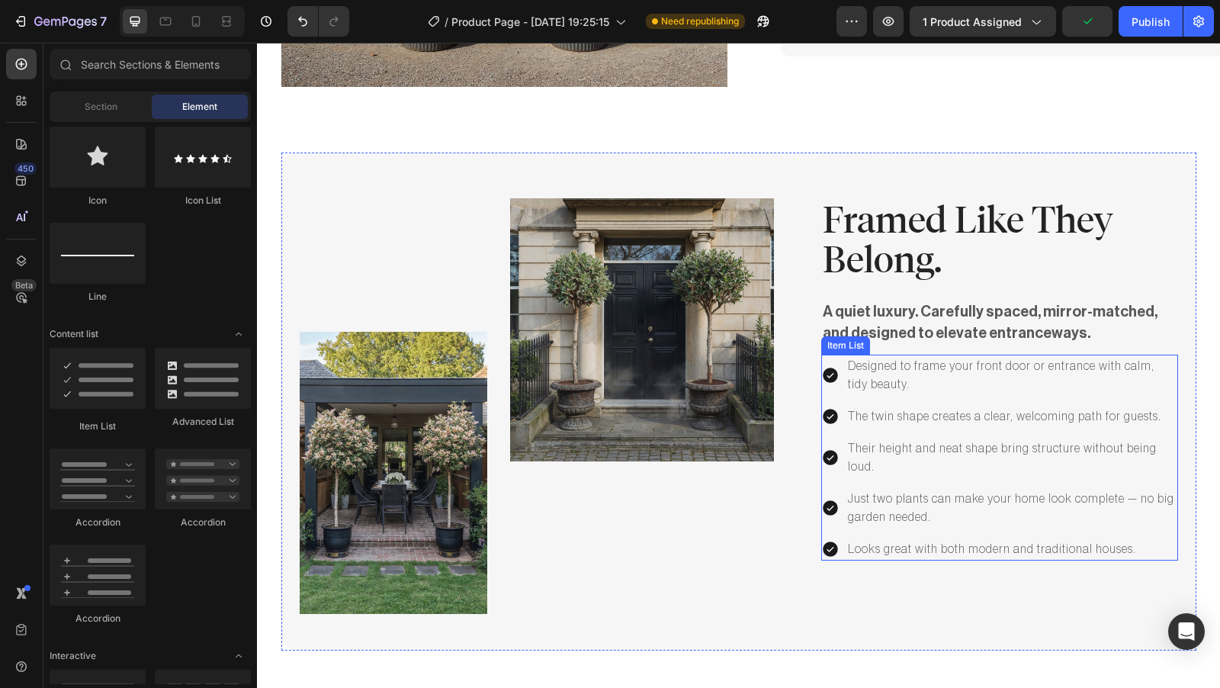
click at [823, 367] on icon at bounding box center [830, 374] width 15 height 15
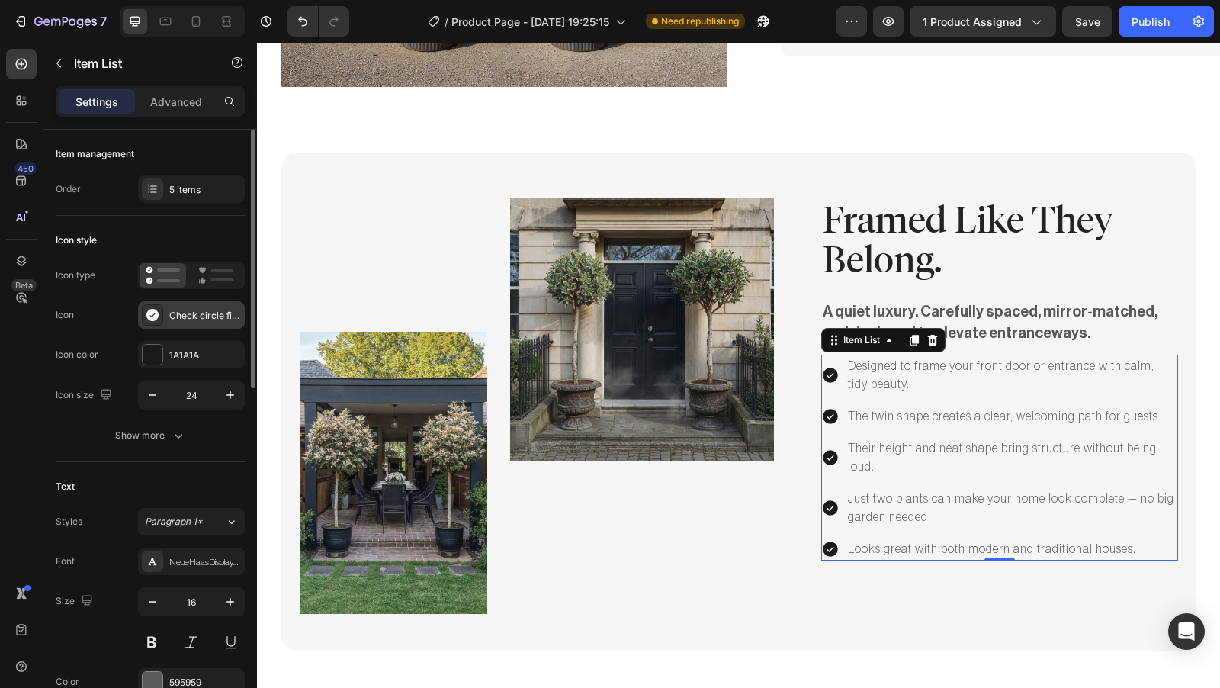
click at [178, 313] on div "Check circle filled" at bounding box center [205, 316] width 72 height 14
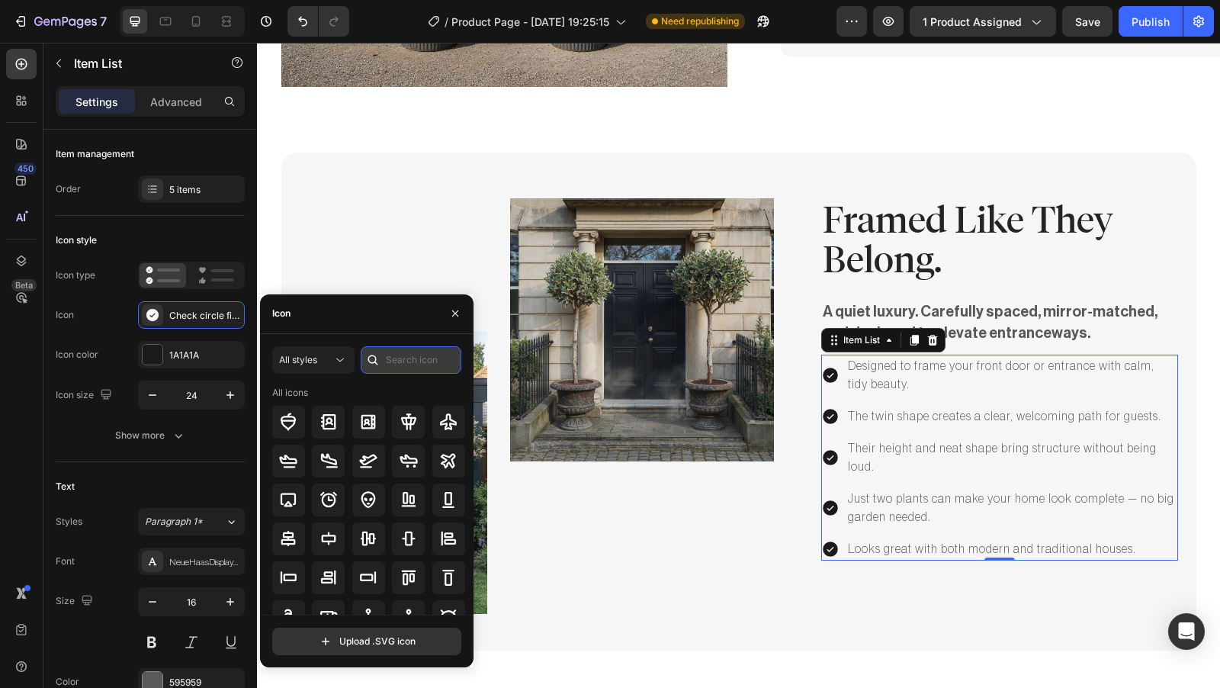
click at [404, 361] on input "text" at bounding box center [411, 359] width 101 height 27
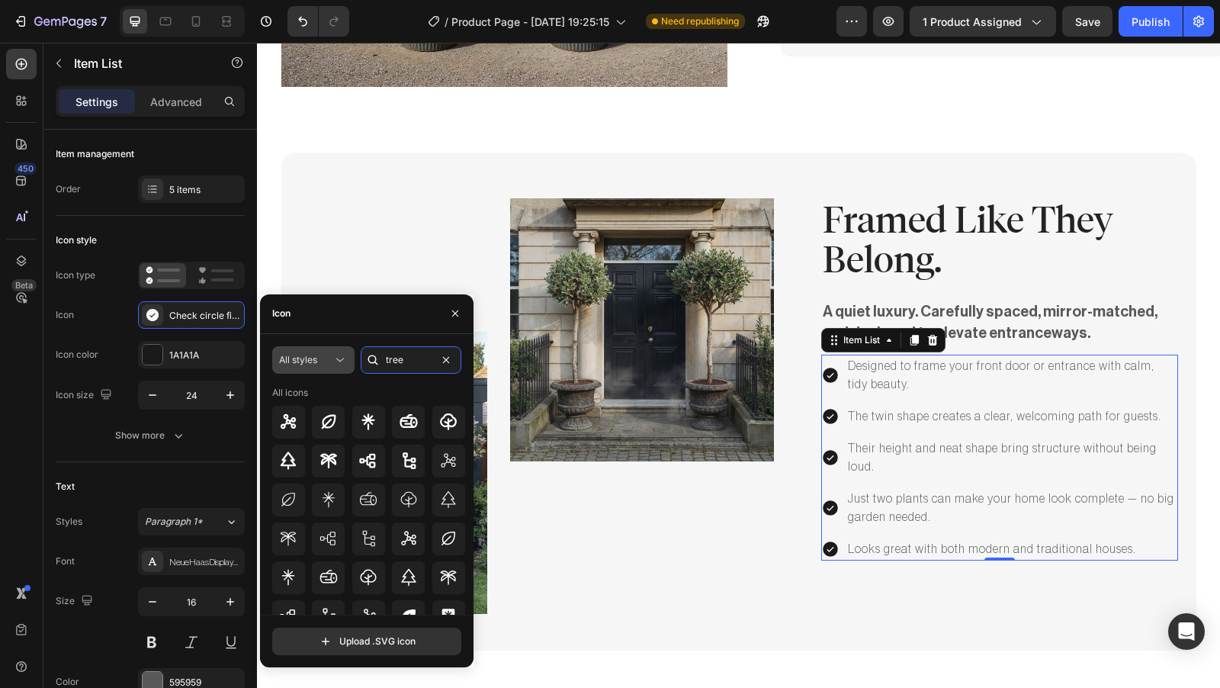
type input "tree"
click at [342, 359] on icon at bounding box center [340, 360] width 8 height 4
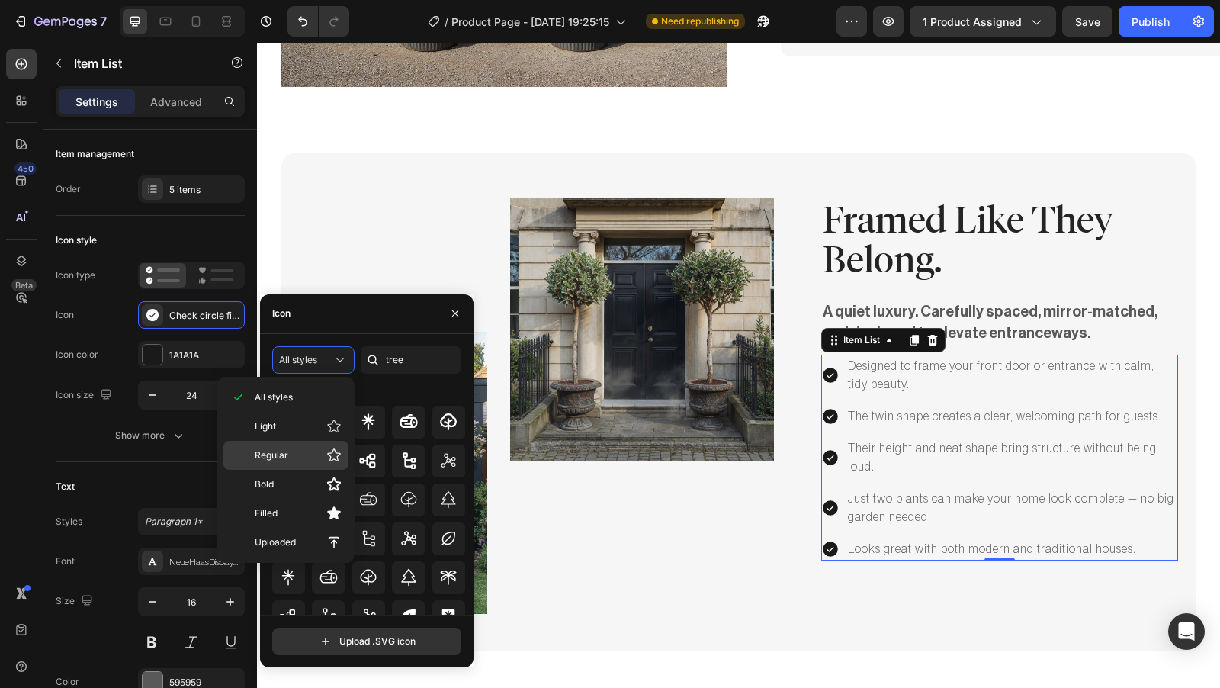
click at [317, 447] on p "Regular" at bounding box center [298, 454] width 87 height 15
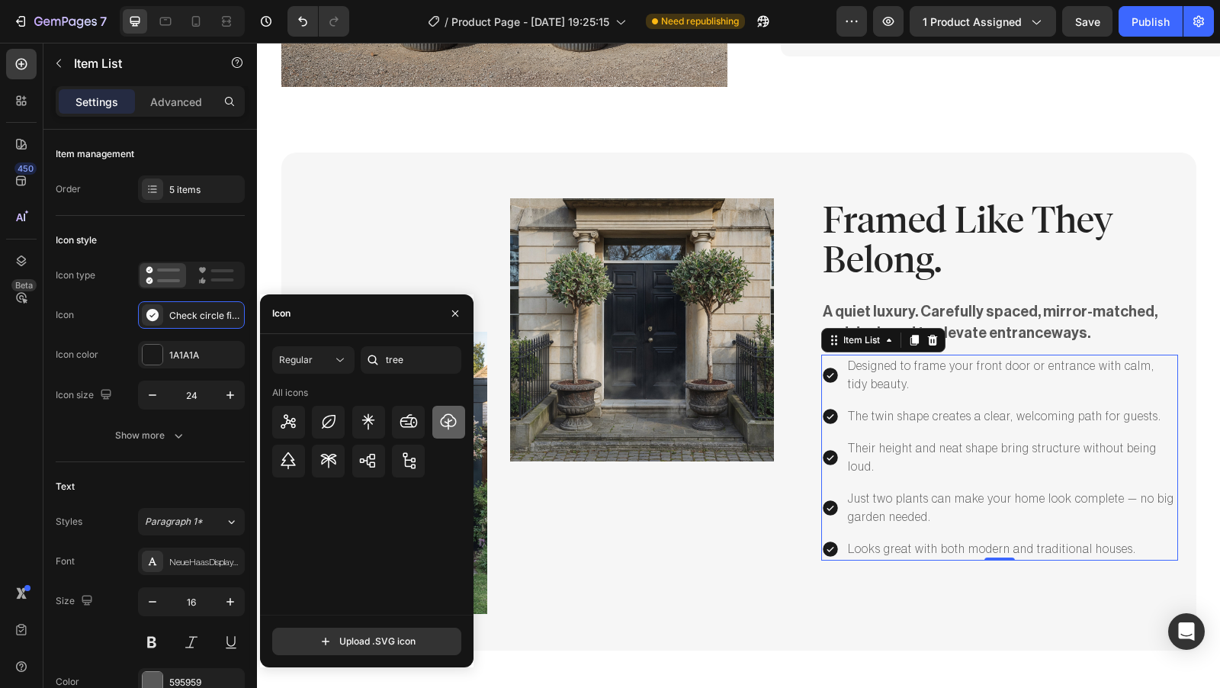
click at [445, 421] on icon at bounding box center [448, 421] width 18 height 18
click at [329, 422] on icon at bounding box center [328, 421] width 18 height 18
click at [338, 362] on icon at bounding box center [339, 359] width 15 height 15
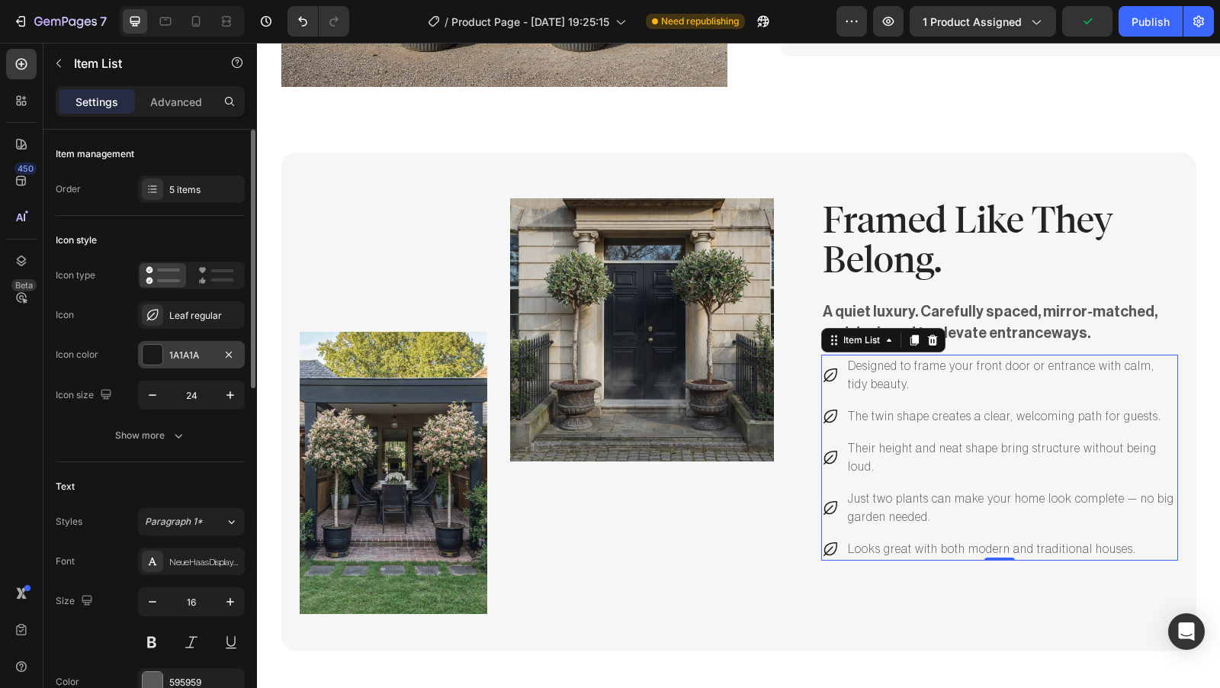
click at [190, 353] on div "1A1A1A" at bounding box center [191, 355] width 44 height 14
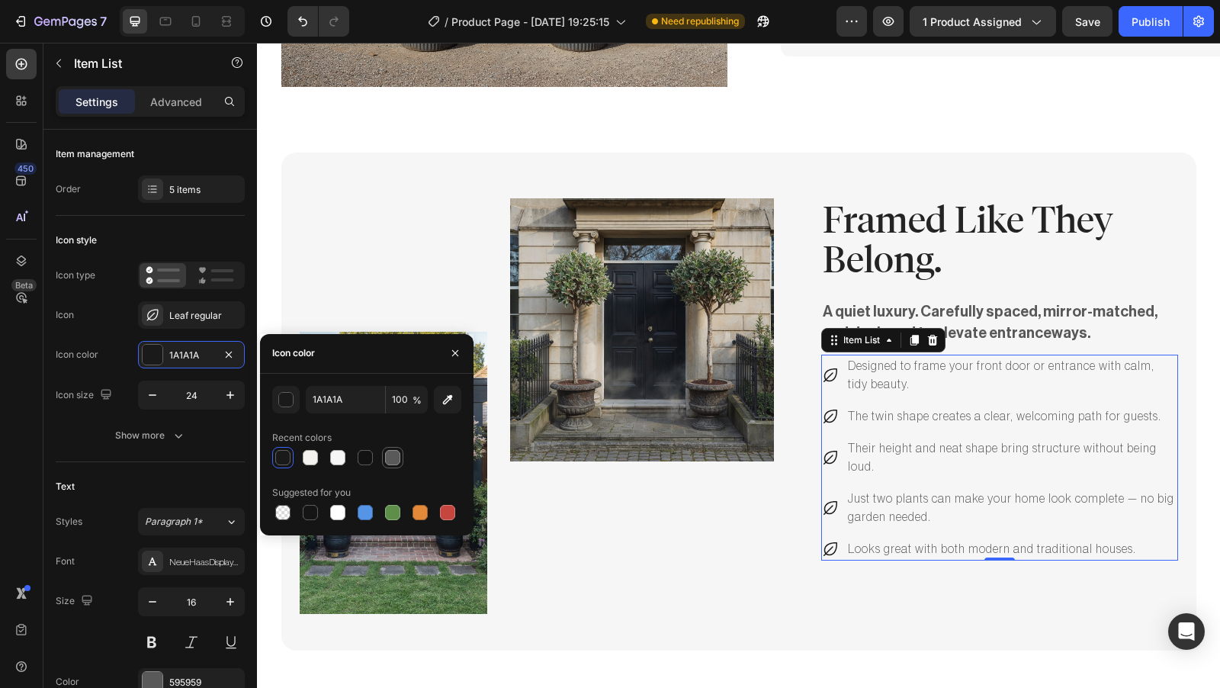
click at [396, 459] on div at bounding box center [392, 457] width 15 height 15
type input "595959"
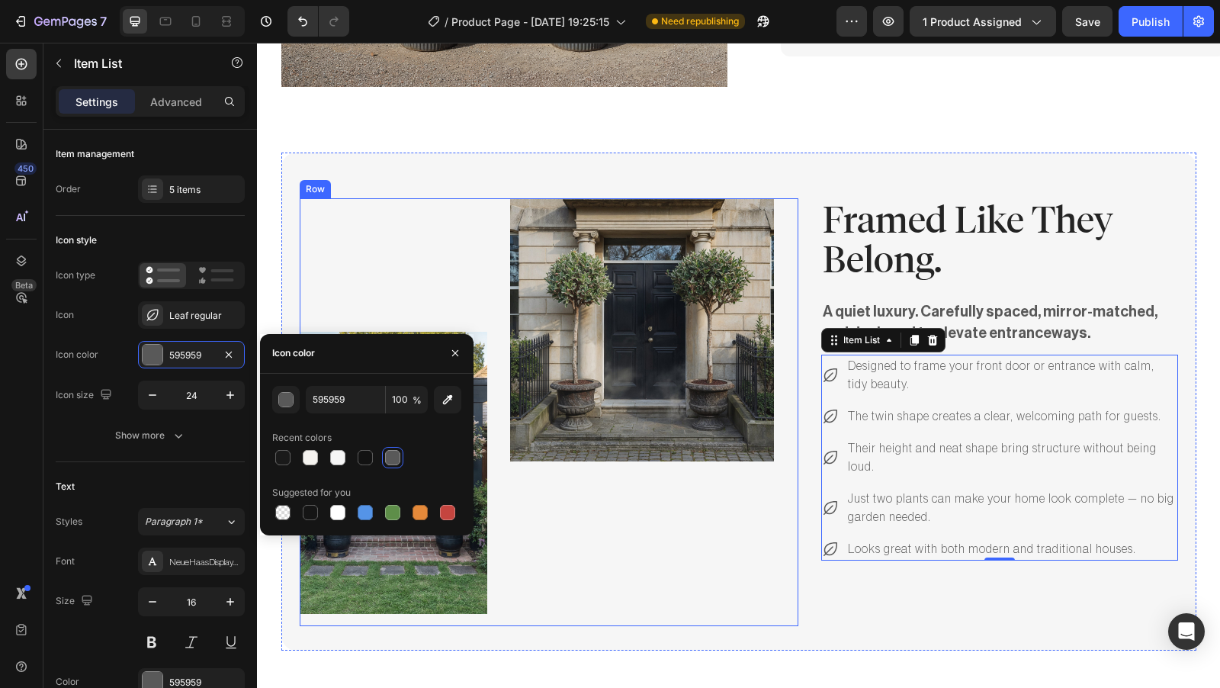
click at [670, 490] on div "Image" at bounding box center [642, 412] width 264 height 428
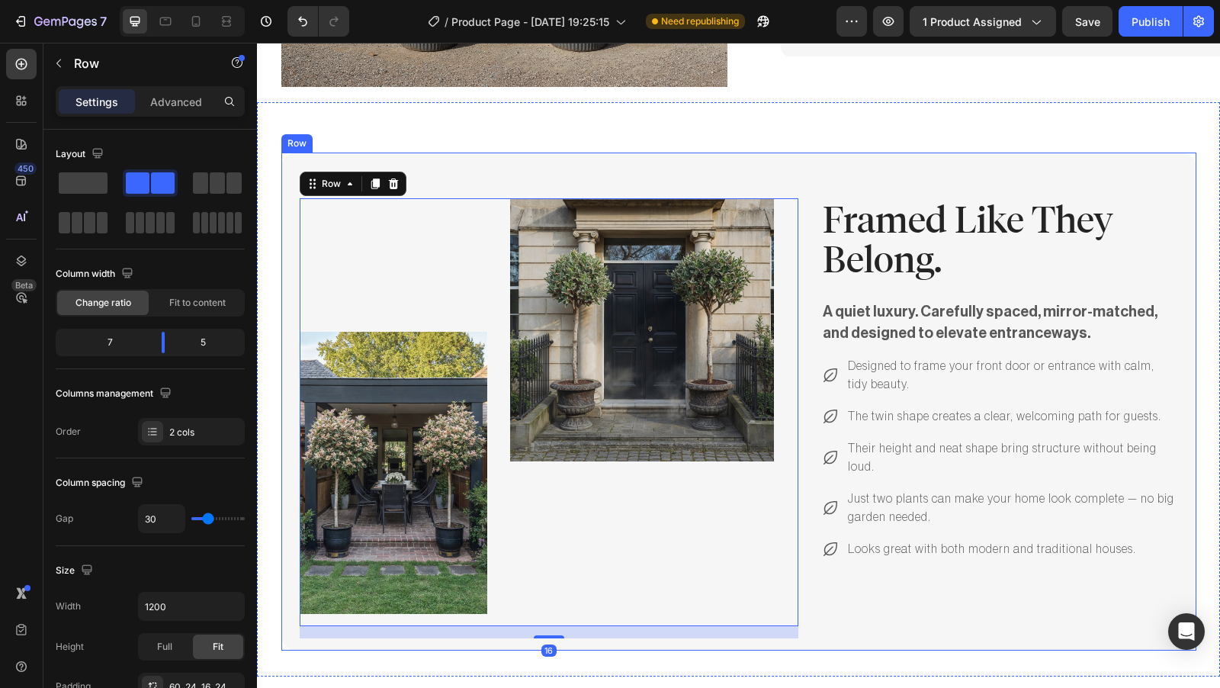
click at [984, 574] on div "Framed Like They Belong. Heading A quiet luxury. Carefully spaced, mirror-match…" at bounding box center [999, 418] width 357 height 440
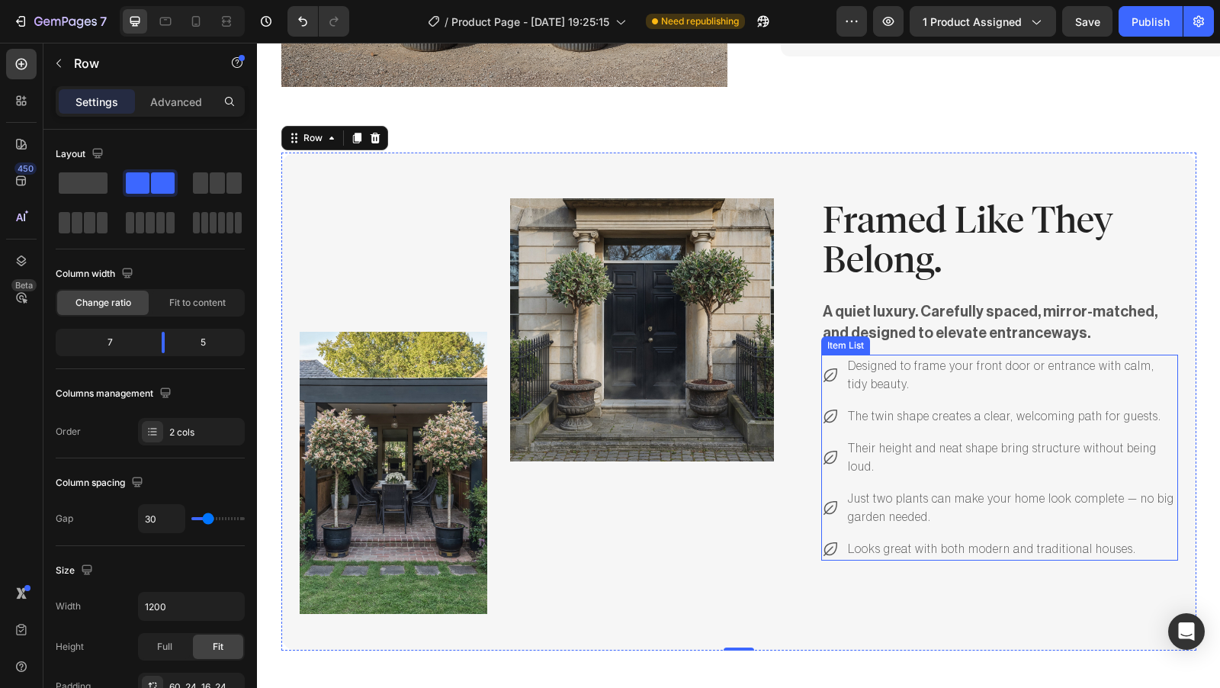
click at [925, 367] on div "Designed to frame your front door or entrance with calm, tidy beauty. The twin …" at bounding box center [999, 457] width 357 height 206
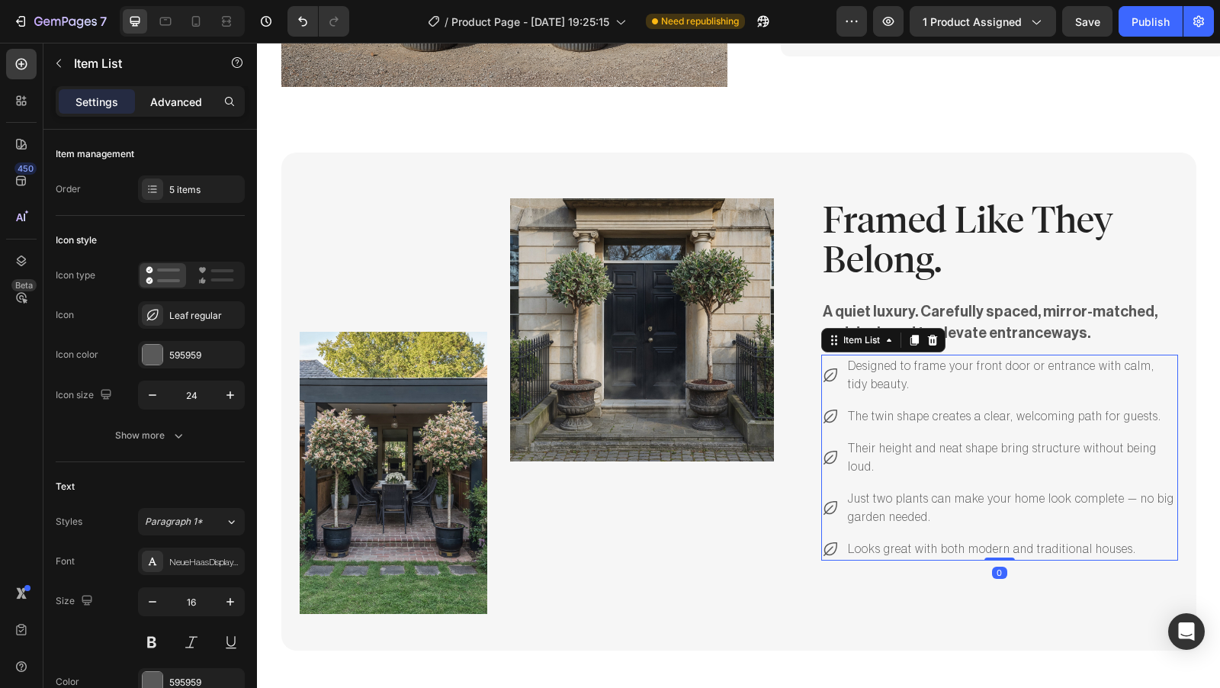
click at [193, 105] on p "Advanced" at bounding box center [176, 102] width 52 height 16
type input "100%"
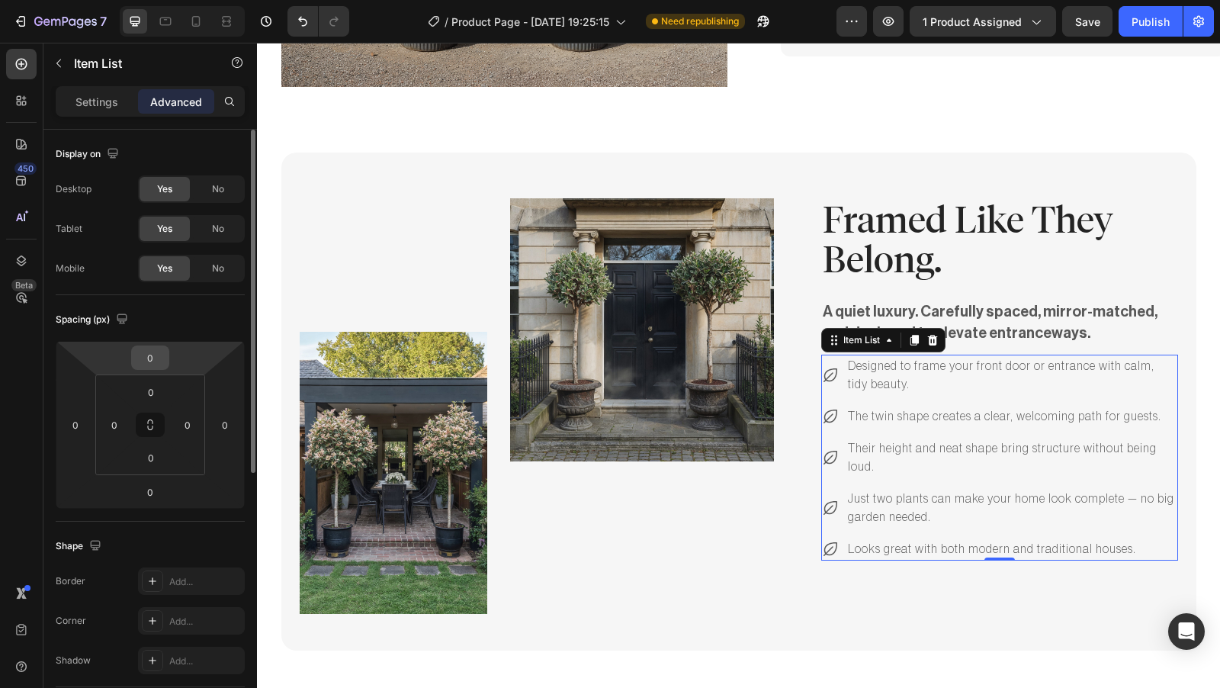
click at [156, 358] on input "0" at bounding box center [150, 357] width 30 height 23
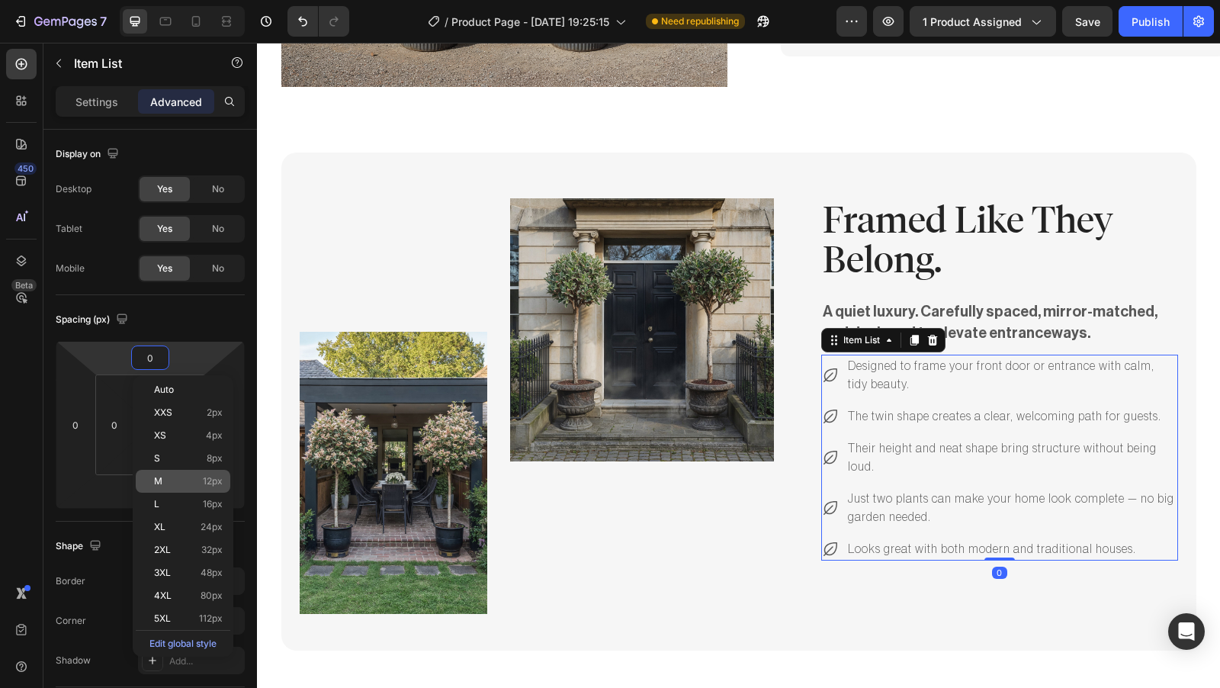
click at [191, 476] on p "M 12px" at bounding box center [188, 481] width 69 height 11
type input "12"
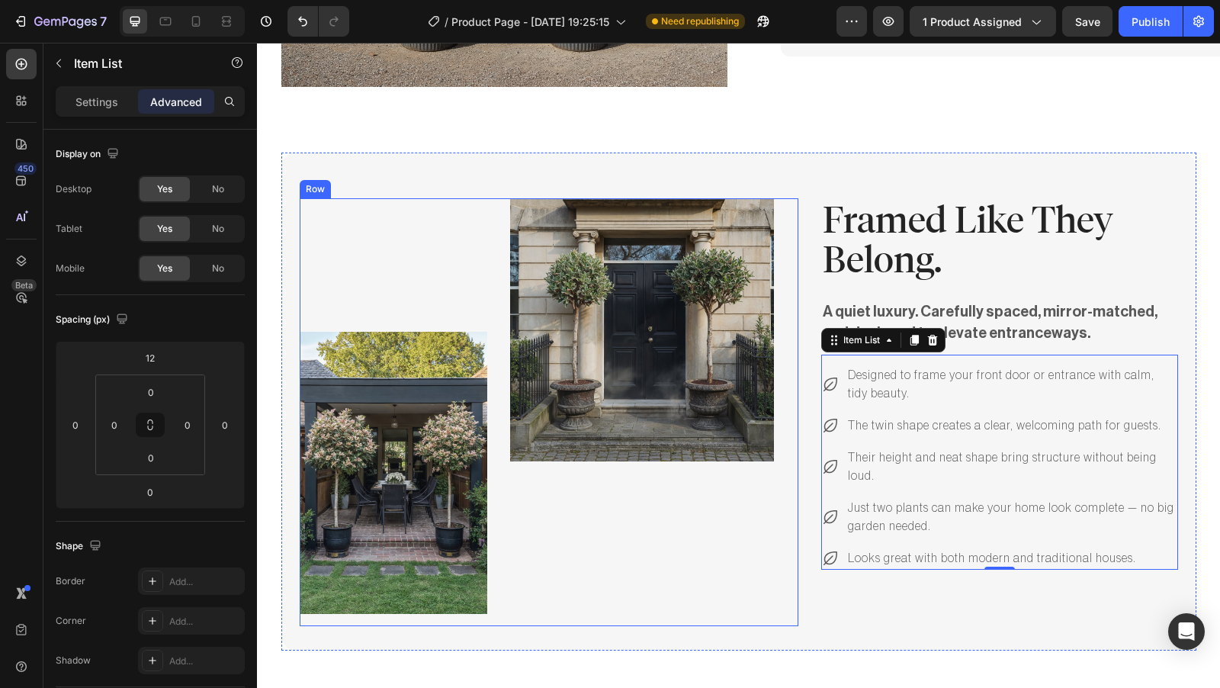
click at [707, 569] on div "Image" at bounding box center [642, 412] width 264 height 428
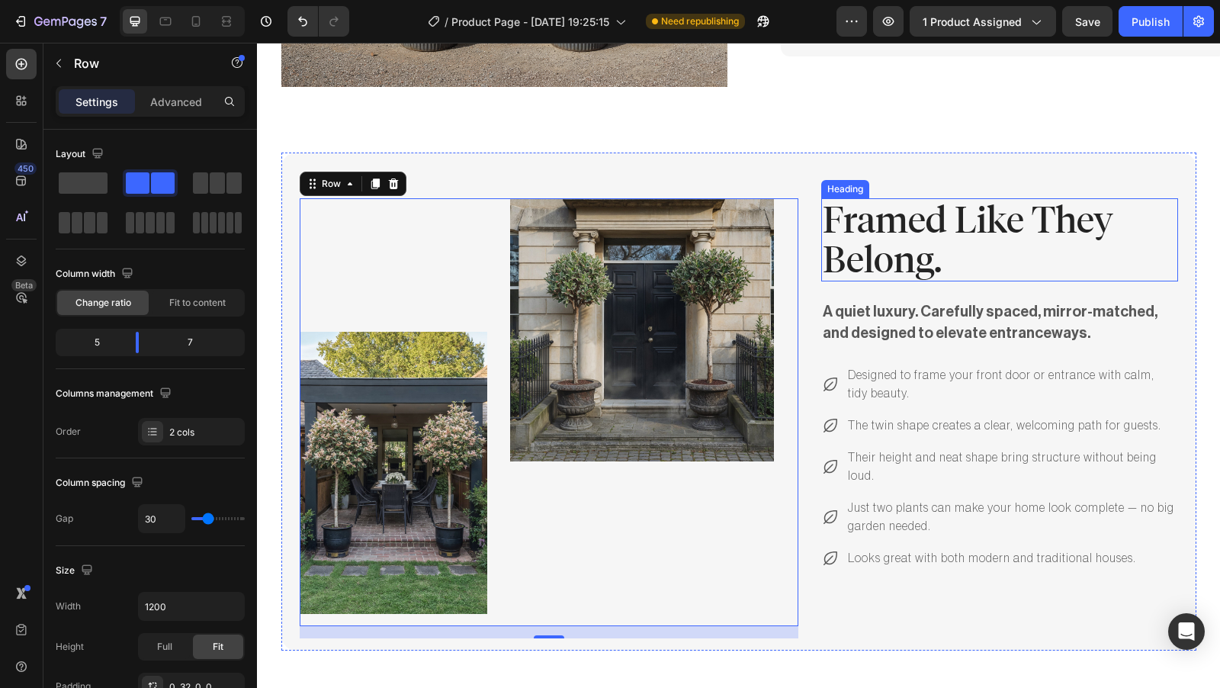
click at [821, 228] on h2 "Framed Like They Belong." at bounding box center [999, 240] width 357 height 84
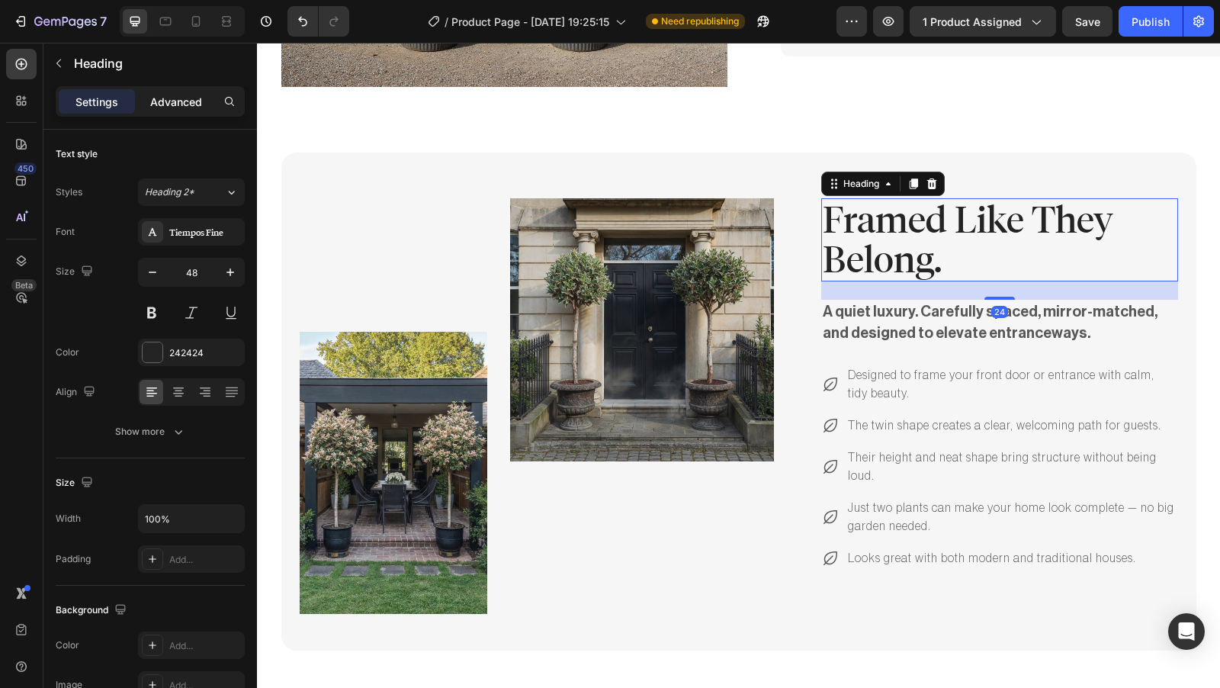
click at [191, 107] on p "Advanced" at bounding box center [176, 102] width 52 height 16
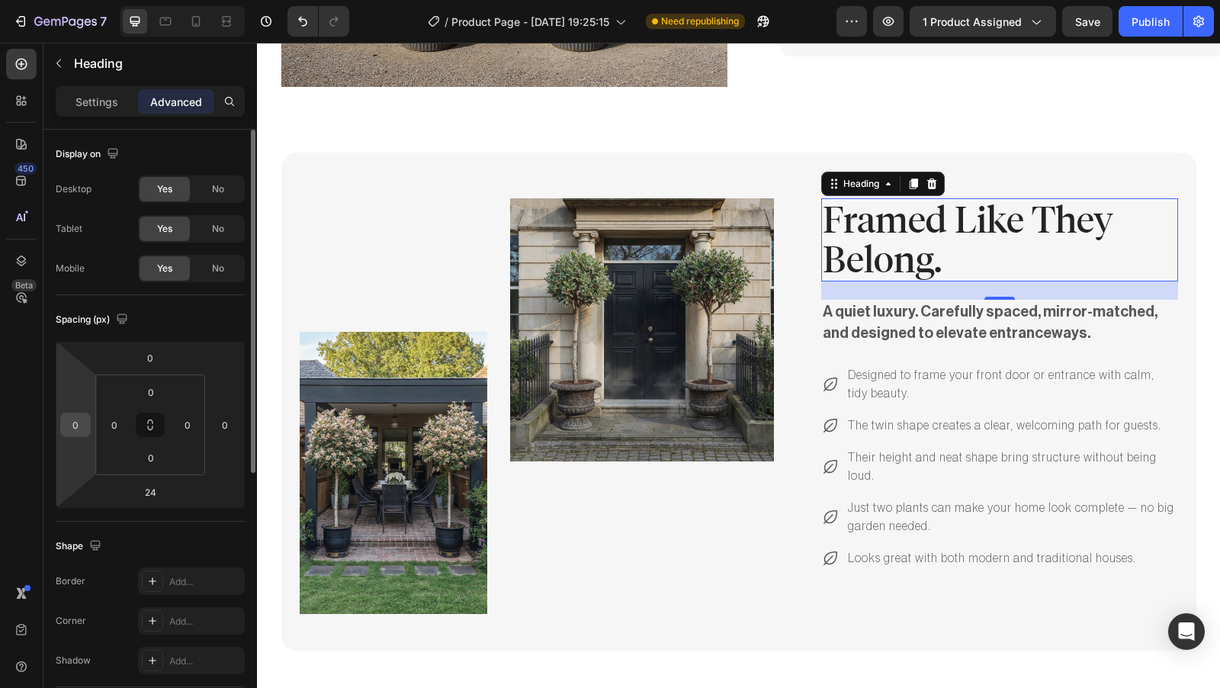
click at [85, 420] on input "0" at bounding box center [75, 424] width 23 height 23
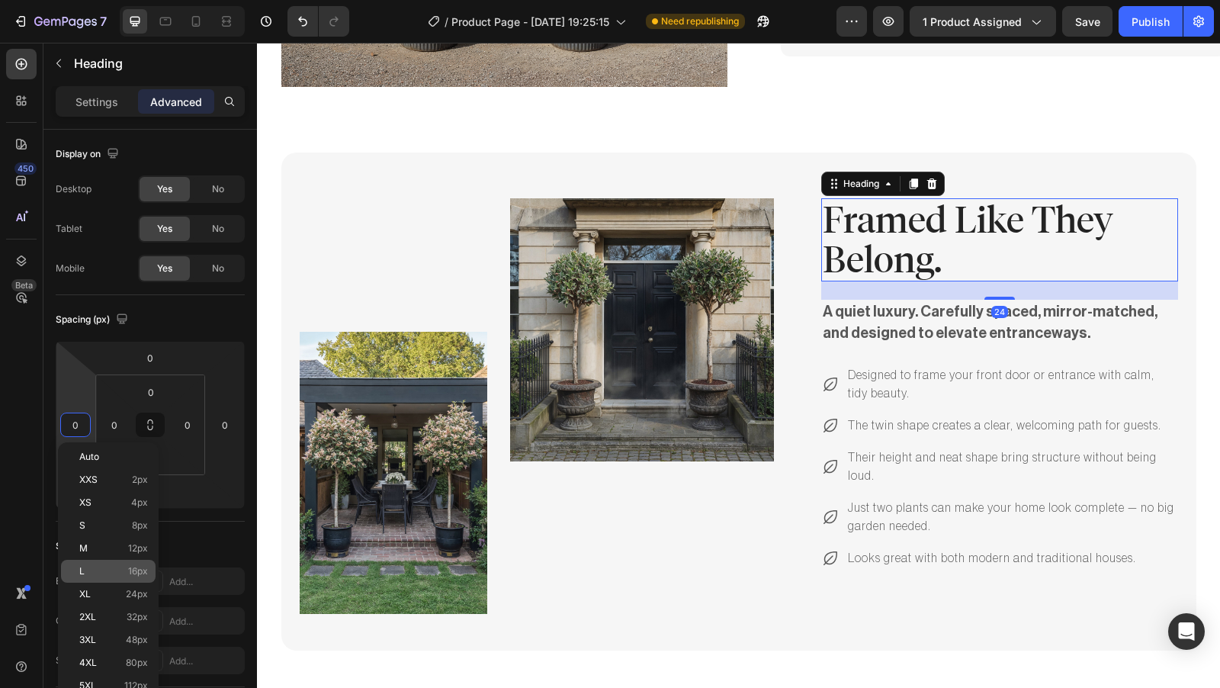
click at [124, 566] on p "L 16px" at bounding box center [113, 571] width 69 height 11
type input "16"
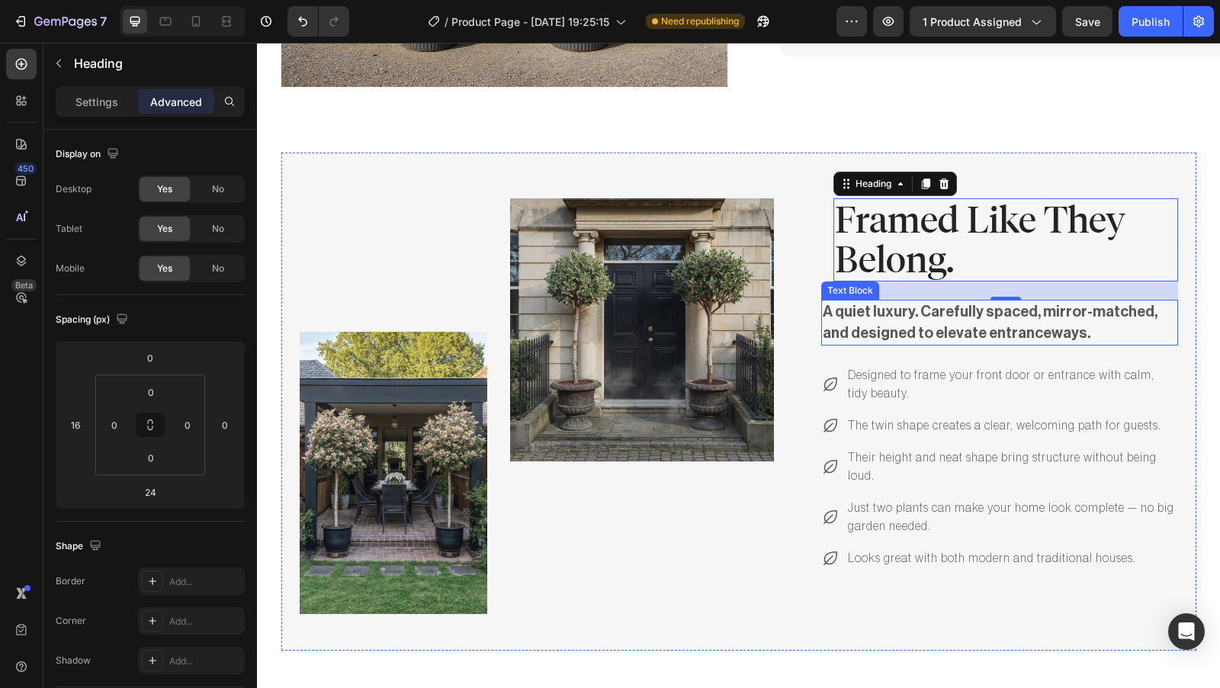
click at [835, 301] on p "A quiet luxury. Carefully spaced, mirror-matched, and designed to elevate entra…" at bounding box center [1000, 322] width 354 height 43
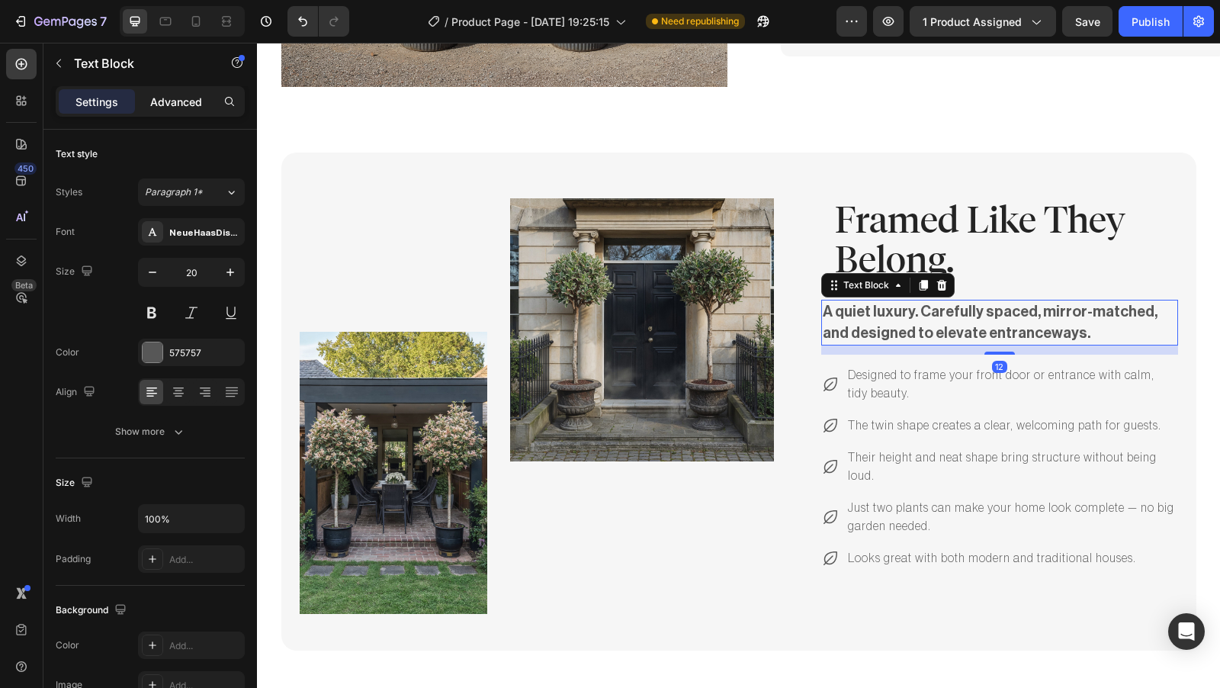
click at [170, 97] on p "Advanced" at bounding box center [176, 102] width 52 height 16
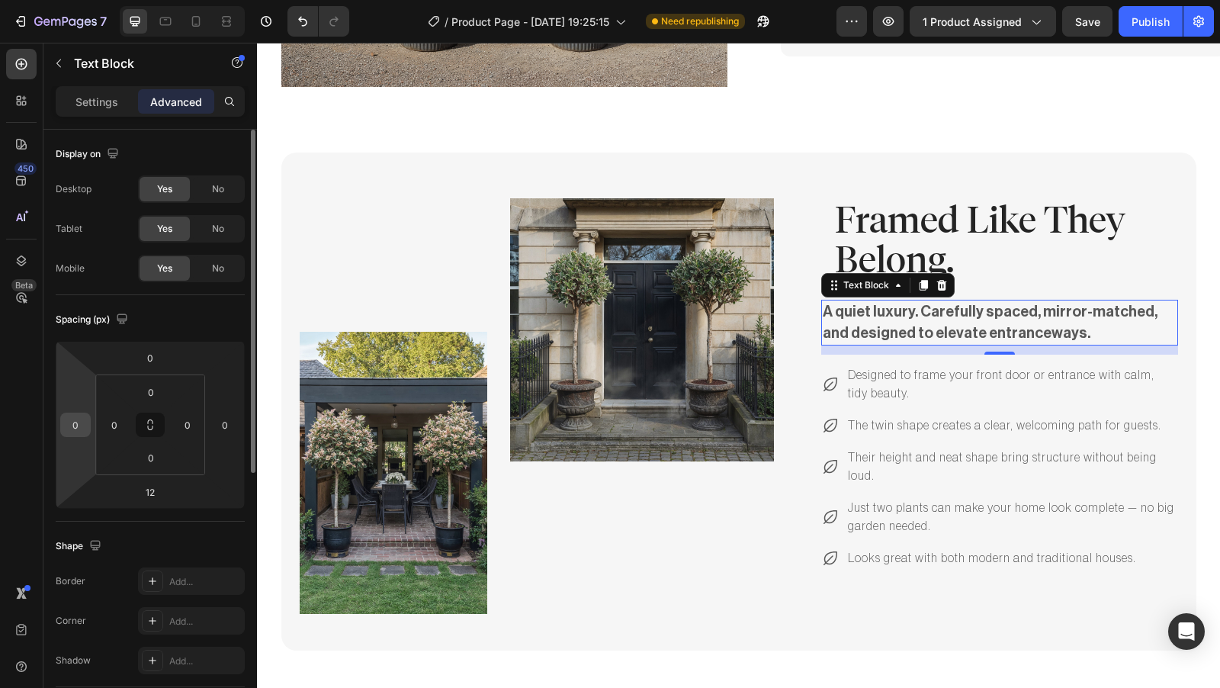
click at [82, 425] on input "0" at bounding box center [75, 424] width 23 height 23
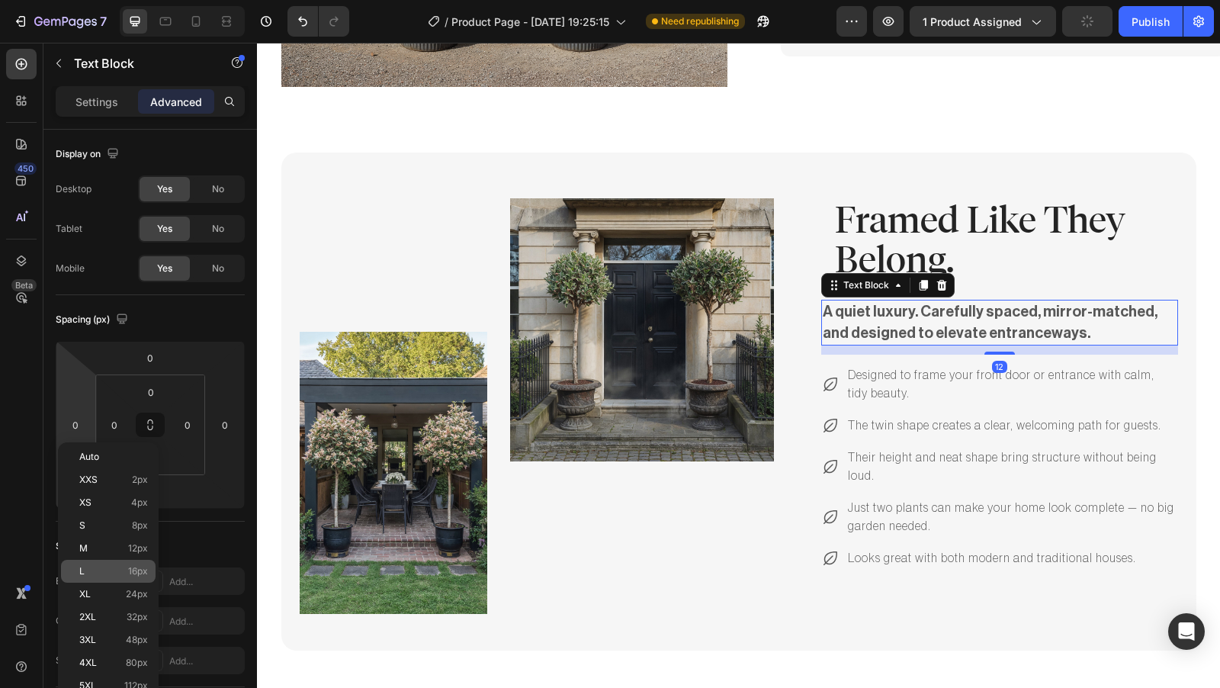
click at [135, 563] on div "L 16px" at bounding box center [108, 571] width 95 height 23
type input "16"
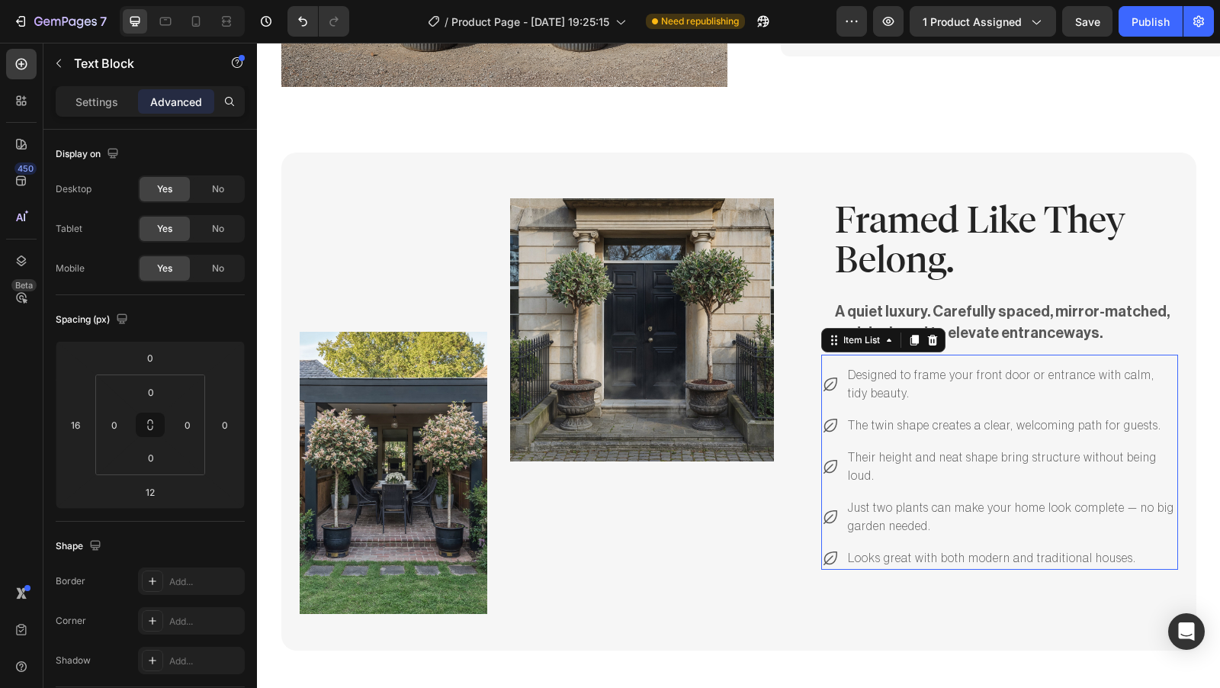
click at [830, 364] on div "Designed to frame your front door or entrance with calm, tidy beauty." at bounding box center [999, 384] width 357 height 41
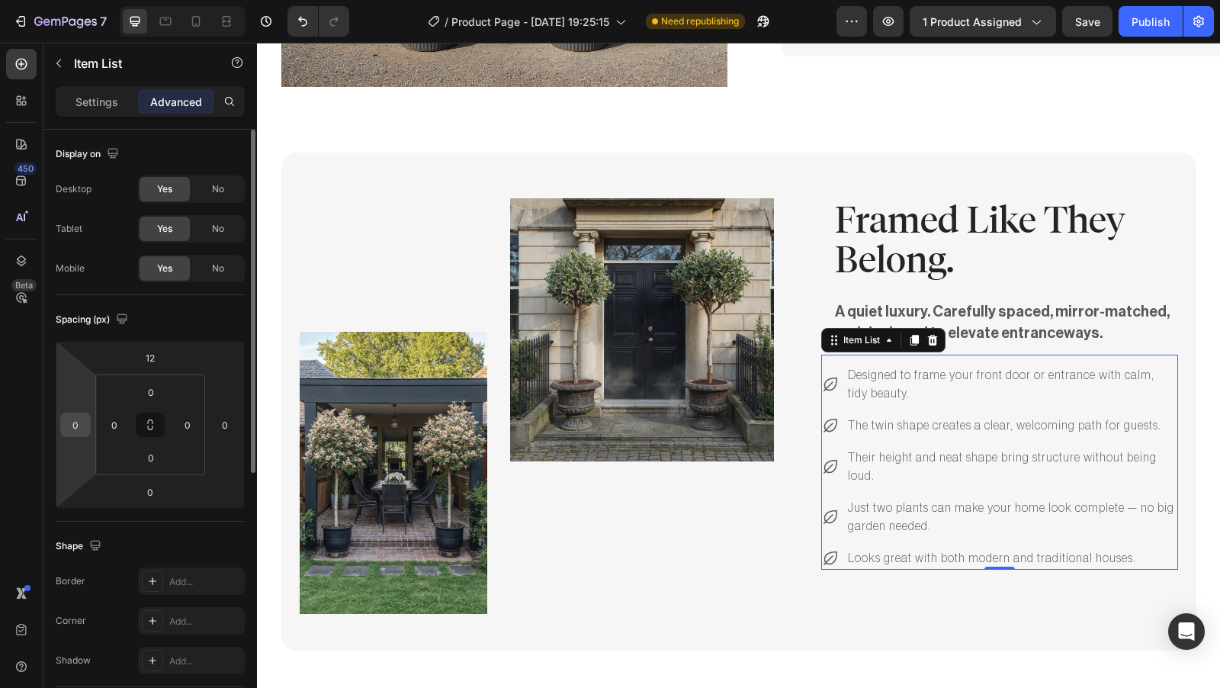
click at [80, 426] on input "0" at bounding box center [75, 424] width 23 height 23
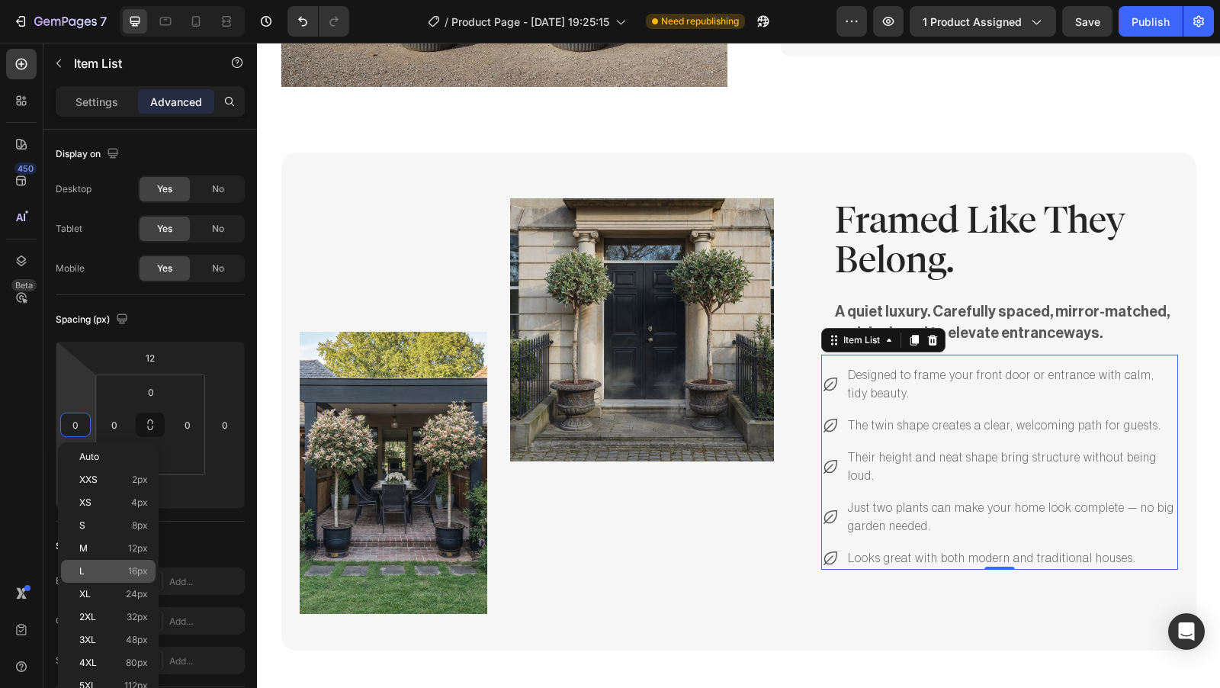
click at [102, 571] on p "L 16px" at bounding box center [113, 571] width 69 height 11
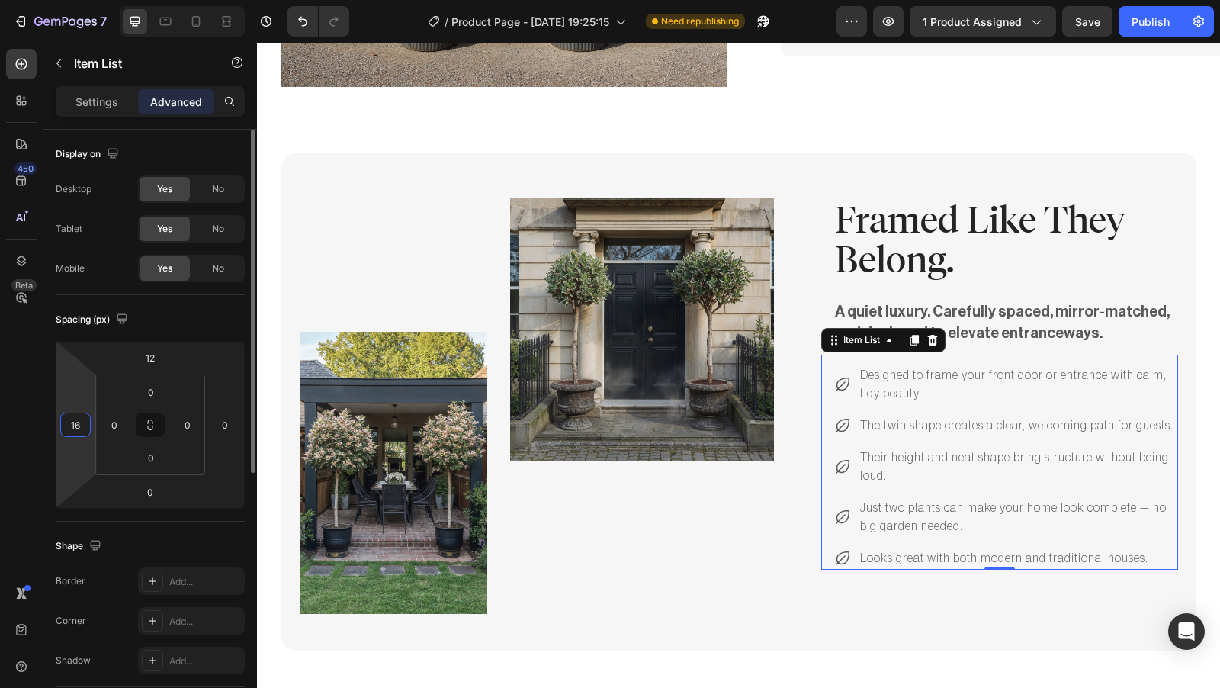
click at [82, 421] on input "16" at bounding box center [75, 424] width 23 height 23
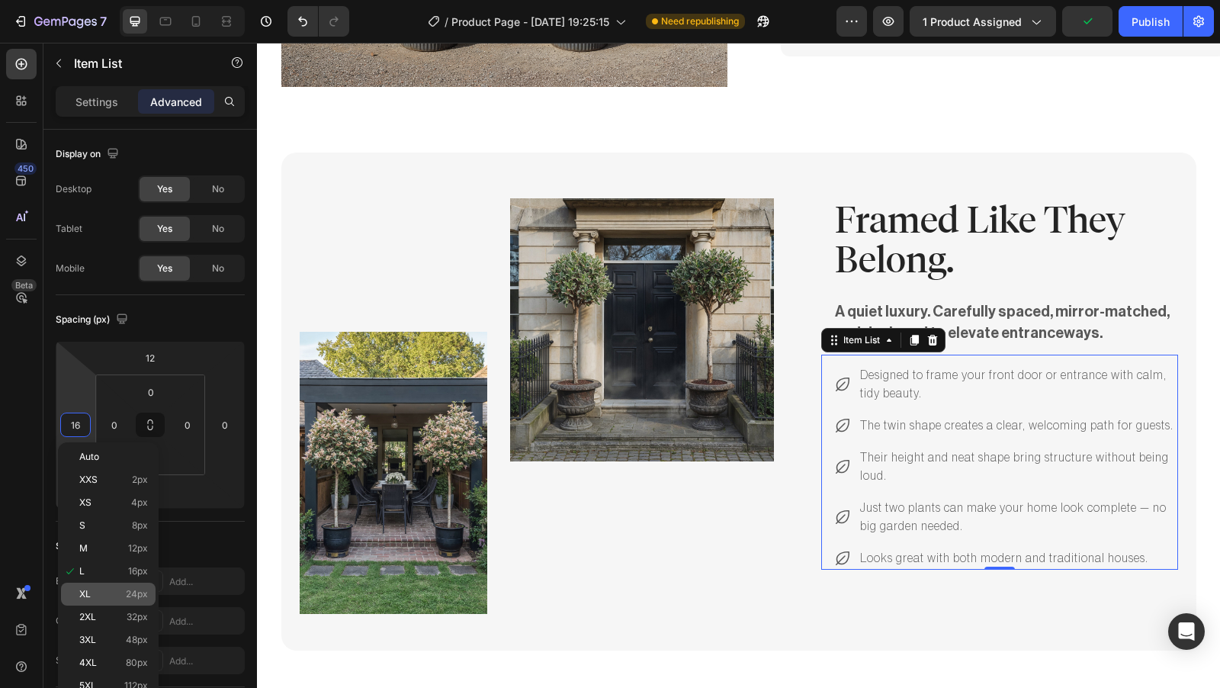
click at [111, 584] on div "XL 24px" at bounding box center [108, 593] width 95 height 23
type input "24"
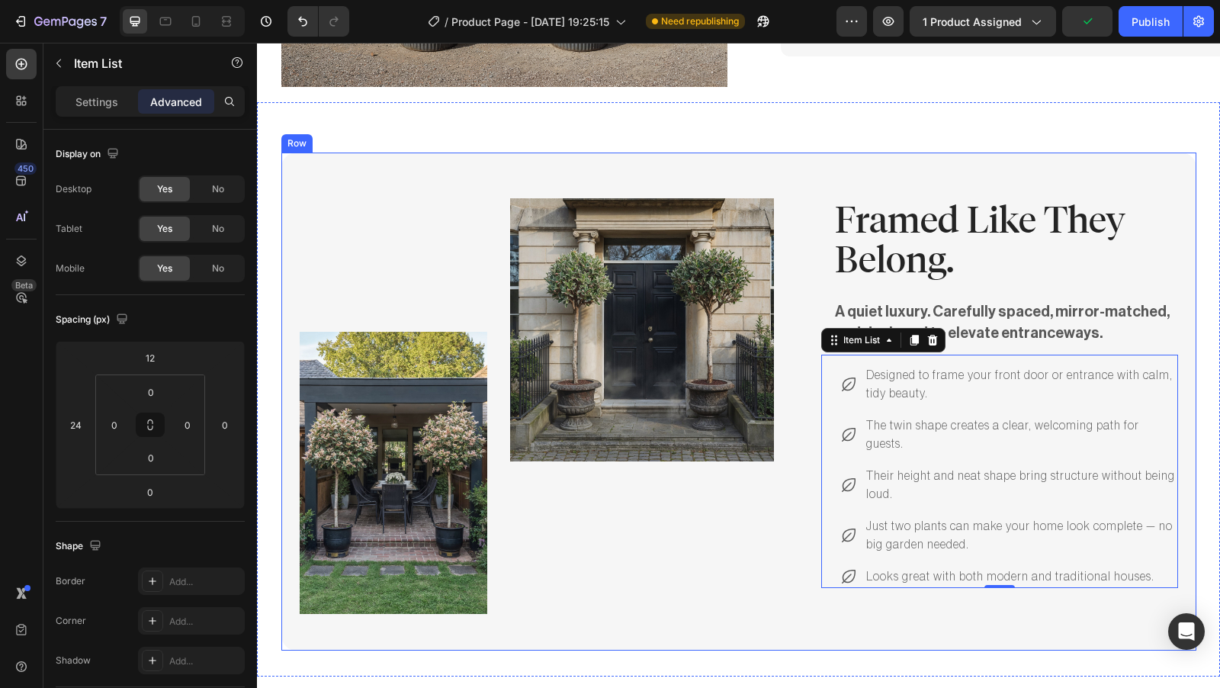
click at [695, 595] on div "Image Image Row" at bounding box center [549, 418] width 499 height 440
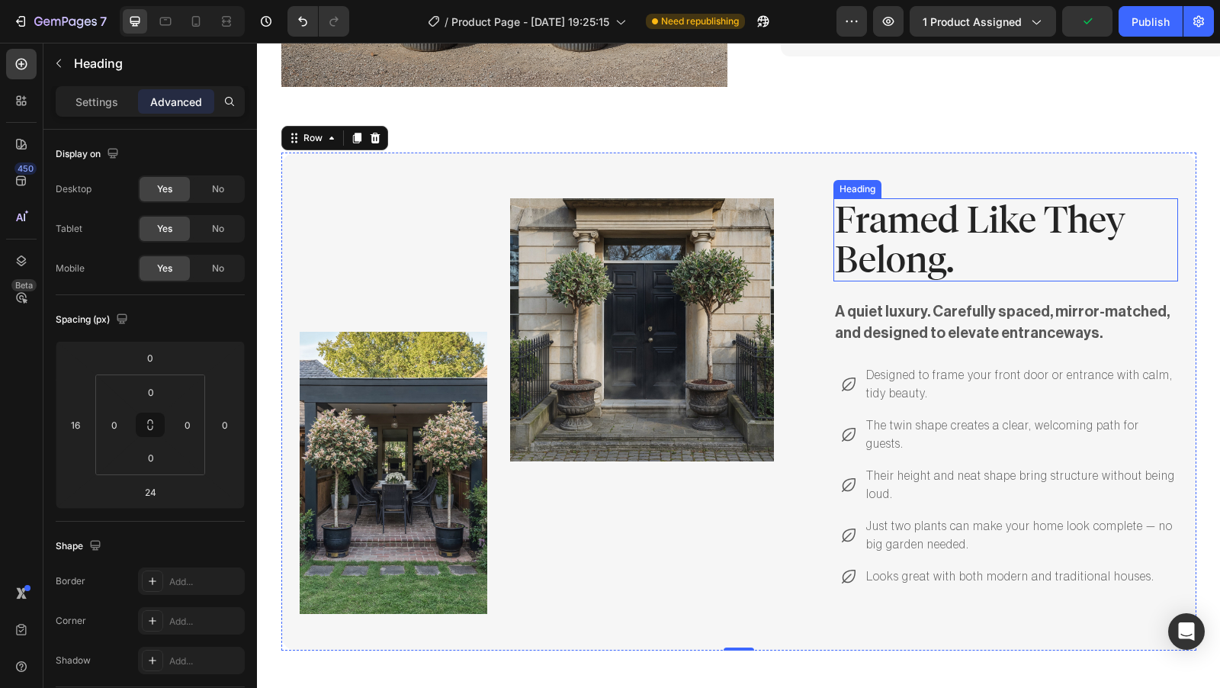
click at [1107, 201] on p "Framed Like They Belong." at bounding box center [1006, 240] width 342 height 81
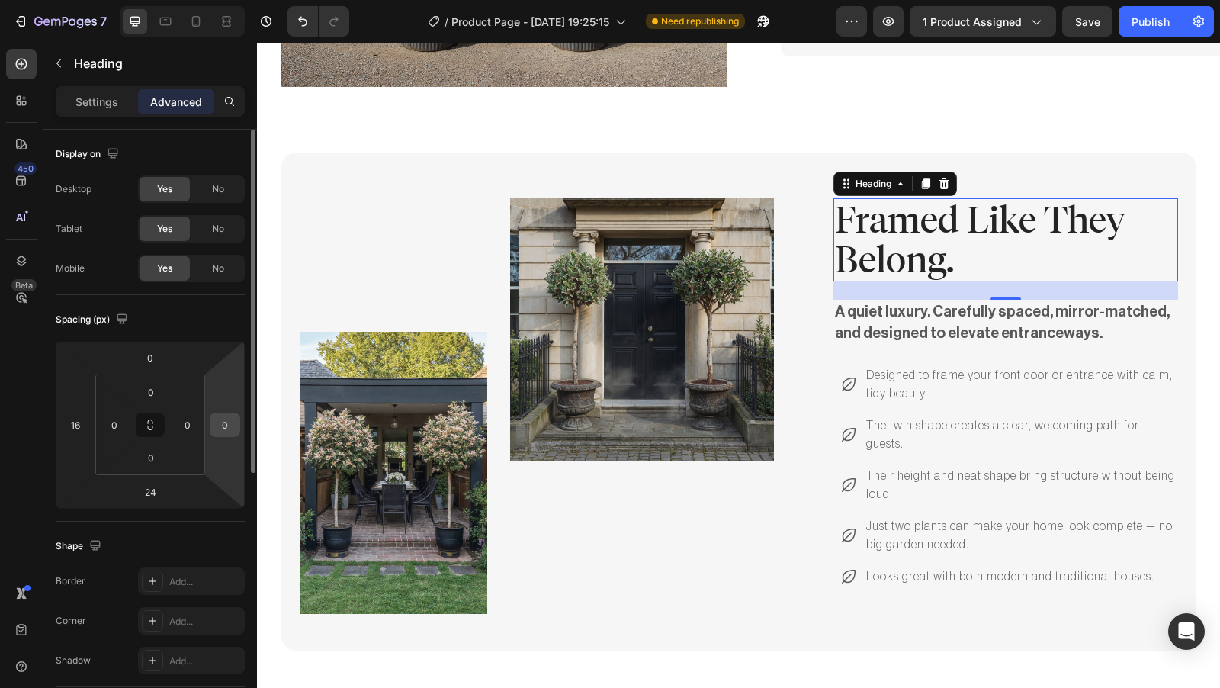
click at [229, 427] on input "0" at bounding box center [224, 424] width 23 height 23
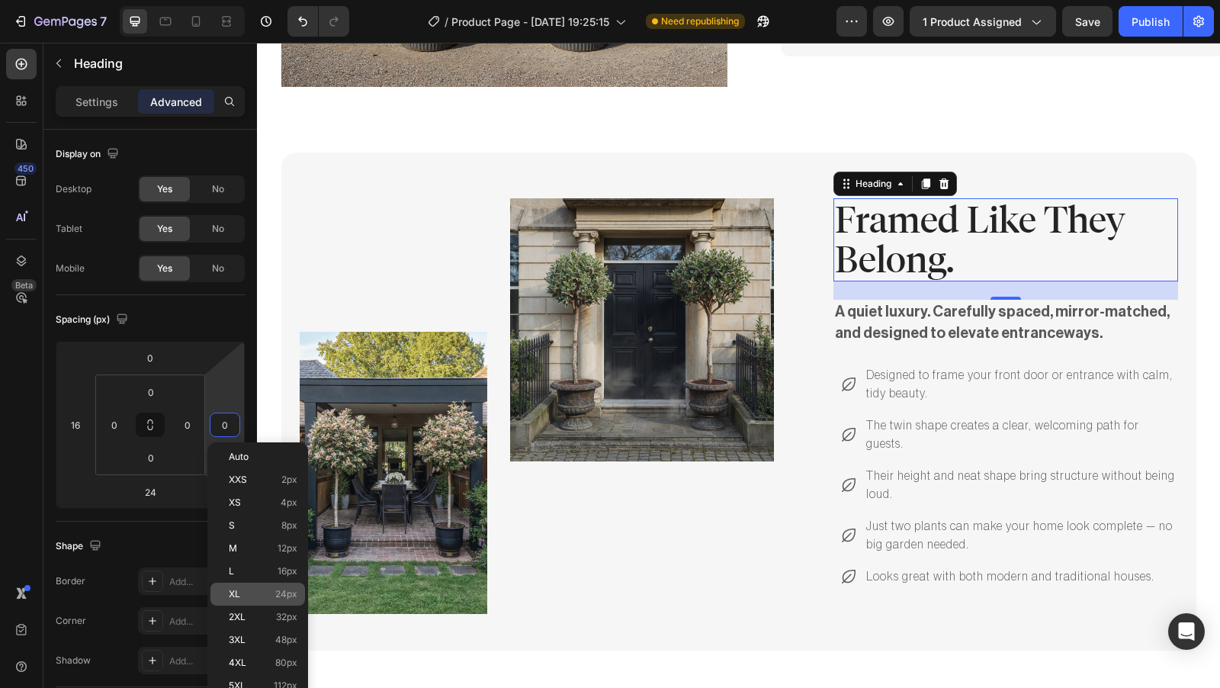
click at [270, 601] on div "XL 24px" at bounding box center [257, 593] width 95 height 23
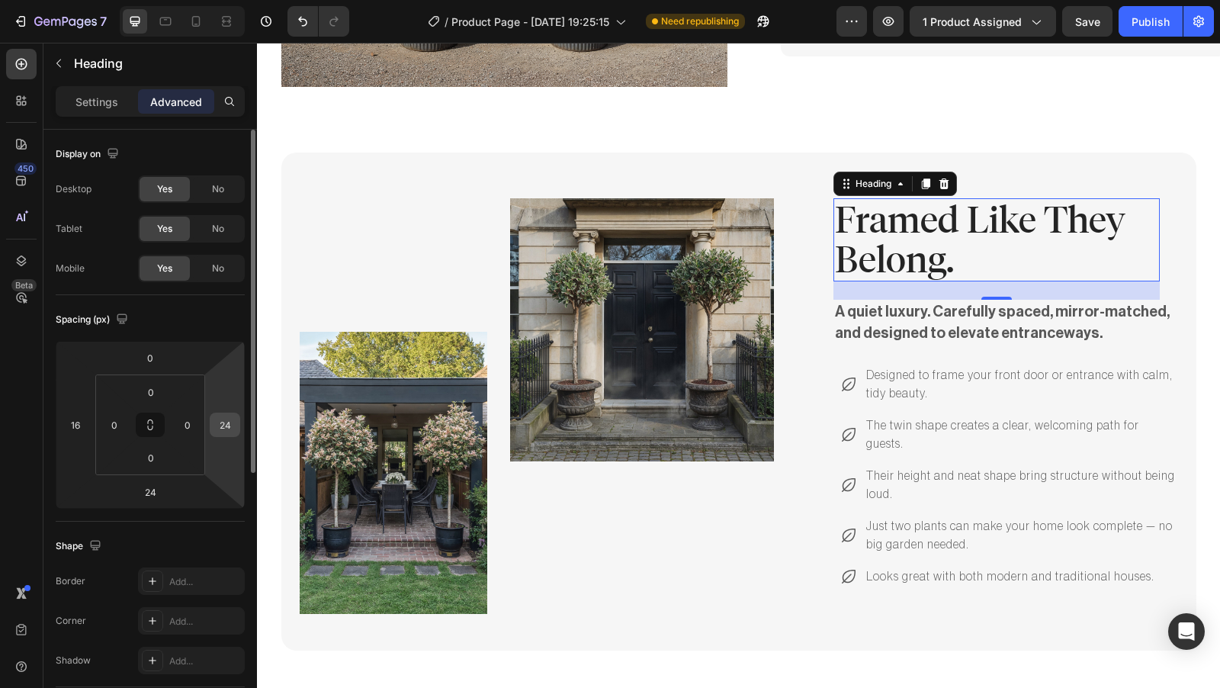
click at [229, 422] on input "24" at bounding box center [224, 424] width 23 height 23
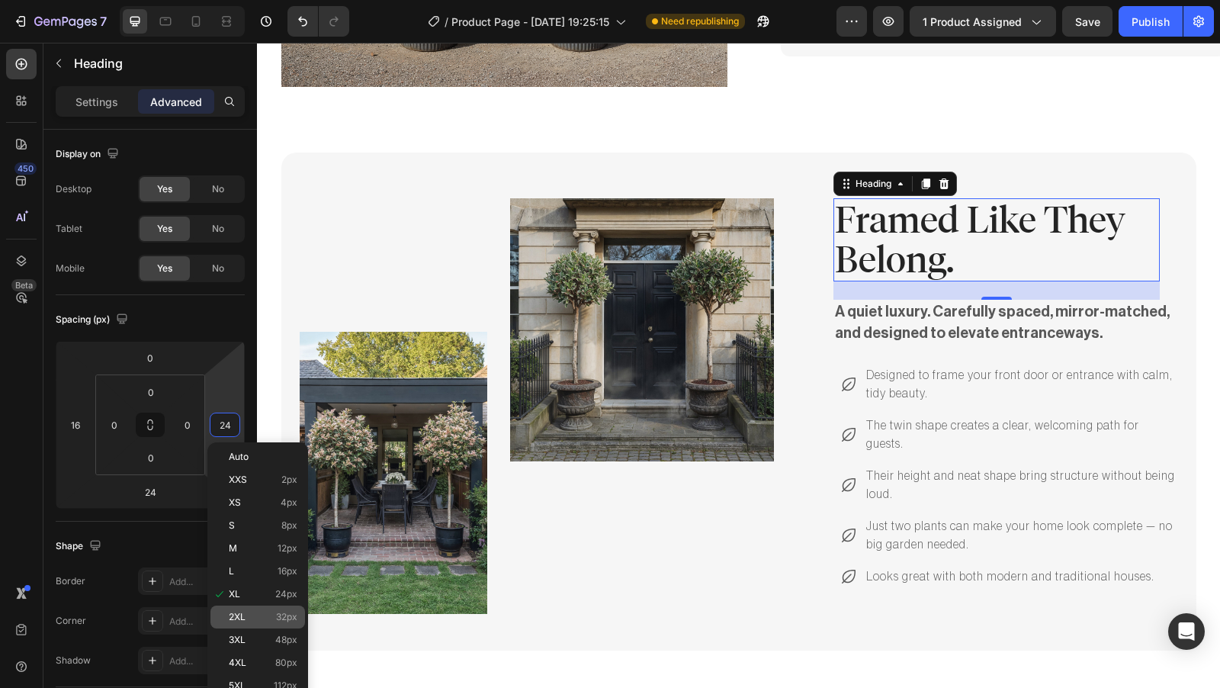
click at [284, 611] on span "32px" at bounding box center [286, 616] width 21 height 11
type input "32"
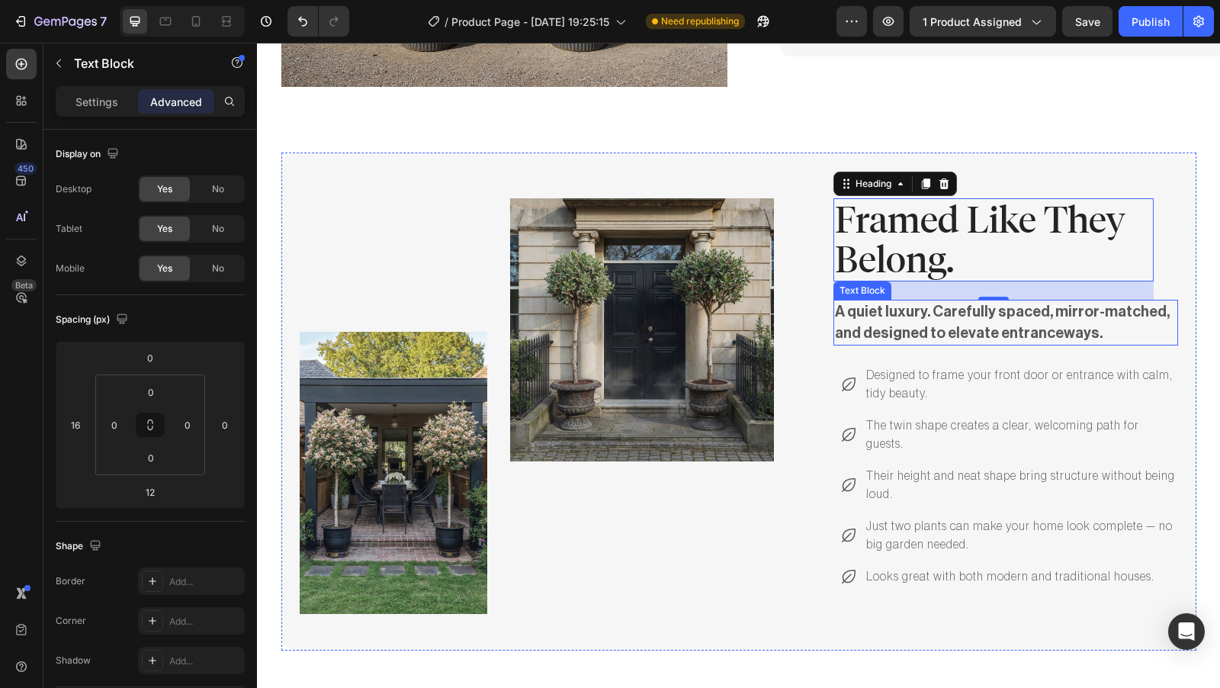
click at [1099, 301] on p "A quiet luxury. Carefully spaced, mirror-matched, and designed to elevate entra…" at bounding box center [1006, 322] width 342 height 43
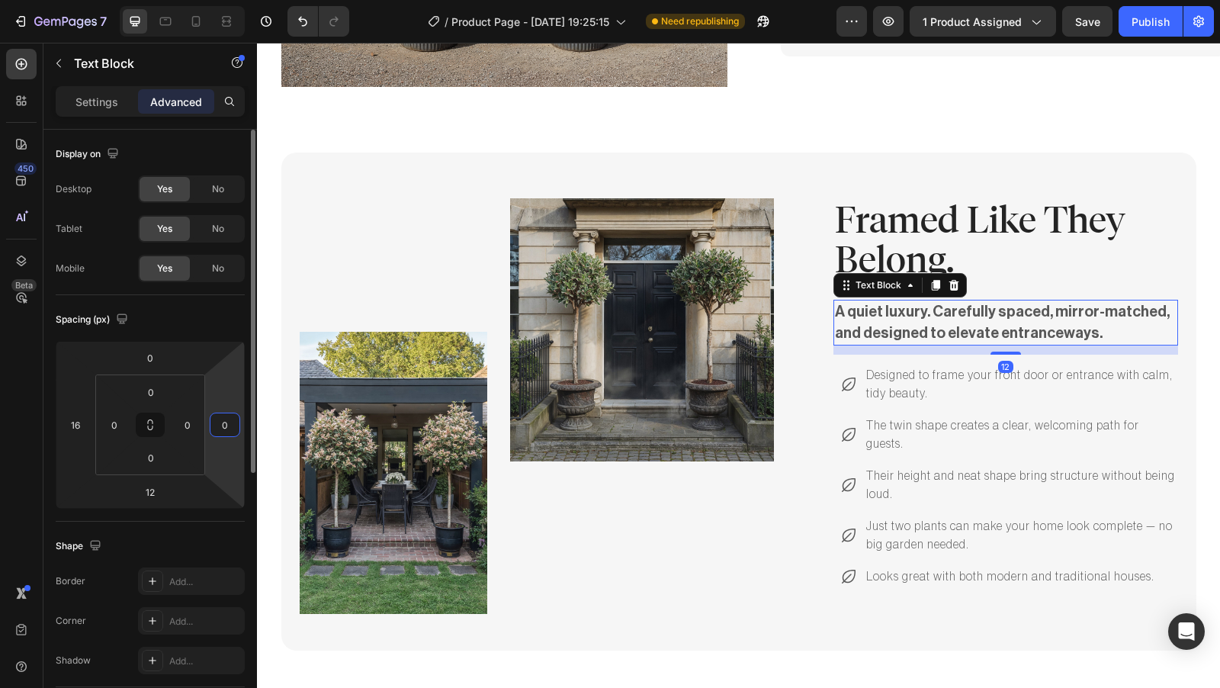
click at [236, 424] on input "0" at bounding box center [224, 424] width 23 height 23
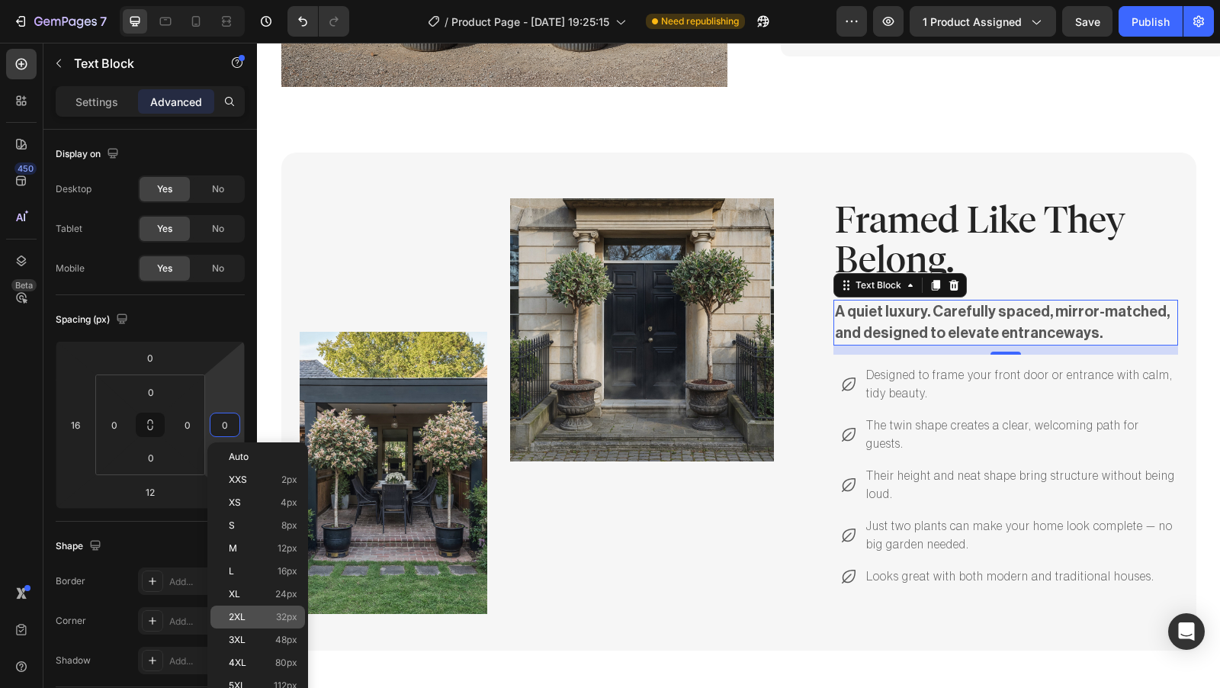
click at [258, 611] on p "2XL 32px" at bounding box center [263, 616] width 69 height 11
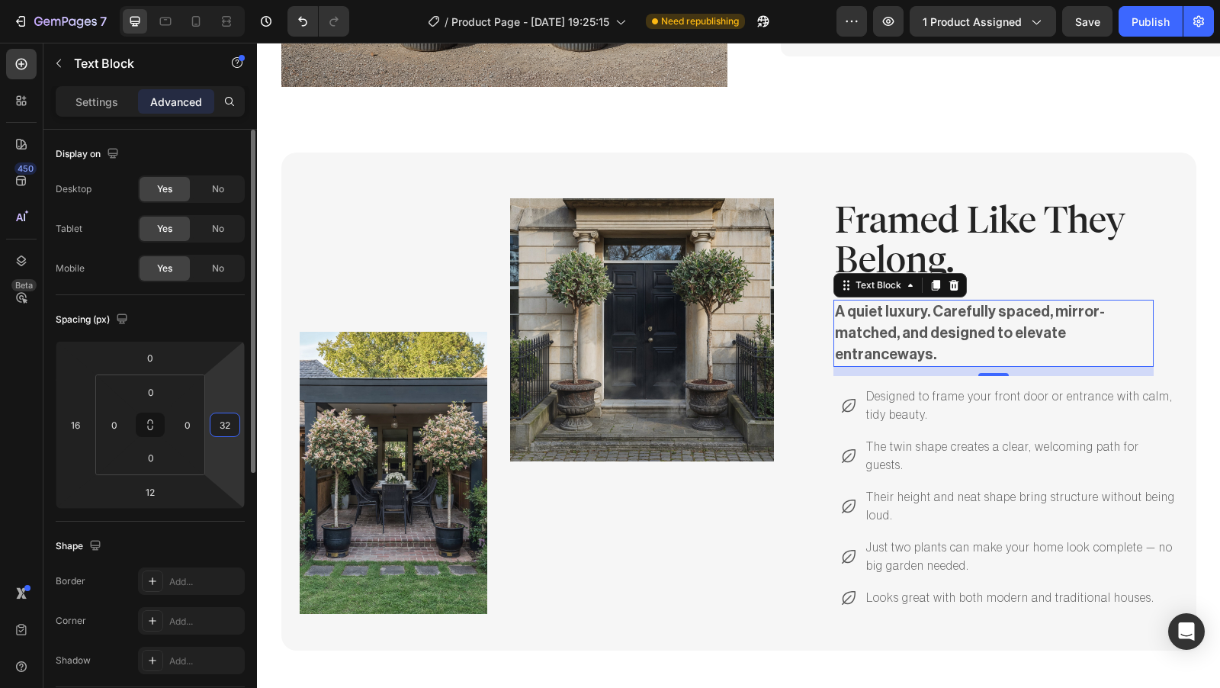
click at [222, 429] on input "32" at bounding box center [224, 424] width 23 height 23
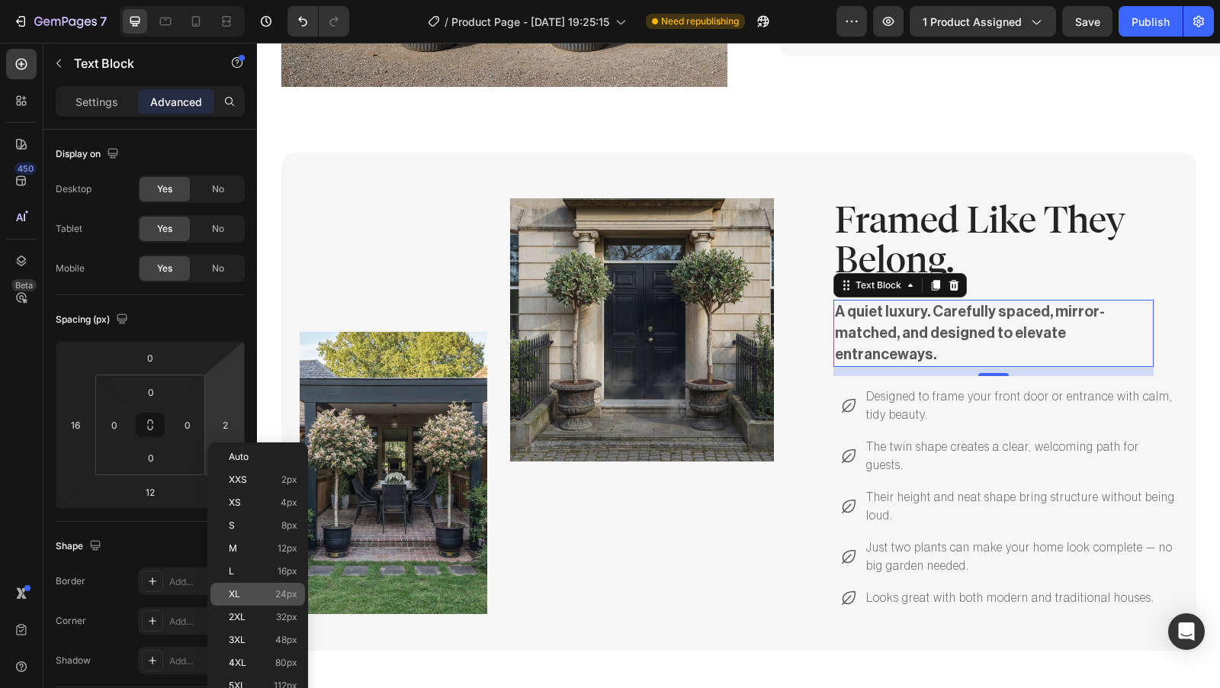
click at [252, 586] on div "XL 24px" at bounding box center [257, 593] width 95 height 23
type input "24"
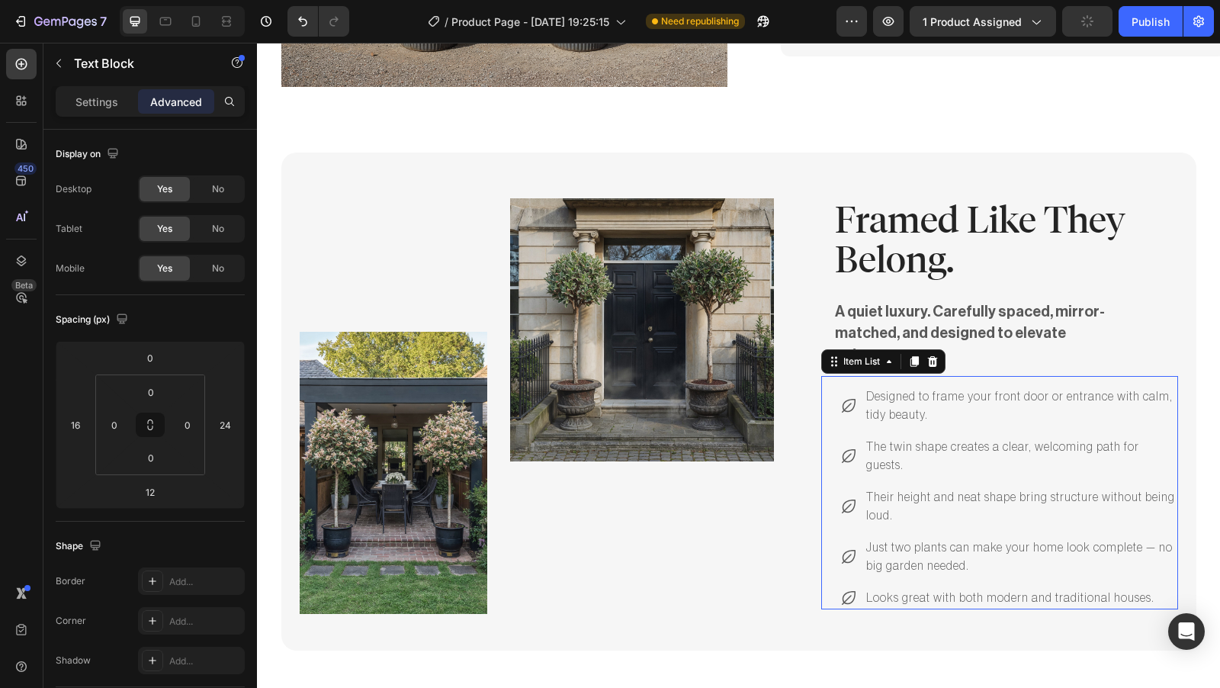
click at [1156, 385] on div "Designed to frame your front door or entrance with calm, tidy beauty. The twin …" at bounding box center [1008, 497] width 338 height 224
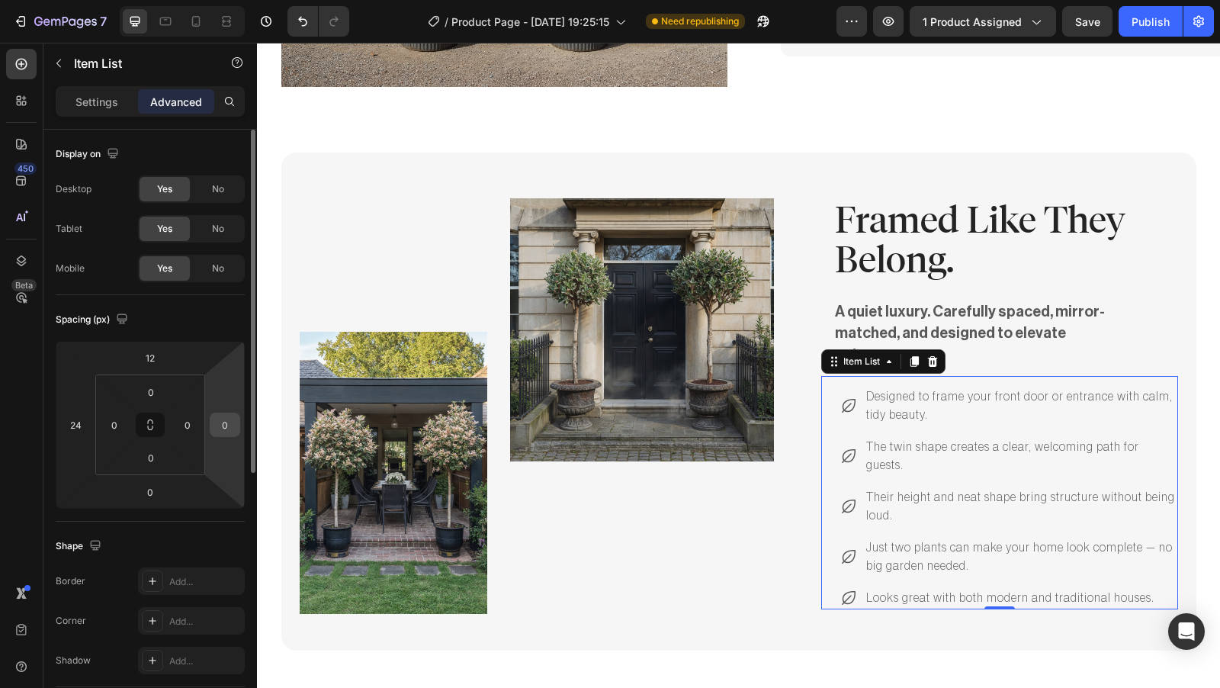
click at [230, 425] on input "0" at bounding box center [224, 424] width 23 height 23
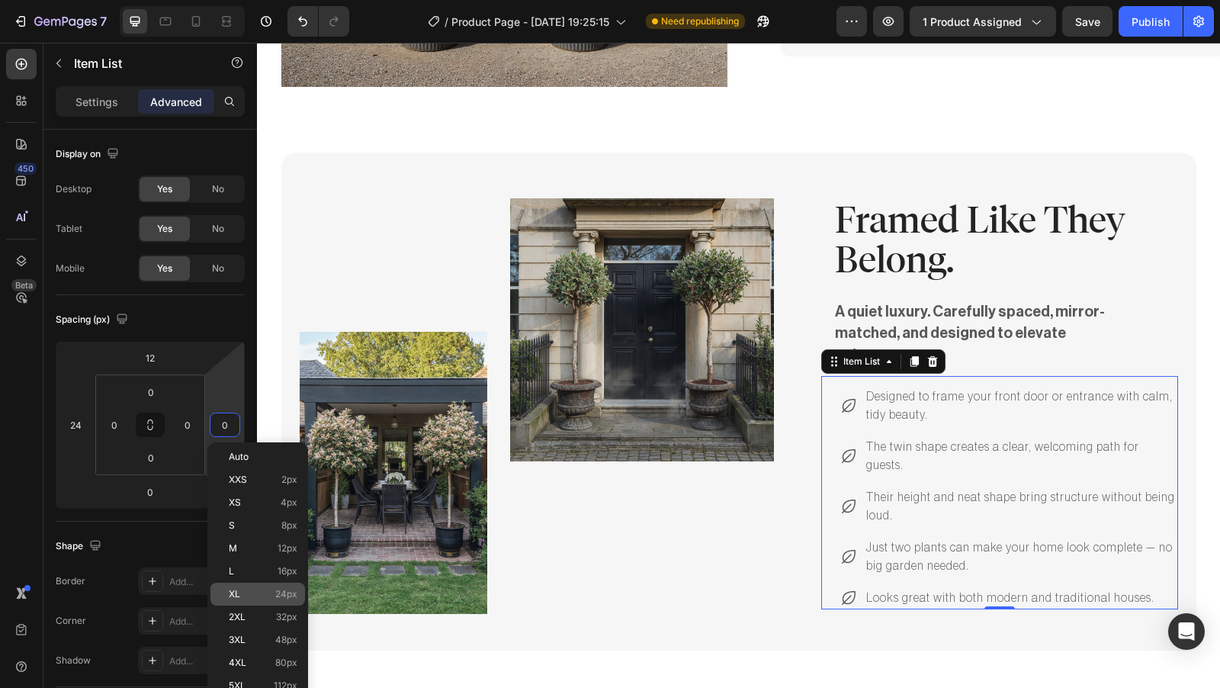
click at [251, 595] on p "XL 24px" at bounding box center [263, 593] width 69 height 11
type input "24"
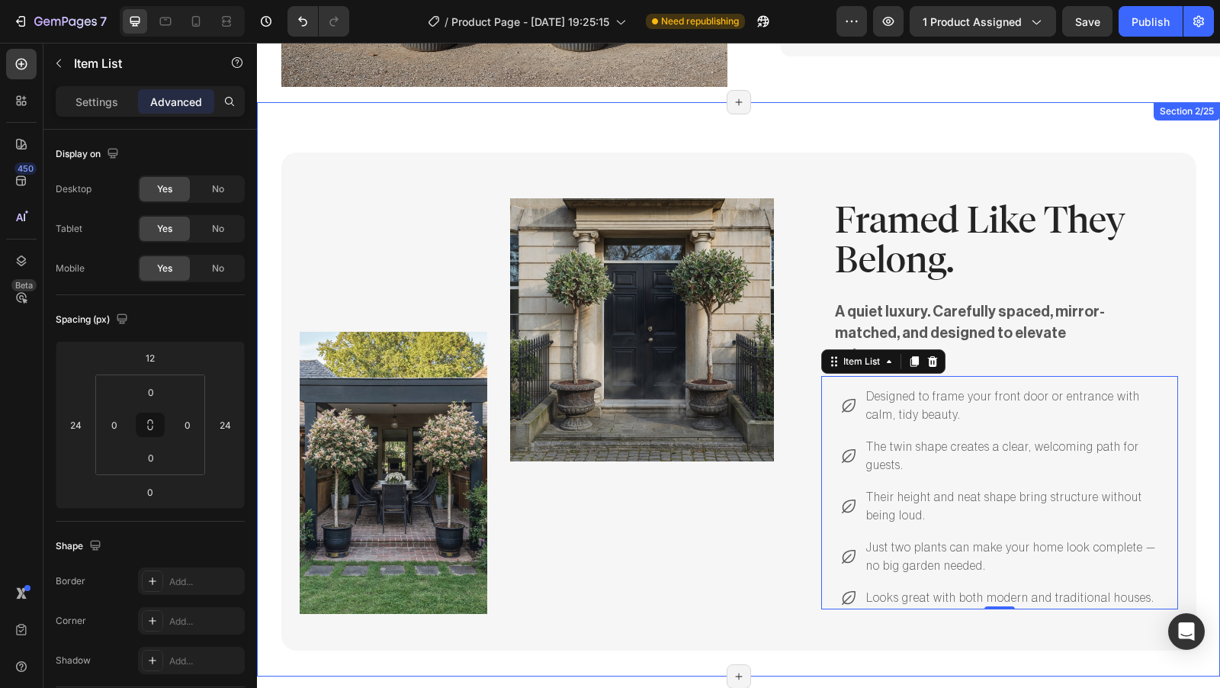
click at [855, 102] on div "Image Image Row Framed Like They Belong. Heading A quiet luxury. Carefully spac…" at bounding box center [738, 389] width 963 height 574
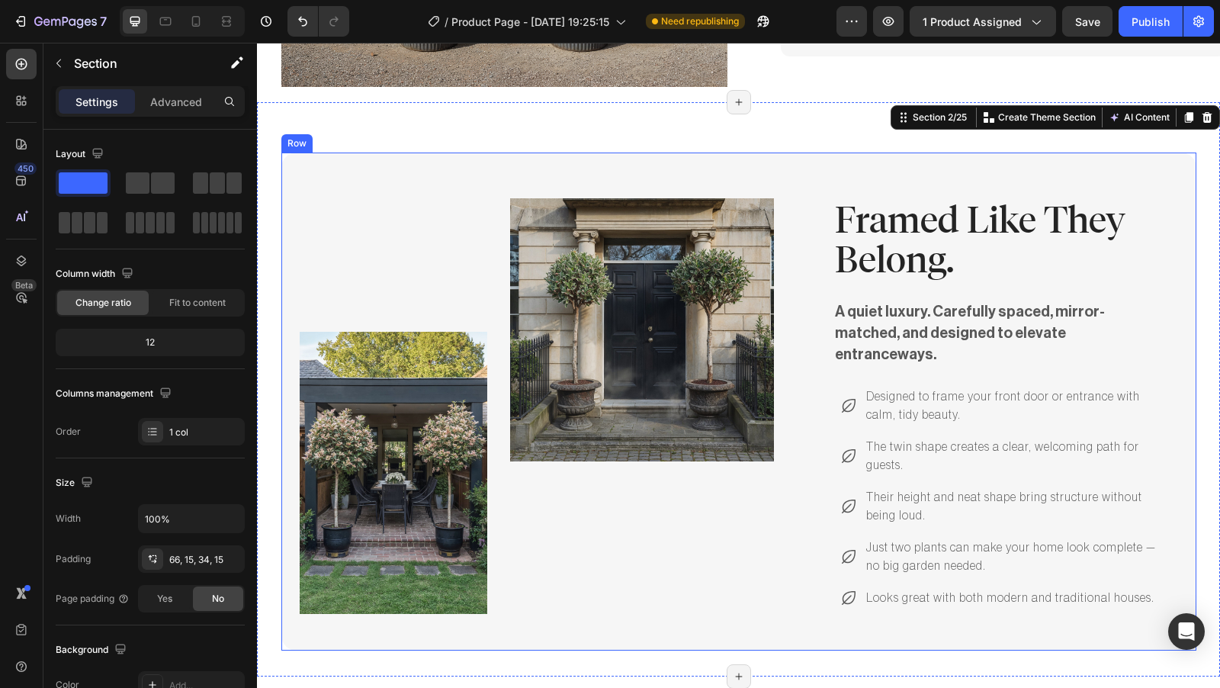
click at [773, 152] on div "Image Image Row Framed Like They Belong. Heading A quiet luxury. Carefully spac…" at bounding box center [738, 401] width 915 height 498
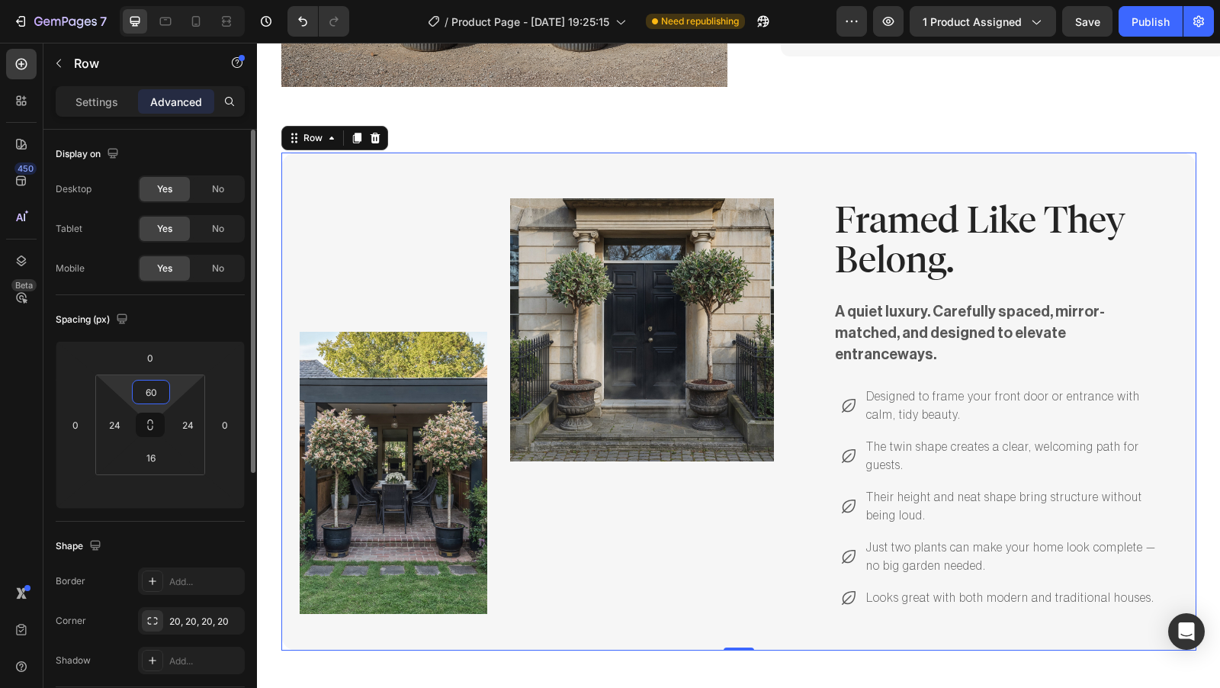
click at [158, 394] on input "60" at bounding box center [151, 391] width 30 height 23
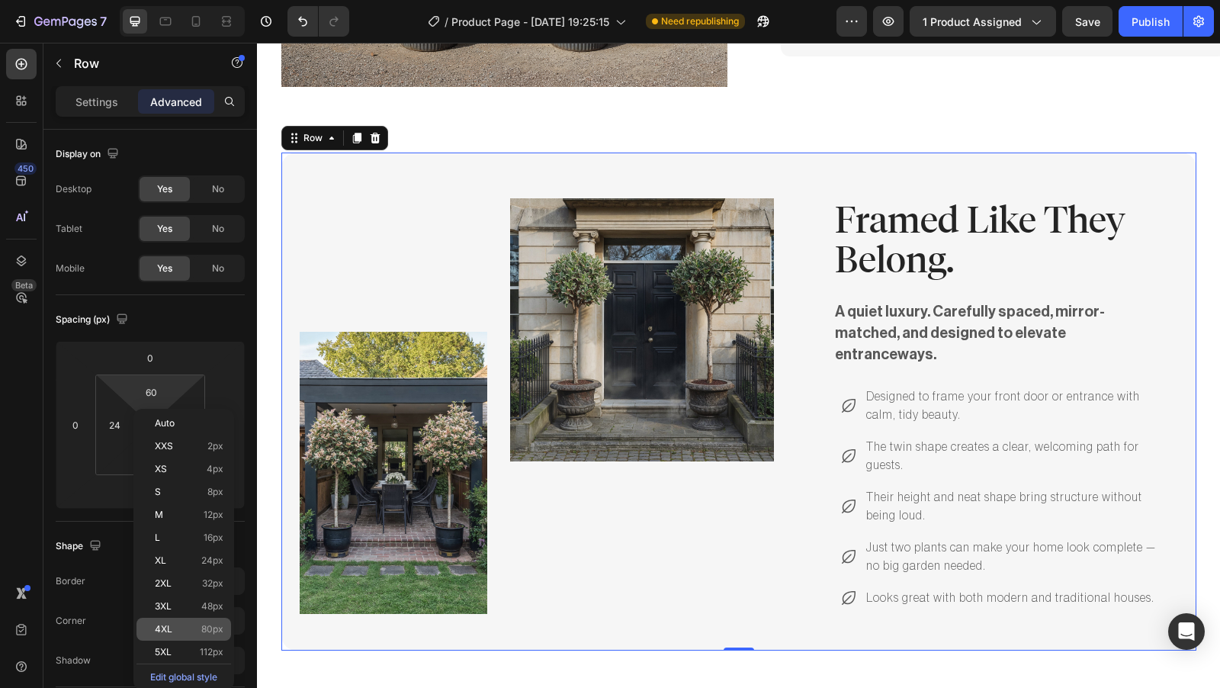
click at [195, 627] on p "4XL 80px" at bounding box center [189, 629] width 69 height 11
type input "80"
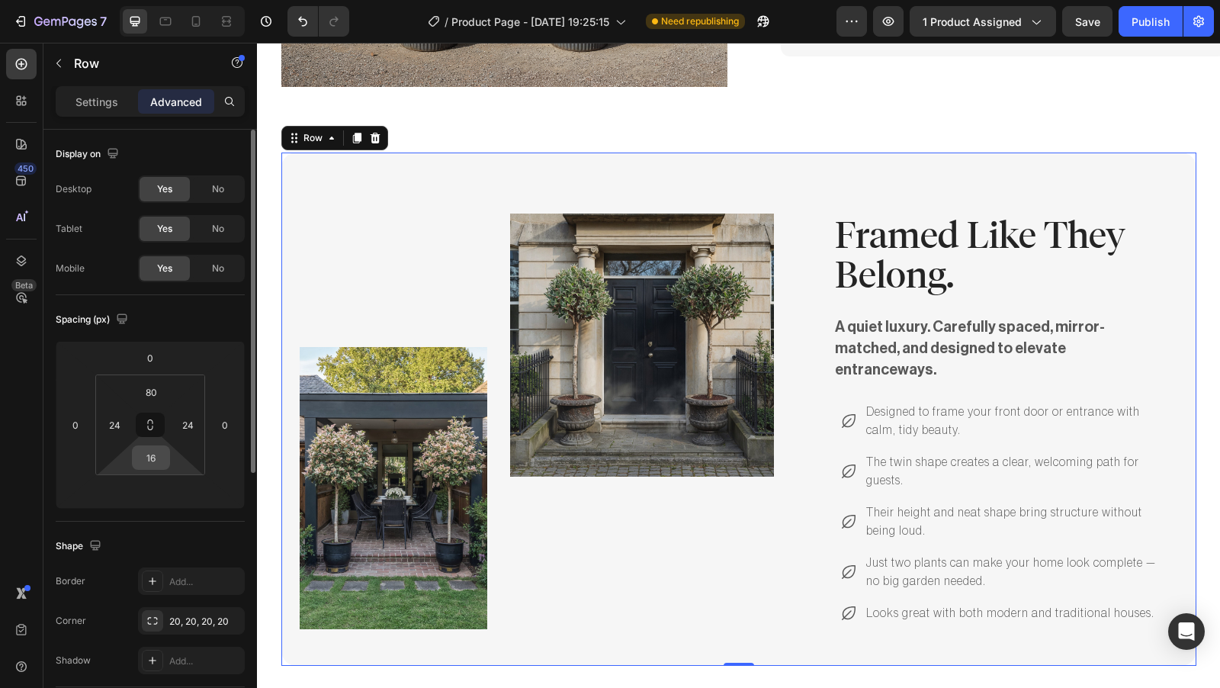
click at [156, 458] on input "16" at bounding box center [151, 457] width 30 height 23
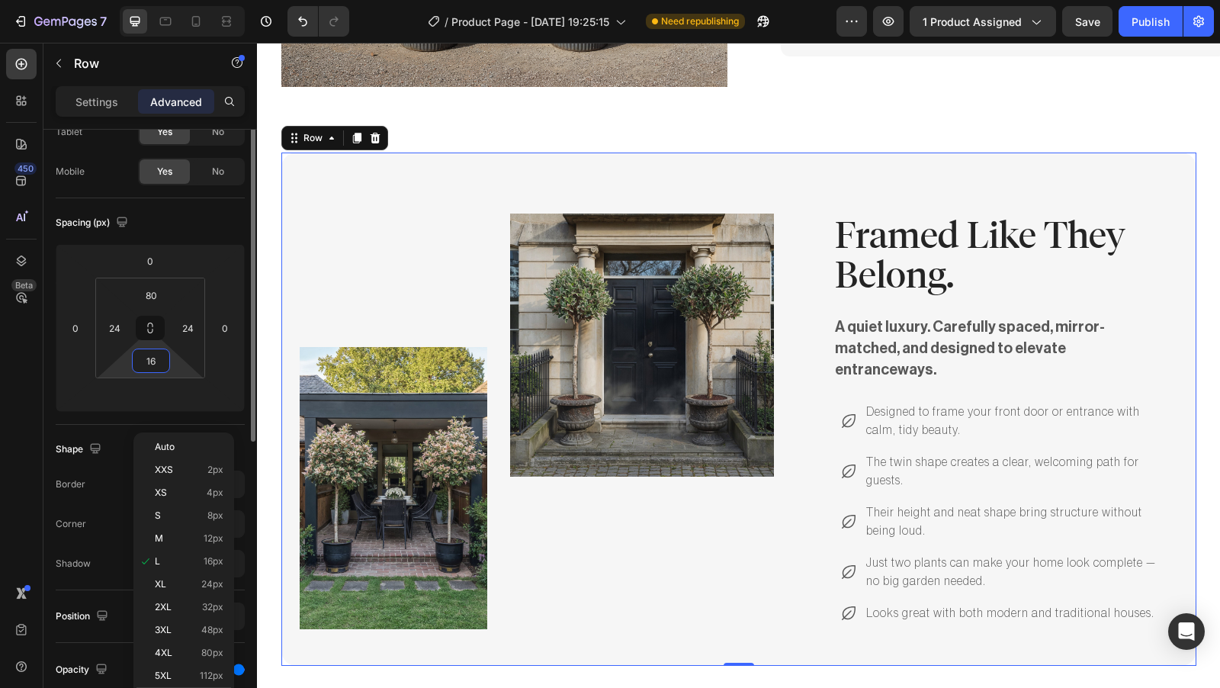
scroll to position [109, 0]
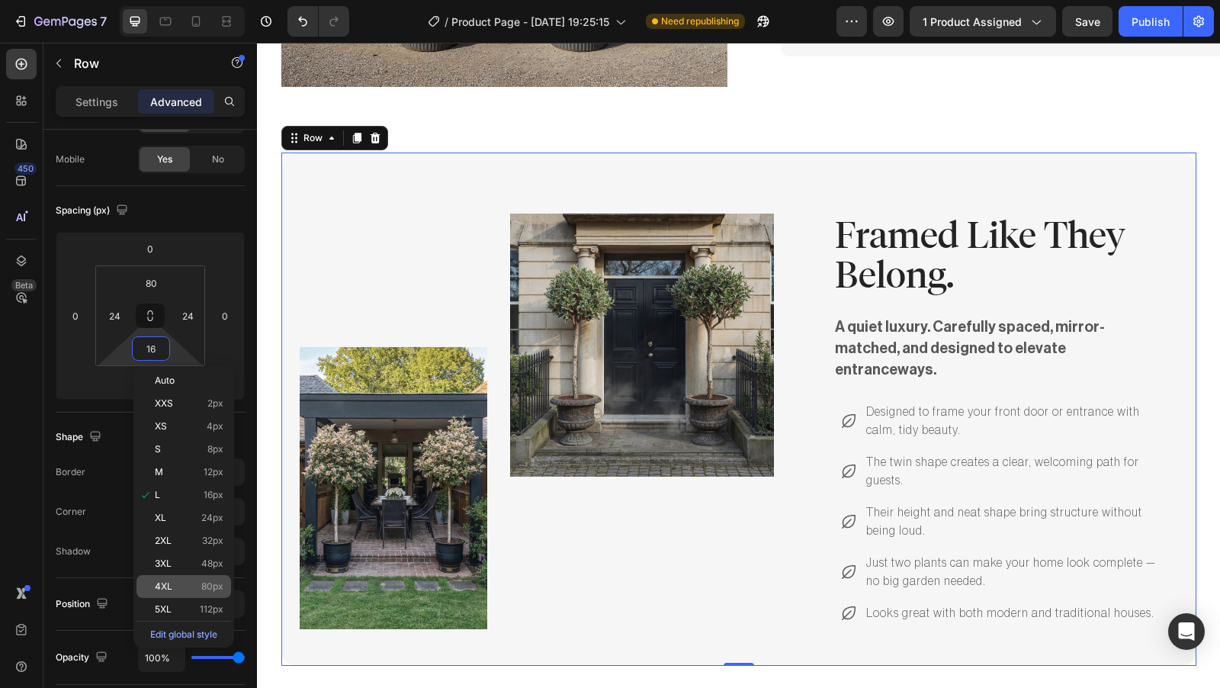
click at [178, 581] on p "4XL 80px" at bounding box center [189, 586] width 69 height 11
type input "80"
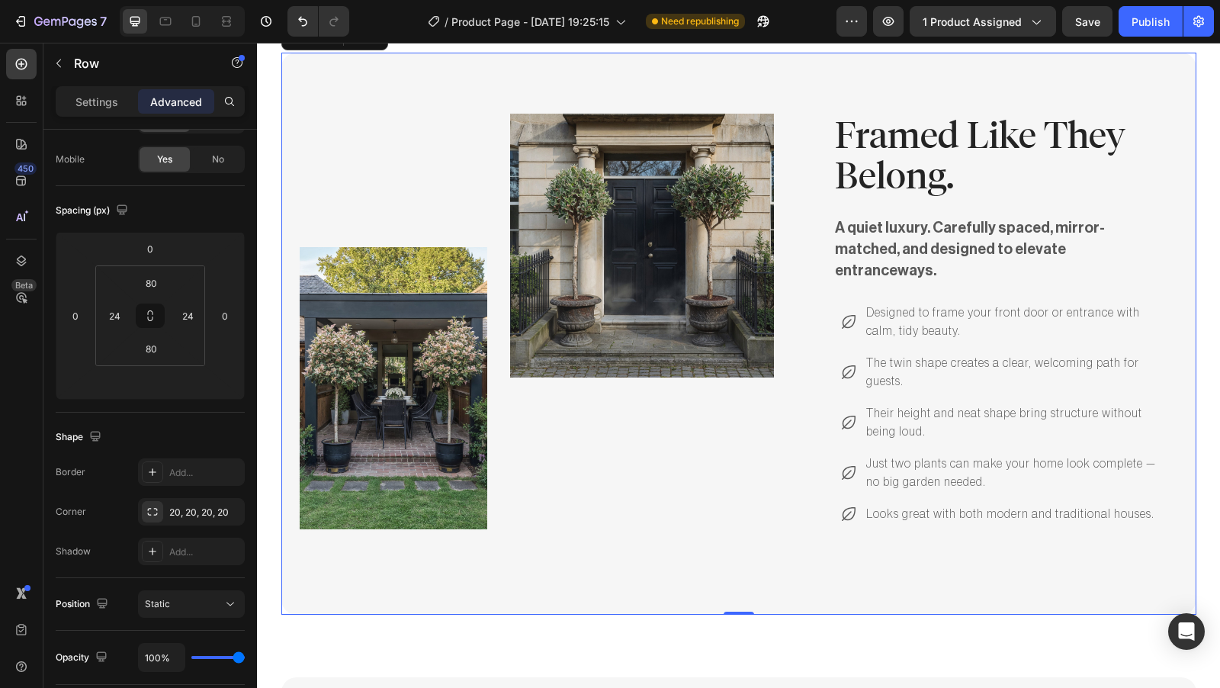
scroll to position [589, 0]
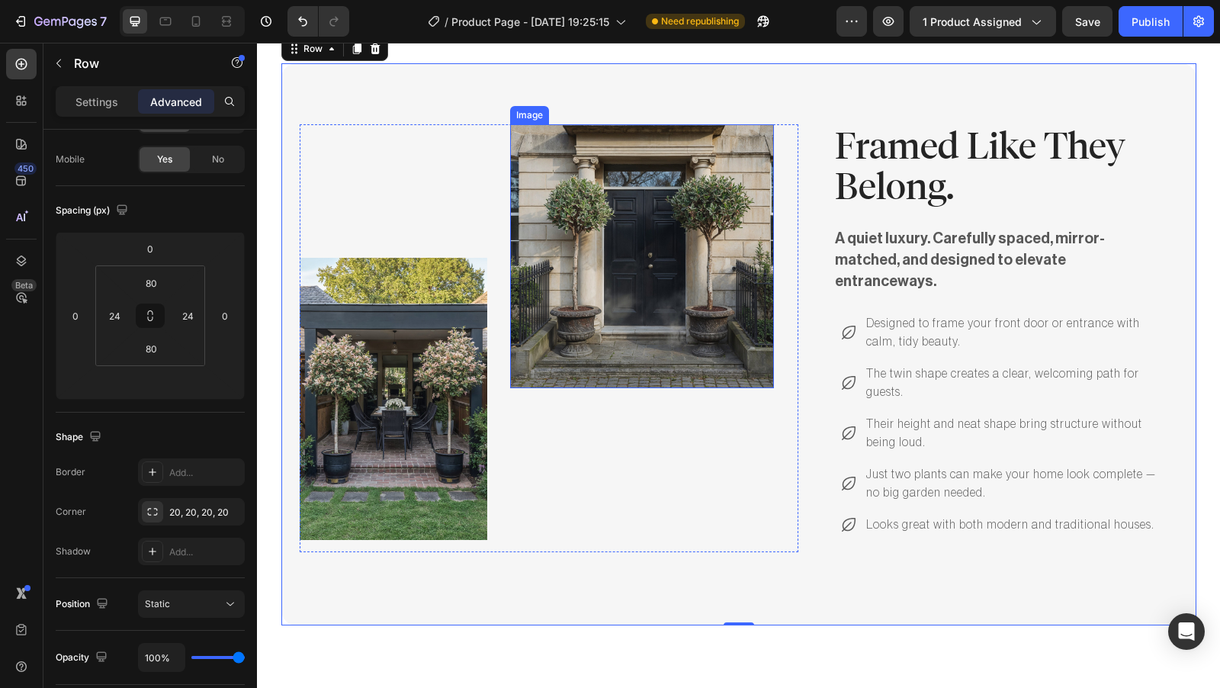
click at [655, 341] on img at bounding box center [642, 256] width 264 height 264
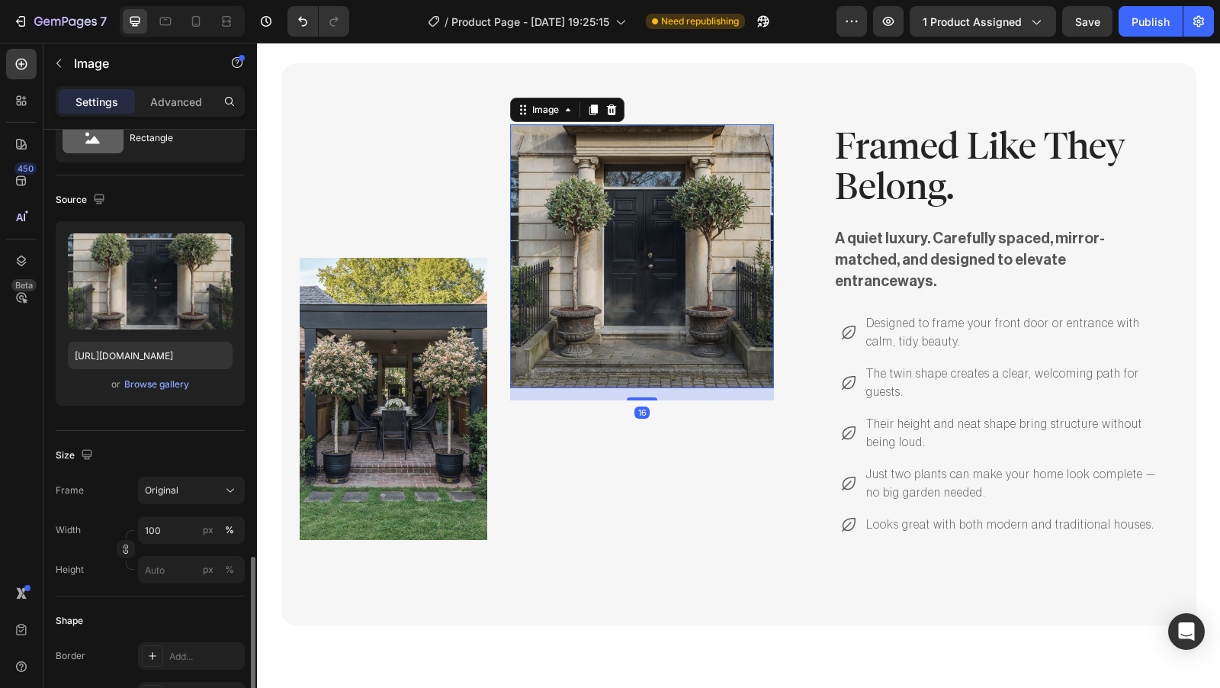
scroll to position [321, 0]
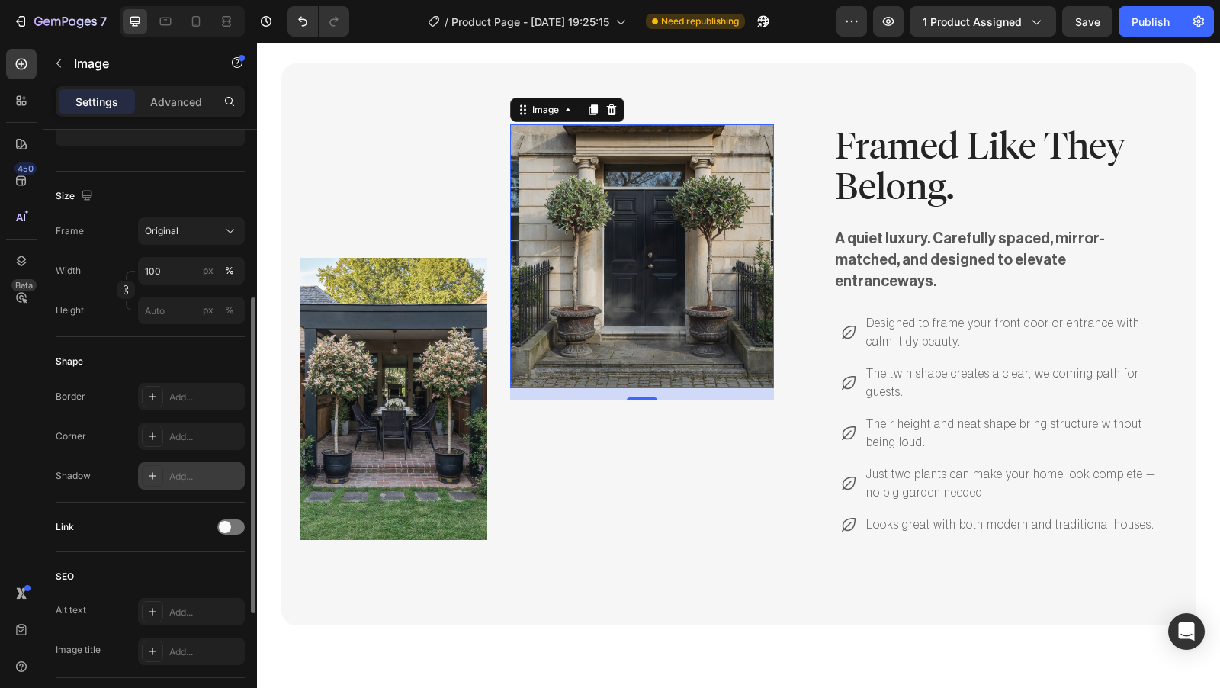
click at [179, 479] on div "Add..." at bounding box center [205, 477] width 72 height 14
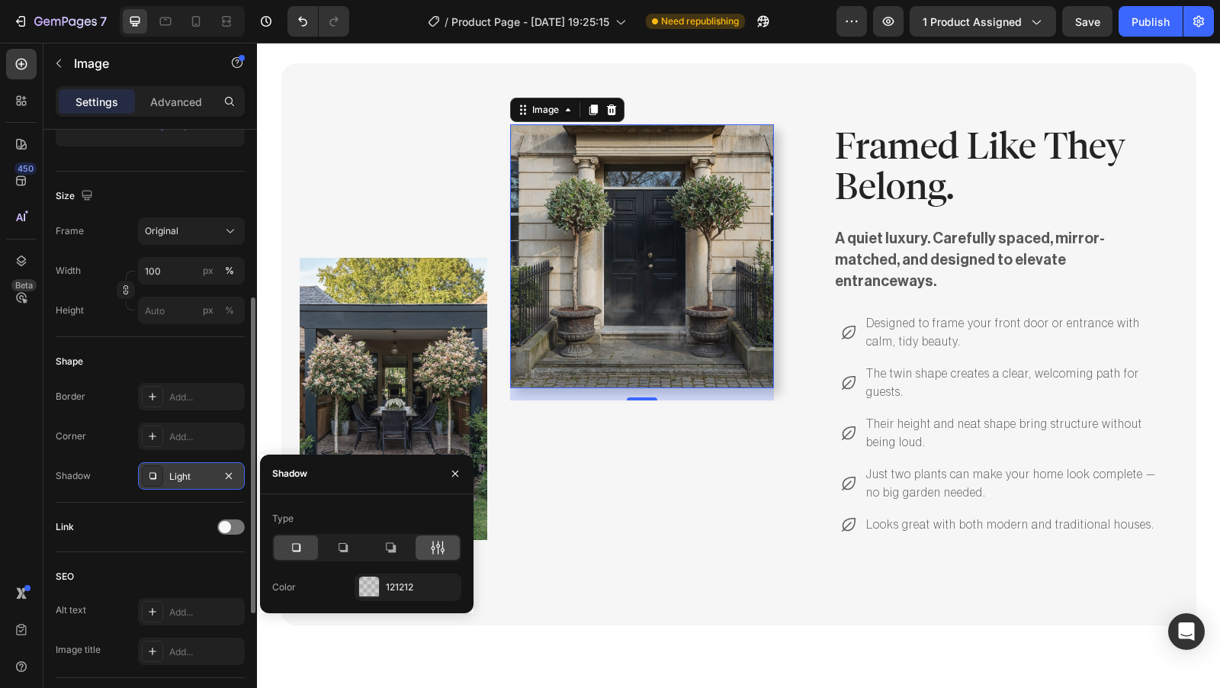
click at [441, 556] on div at bounding box center [437, 547] width 44 height 24
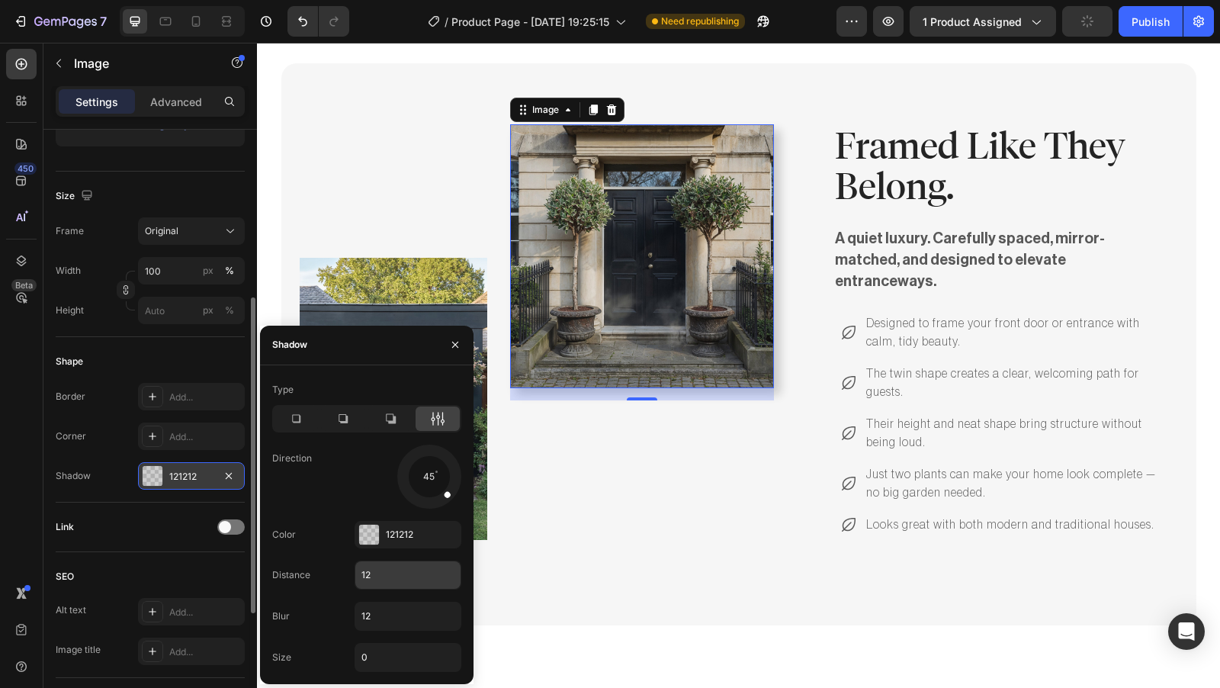
click at [393, 579] on input "12" at bounding box center [407, 574] width 105 height 27
type input "4"
click at [393, 615] on input "12" at bounding box center [407, 615] width 105 height 27
type input "4"
drag, startPoint x: 444, startPoint y: 497, endPoint x: 426, endPoint y: 502, distance: 19.1
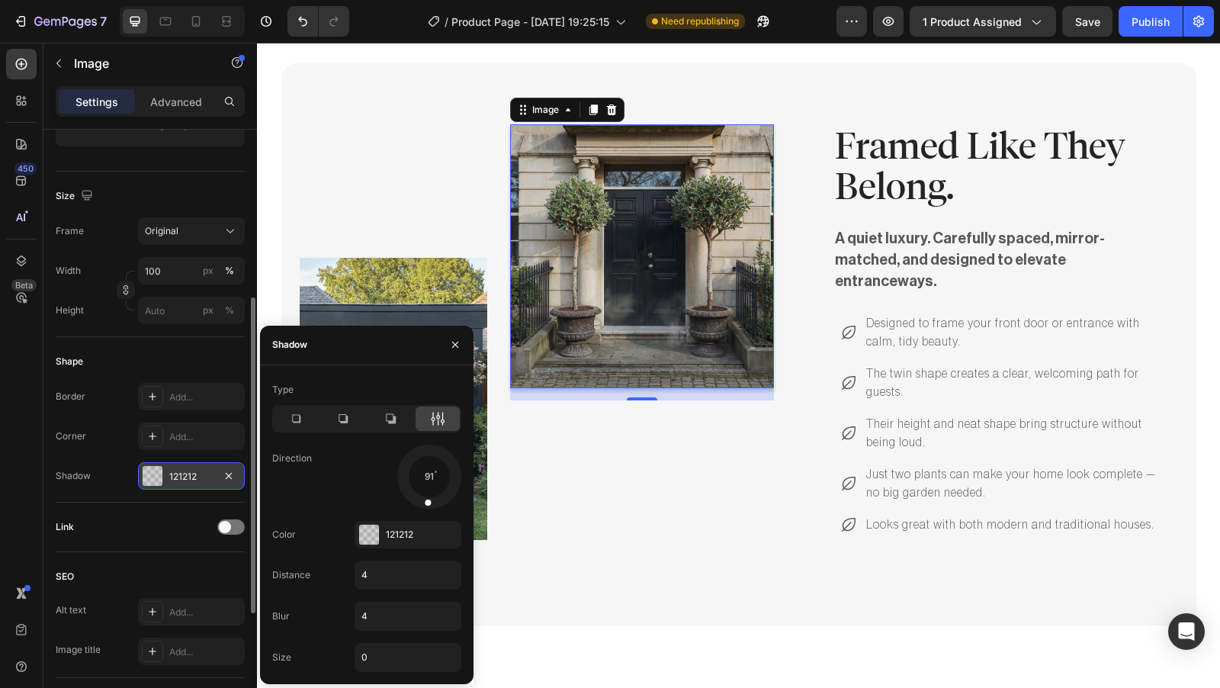
click at [426, 502] on div at bounding box center [429, 493] width 10 height 34
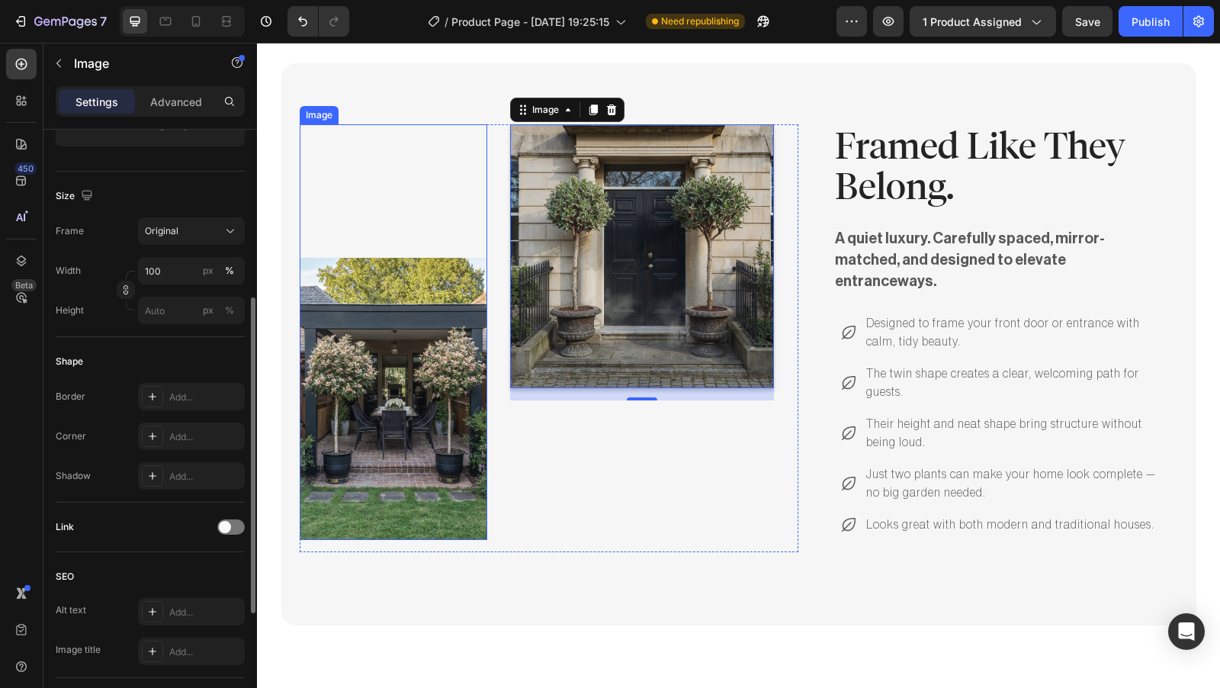
click at [447, 287] on img at bounding box center [394, 399] width 188 height 282
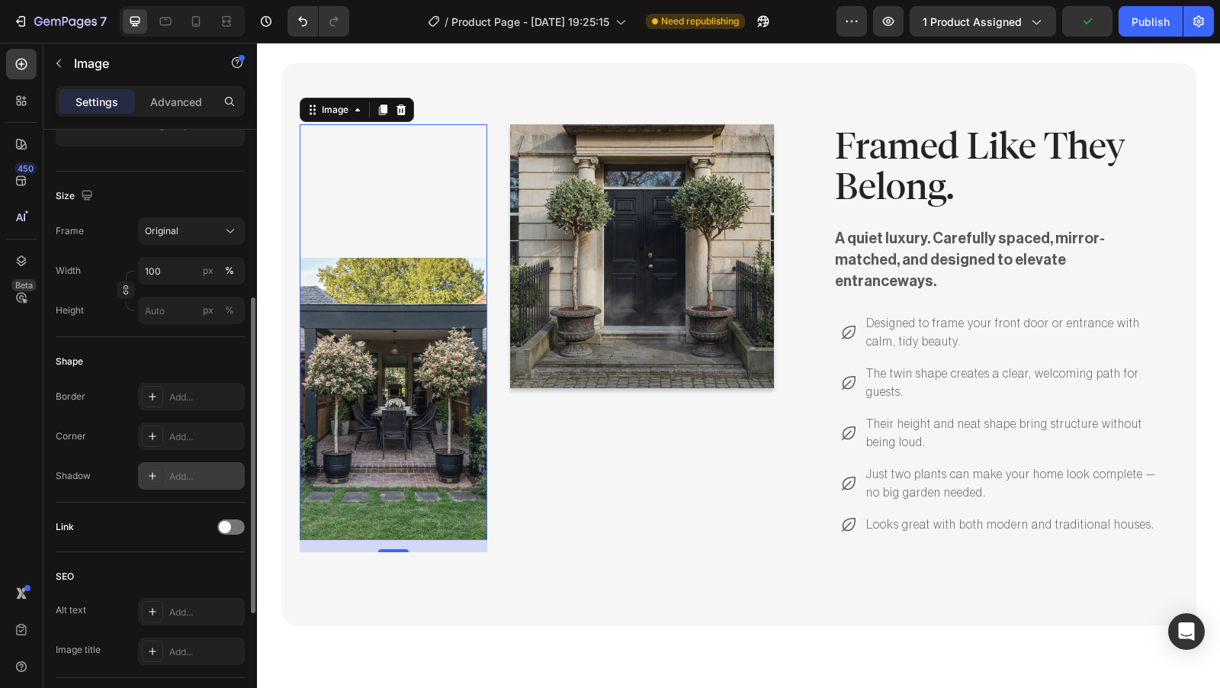
click at [204, 473] on div "Add..." at bounding box center [205, 477] width 72 height 14
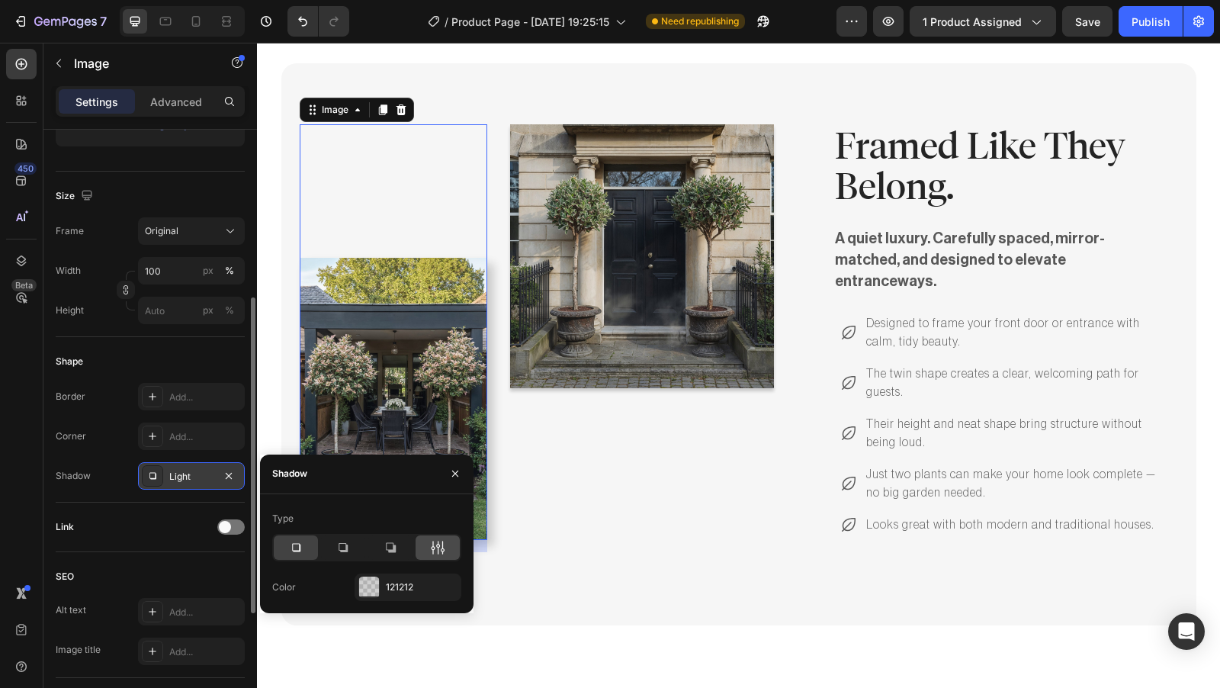
click at [433, 554] on div at bounding box center [437, 547] width 44 height 24
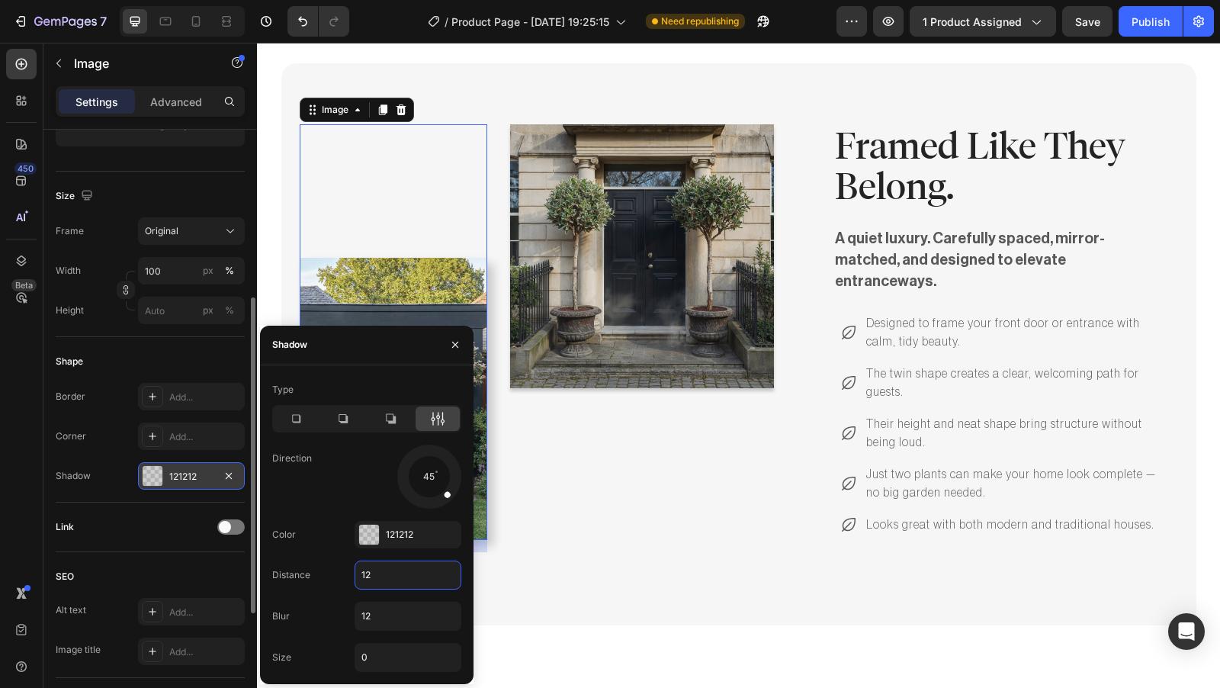
click at [388, 580] on input "12" at bounding box center [407, 574] width 105 height 27
type input "4"
click at [388, 614] on input "12" at bounding box center [407, 615] width 105 height 27
type input "4"
drag, startPoint x: 447, startPoint y: 494, endPoint x: 427, endPoint y: 508, distance: 24.7
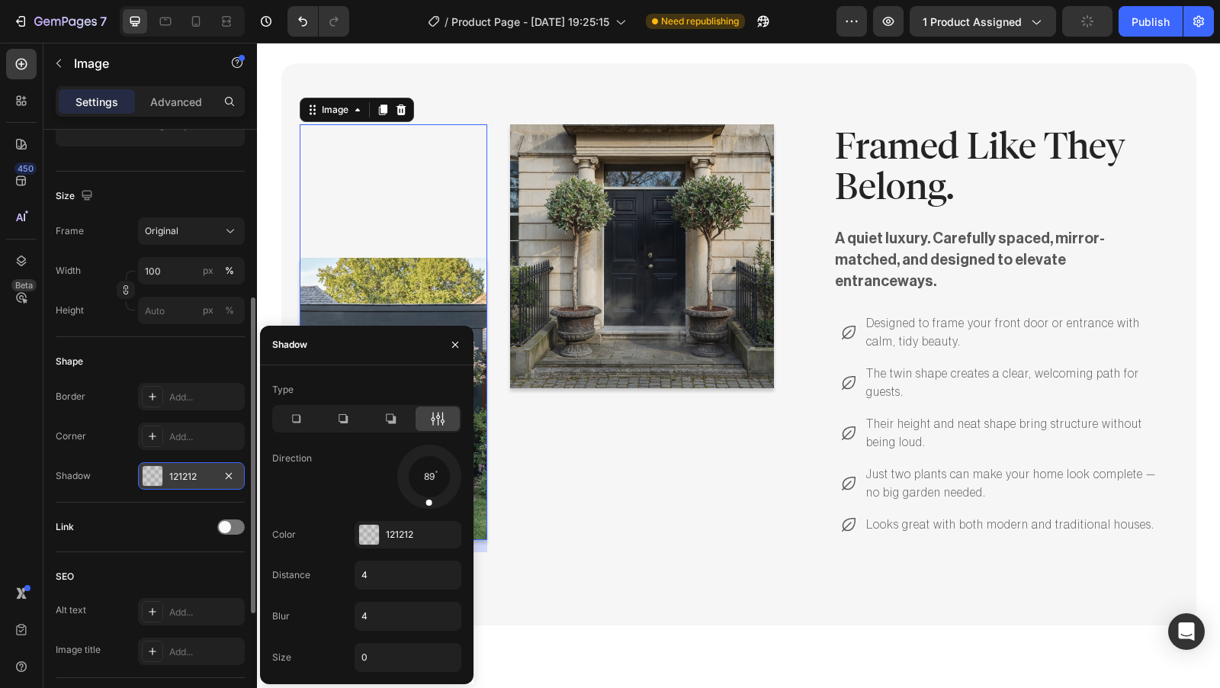
click at [427, 508] on div at bounding box center [429, 476] width 68 height 68
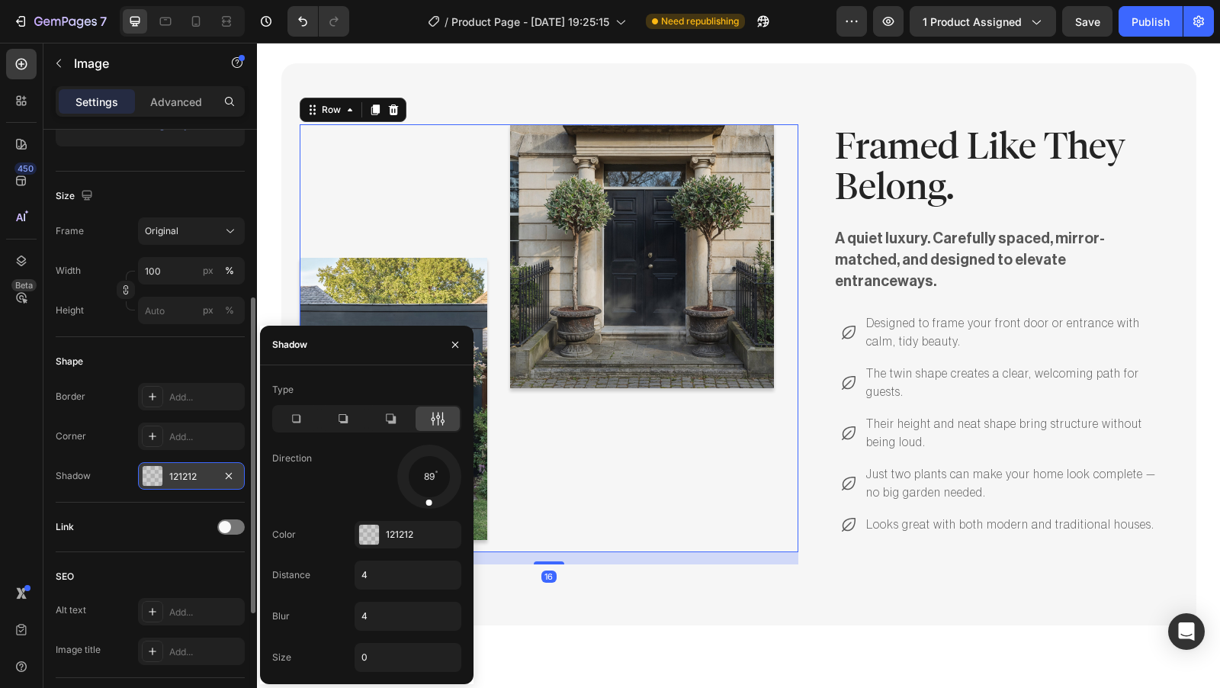
click at [582, 515] on div "Image" at bounding box center [642, 338] width 264 height 428
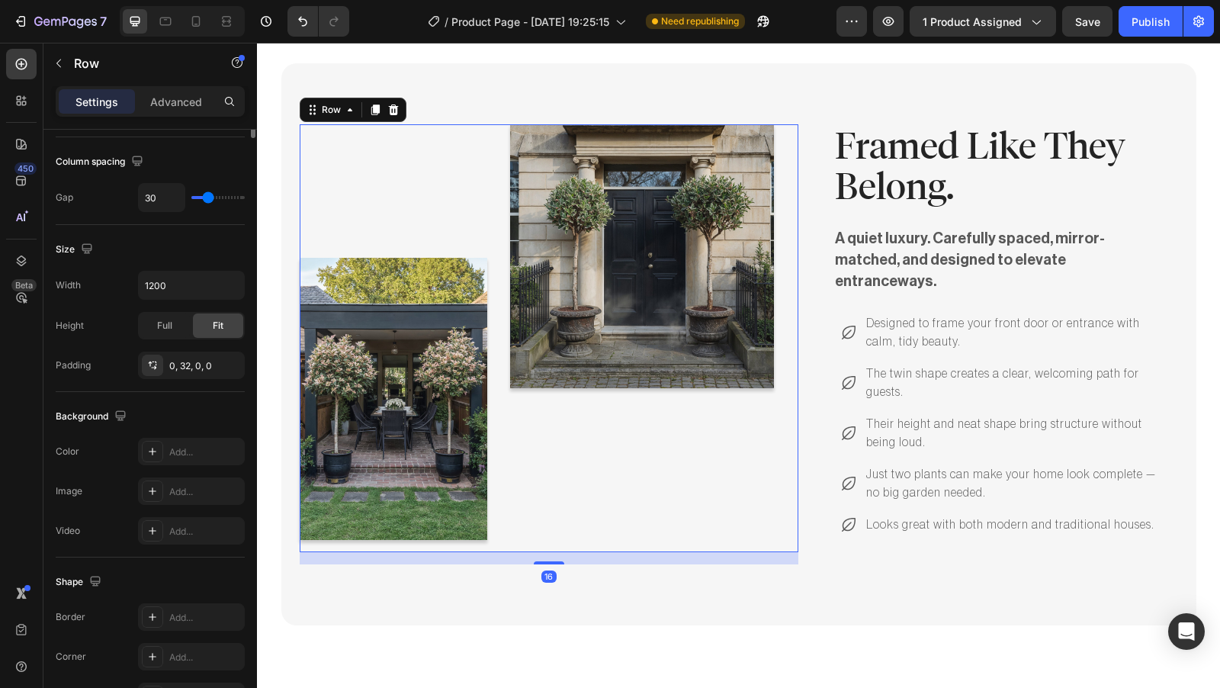
scroll to position [0, 0]
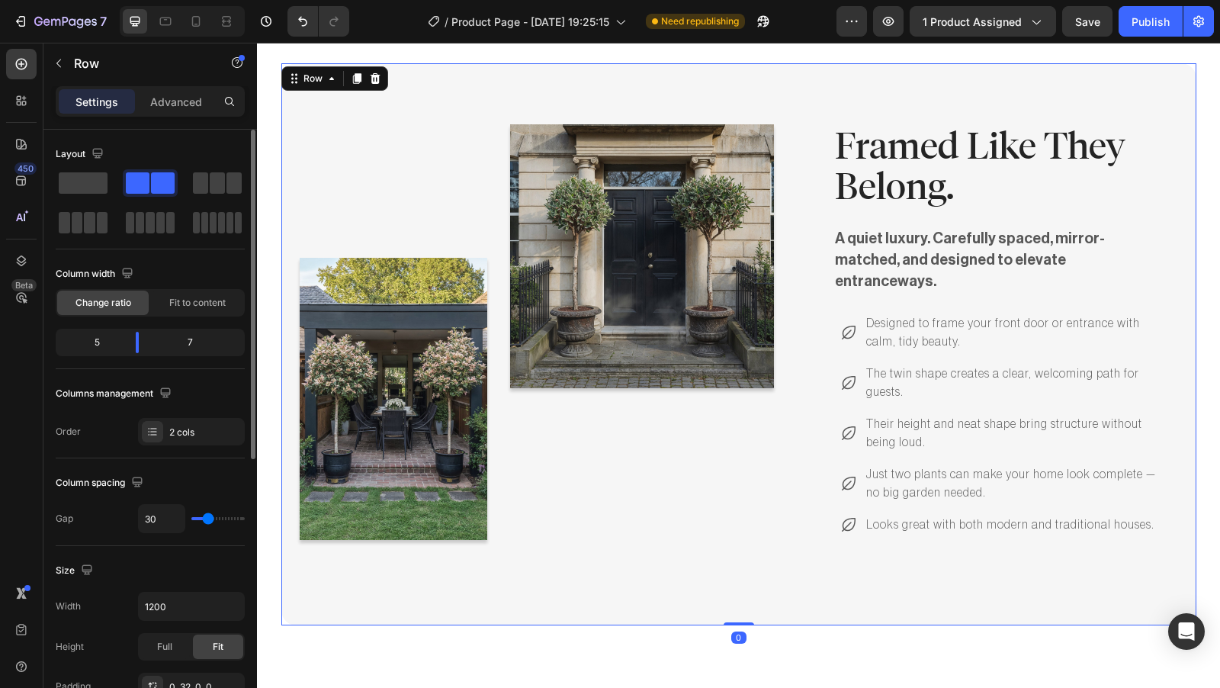
click at [680, 601] on div "Image Image Row Framed Like They Belong. Heading A quiet luxury. Carefully spac…" at bounding box center [738, 344] width 915 height 562
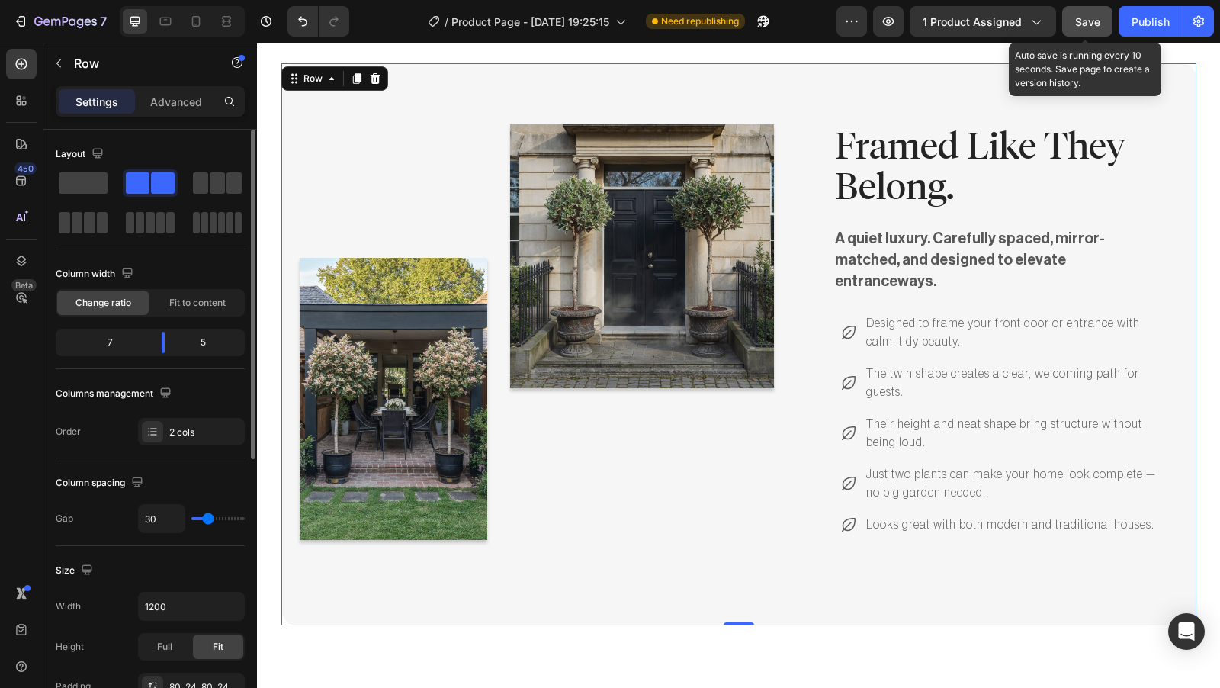
click at [1094, 32] on button "Save" at bounding box center [1087, 21] width 50 height 30
